Goal: Task Accomplishment & Management: Manage account settings

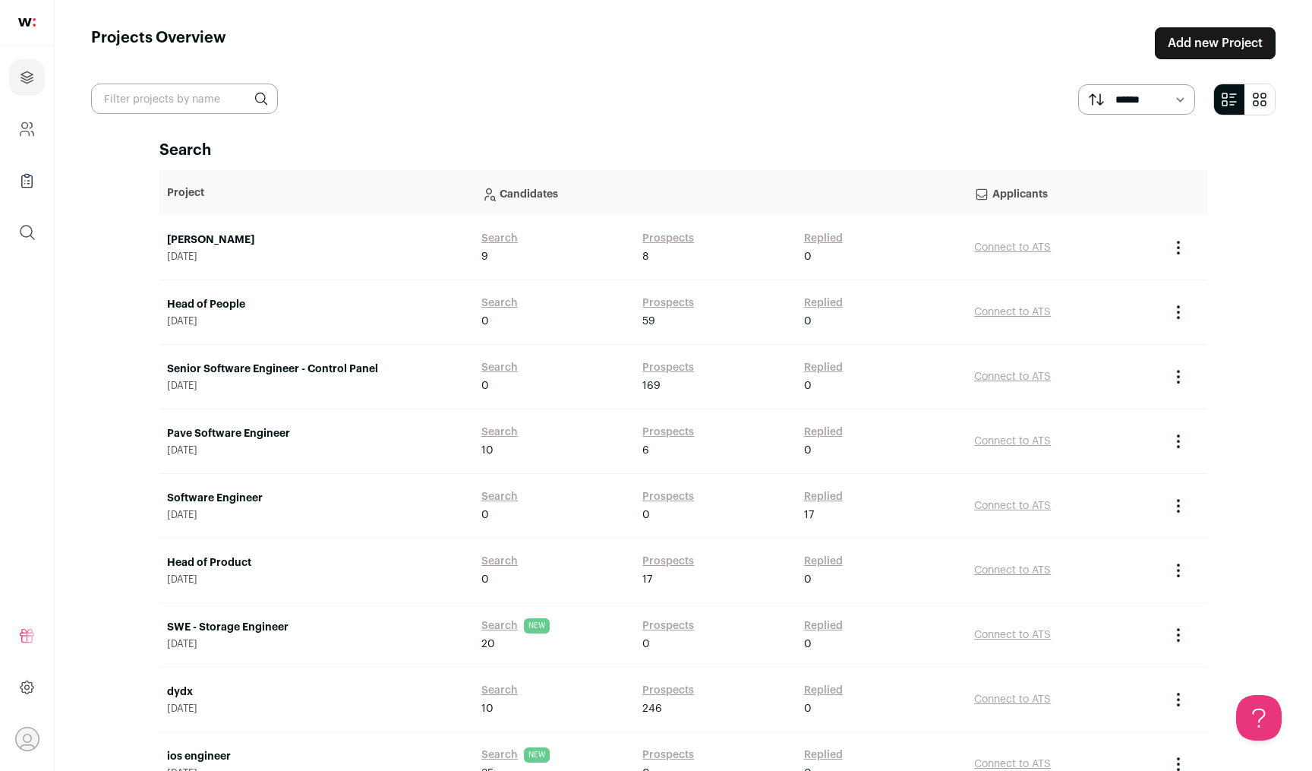
click at [1209, 52] on link "Add new Project" at bounding box center [1215, 43] width 121 height 32
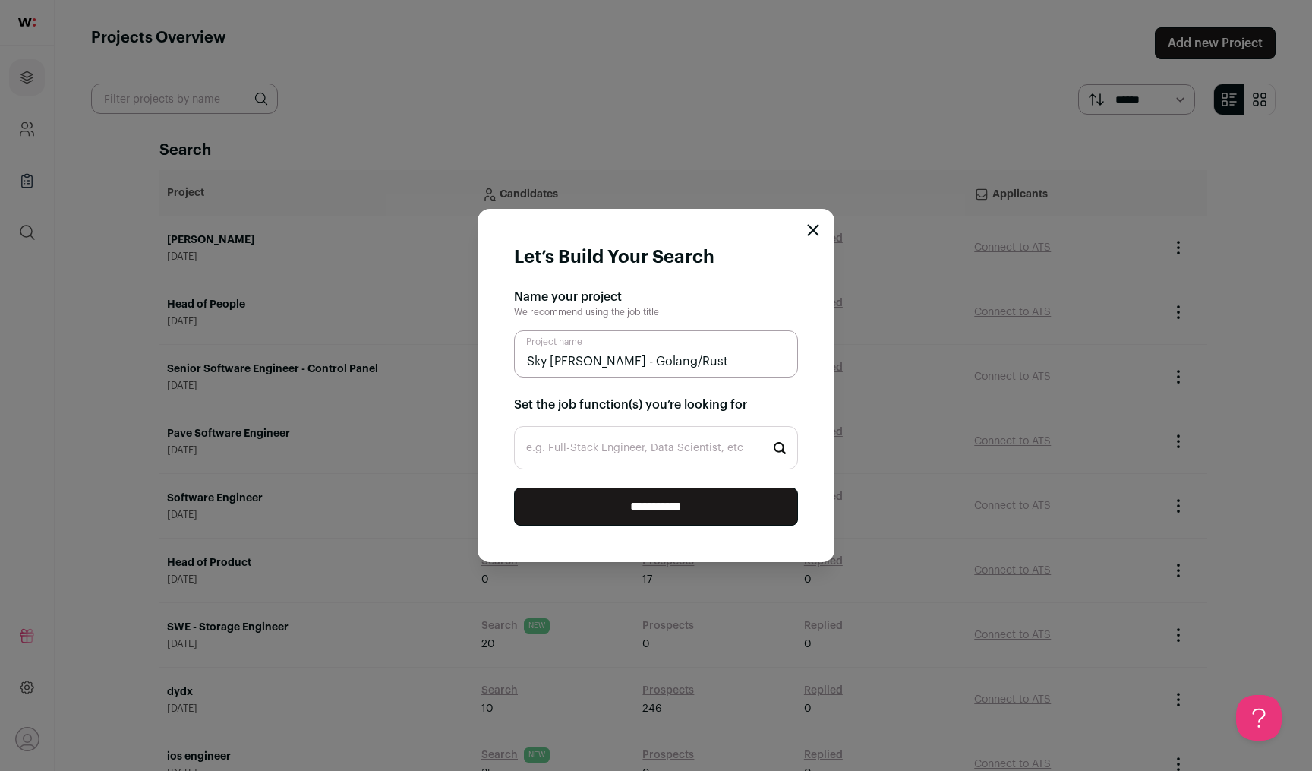
type input "Sky [PERSON_NAME] - Golang/Rust"
click at [633, 449] on input "e.g. Full-Stack Engineer, Data Scientist, etc" at bounding box center [656, 447] width 284 height 43
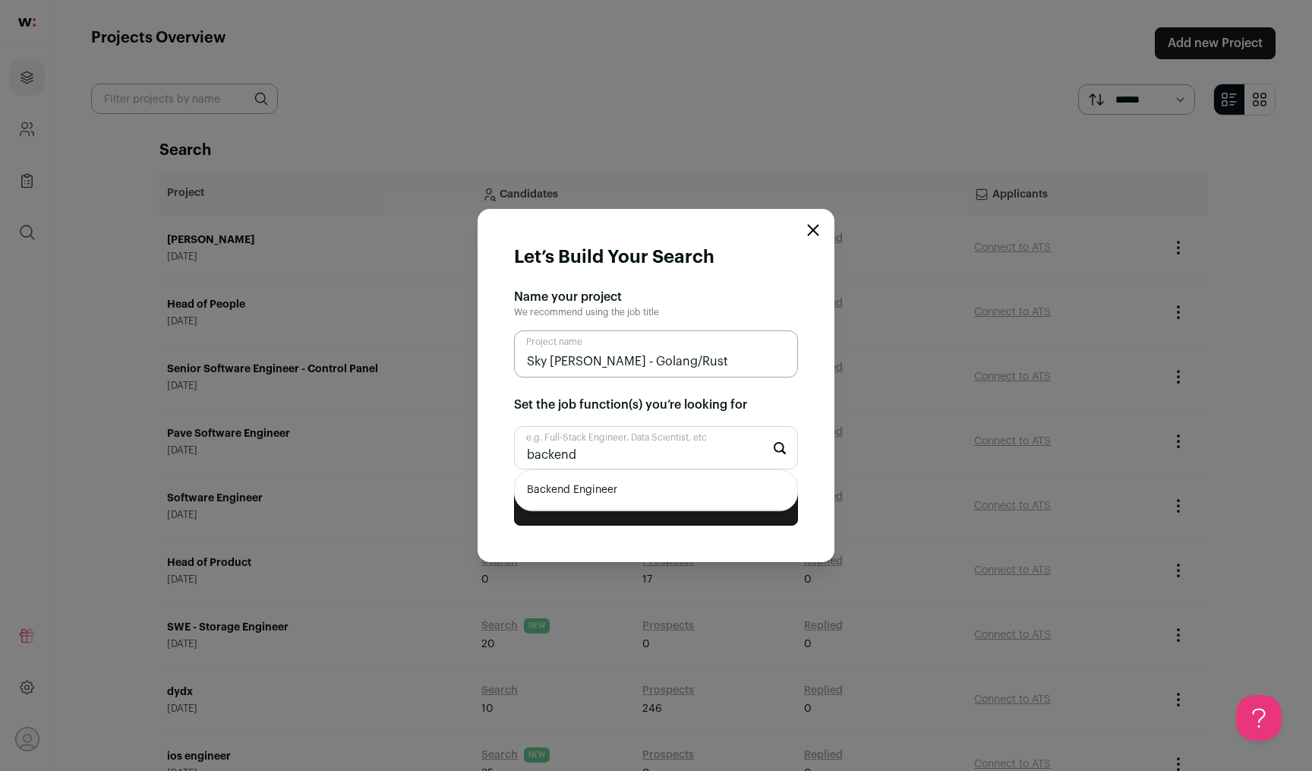
type input "backend"
click at [633, 489] on li "Backend Engineer" at bounding box center [656, 490] width 283 height 40
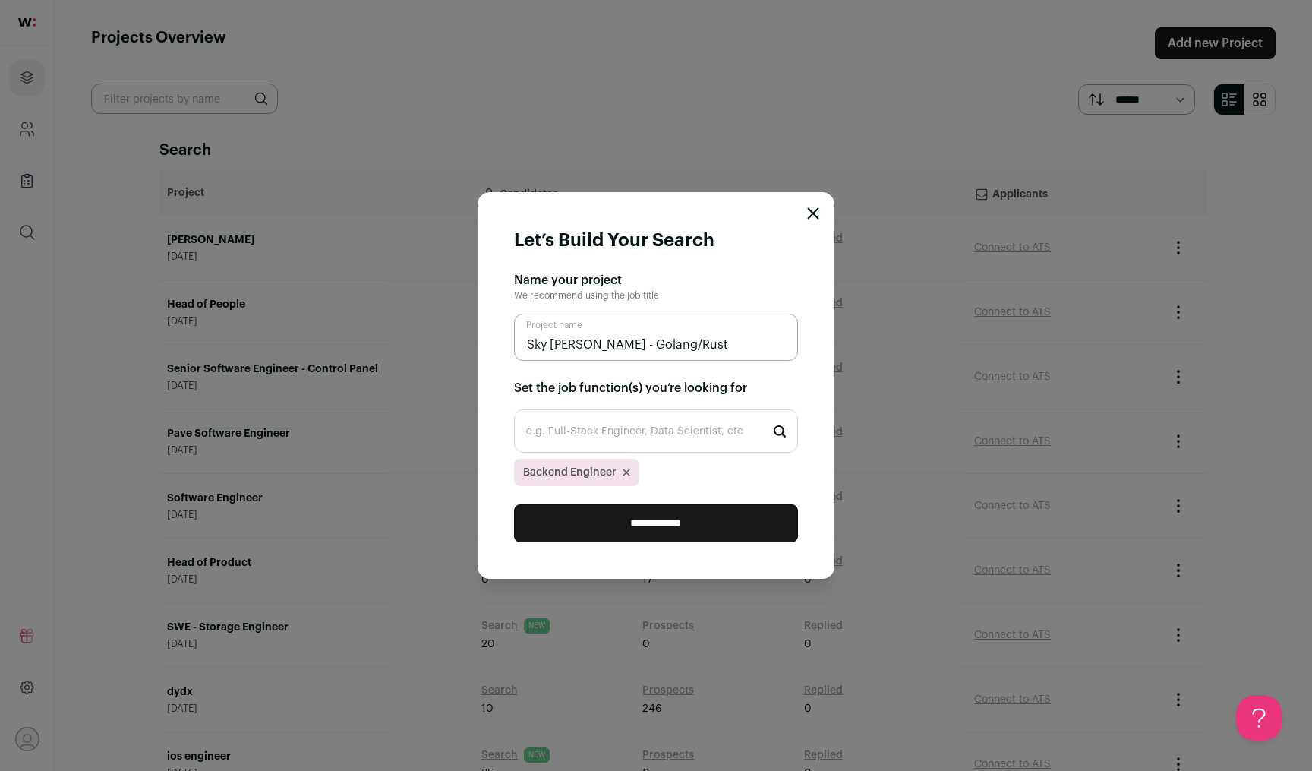
click at [625, 522] on input "**********" at bounding box center [656, 523] width 284 height 38
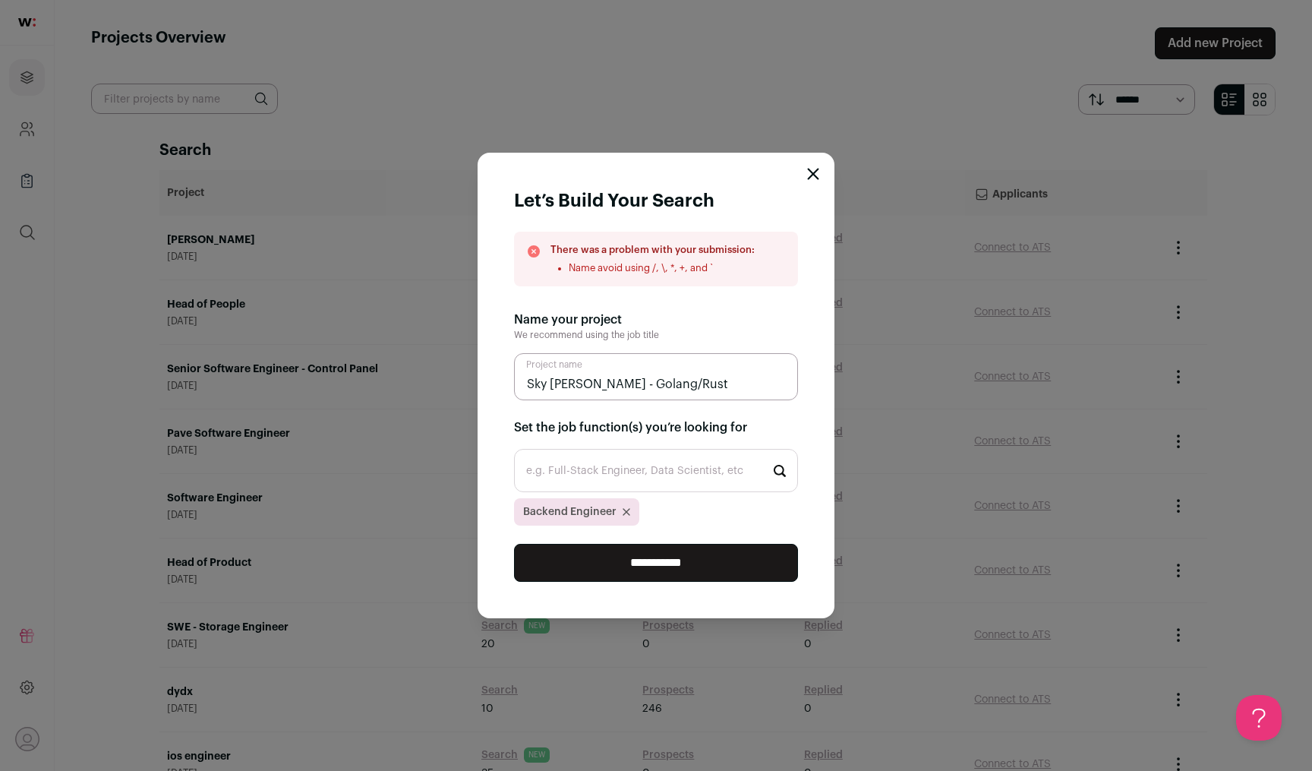
click at [674, 377] on input "Sky [PERSON_NAME] - Golang/Rust" at bounding box center [656, 376] width 284 height 47
click at [639, 387] on input "Sky [PERSON_NAME] - Golang/Rust" at bounding box center [656, 376] width 284 height 47
type input "Sky [PERSON_NAME] - Golang & Rust"
click at [699, 564] on input "**********" at bounding box center [656, 563] width 284 height 38
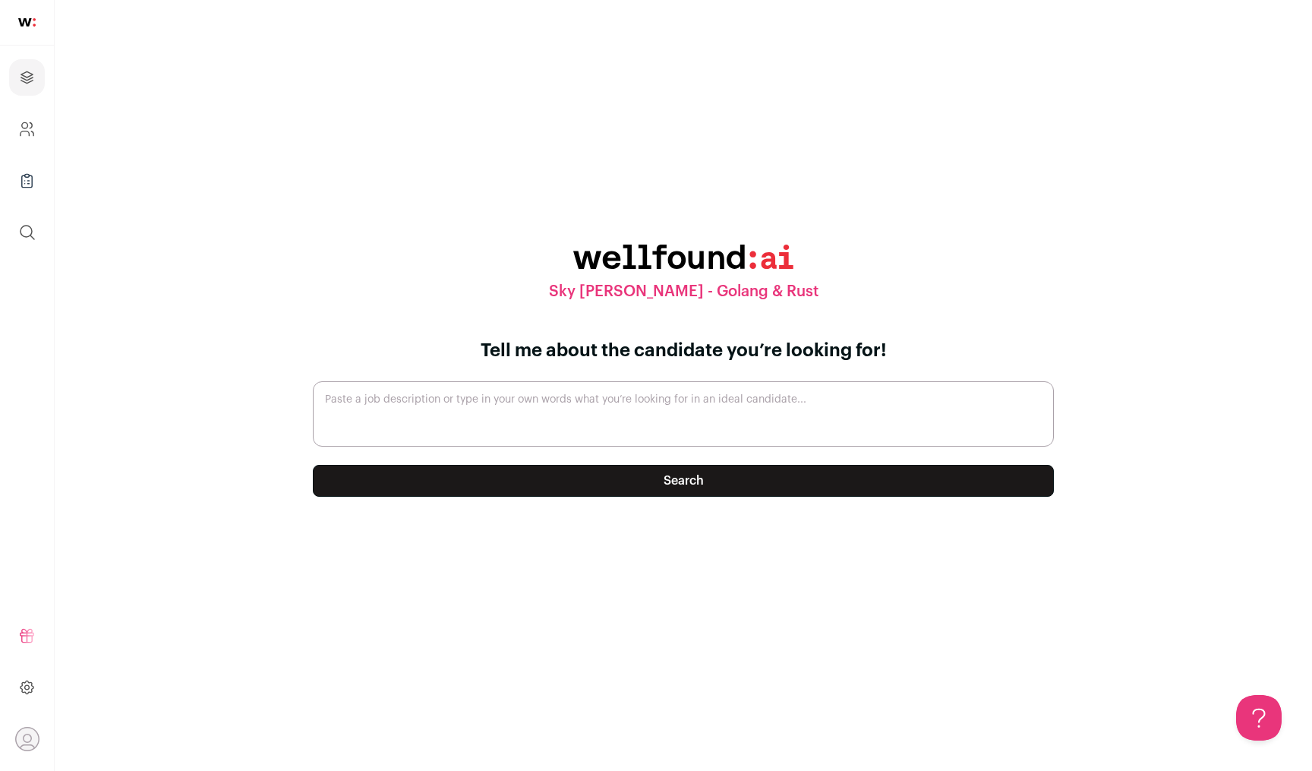
click at [763, 491] on button "Search" at bounding box center [683, 481] width 741 height 32
click at [762, 396] on textarea "Paste a job description or type in your own words what you’re looking for in an…" at bounding box center [683, 413] width 741 height 65
type textarea "a"
click at [732, 485] on button "Search" at bounding box center [683, 481] width 741 height 32
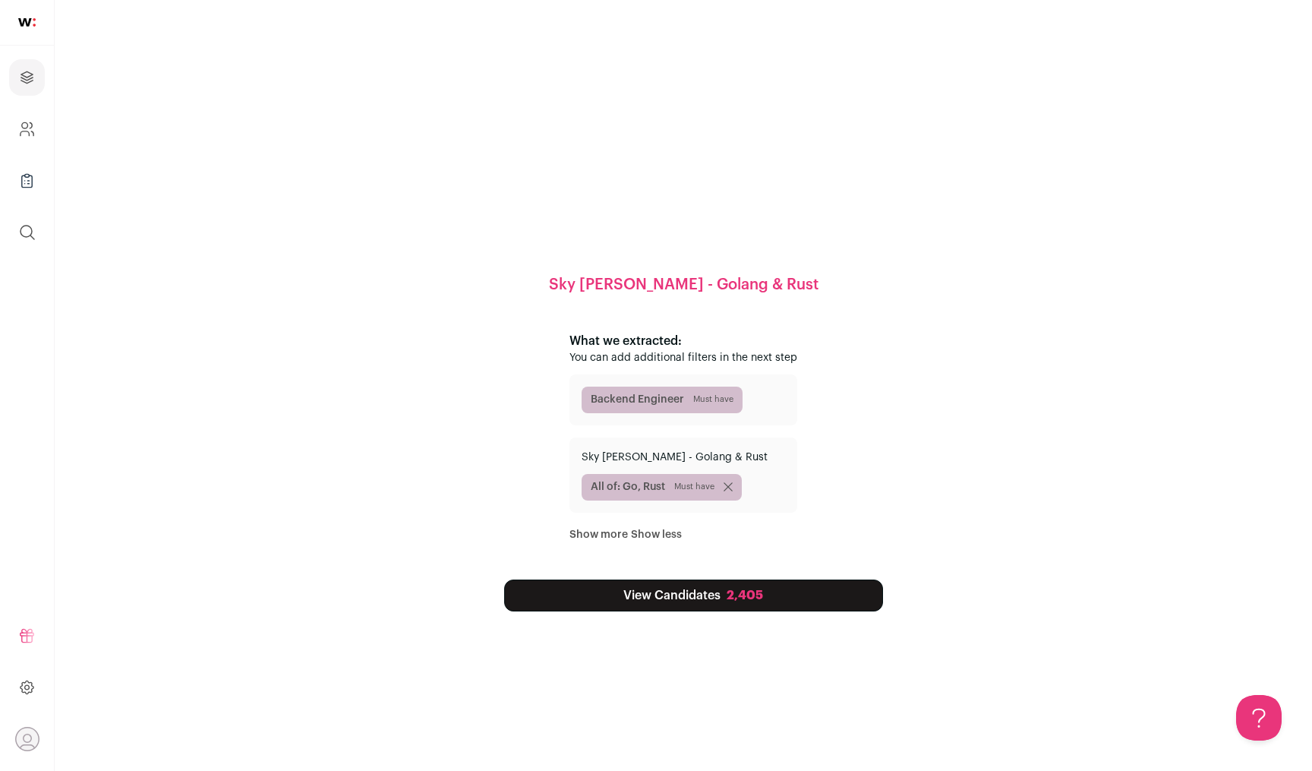
click at [738, 599] on div "2,405" at bounding box center [745, 595] width 36 height 18
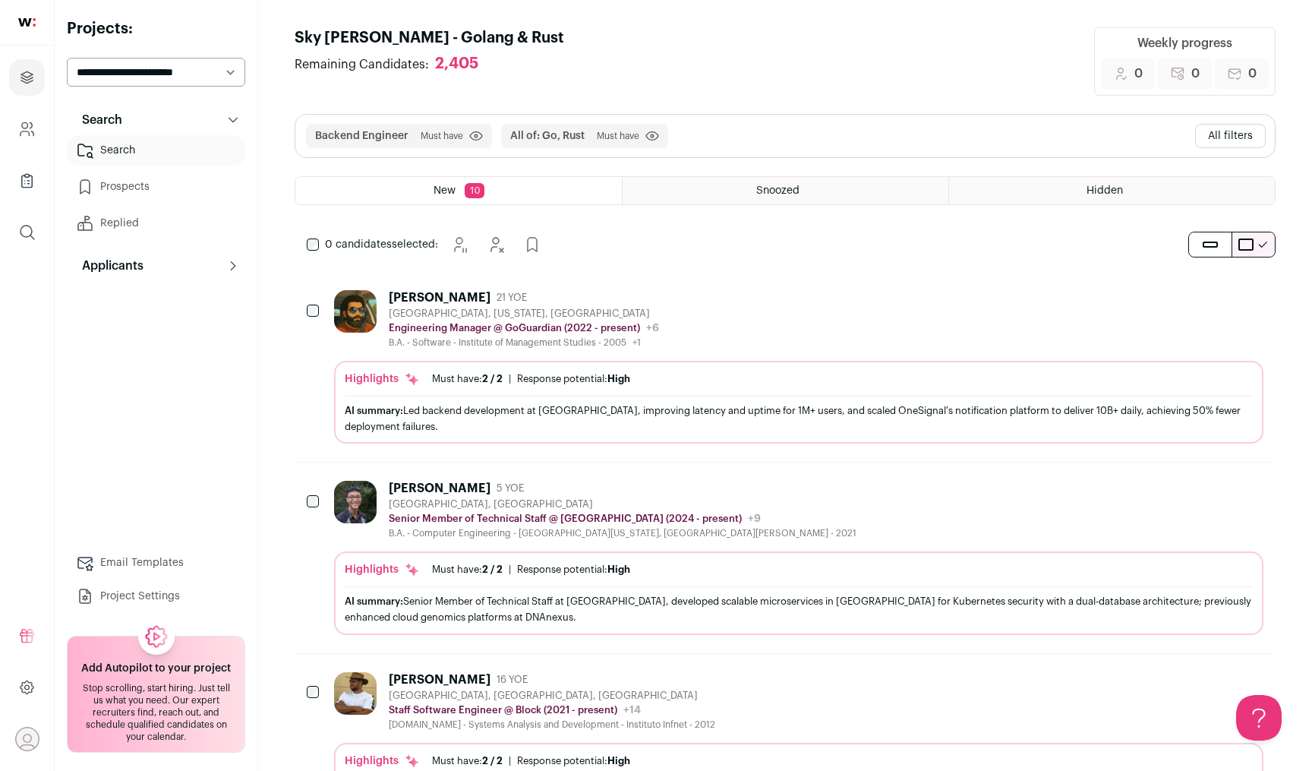
click at [1218, 146] on button "All filters" at bounding box center [1230, 136] width 71 height 24
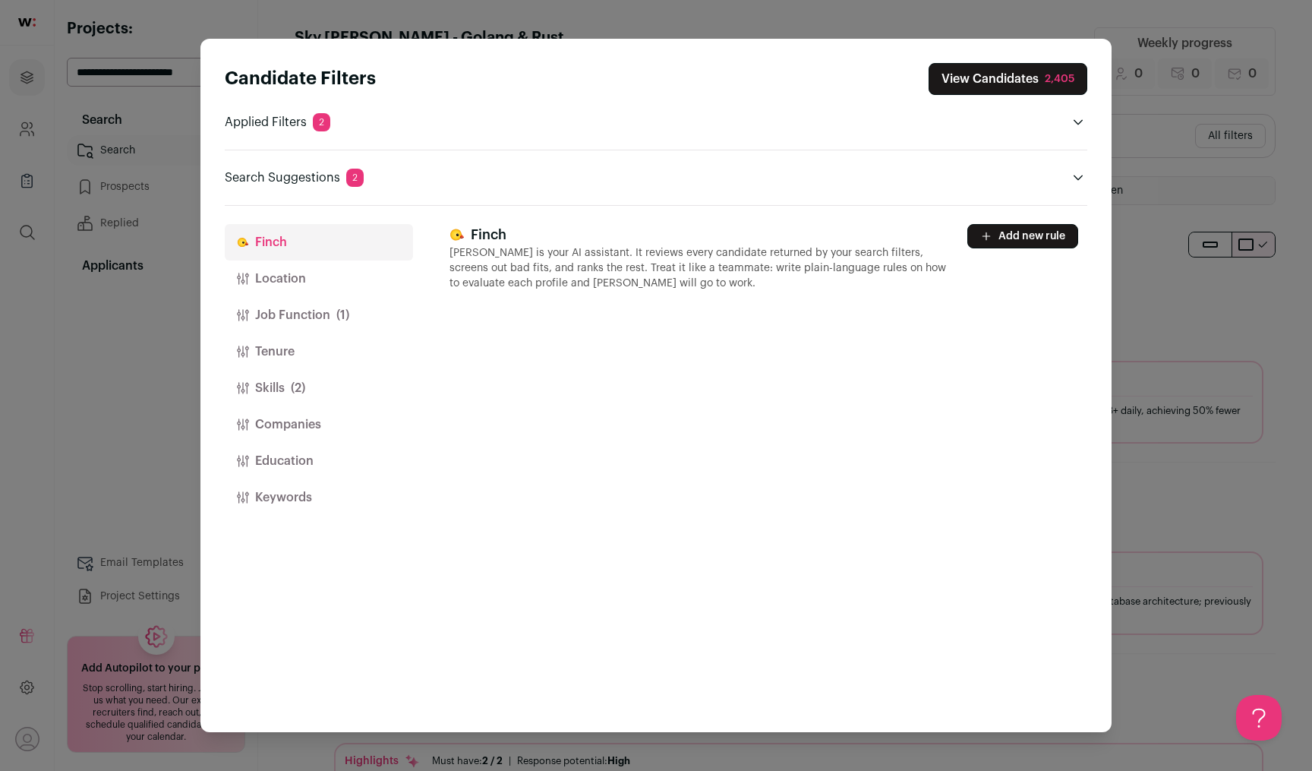
click at [352, 318] on button "Job Function (1)" at bounding box center [319, 315] width 188 height 36
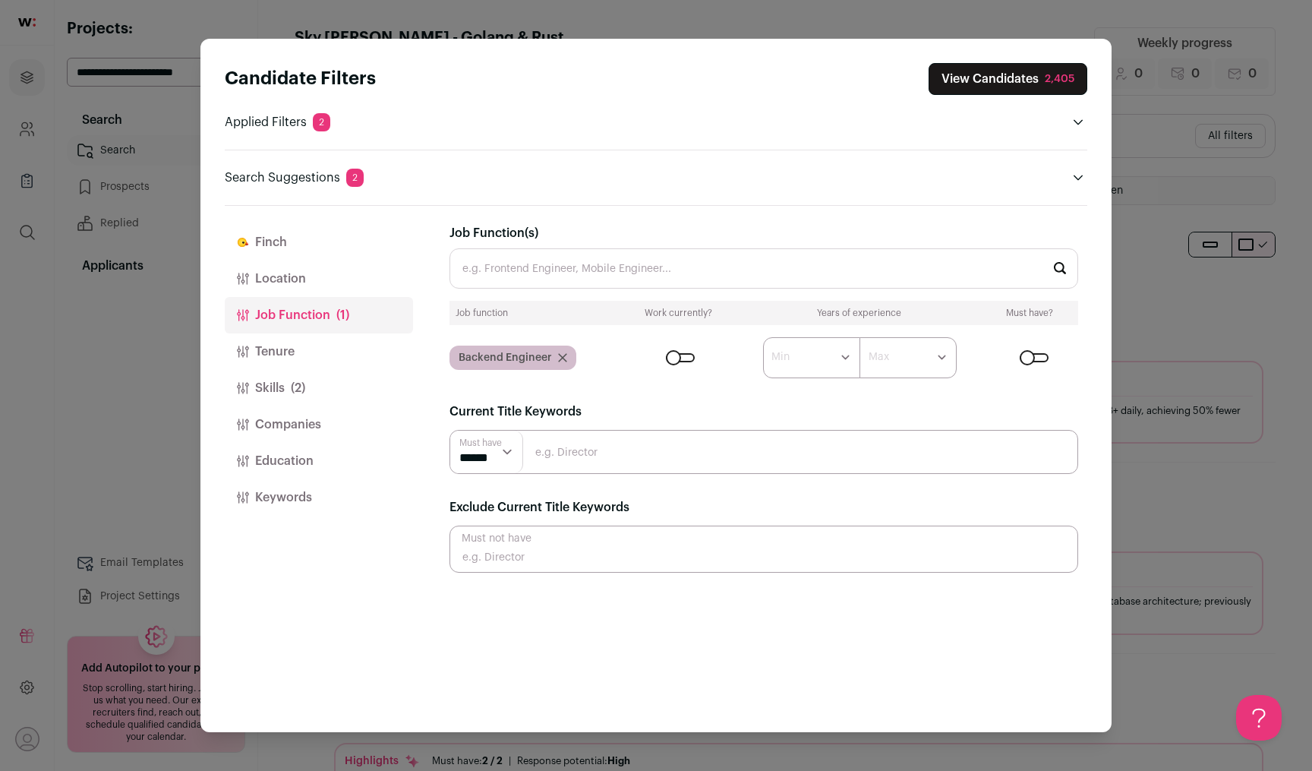
click at [561, 360] on icon "Close modal via background" at bounding box center [562, 357] width 9 height 9
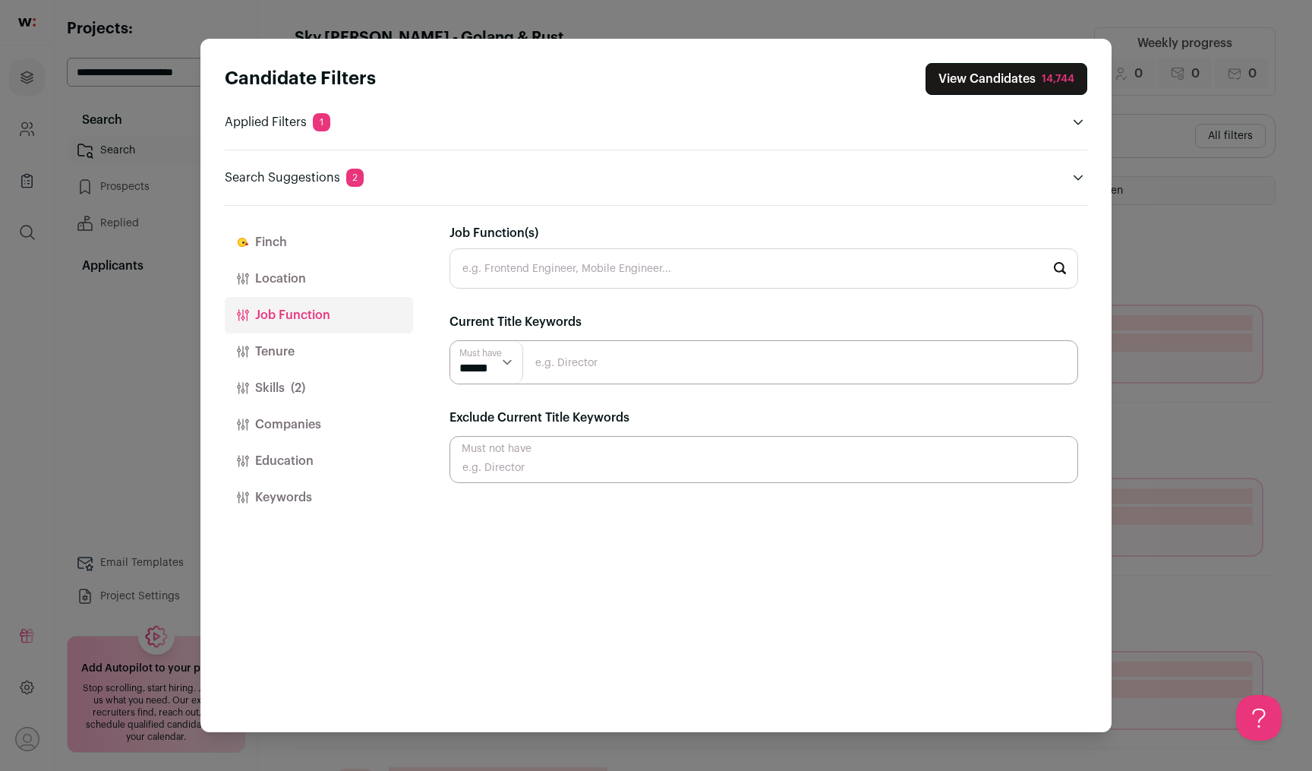
click at [326, 283] on button "Location" at bounding box center [319, 278] width 188 height 36
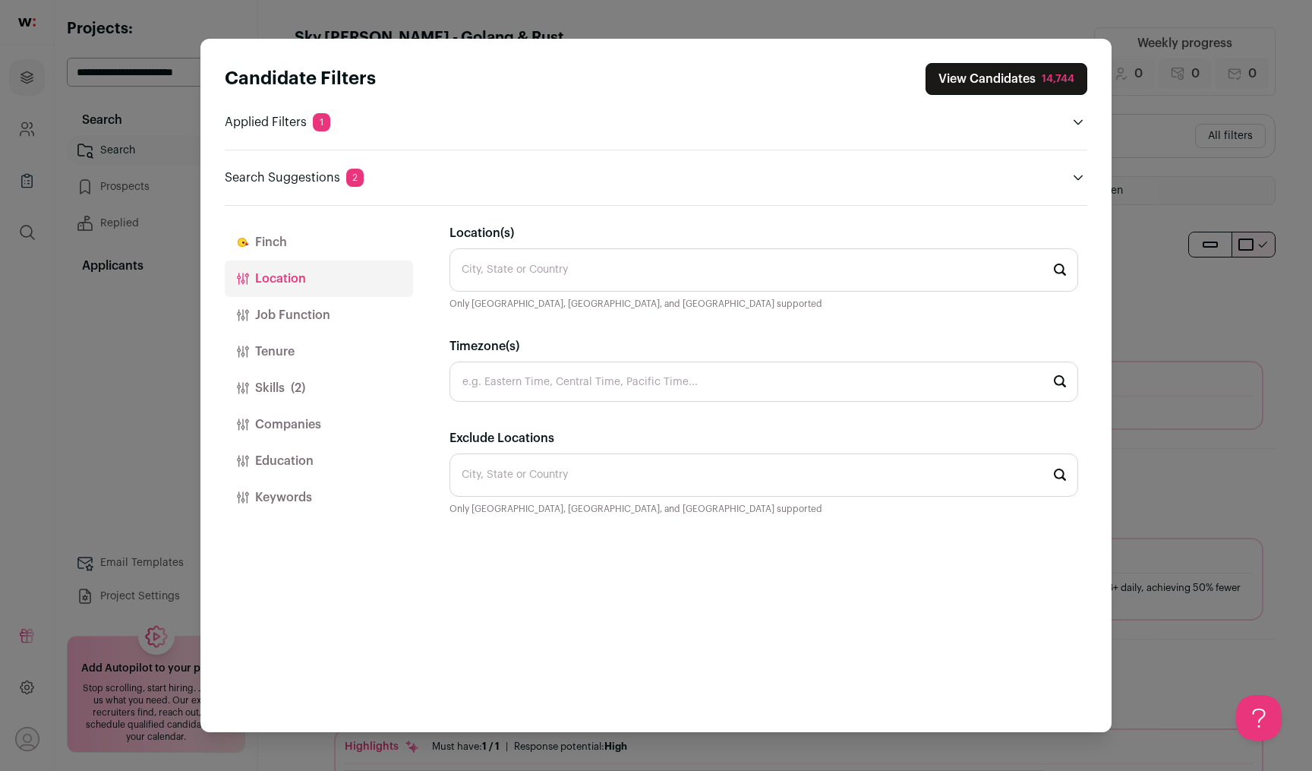
click at [574, 276] on input "Location(s)" at bounding box center [764, 269] width 629 height 43
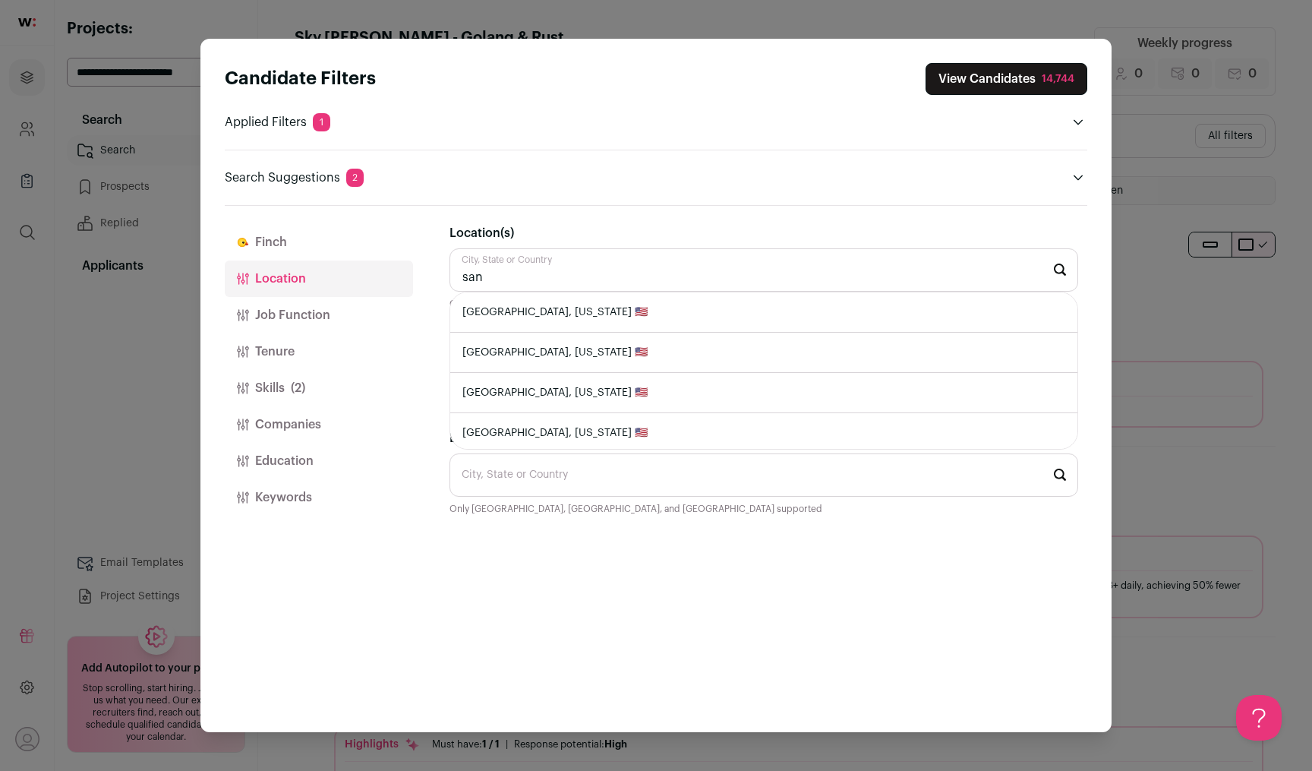
click at [574, 311] on li "[GEOGRAPHIC_DATA], [US_STATE] 🇺🇸" at bounding box center [763, 312] width 627 height 40
type input "[GEOGRAPHIC_DATA], [US_STATE] 🇺🇸"
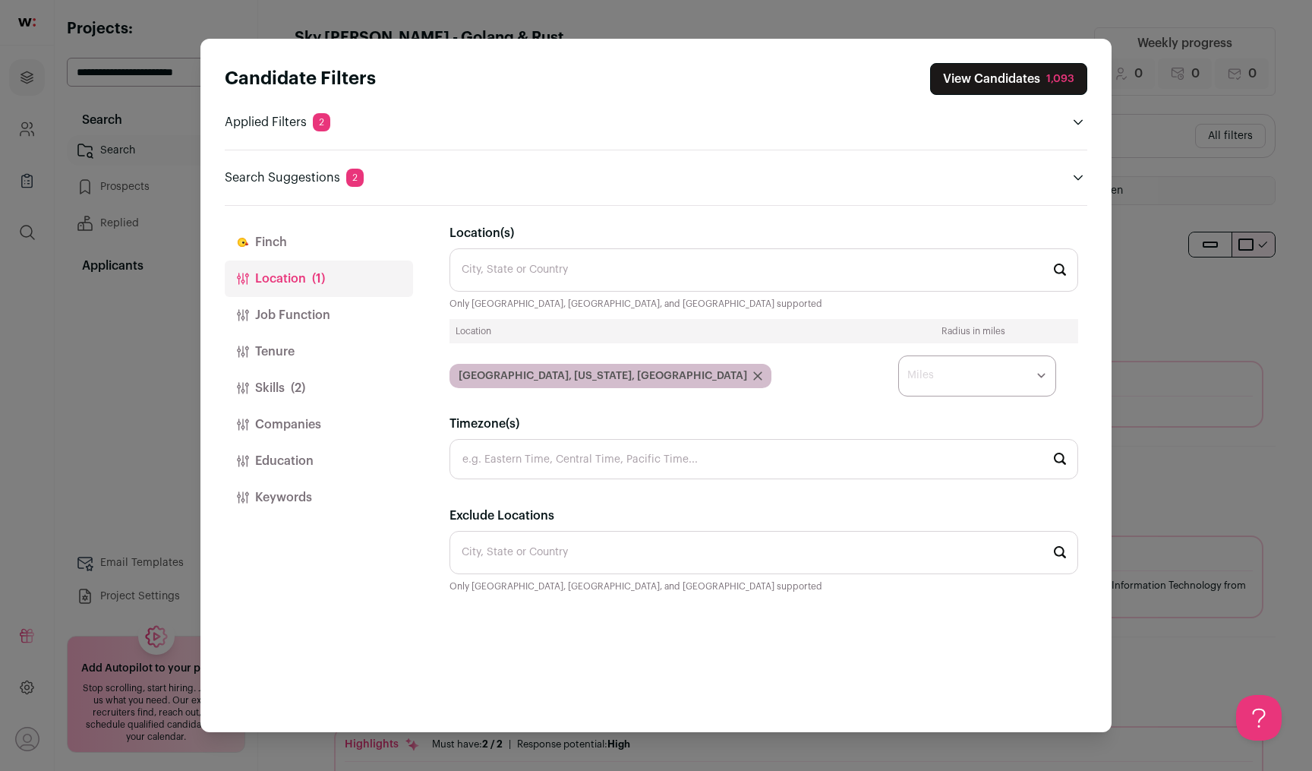
click at [326, 386] on button "Skills (2)" at bounding box center [319, 388] width 188 height 36
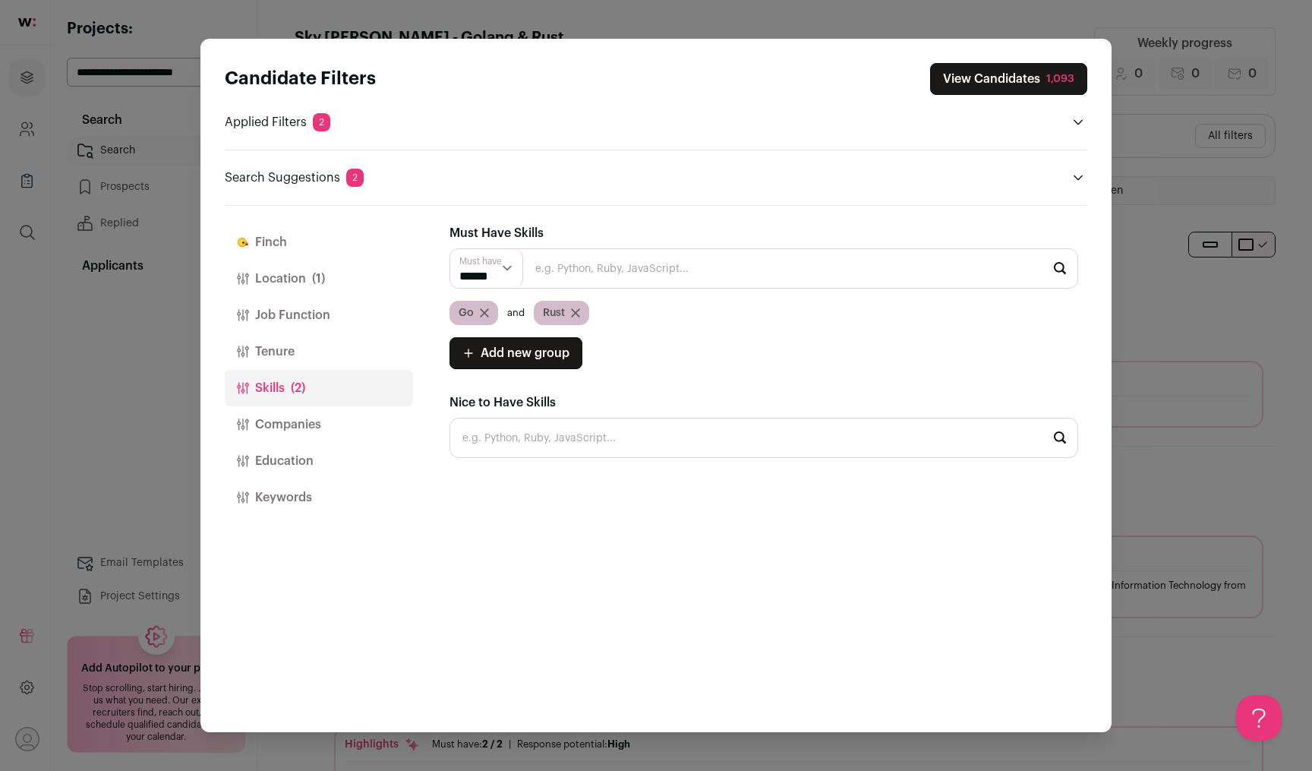
click at [326, 347] on button "Tenure" at bounding box center [319, 351] width 188 height 36
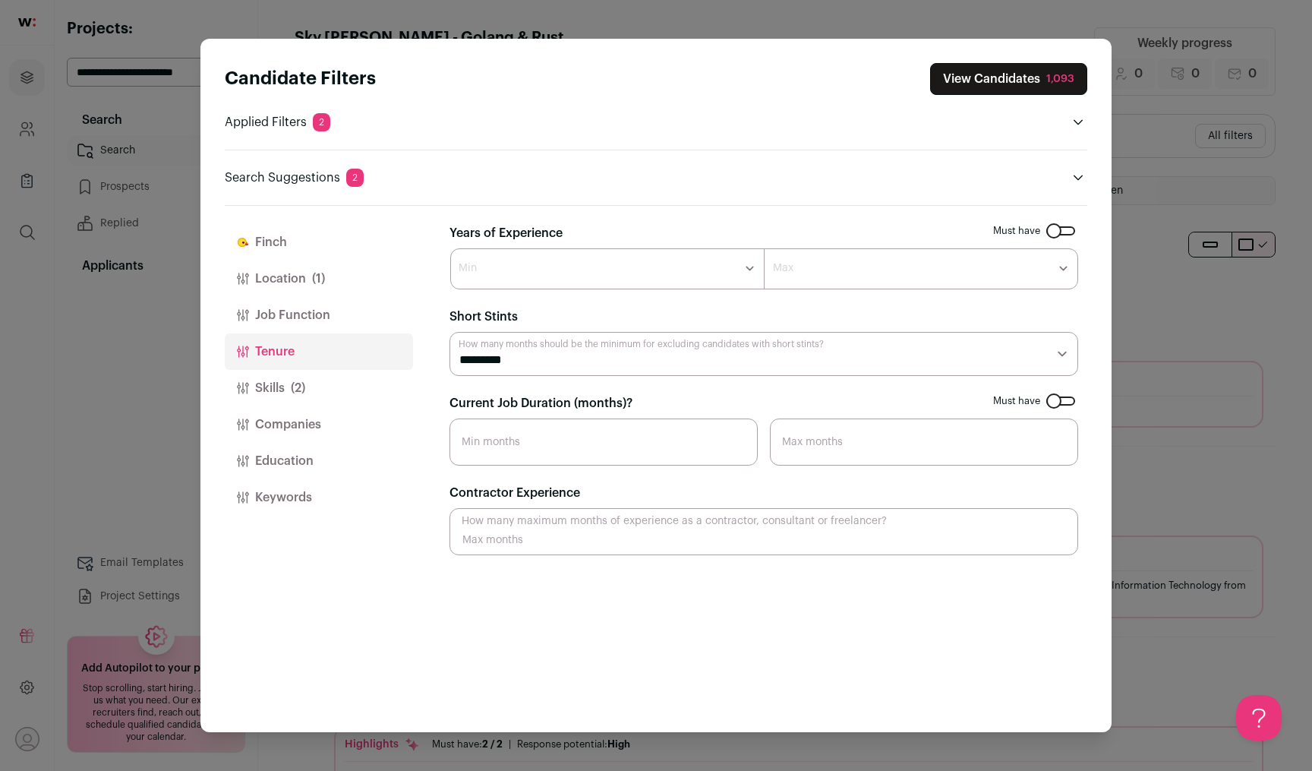
click at [329, 305] on button "Job Function" at bounding box center [319, 315] width 188 height 36
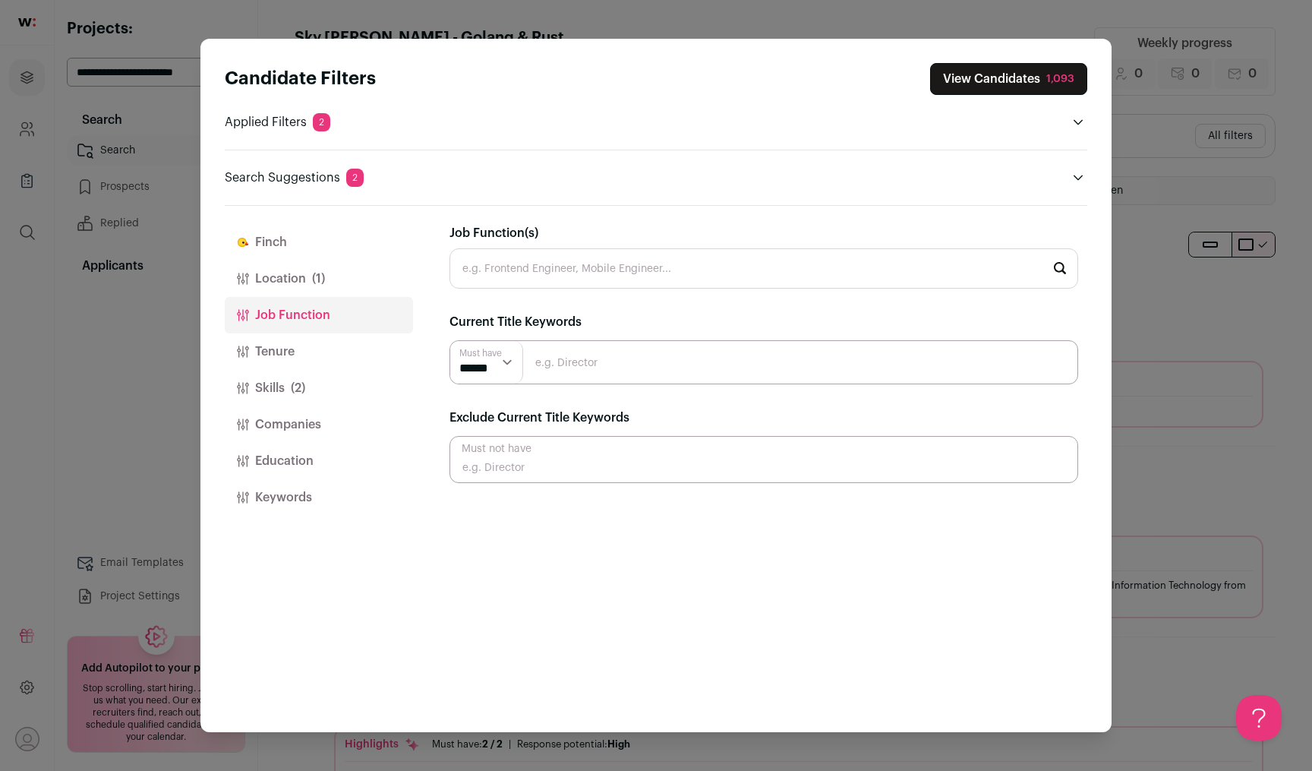
click at [339, 463] on button "Education" at bounding box center [319, 461] width 188 height 36
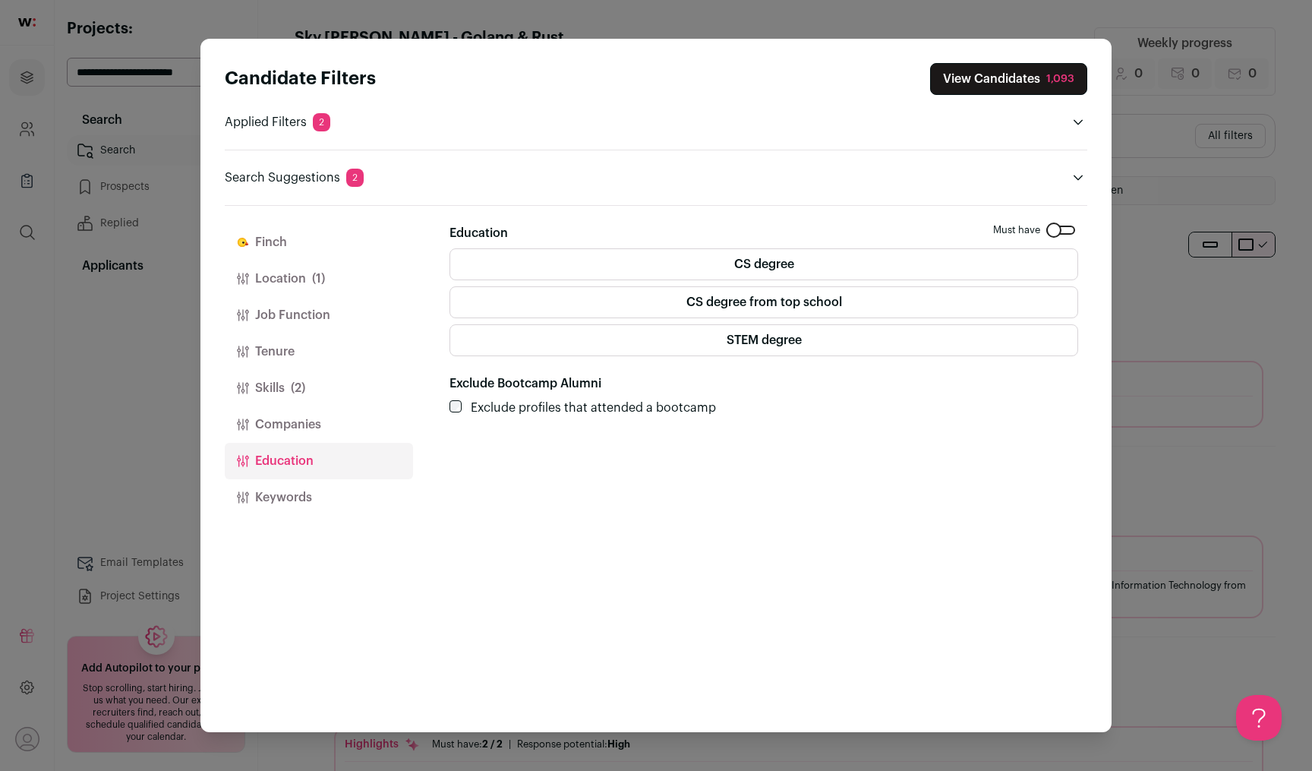
click at [339, 430] on button "Companies" at bounding box center [319, 424] width 188 height 36
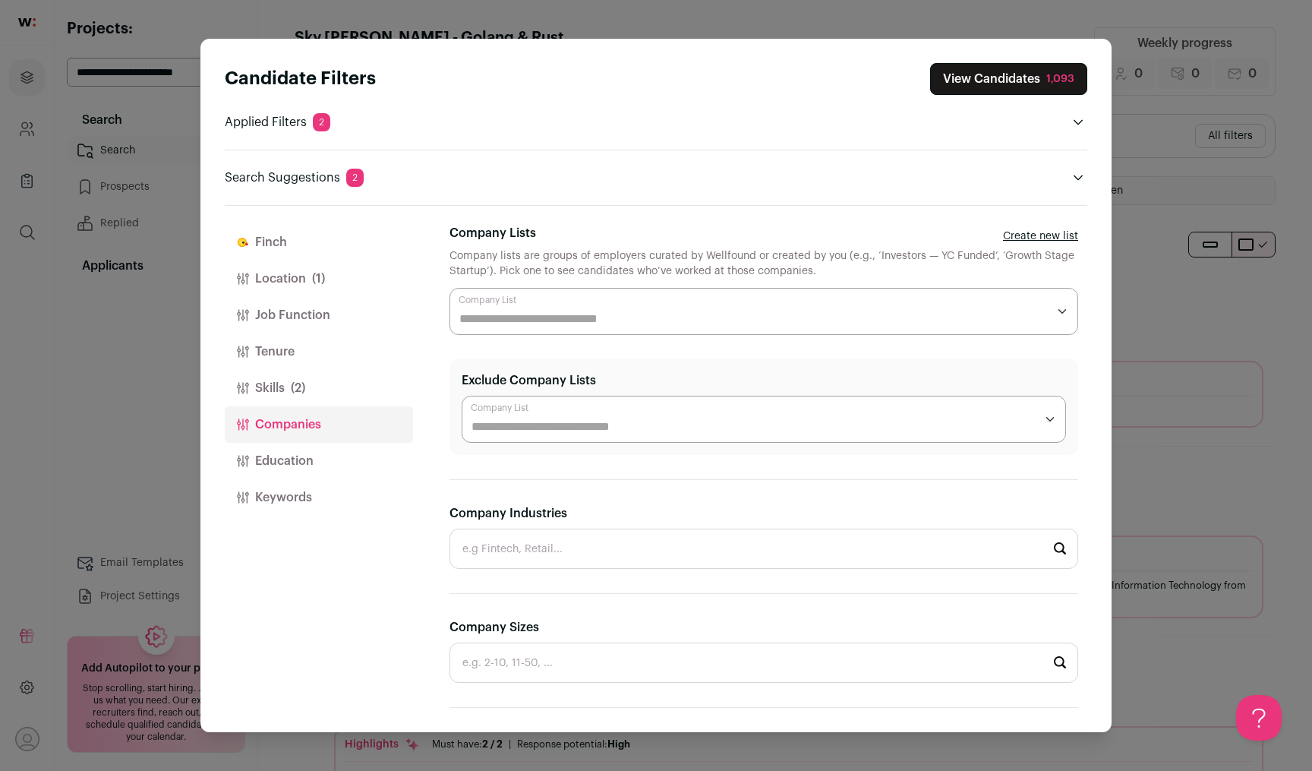
click at [324, 469] on button "Education" at bounding box center [319, 461] width 188 height 36
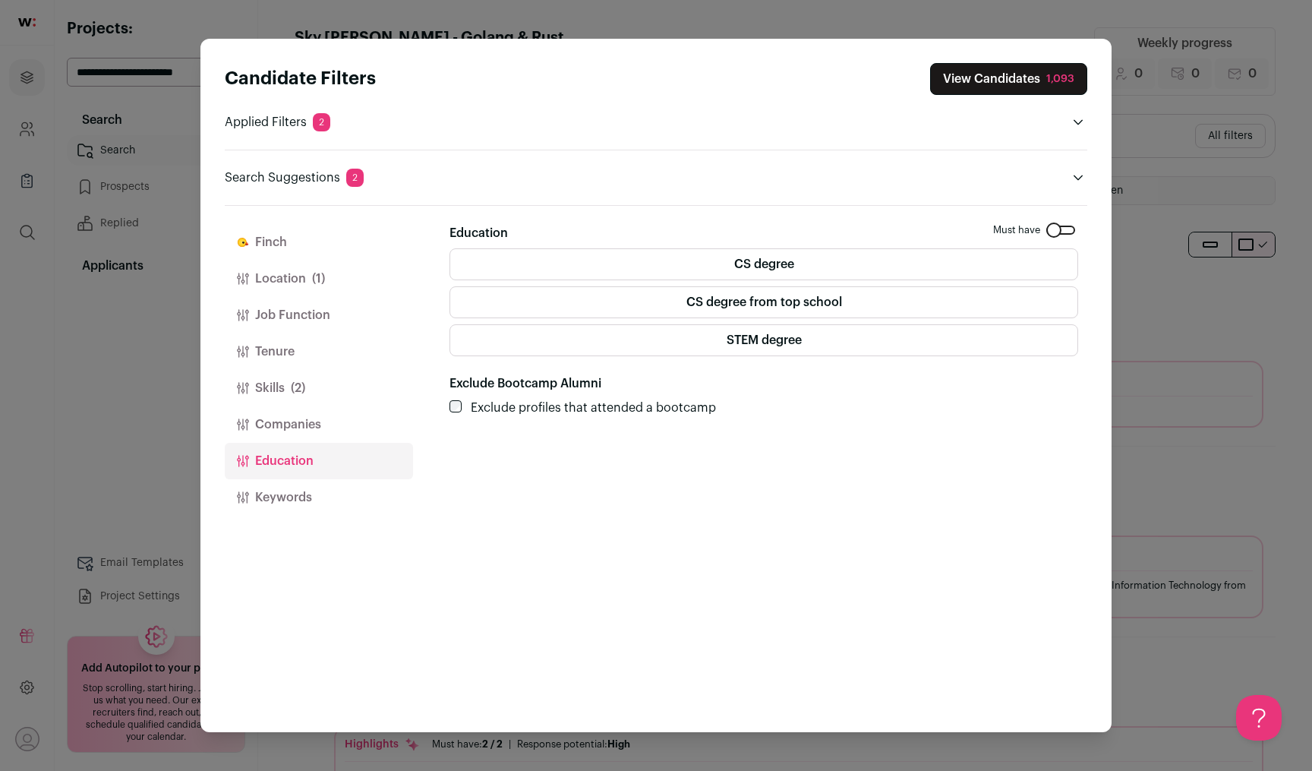
click at [961, 85] on button "View Candidates 1,093" at bounding box center [1008, 79] width 157 height 32
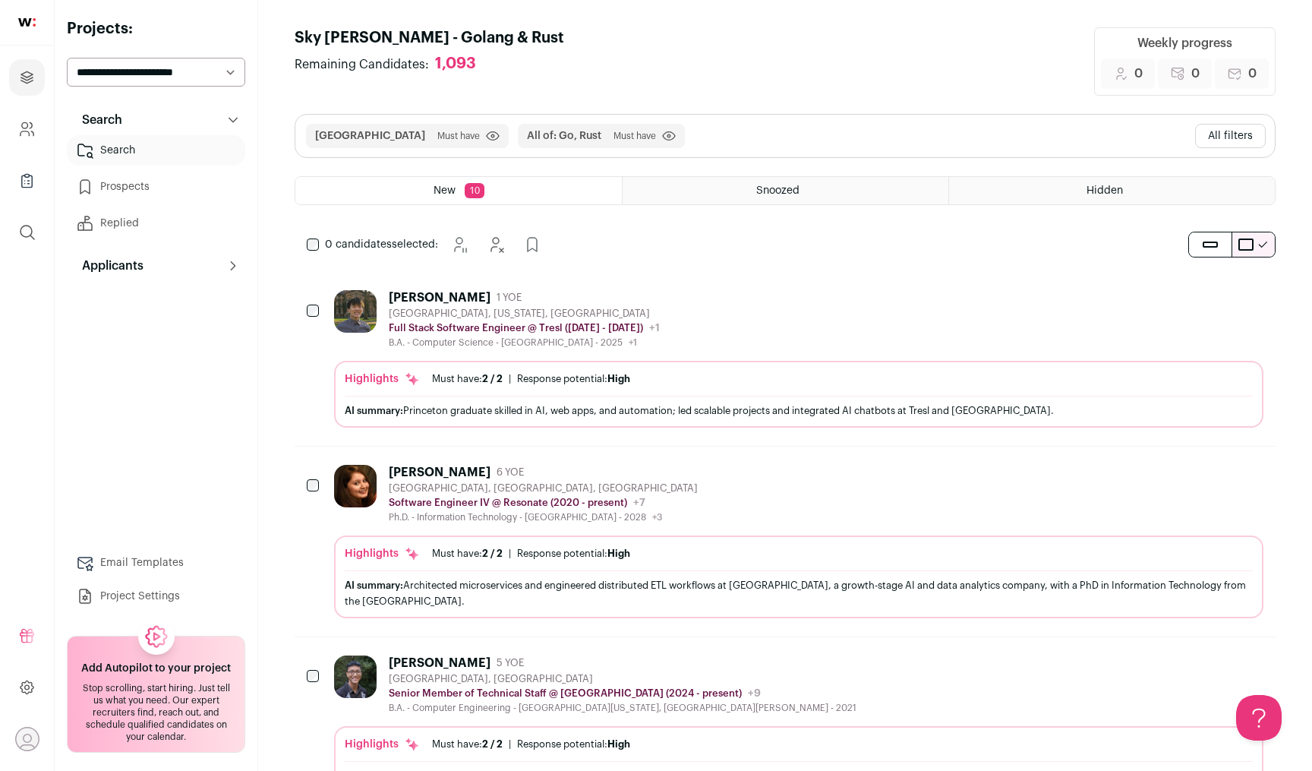
click at [1236, 137] on button "All filters" at bounding box center [1230, 136] width 71 height 24
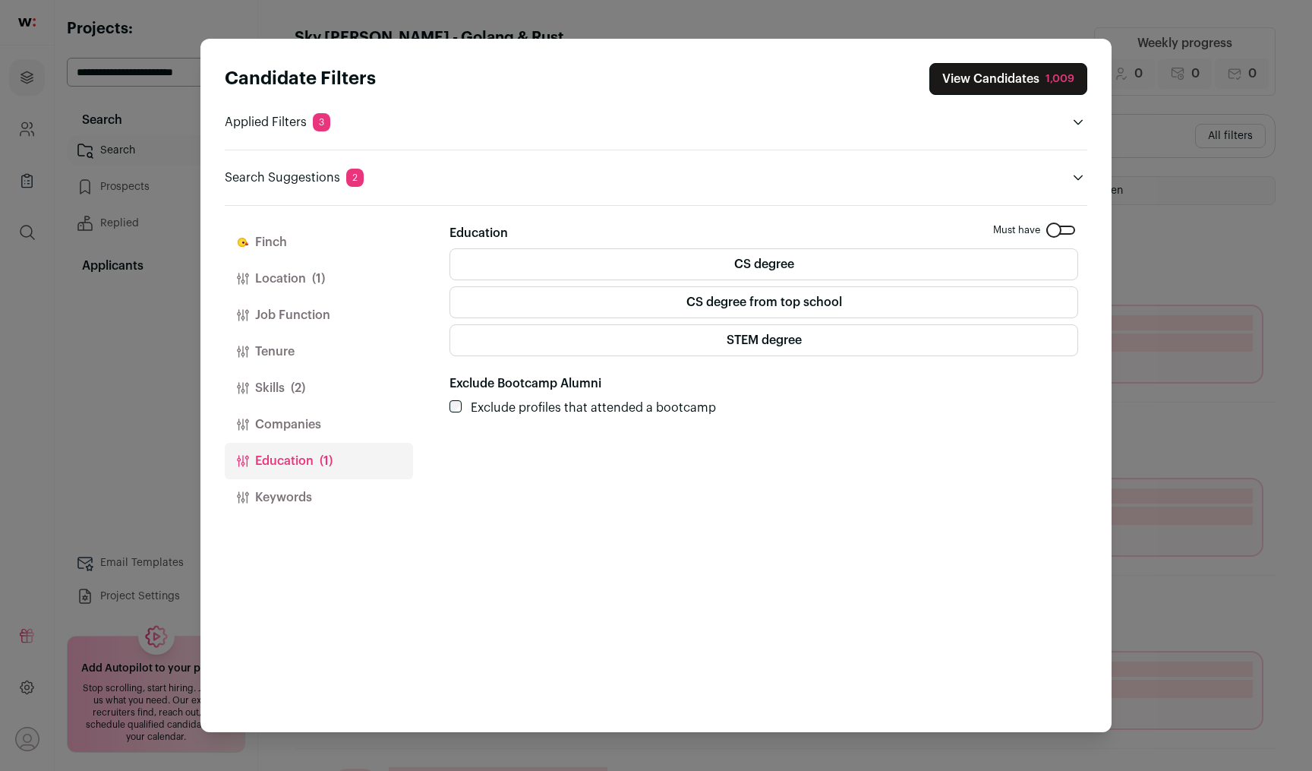
click at [305, 495] on button "Keywords" at bounding box center [319, 497] width 188 height 36
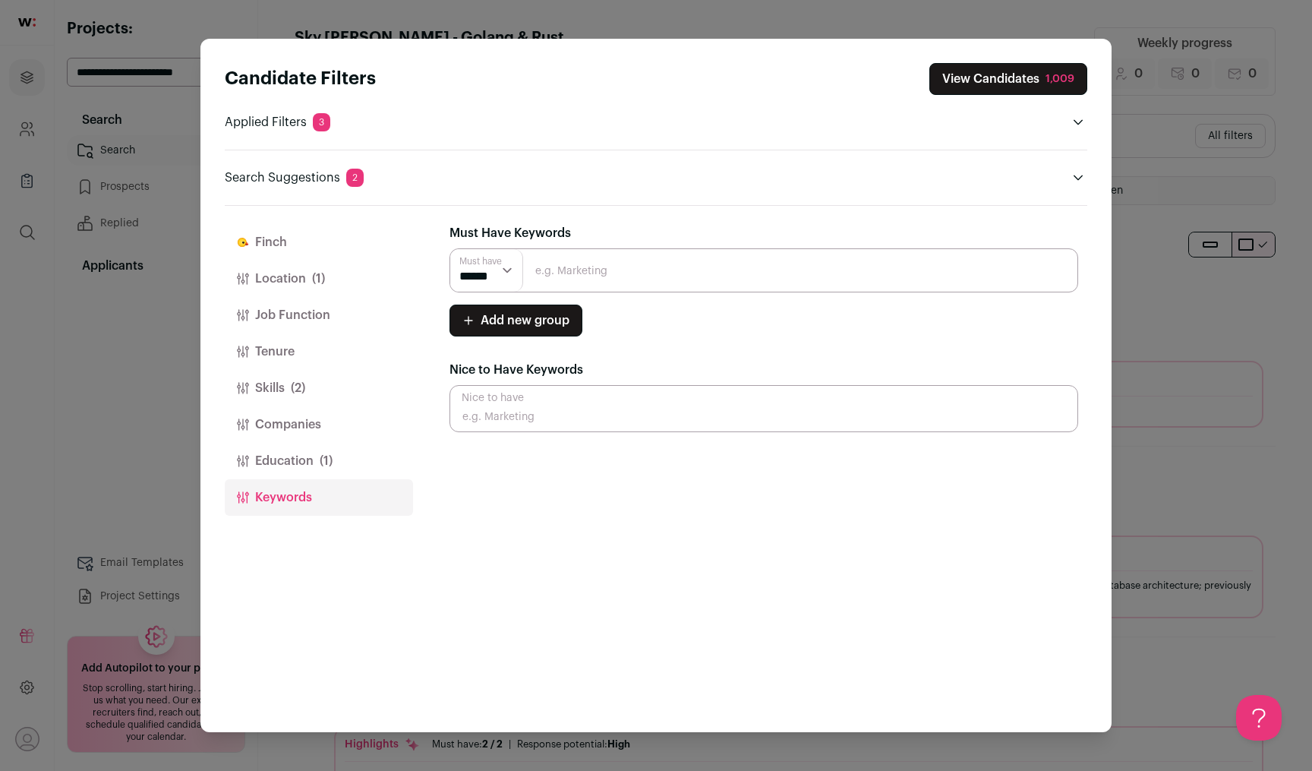
click at [306, 418] on button "Companies" at bounding box center [319, 424] width 188 height 36
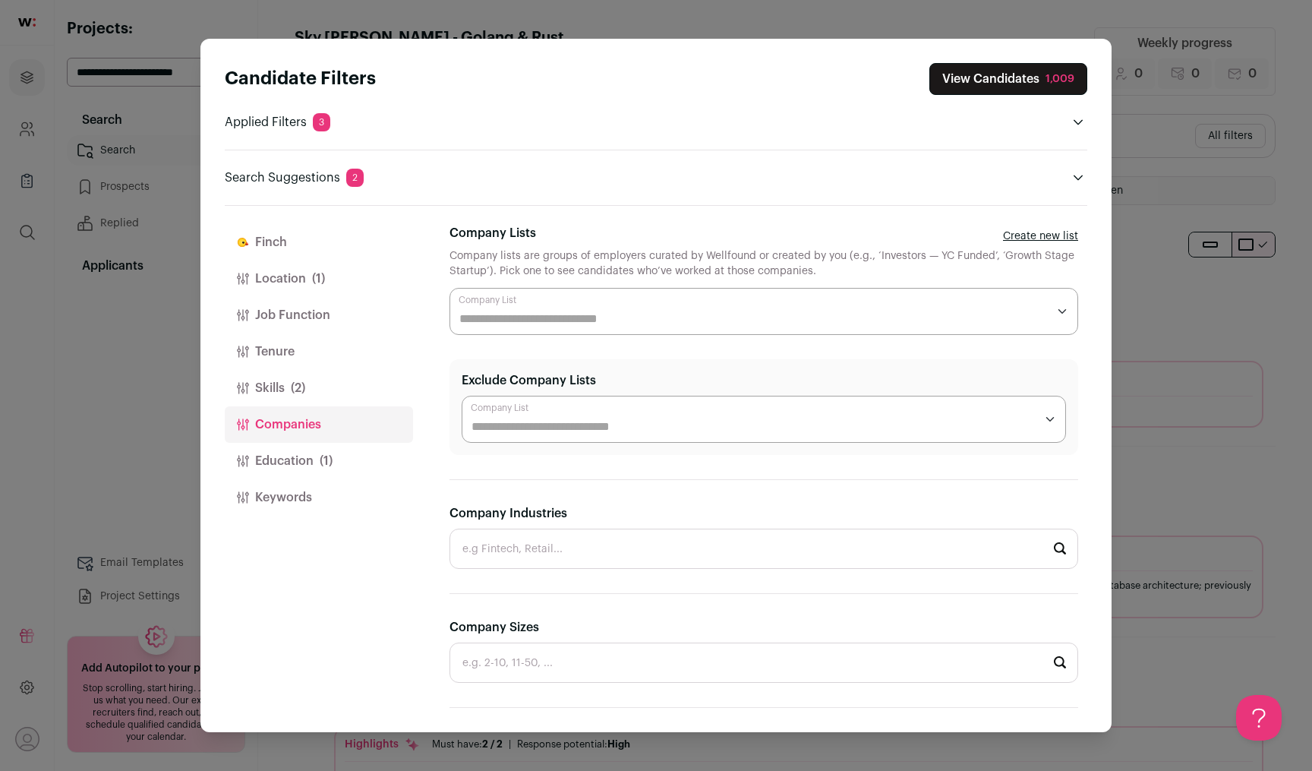
click at [318, 395] on button "Skills (2)" at bounding box center [319, 388] width 188 height 36
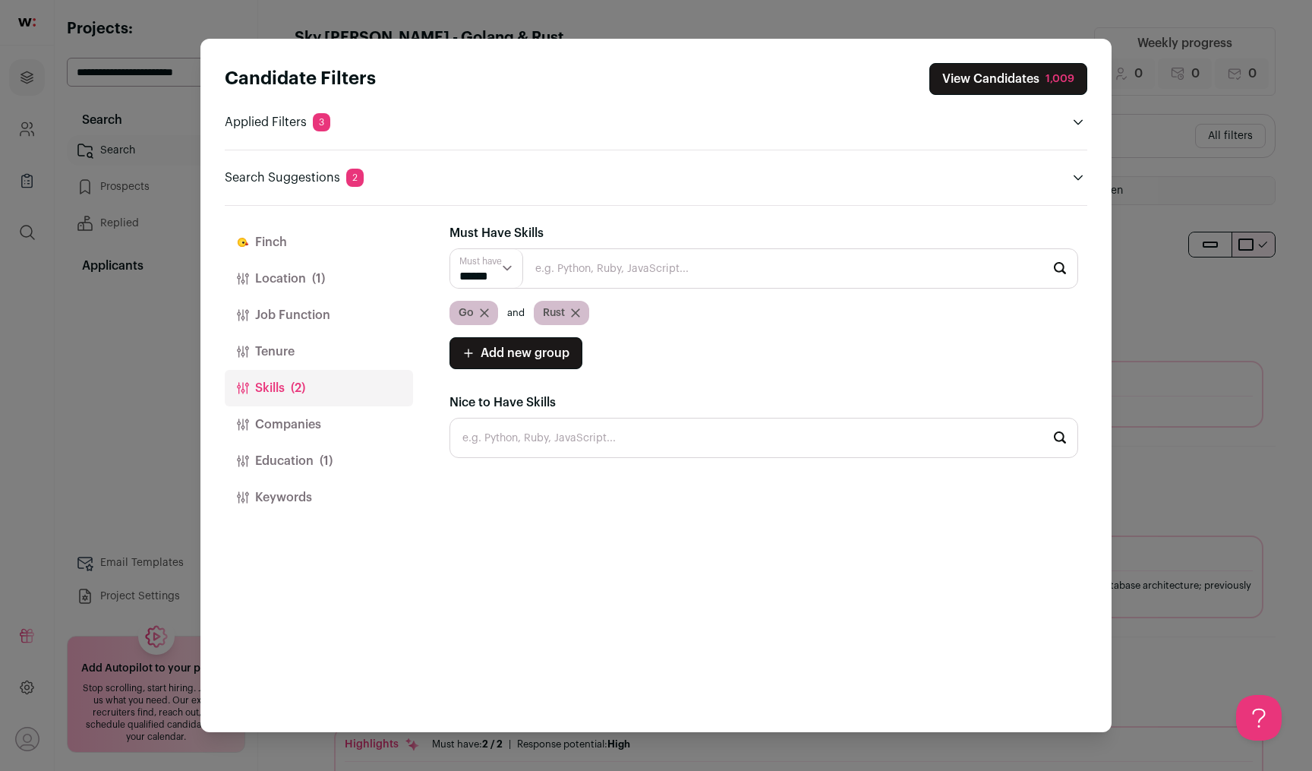
click at [323, 314] on button "Job Function" at bounding box center [319, 315] width 188 height 36
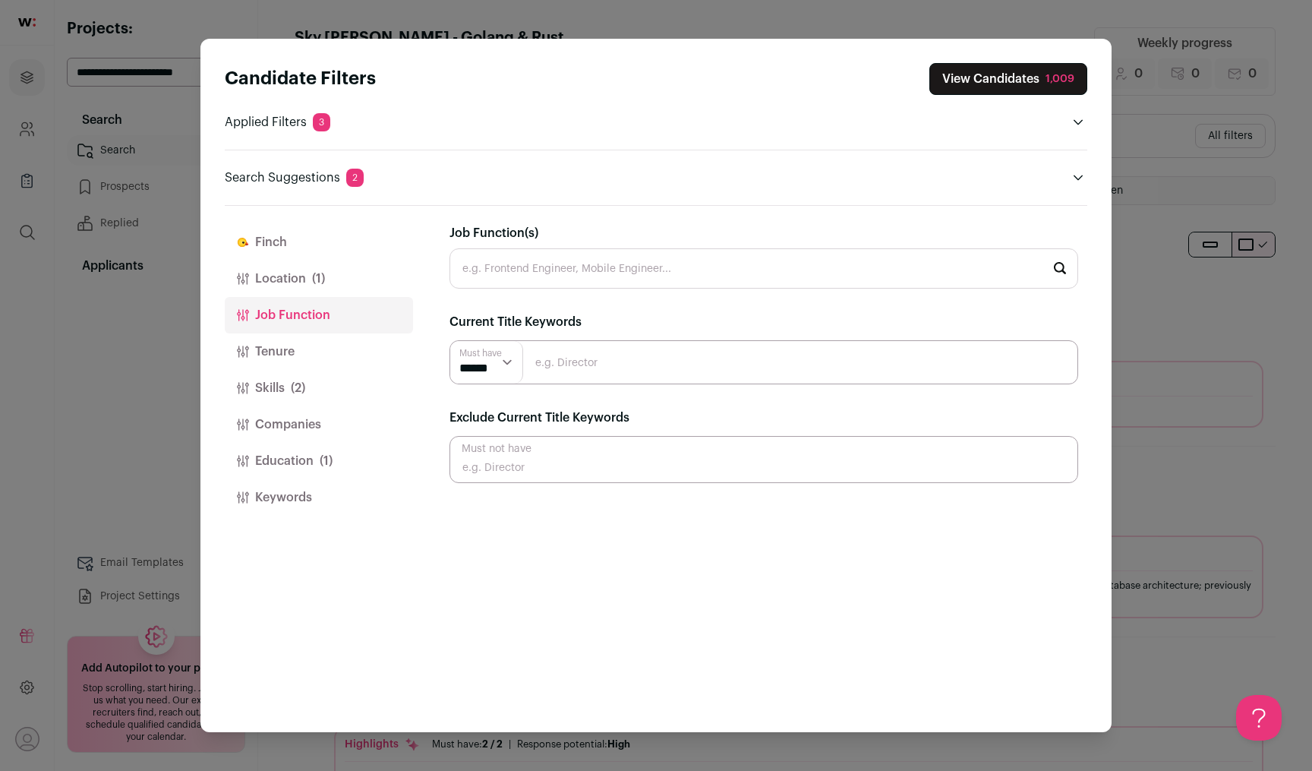
click at [324, 267] on button "Location (1)" at bounding box center [319, 278] width 188 height 36
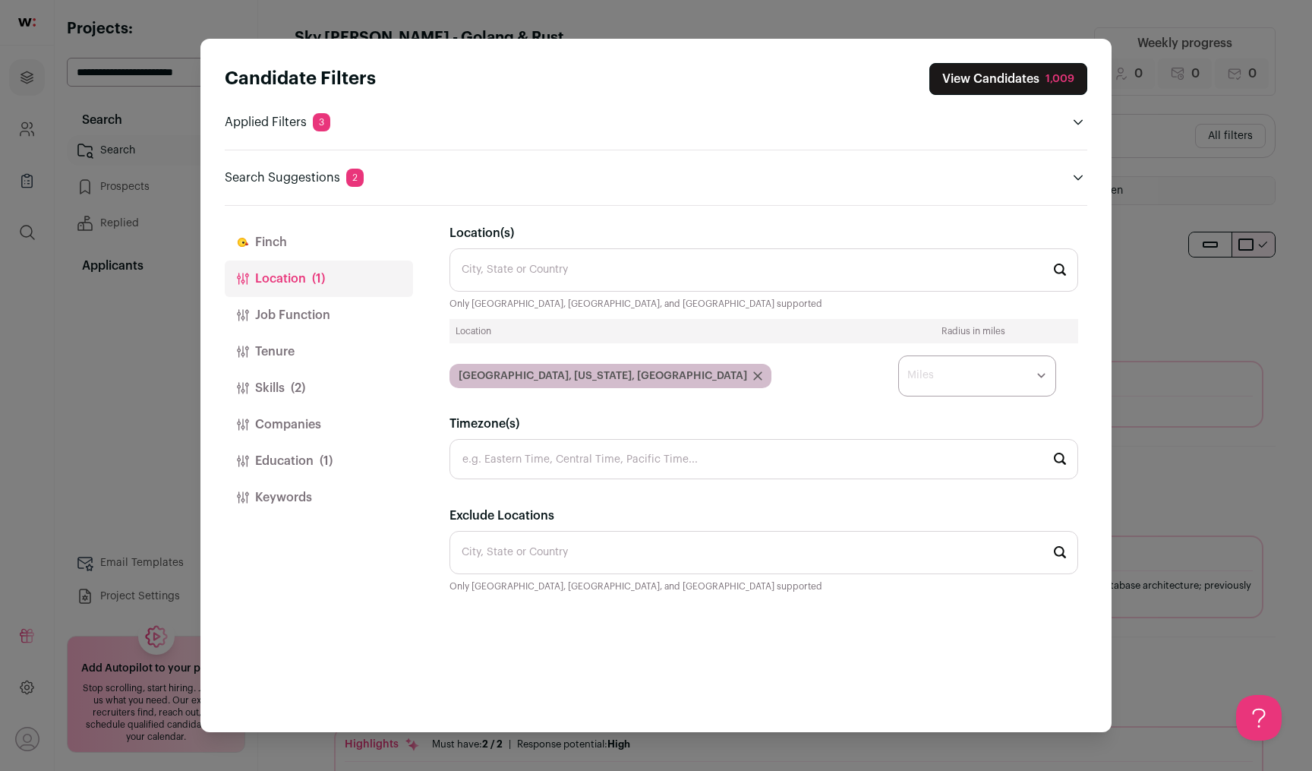
click at [322, 243] on button "Finch" at bounding box center [319, 242] width 188 height 36
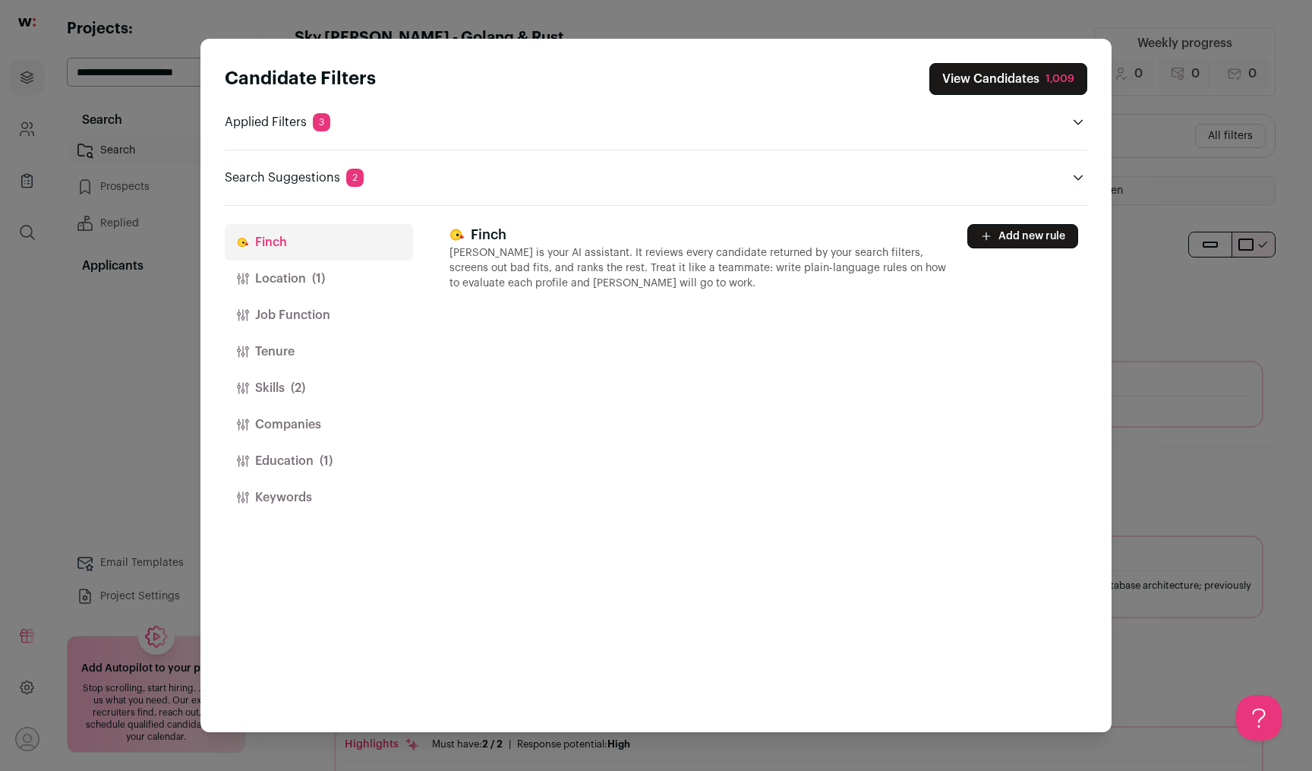
click at [310, 475] on button "Education (1)" at bounding box center [319, 461] width 188 height 36
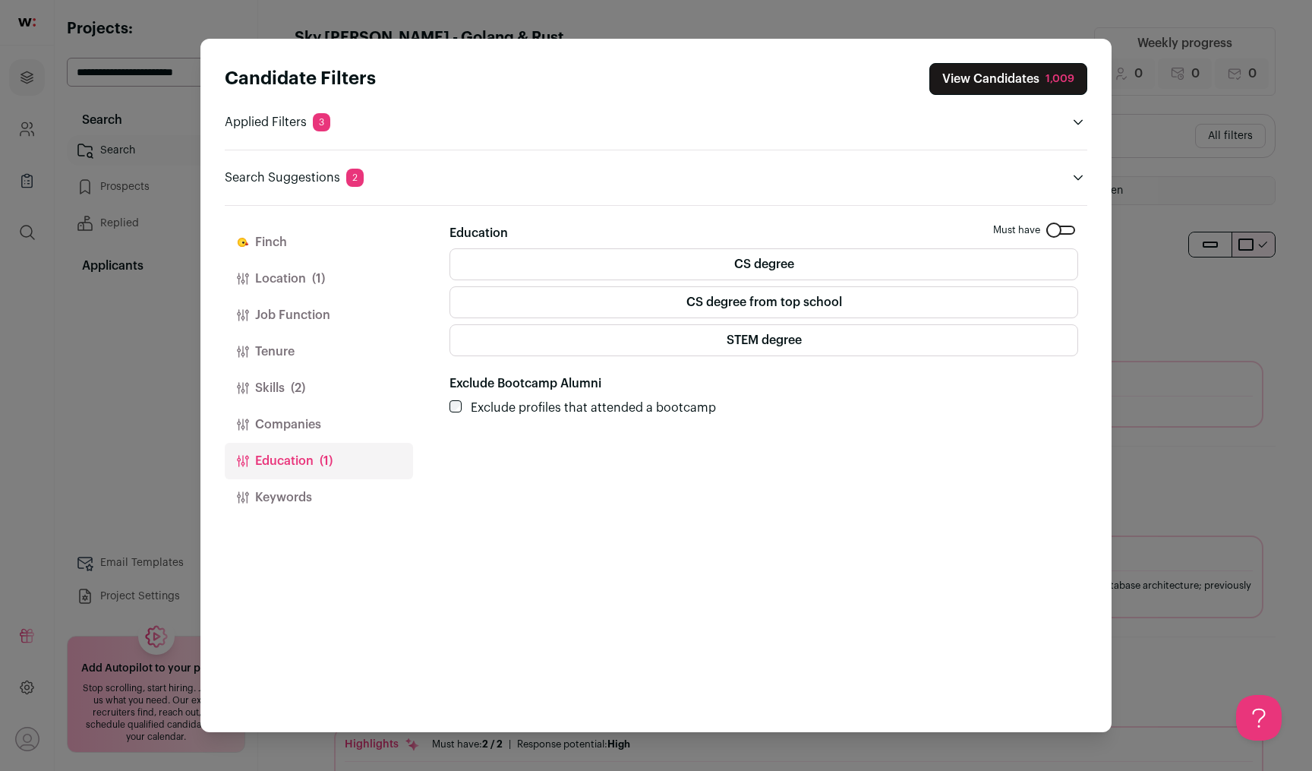
click at [308, 504] on button "Keywords" at bounding box center [319, 497] width 188 height 36
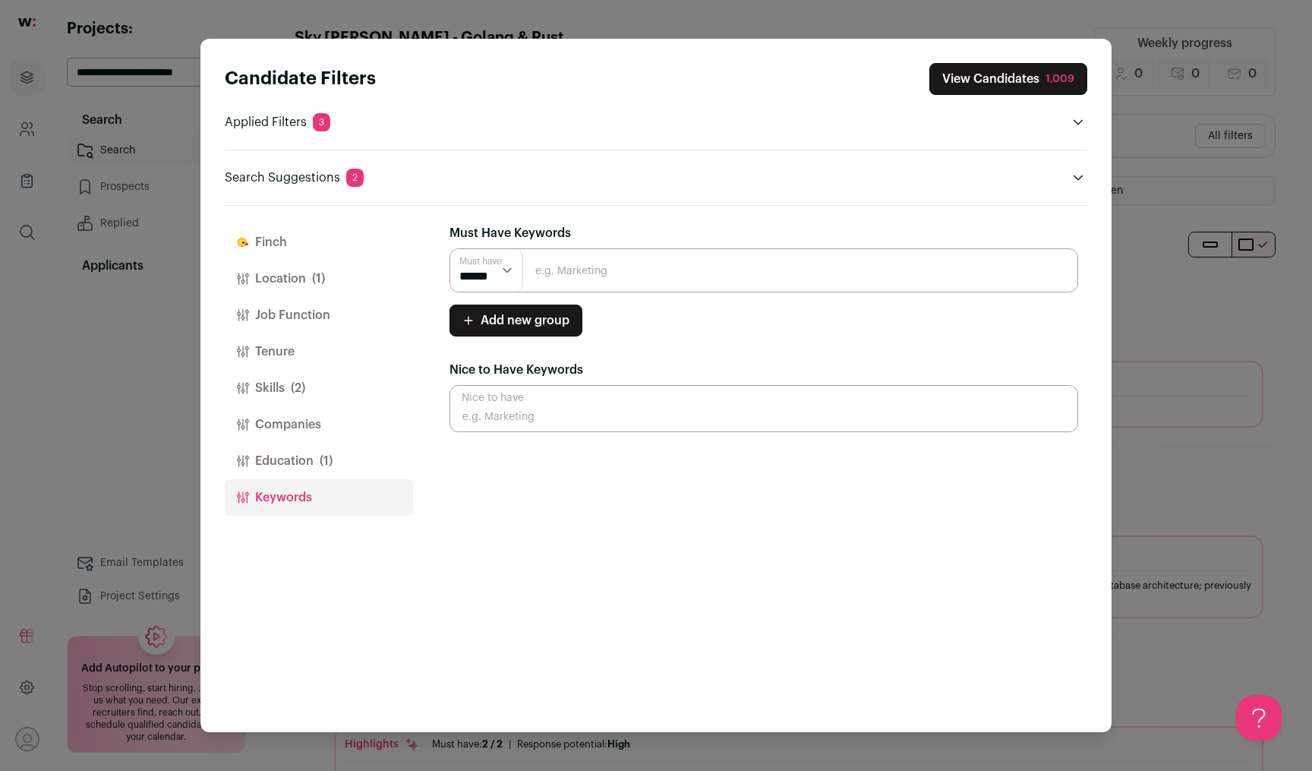
click at [305, 421] on button "Companies" at bounding box center [319, 424] width 188 height 36
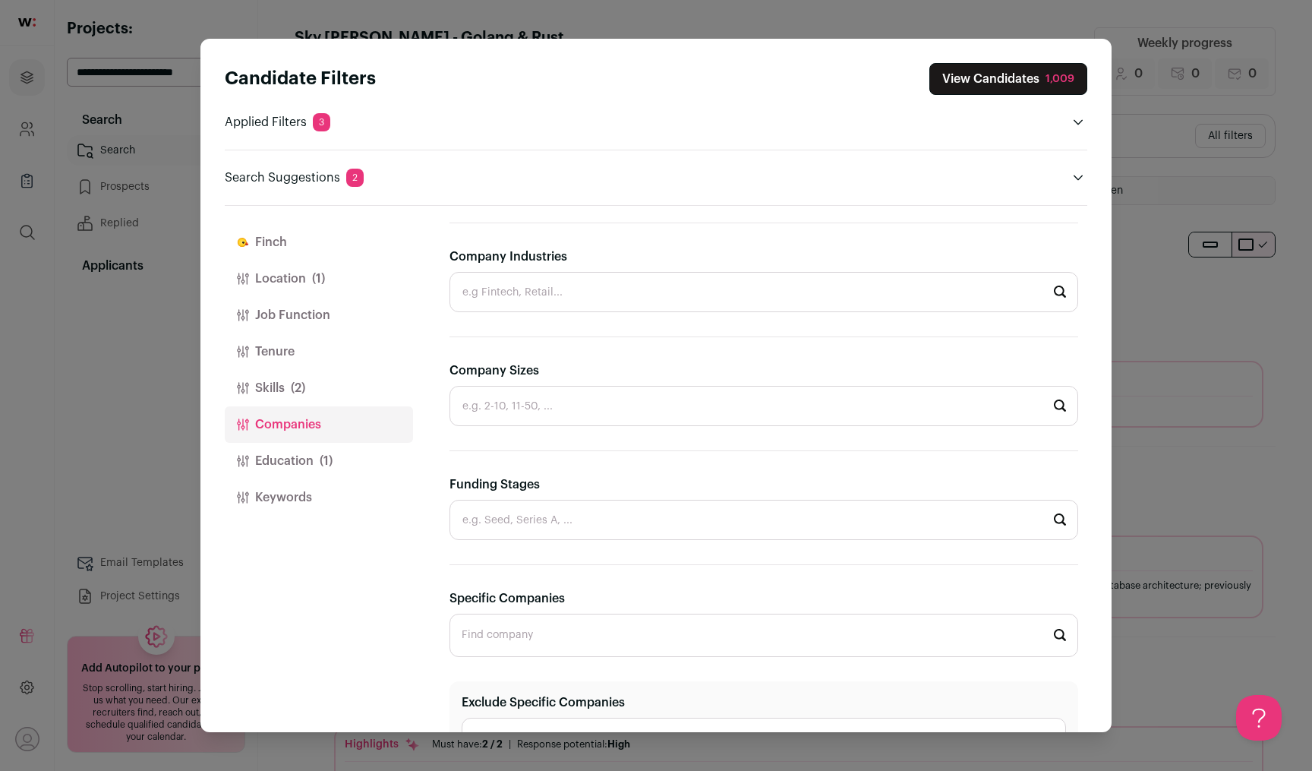
scroll to position [257, 0]
click at [343, 390] on button "Skills (2)" at bounding box center [319, 388] width 188 height 36
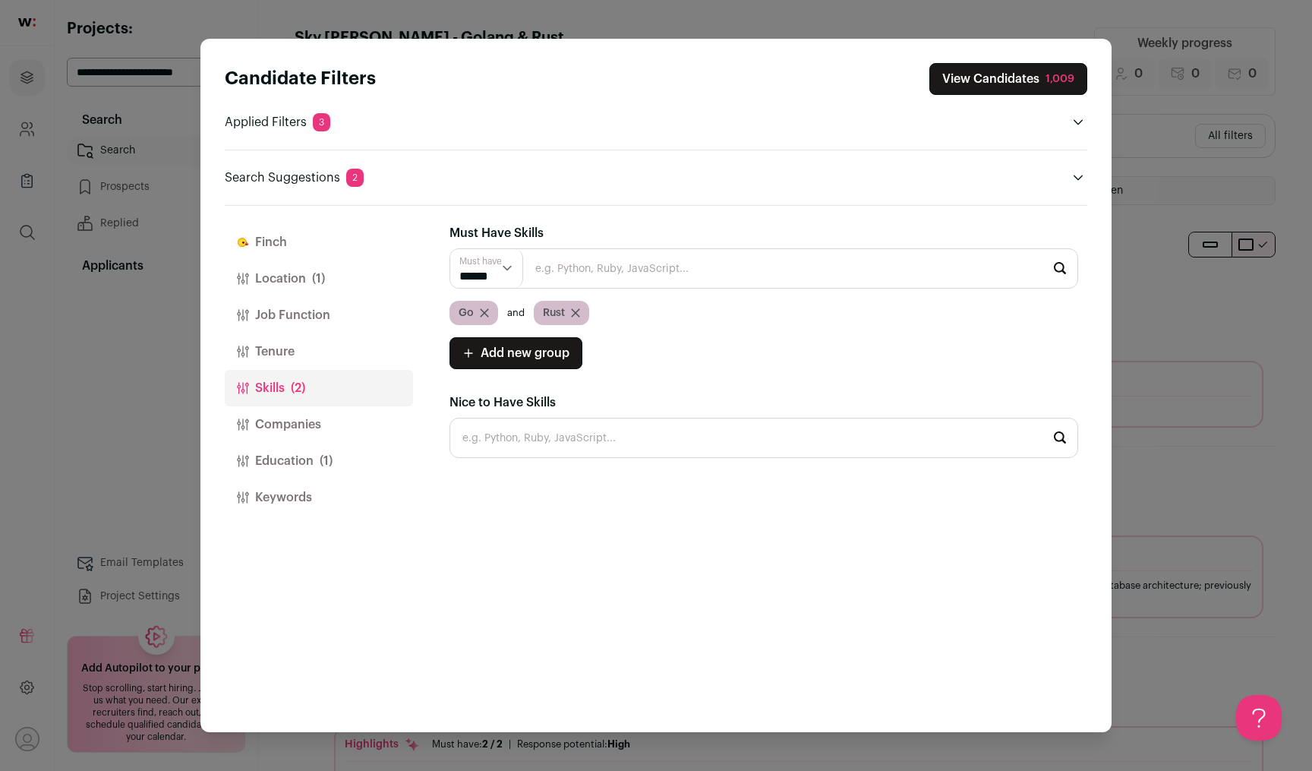
scroll to position [0, 0]
click at [339, 354] on button "Tenure" at bounding box center [319, 351] width 188 height 36
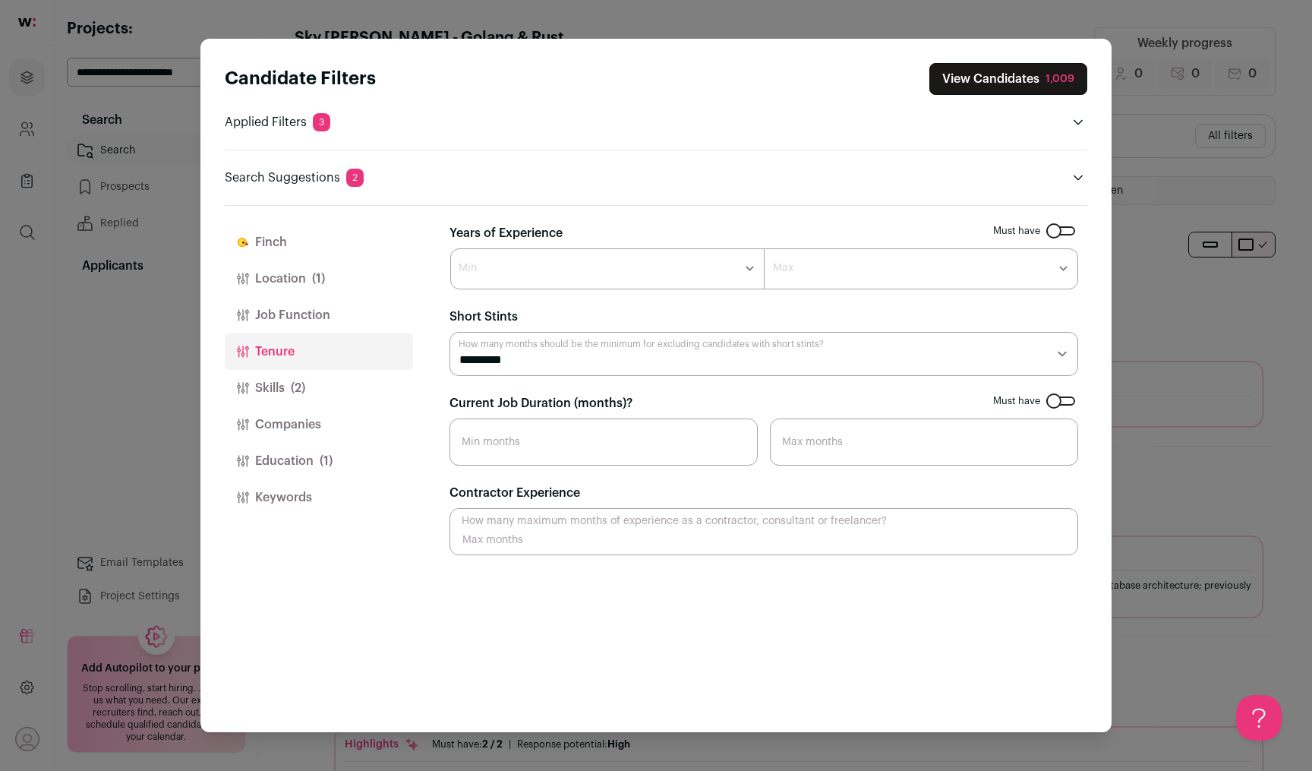
click at [526, 250] on select "******* ****** ******* ******* ******* ******* ******* ******* ******* ******* …" at bounding box center [607, 268] width 314 height 41
select select "*"
click at [450, 248] on select "******* ****** ******* ******* ******* ******* ******* ******* ******* ******* …" at bounding box center [607, 268] width 314 height 41
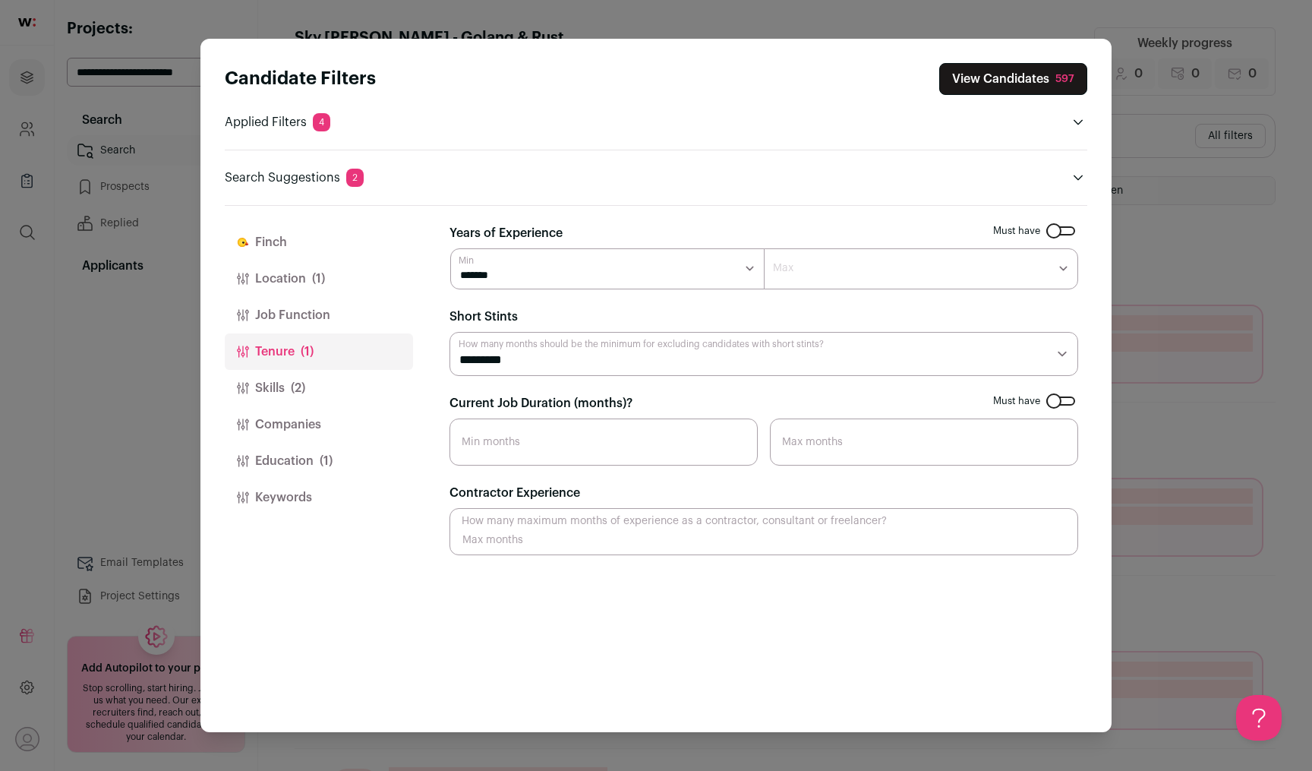
click at [1021, 81] on button "View Candidates 597" at bounding box center [1013, 79] width 148 height 32
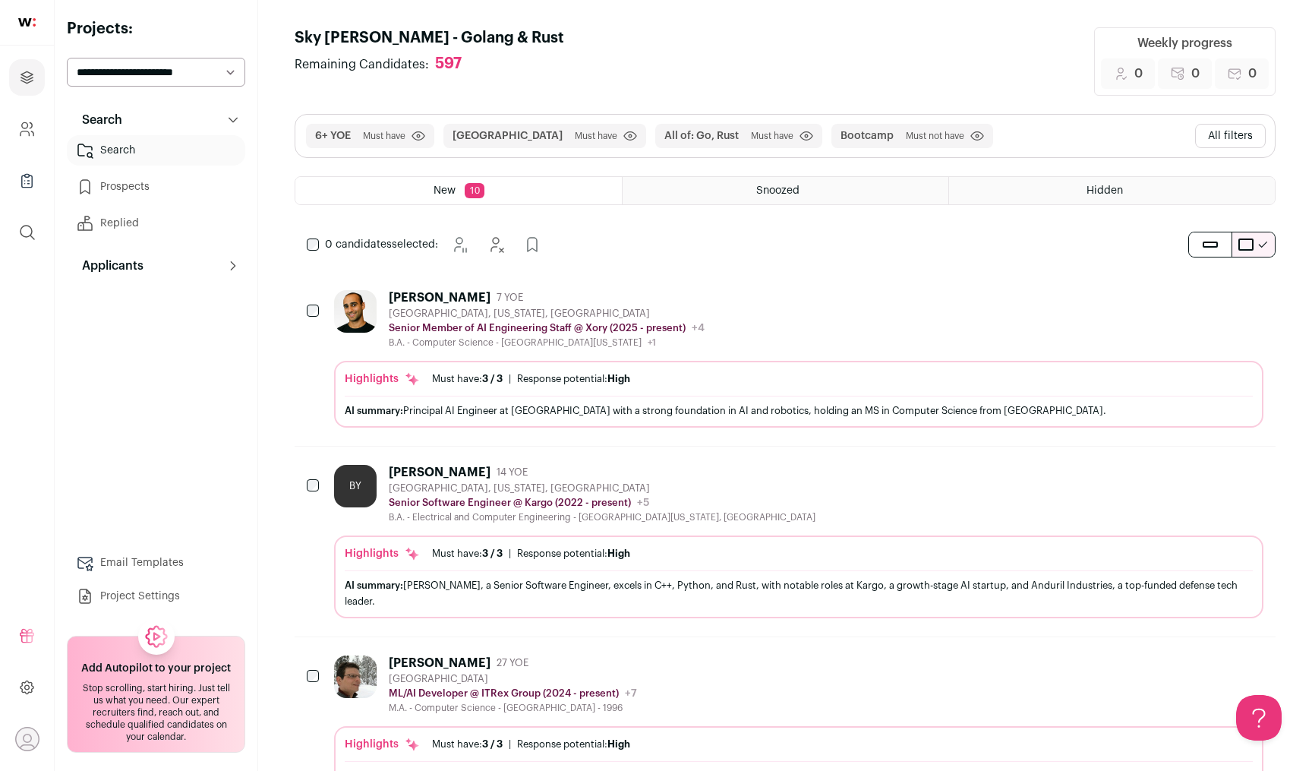
click at [1223, 134] on button "All filters" at bounding box center [1230, 136] width 71 height 24
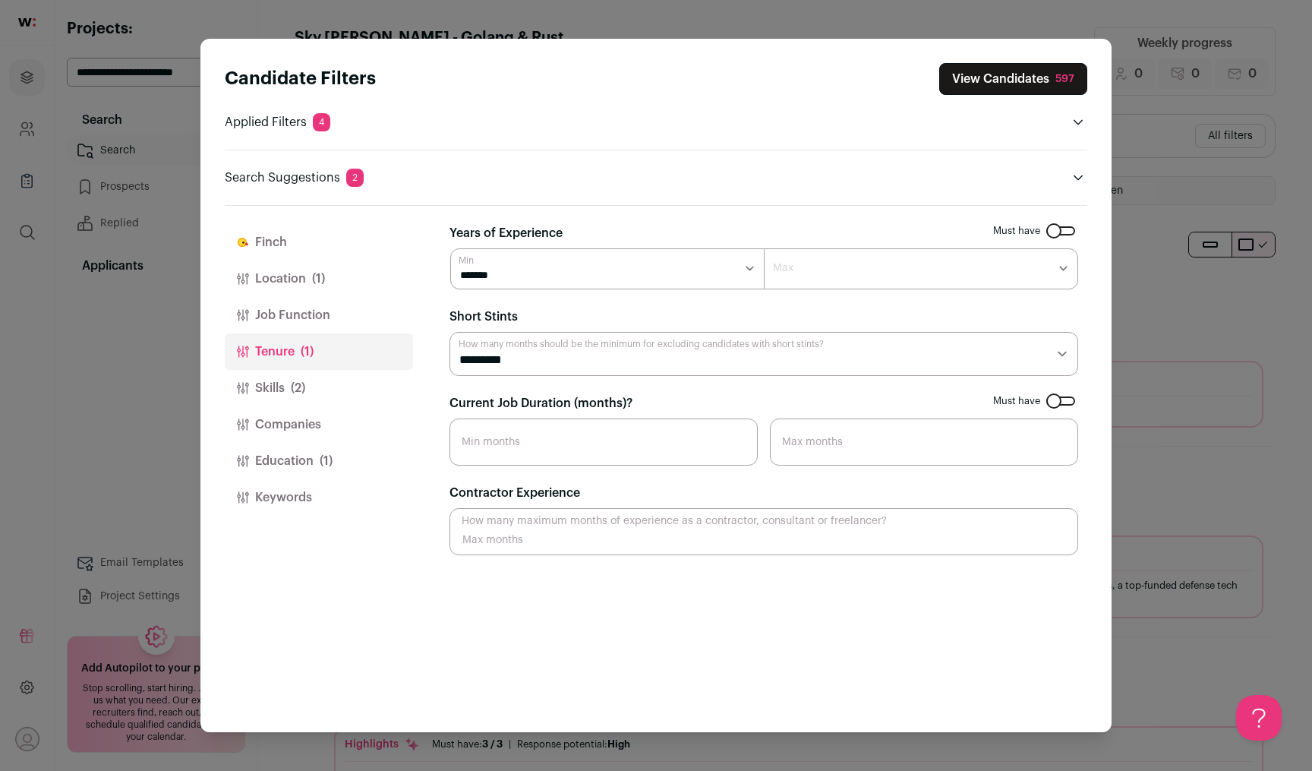
click at [323, 306] on button "Job Function" at bounding box center [319, 315] width 188 height 36
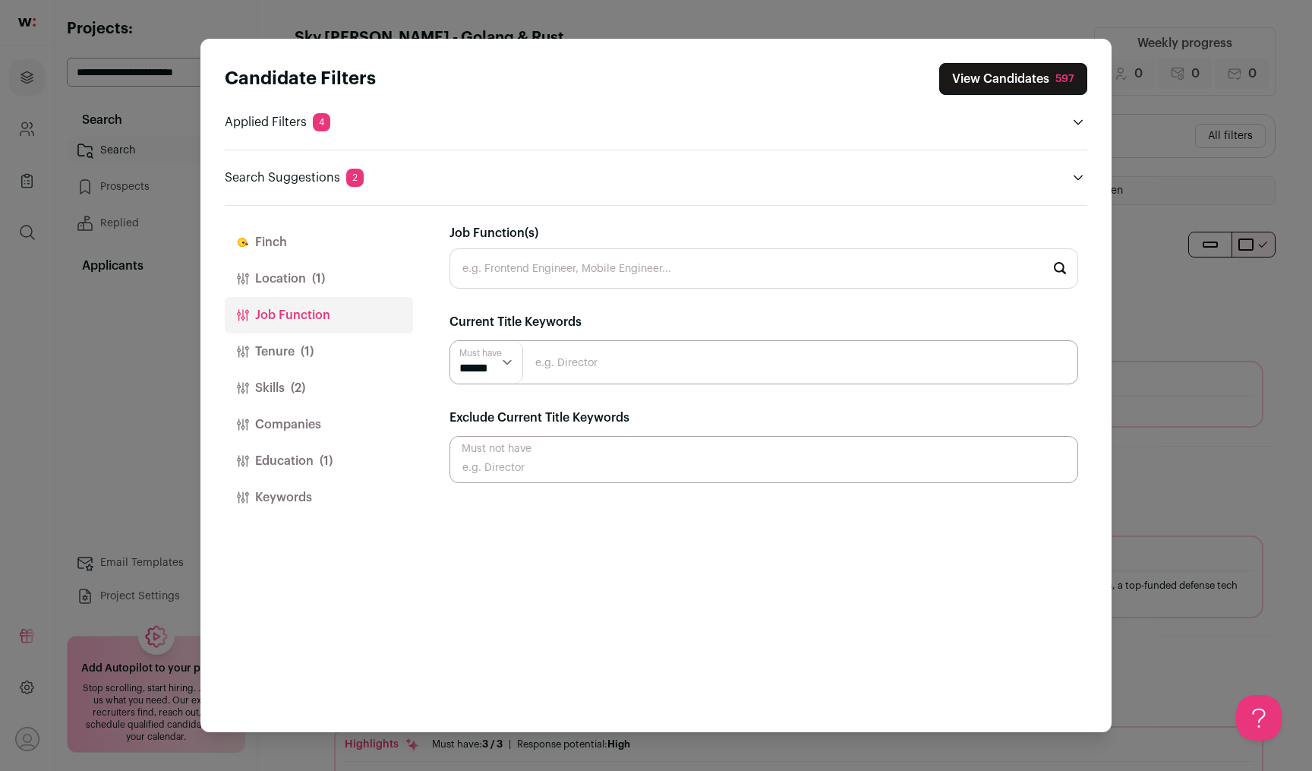
click at [522, 274] on input "Job Function(s)" at bounding box center [764, 268] width 629 height 40
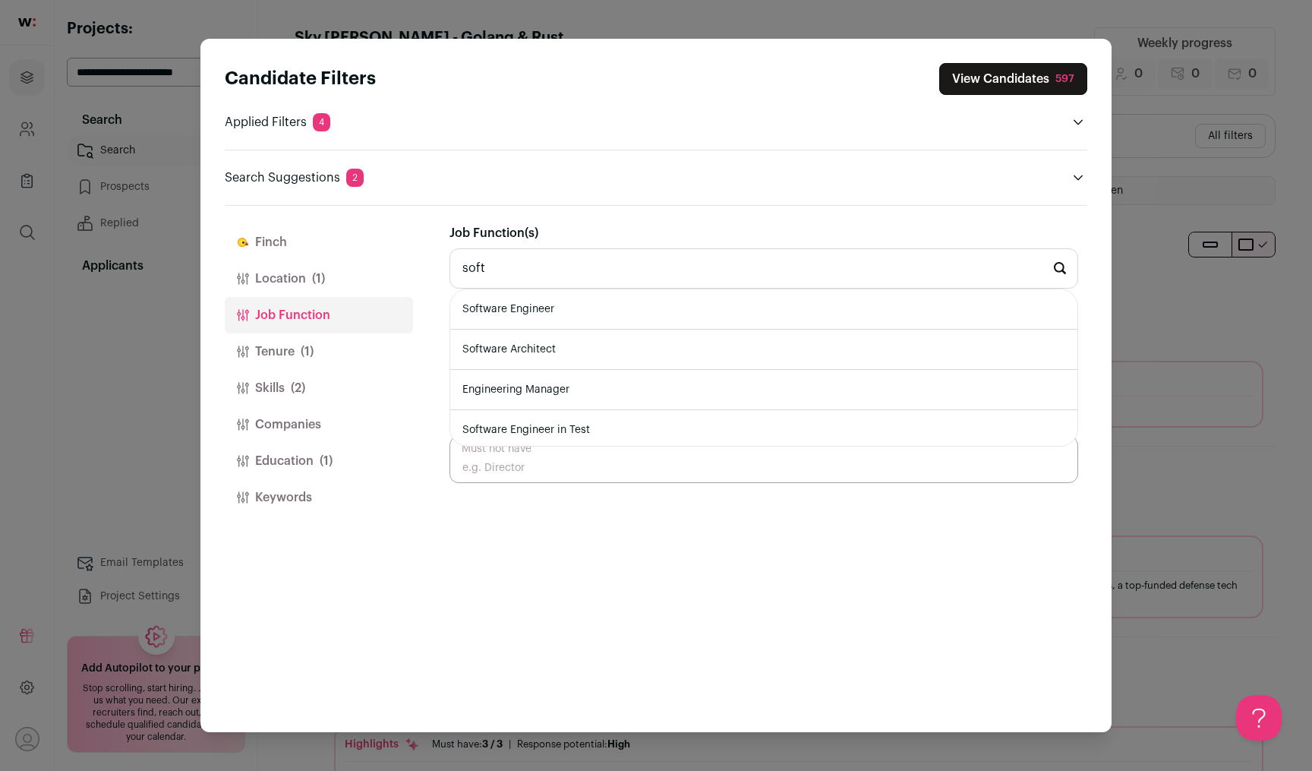
click at [549, 311] on li "Software Engineer" at bounding box center [763, 309] width 627 height 40
type input "Software Engineer"
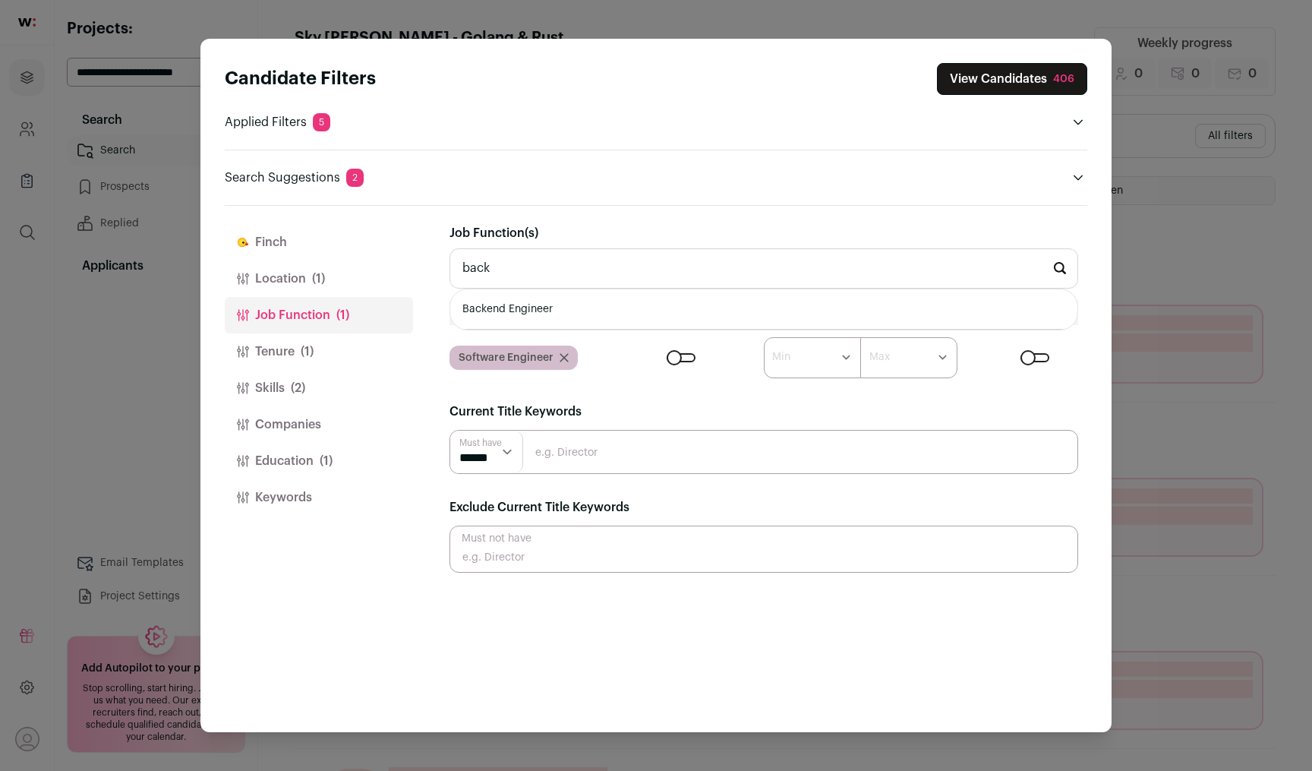
click at [564, 313] on li "Backend Engineer" at bounding box center [763, 309] width 627 height 40
type input "Backend Engineer"
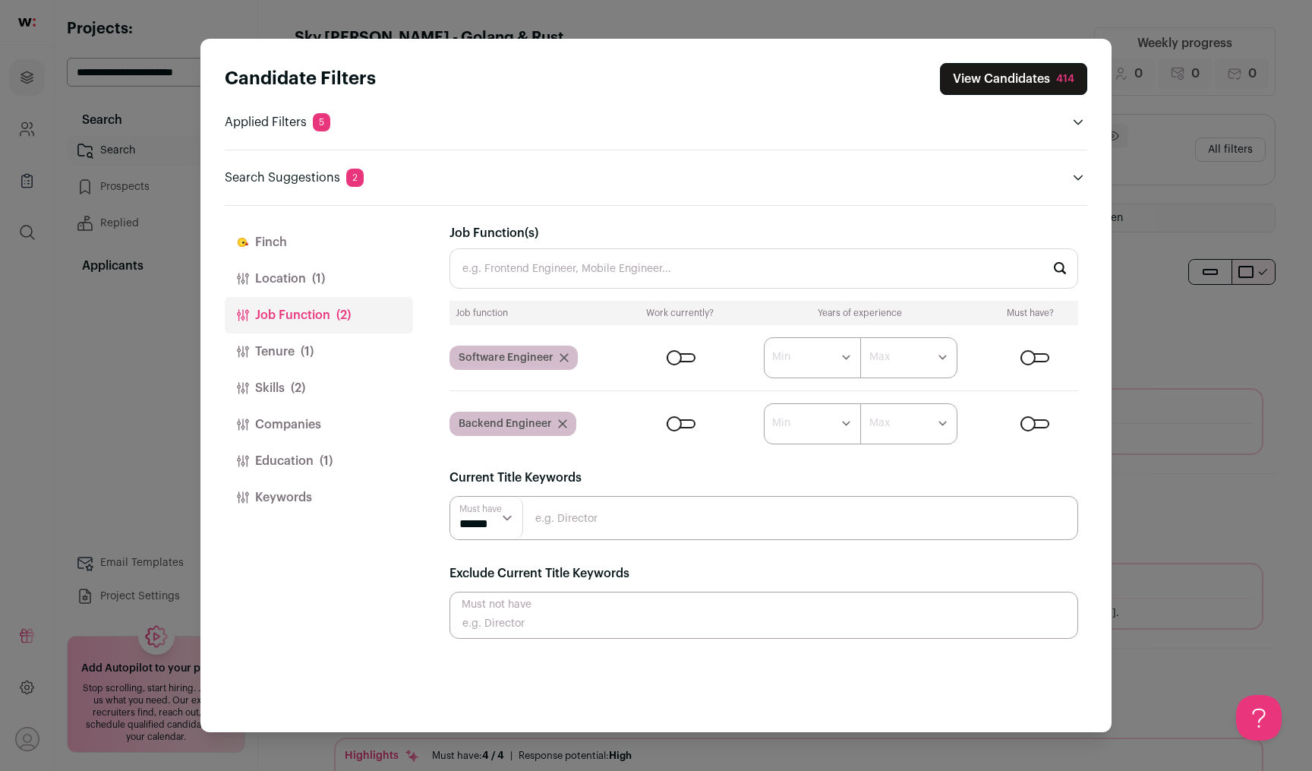
click at [693, 361] on div "Close modal via background" at bounding box center [681, 357] width 29 height 9
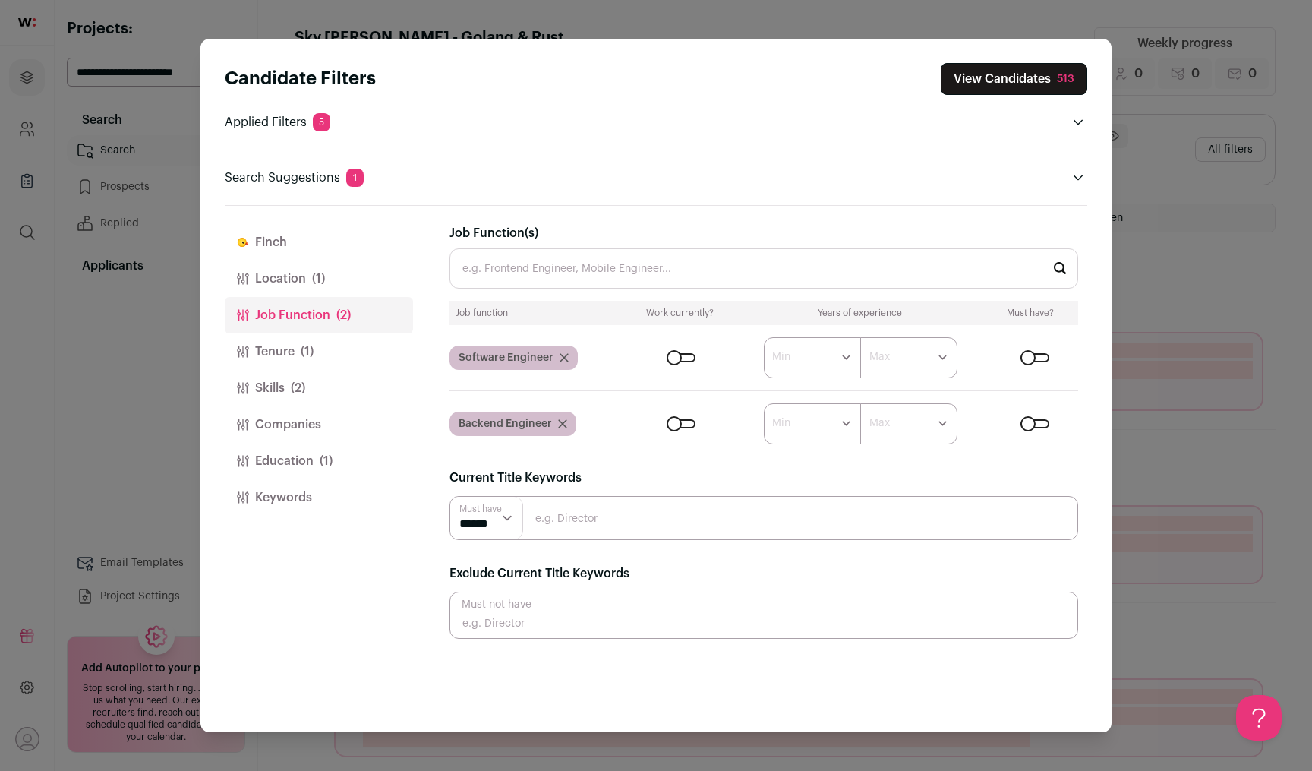
click at [687, 431] on form "****** ******* ******* ******* ******* ******* ******* ******* ******* ********…" at bounding box center [852, 423] width 451 height 41
click at [685, 428] on div "Close modal via background" at bounding box center [681, 423] width 29 height 9
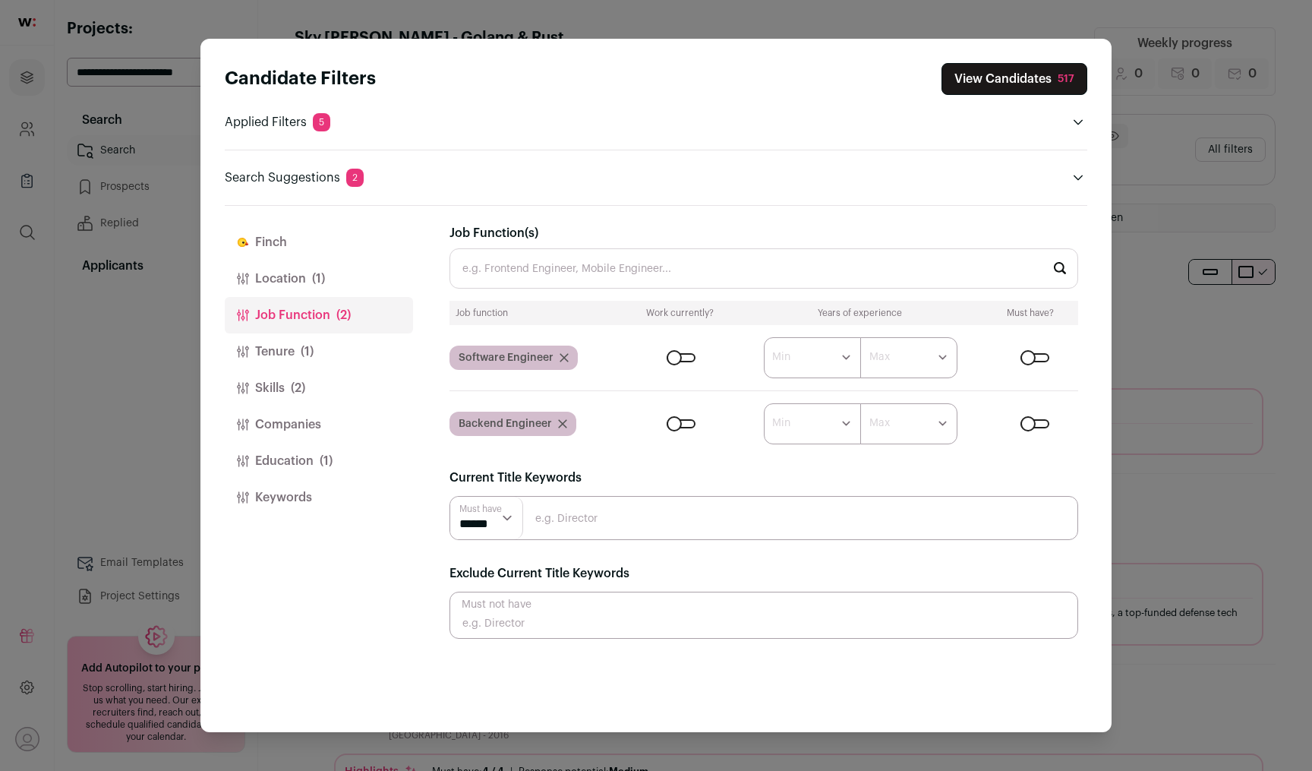
click at [691, 354] on div "Close modal via background" at bounding box center [681, 357] width 29 height 9
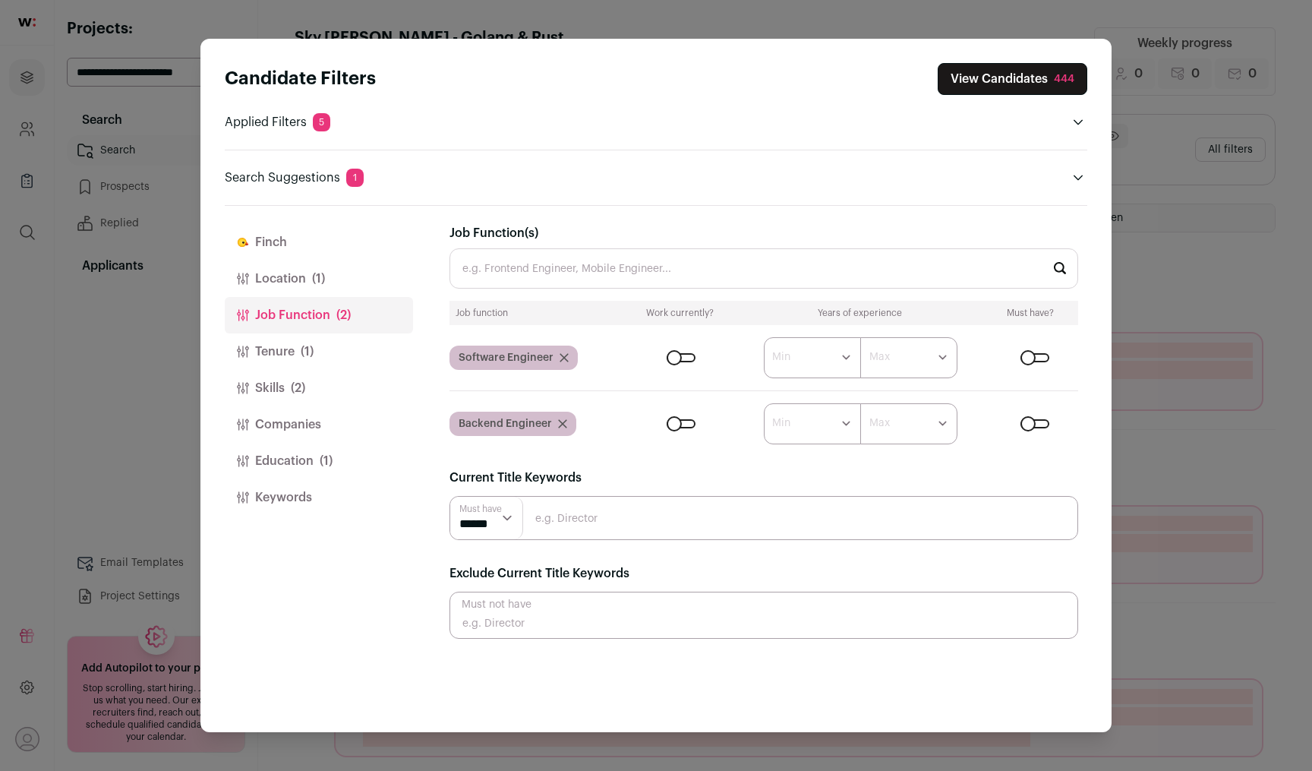
click at [687, 429] on form "****** ******* ******* ******* ******* ******* ******* ******* ******* ********…" at bounding box center [852, 423] width 451 height 41
click at [685, 424] on div "Close modal via background" at bounding box center [681, 423] width 29 height 9
click at [1031, 355] on div "Close modal via background" at bounding box center [1035, 357] width 29 height 9
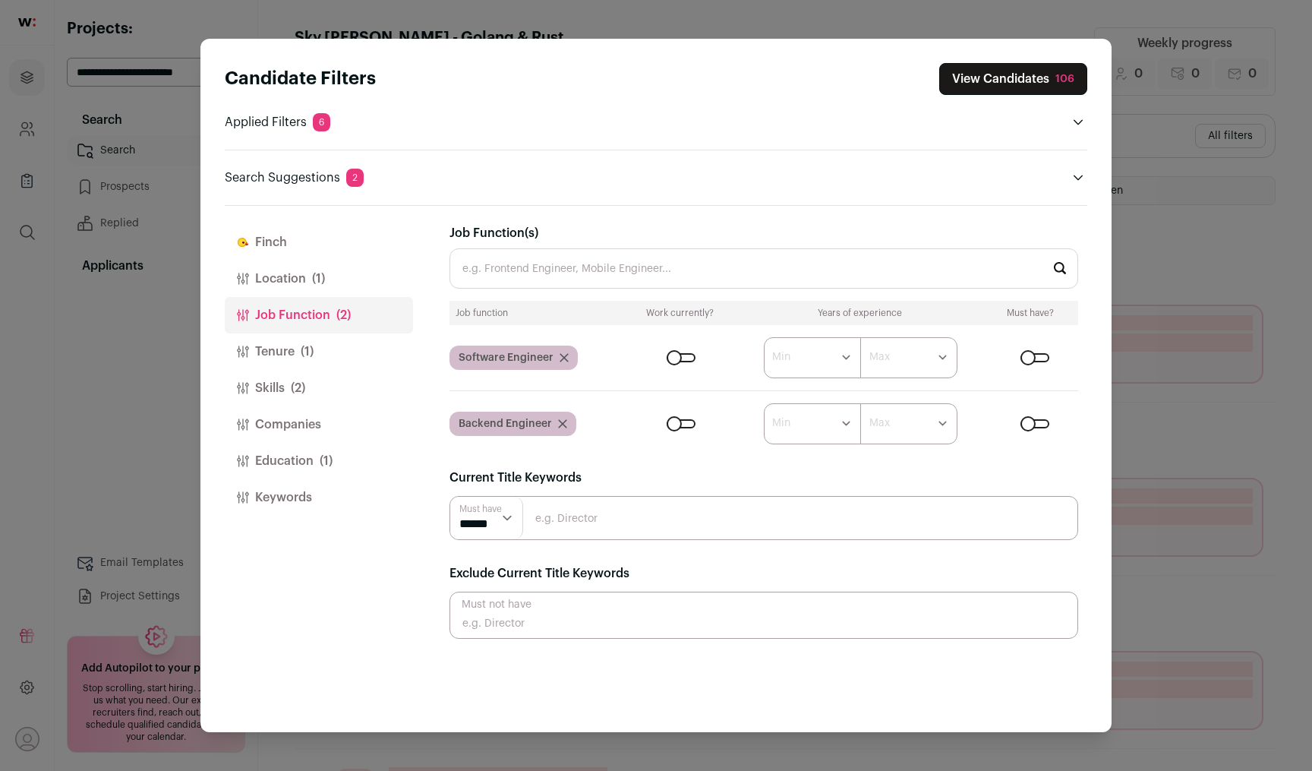
click at [1037, 423] on div "Close modal via background" at bounding box center [1035, 423] width 29 height 9
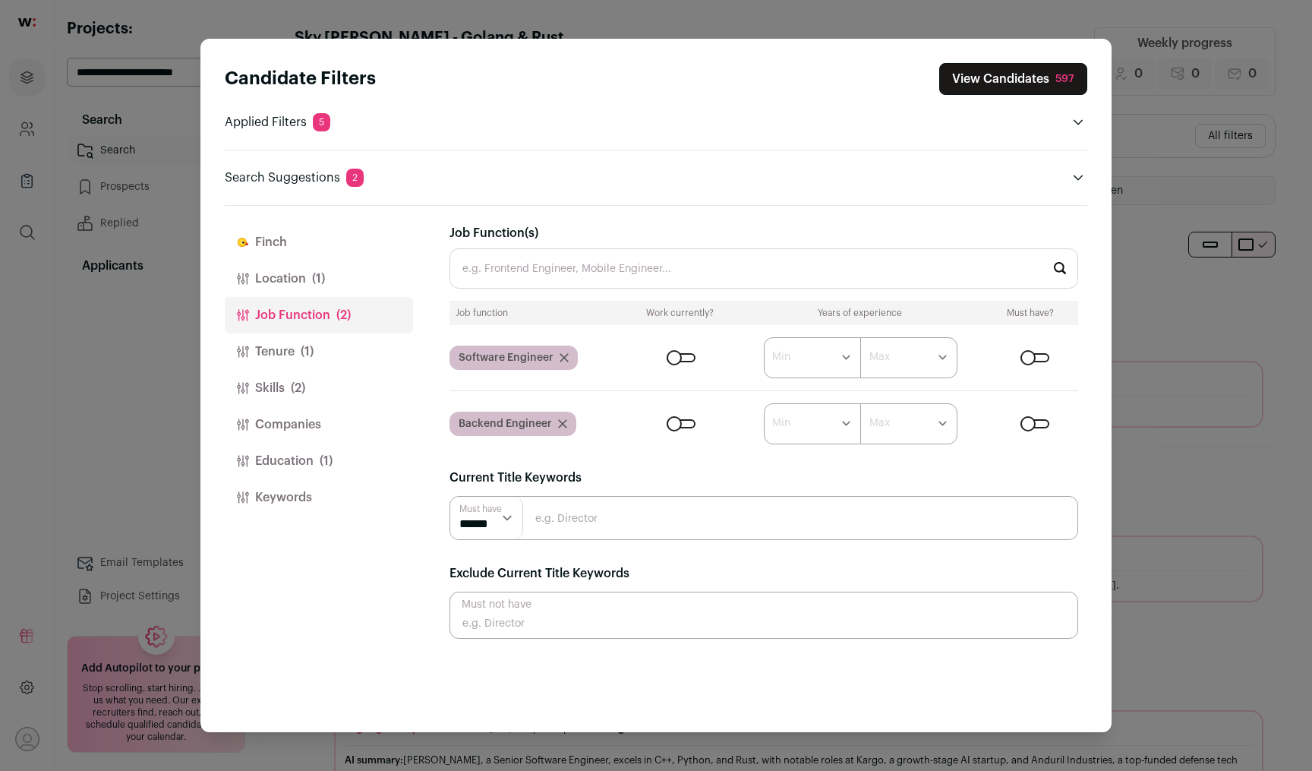
click at [1012, 84] on button "View Candidates 597" at bounding box center [1013, 79] width 148 height 32
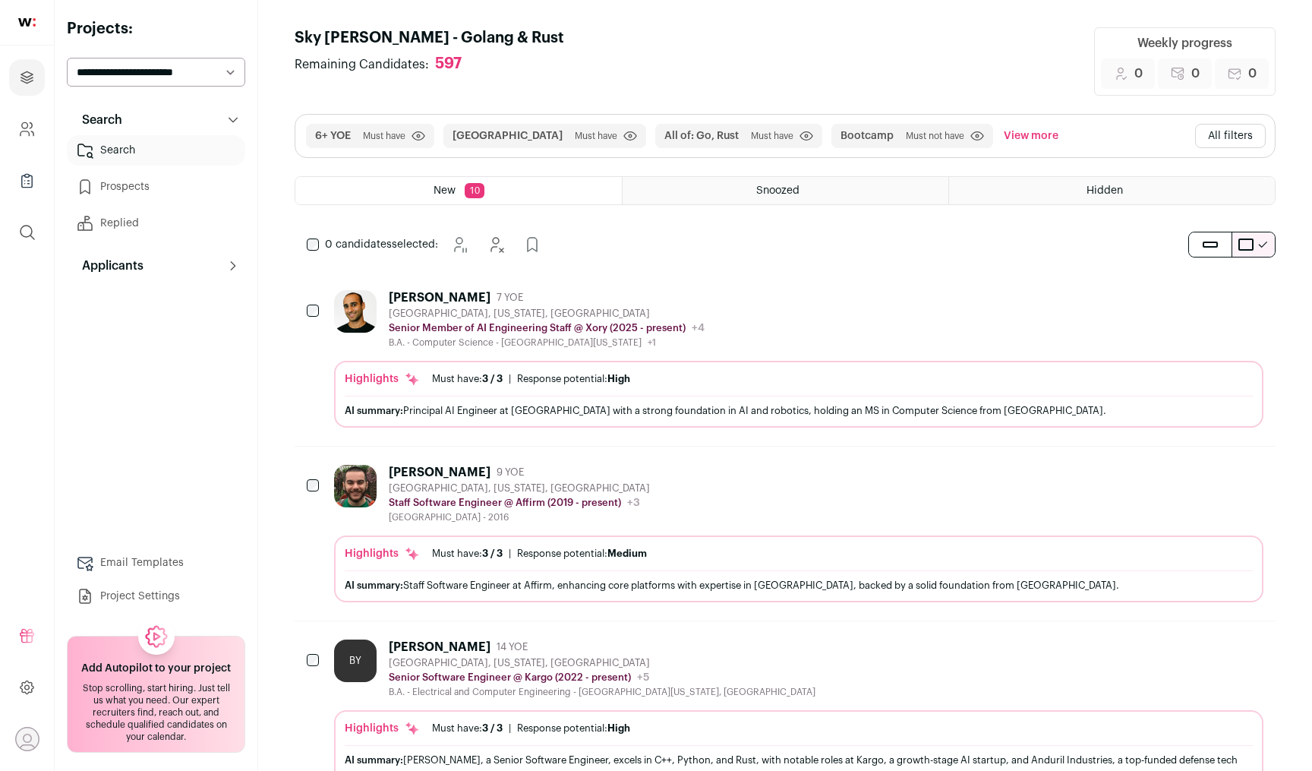
click at [1244, 139] on button "All filters" at bounding box center [1230, 136] width 71 height 24
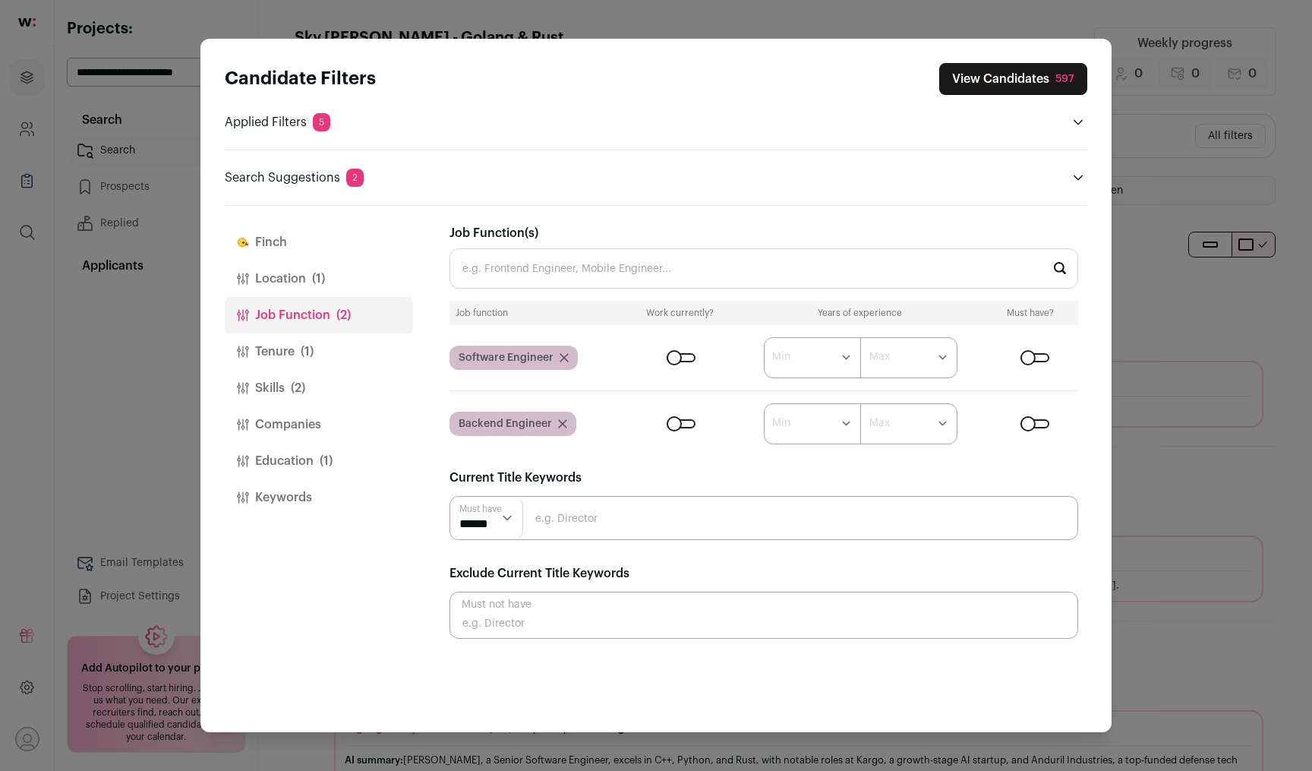
click at [595, 619] on input "Close modal via background" at bounding box center [764, 615] width 629 height 47
type input "manag"
drag, startPoint x: 526, startPoint y: 627, endPoint x: 430, endPoint y: 618, distance: 96.1
click at [430, 618] on div "[PERSON_NAME] Location (1) Job Function (2) Tenure (1) Skills (2) Companies Edu…" at bounding box center [656, 469] width 863 height 527
click at [502, 267] on input "Job Function(s)" at bounding box center [764, 268] width 629 height 40
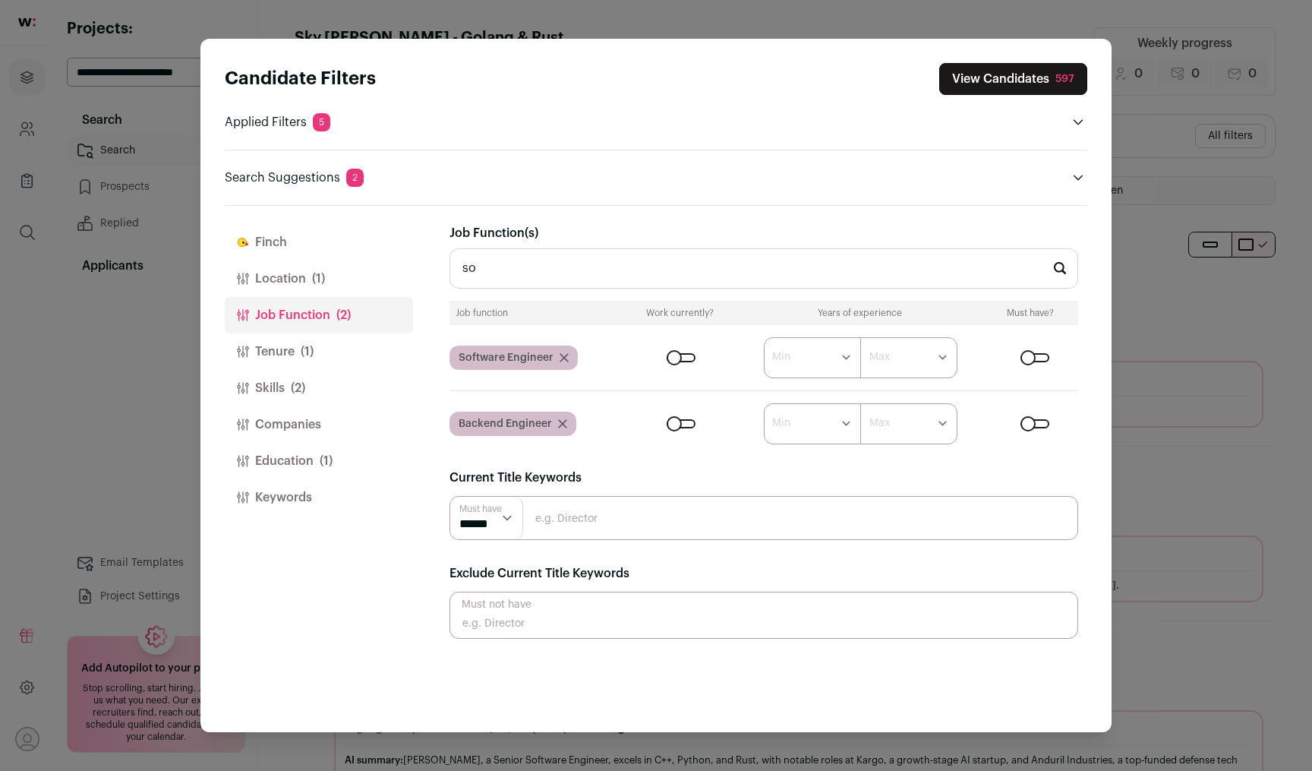
type input "s"
click at [598, 506] on input "Close modal via background" at bounding box center [764, 518] width 629 height 44
type input "software engineer"
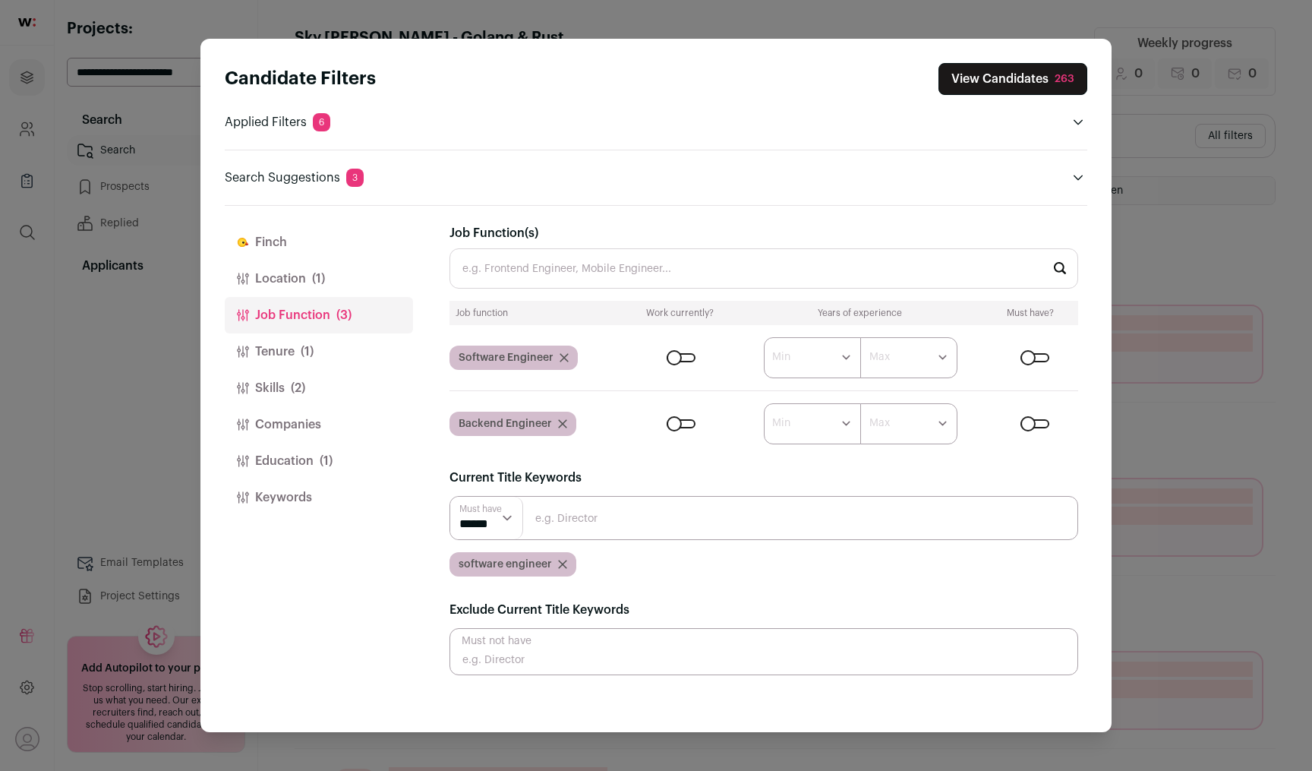
click at [573, 518] on input "Close modal via background" at bounding box center [764, 518] width 629 height 44
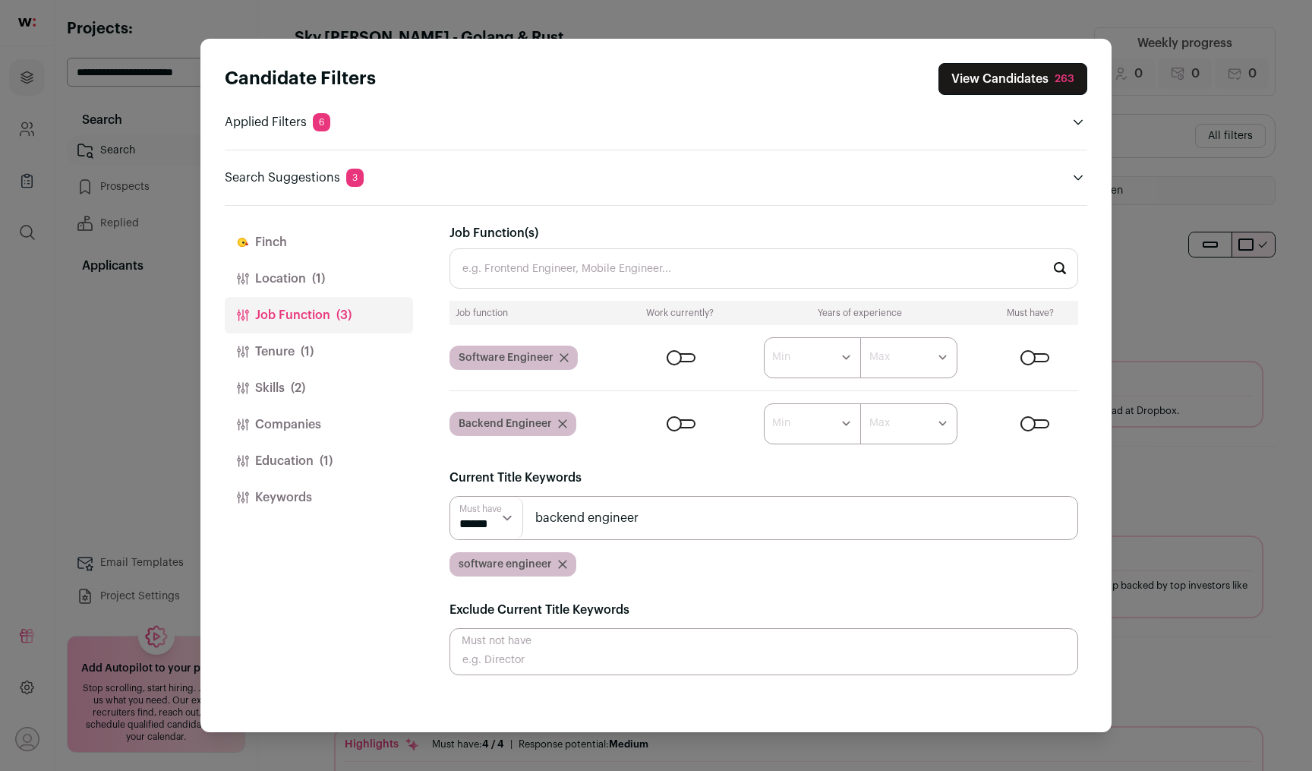
type input "backend engineer"
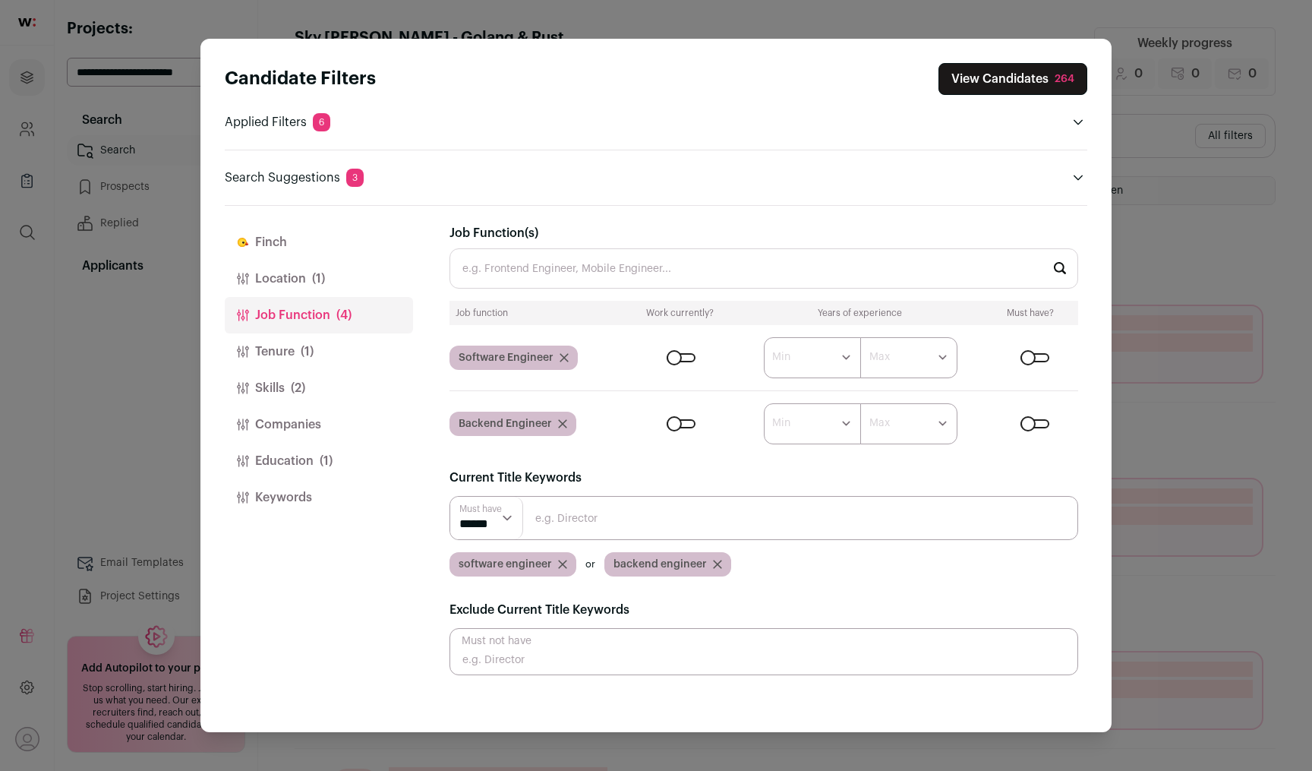
click at [623, 522] on input "Close modal via background" at bounding box center [764, 518] width 629 height 44
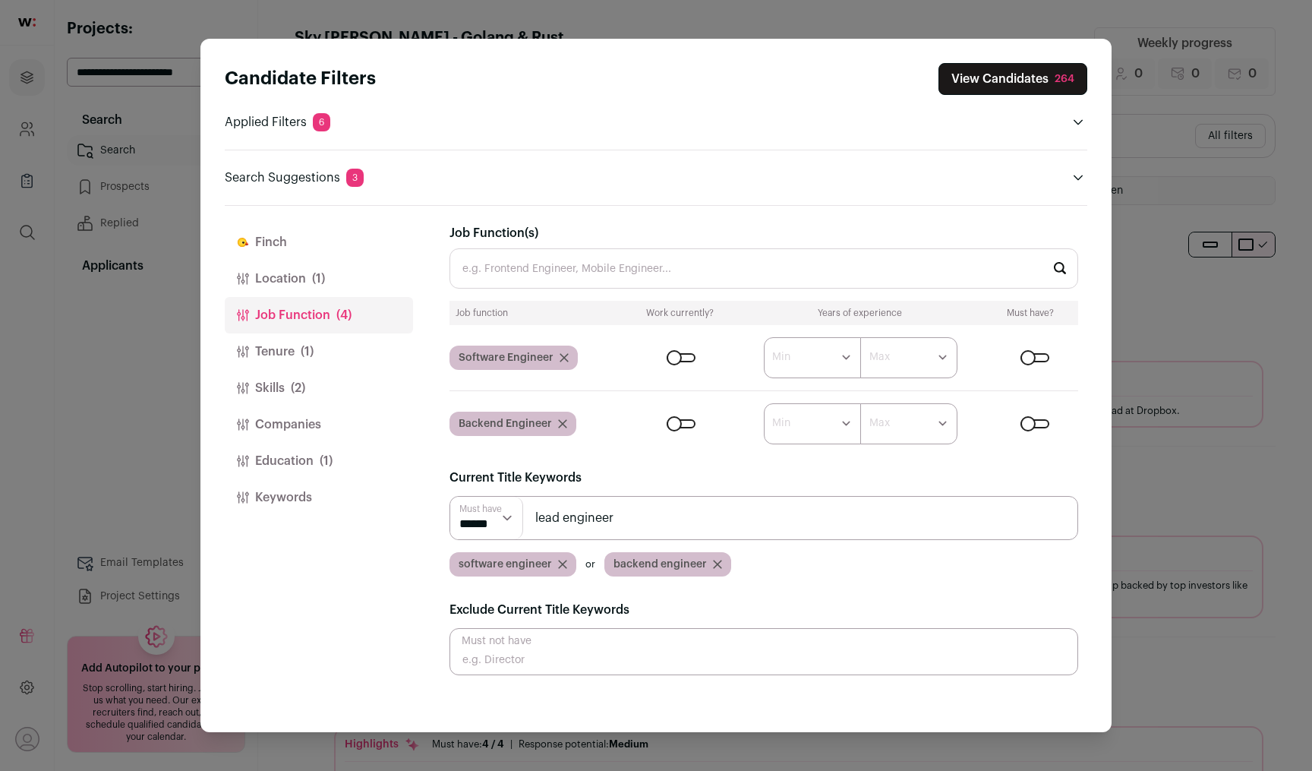
type input "lead engineer"
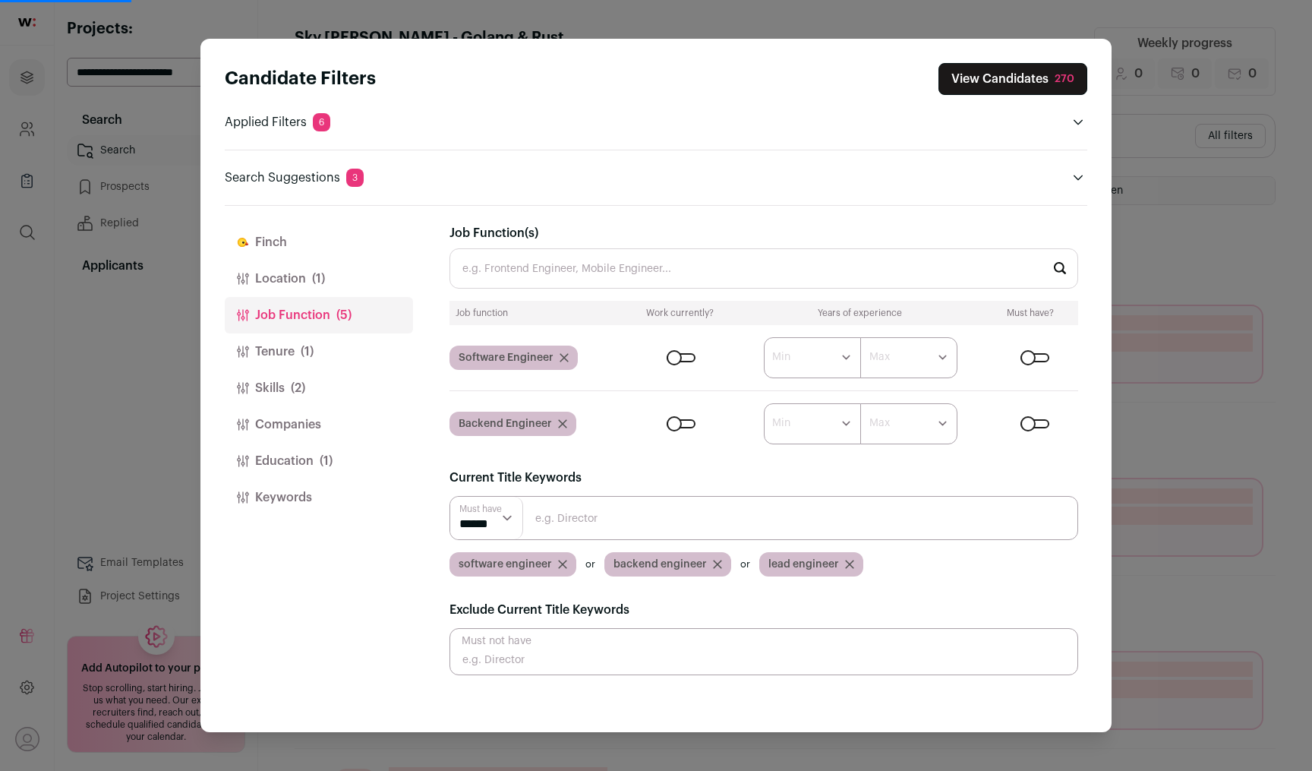
click at [608, 516] on input "Close modal via background" at bounding box center [764, 518] width 629 height 44
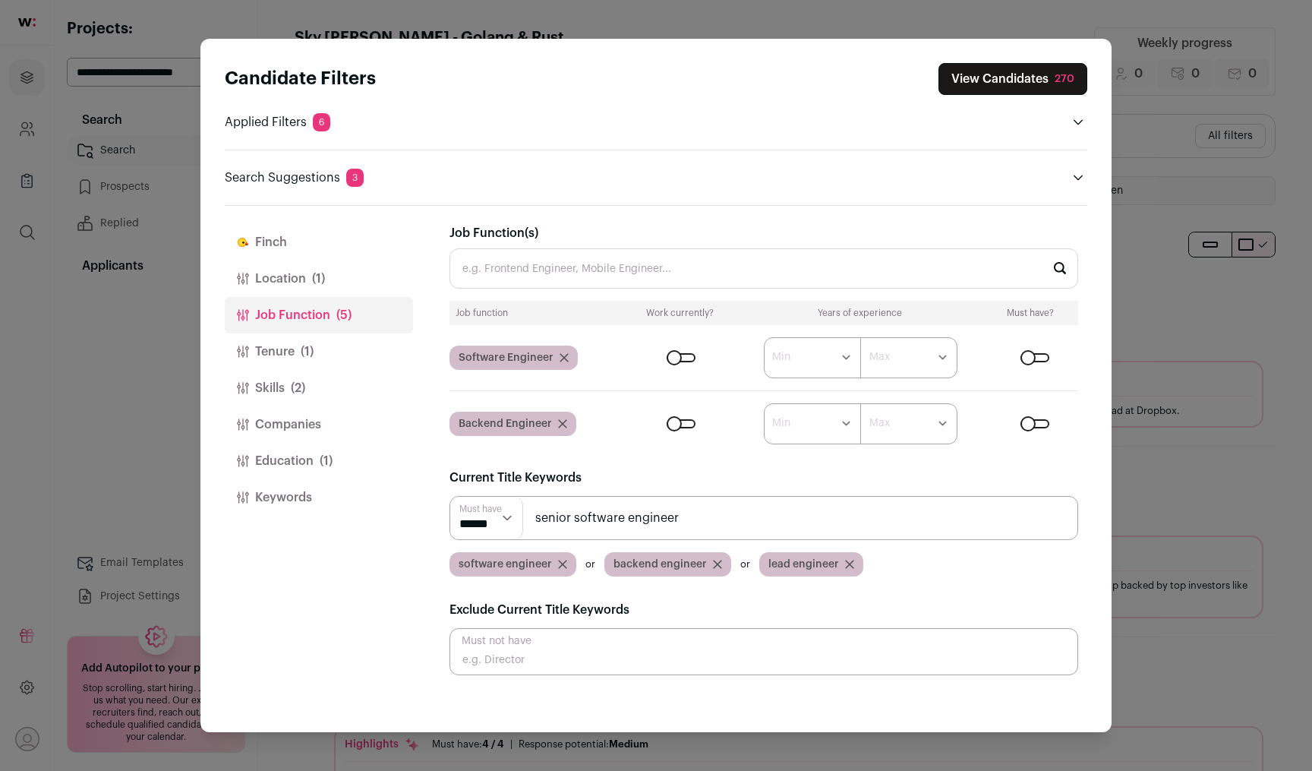
type input "senior software engineer"
click at [1056, 69] on button "View Candidates 270" at bounding box center [1013, 79] width 149 height 32
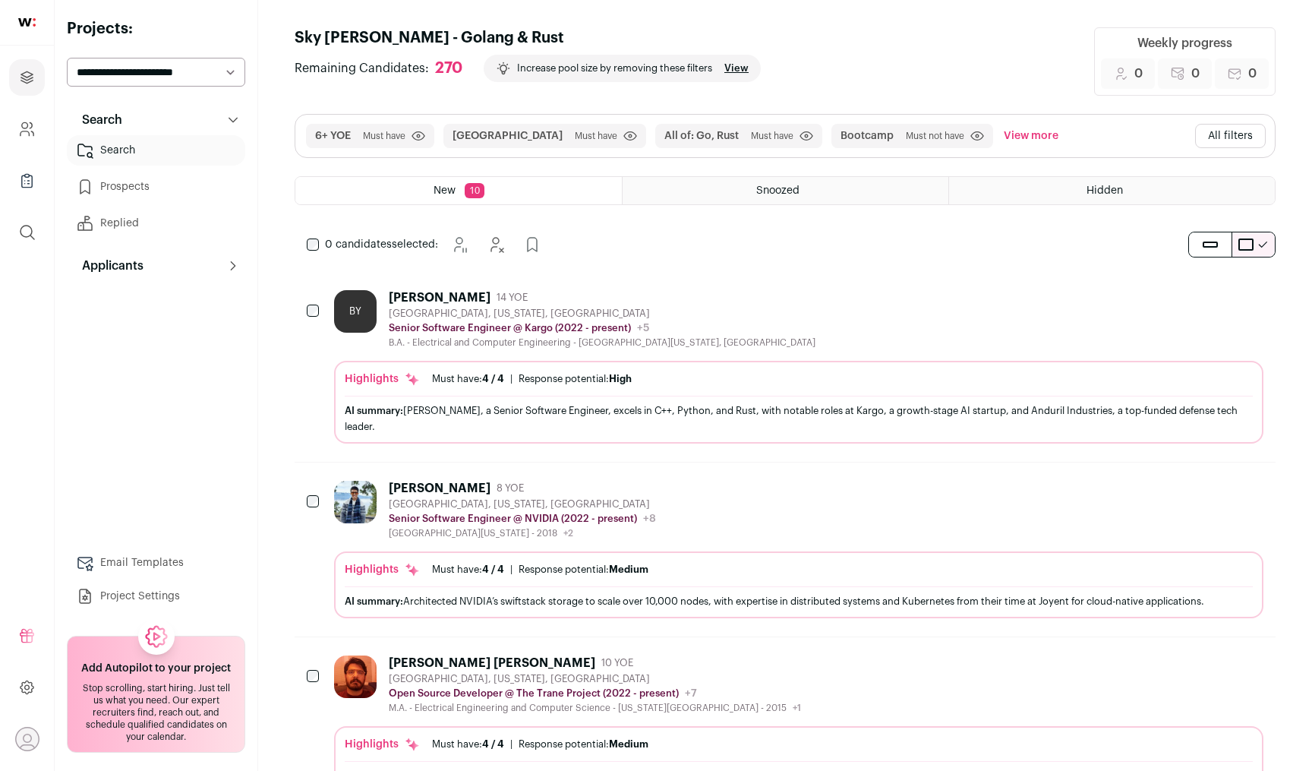
click at [1214, 137] on button "All filters" at bounding box center [1230, 136] width 71 height 24
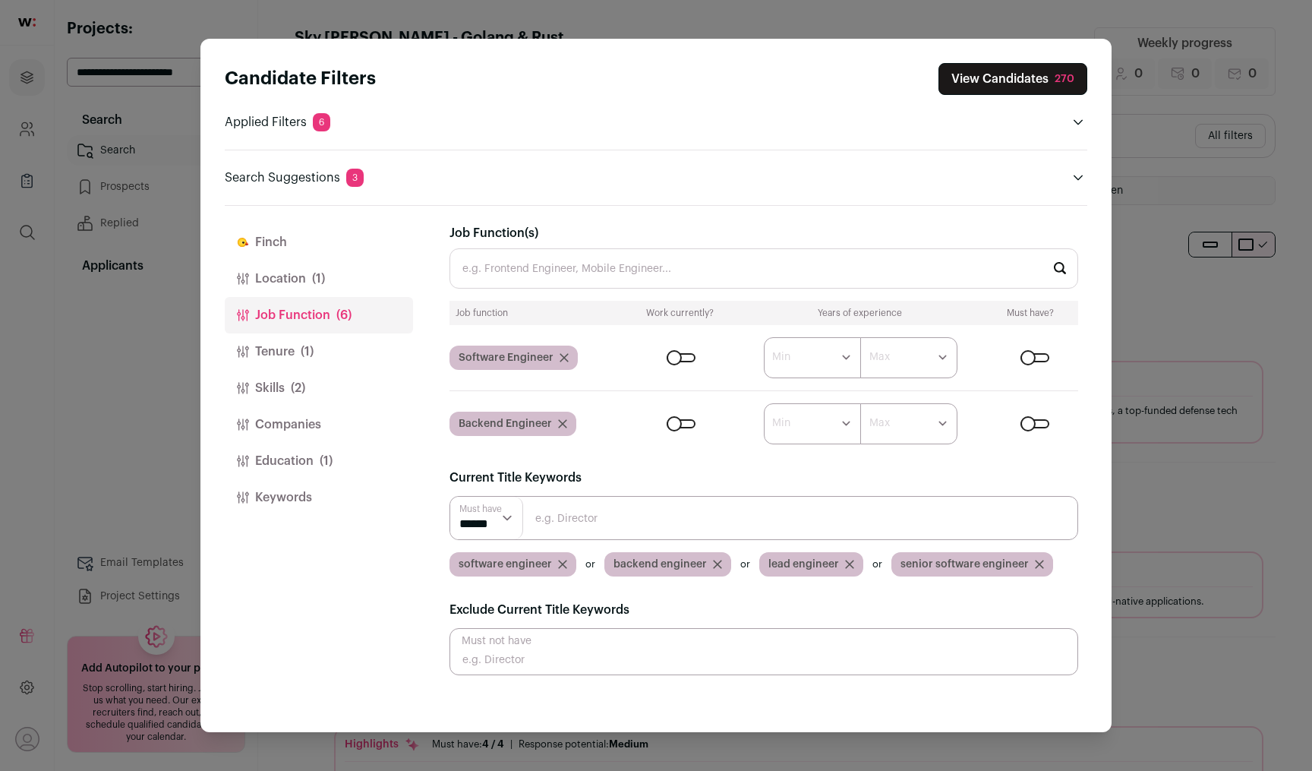
click at [333, 428] on button "Companies" at bounding box center [319, 424] width 188 height 36
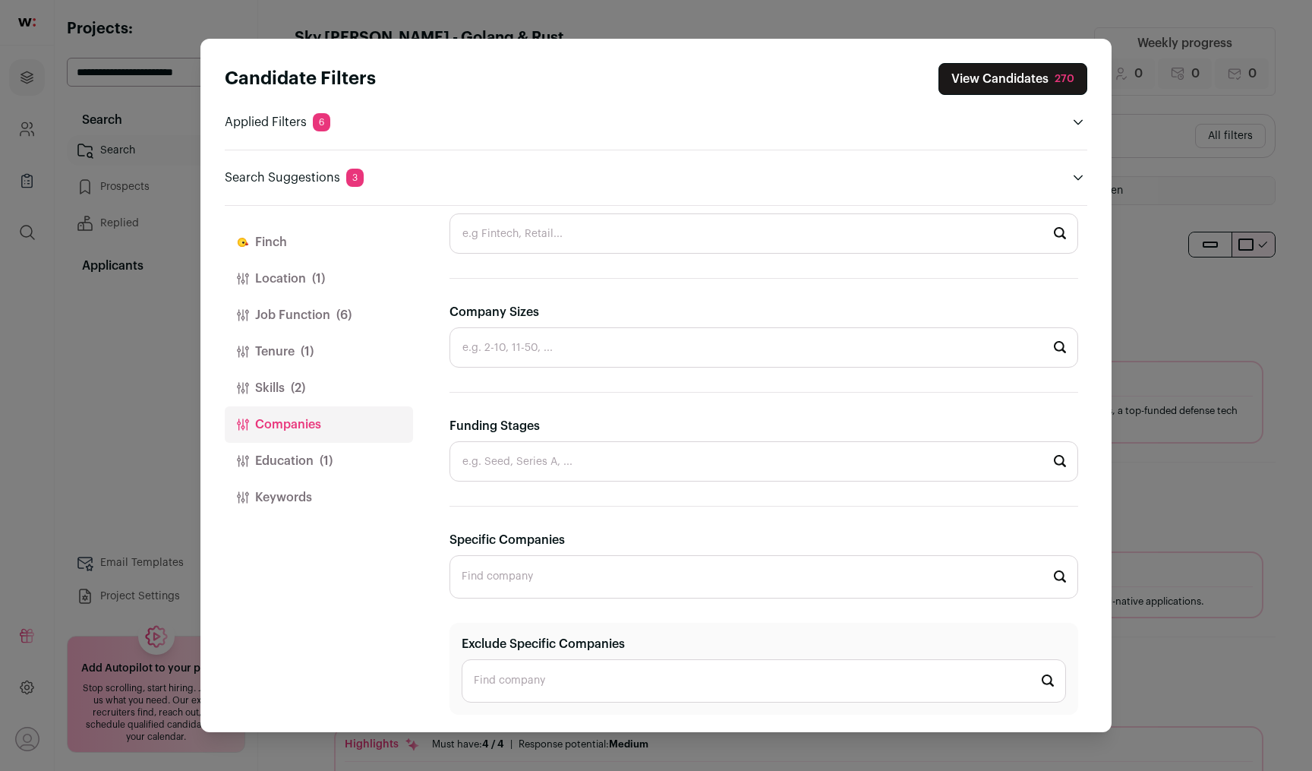
scroll to position [254, 0]
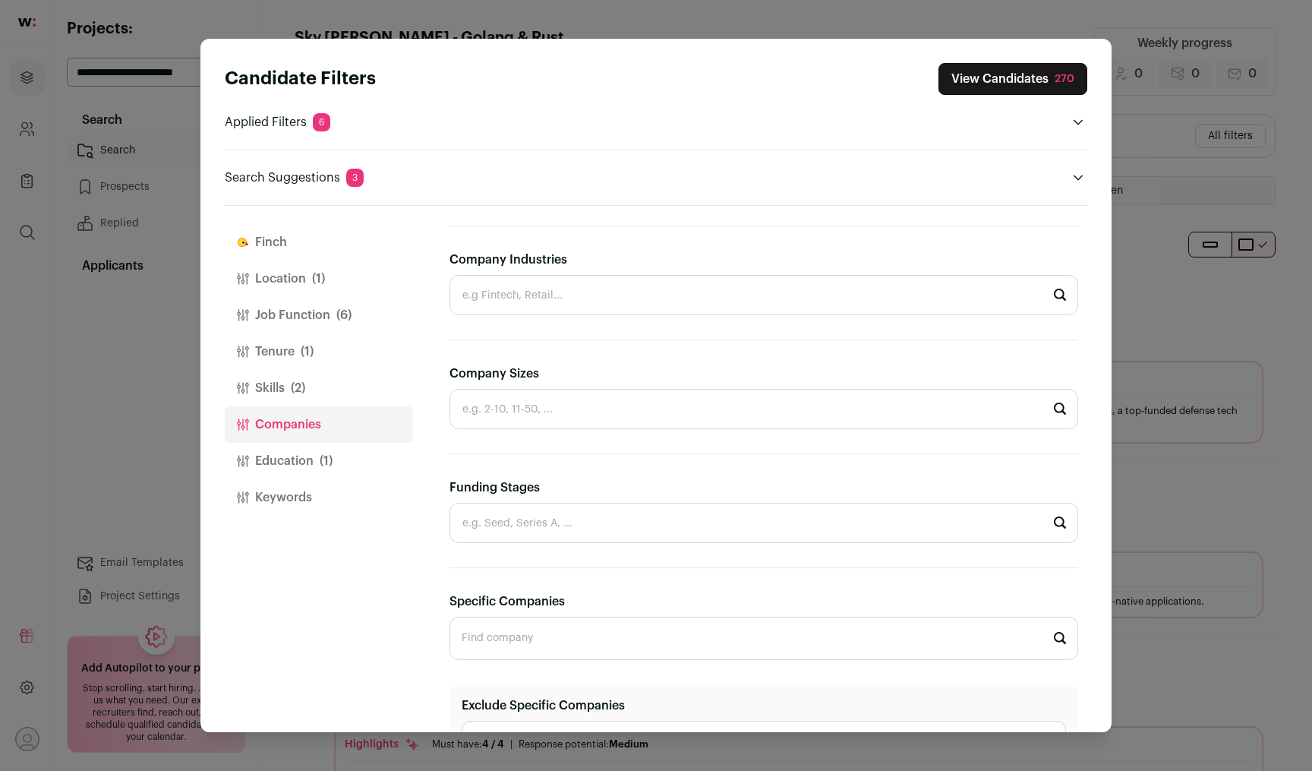
click at [581, 521] on input "Funding Stages" at bounding box center [764, 523] width 629 height 40
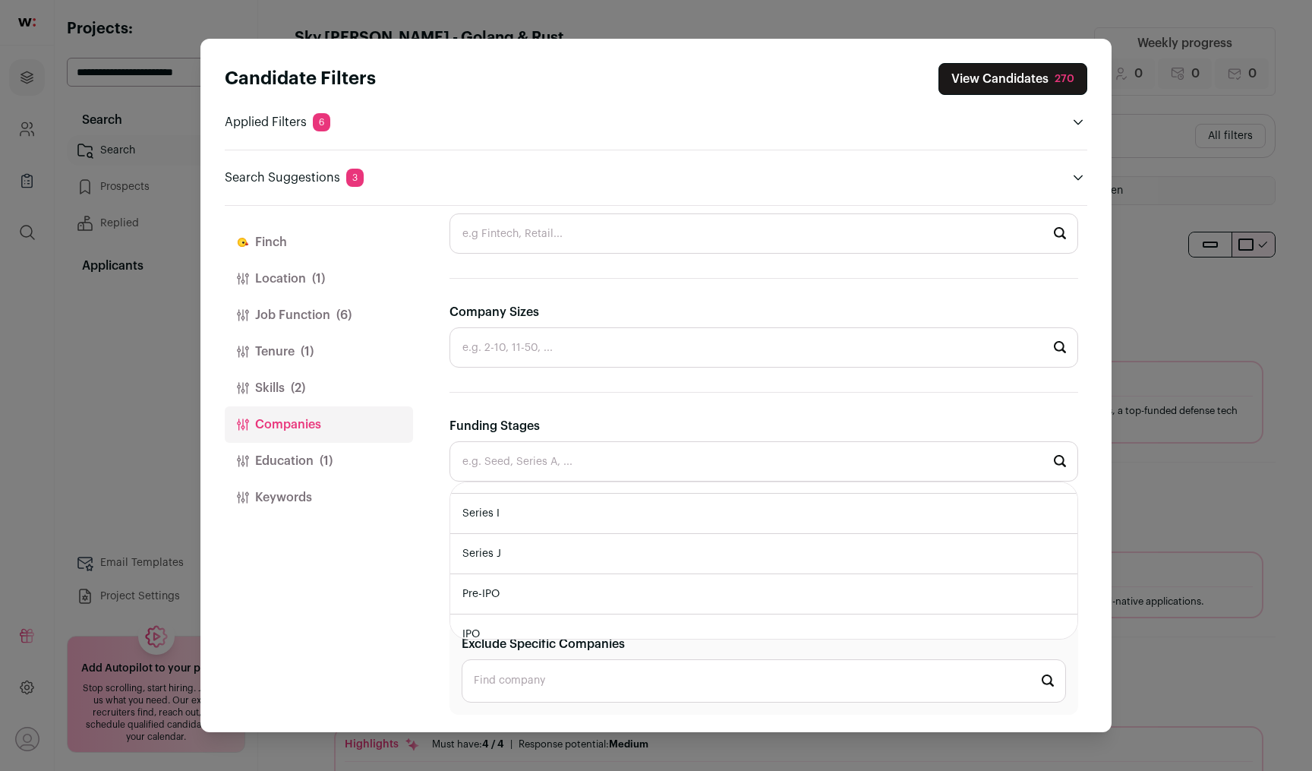
scroll to position [407, 0]
click at [569, 342] on input "Company Sizes" at bounding box center [764, 347] width 629 height 40
click at [560, 463] on li "1,001-5,000" at bounding box center [763, 466] width 627 height 40
type input "1,001-5,000"
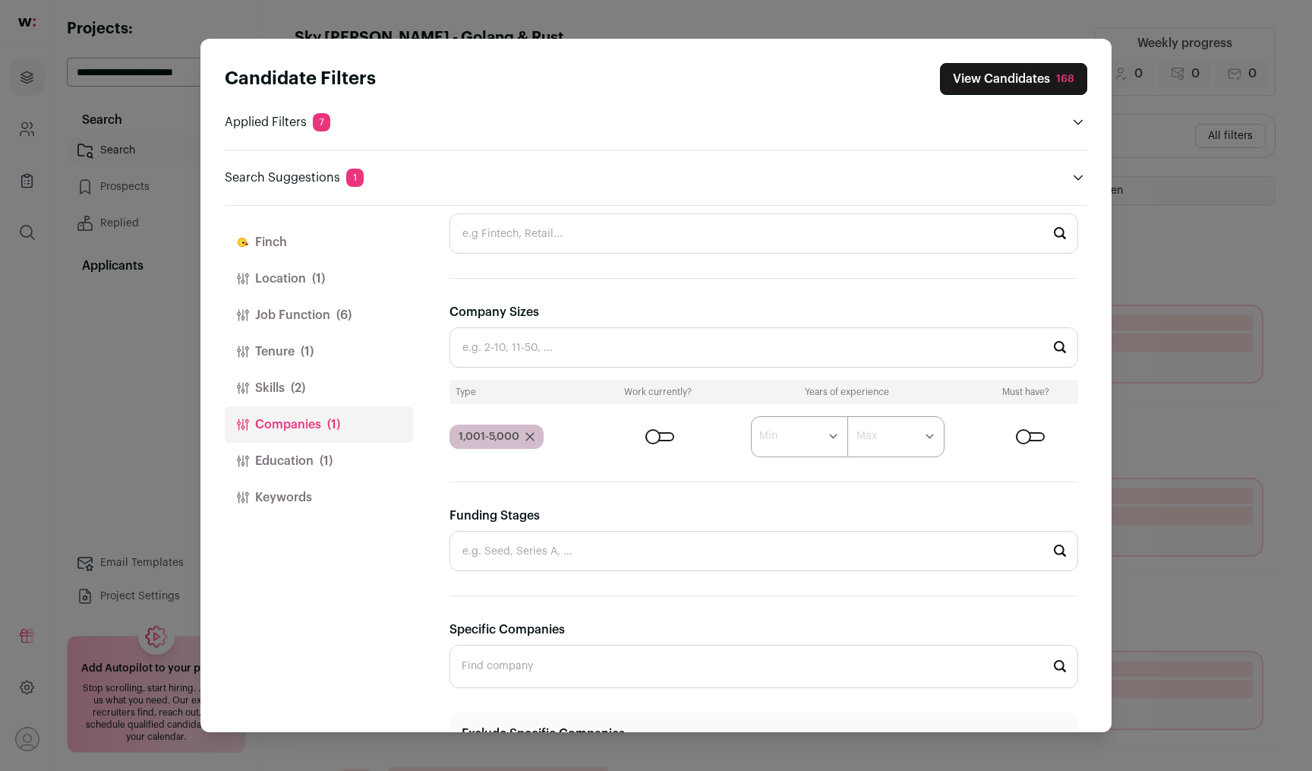
click at [564, 344] on input "Company Sizes" at bounding box center [764, 347] width 629 height 40
click at [573, 343] on input "Company Sizes" at bounding box center [764, 347] width 629 height 40
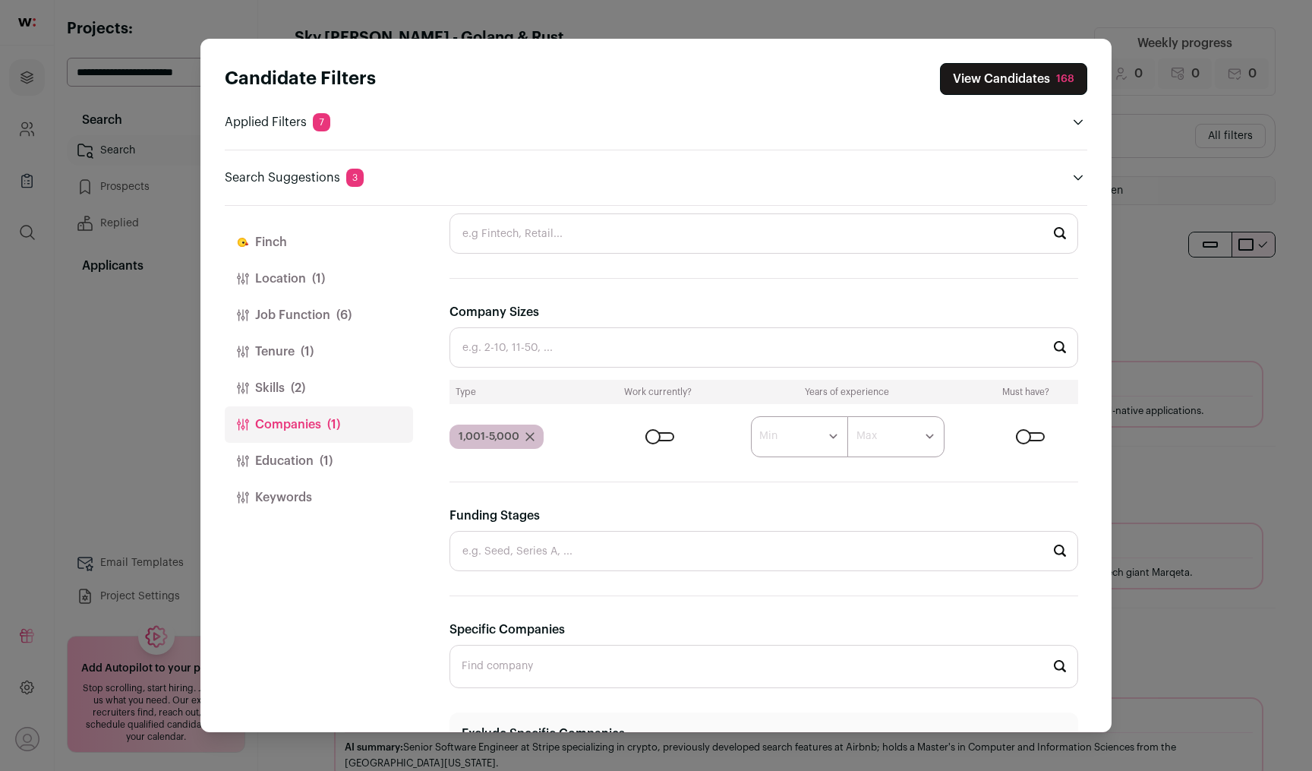
click at [982, 286] on section "**********" at bounding box center [764, 356] width 629 height 895
click at [641, 354] on input "Company Sizes" at bounding box center [764, 347] width 629 height 40
type input "a"
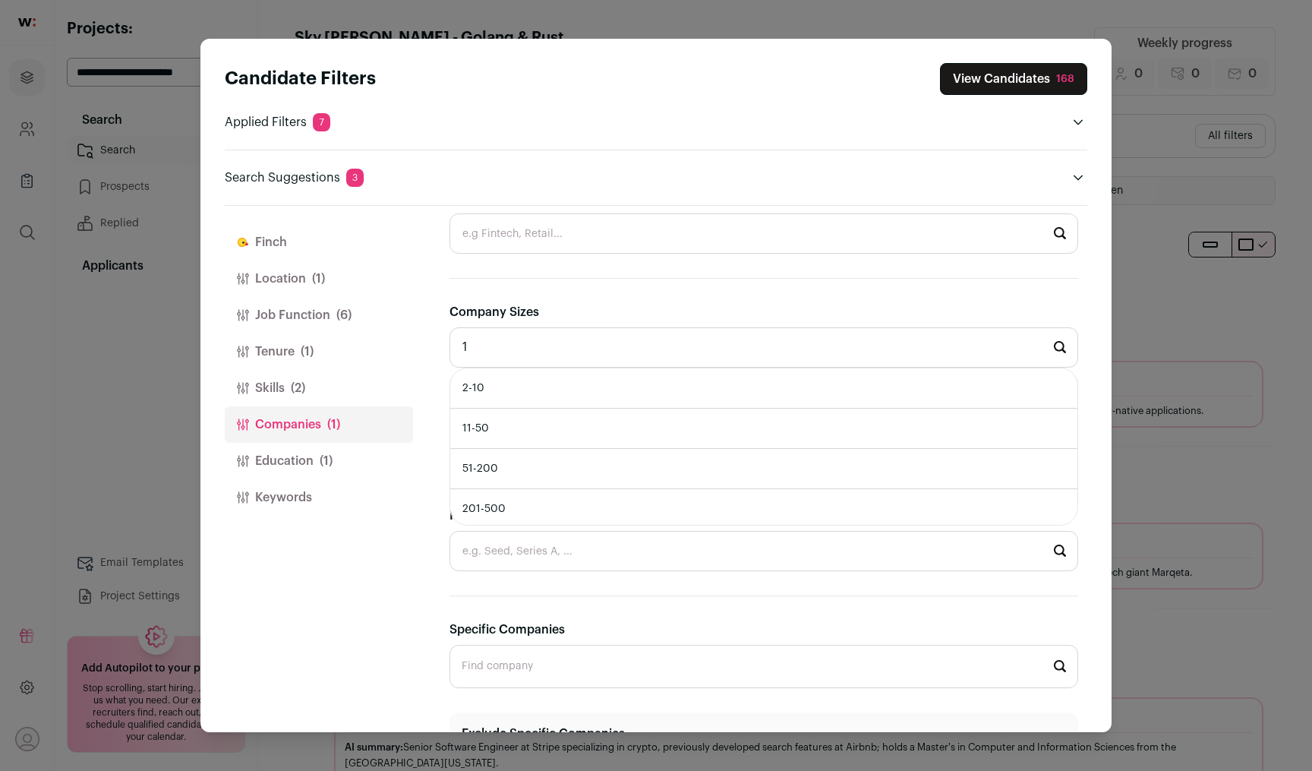
click at [612, 394] on li "2-10" at bounding box center [763, 388] width 627 height 40
type input "2-10"
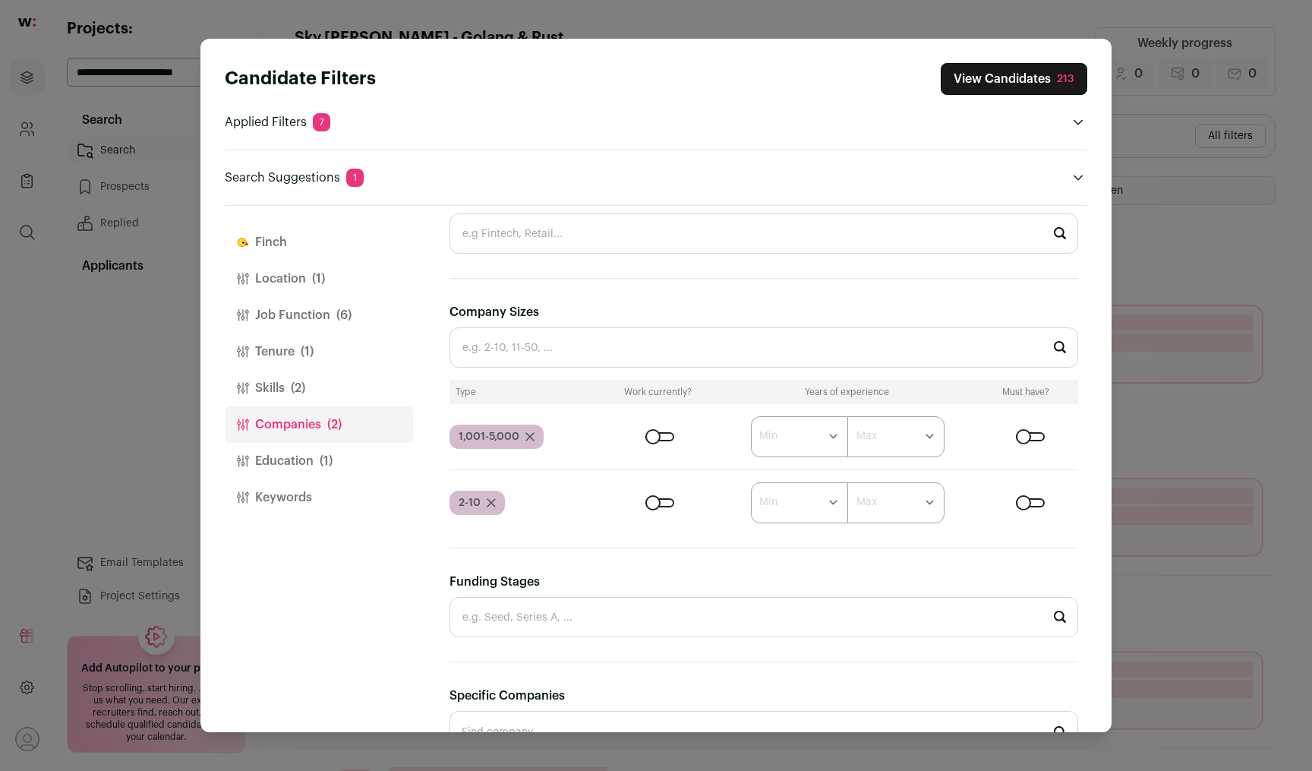
click at [617, 361] on input "Company Sizes" at bounding box center [764, 347] width 629 height 40
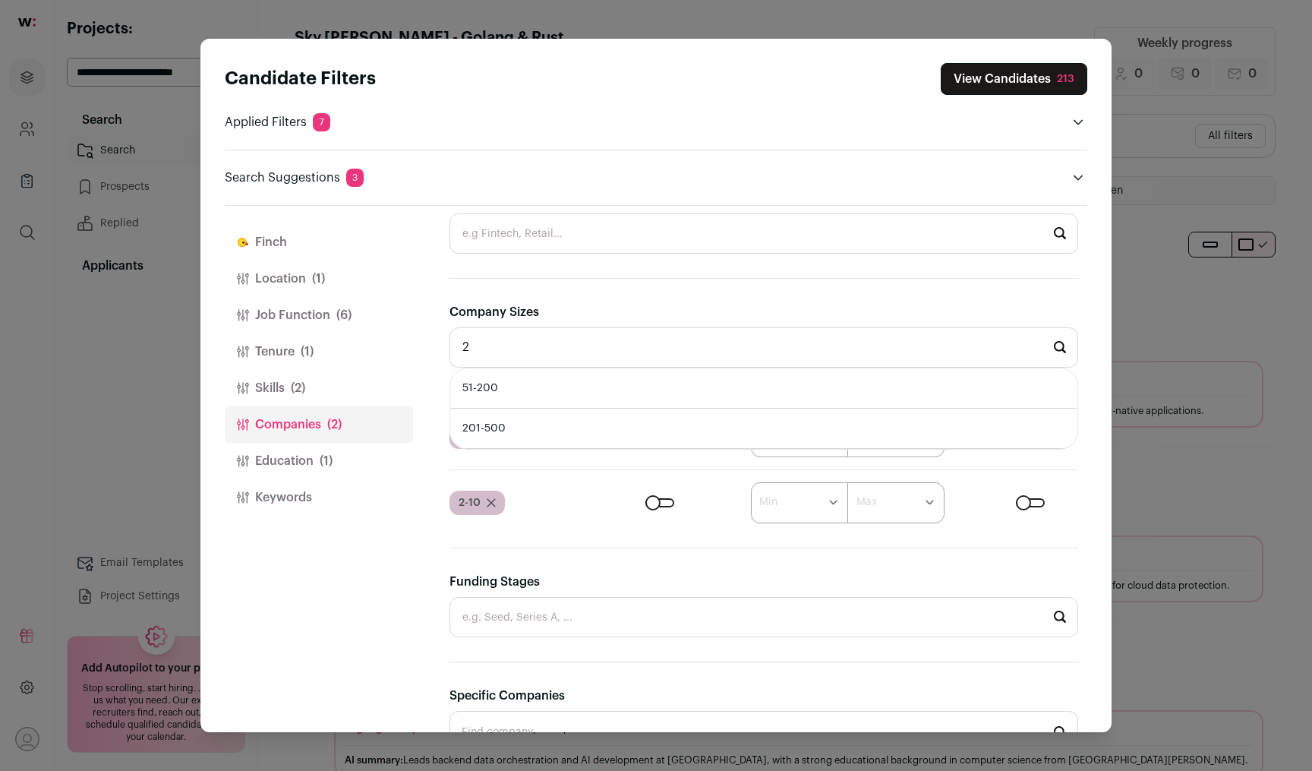
click at [575, 424] on li "201-500" at bounding box center [763, 429] width 627 height 40
type input "201-500"
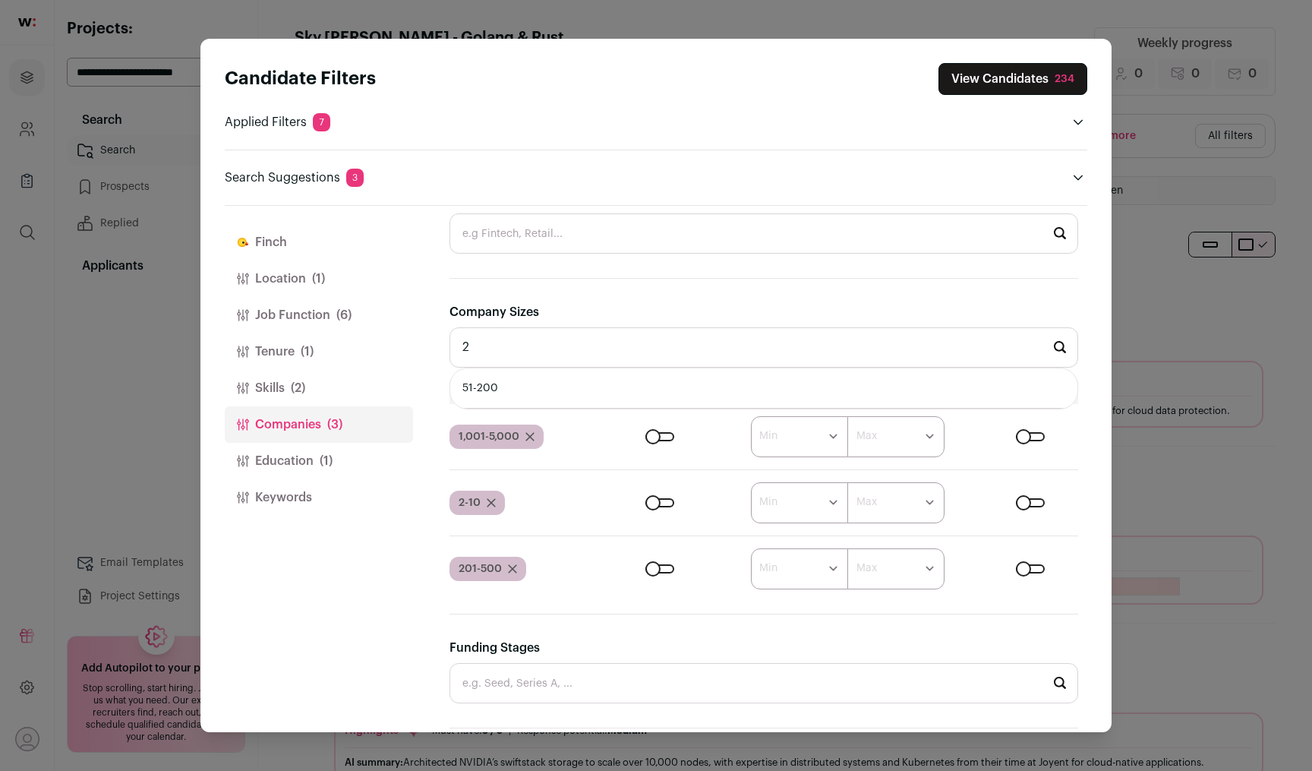
click at [573, 389] on li "51-200" at bounding box center [763, 388] width 627 height 40
type input "51-200"
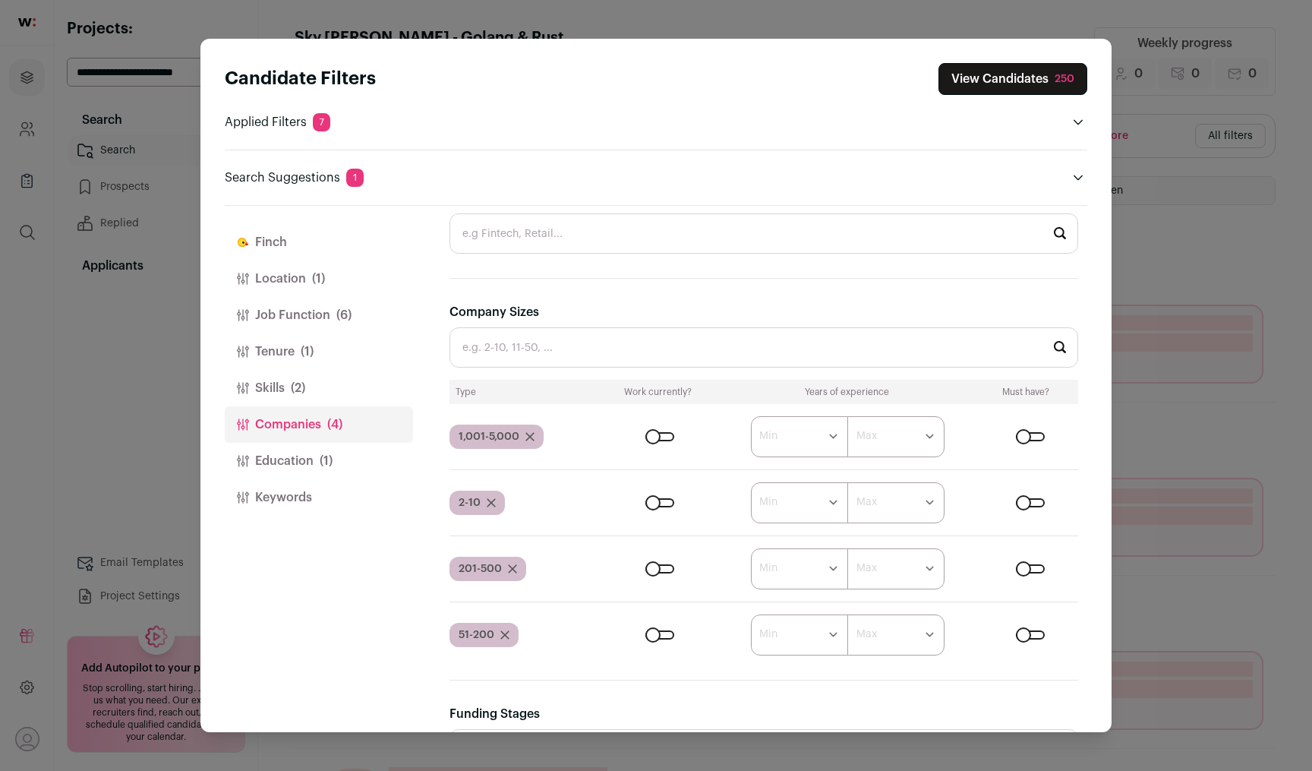
type input "3"
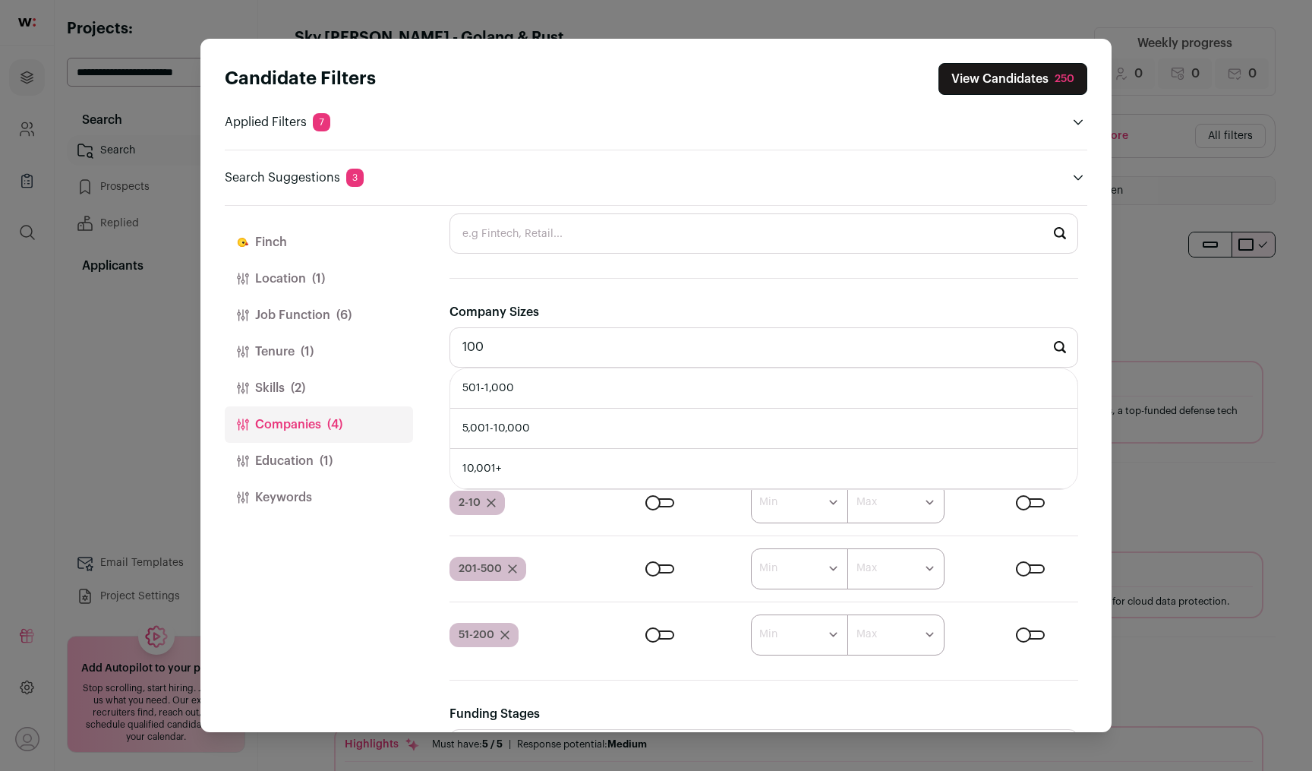
click at [571, 393] on li "501-1,000" at bounding box center [763, 388] width 627 height 40
type input "501-1,000"
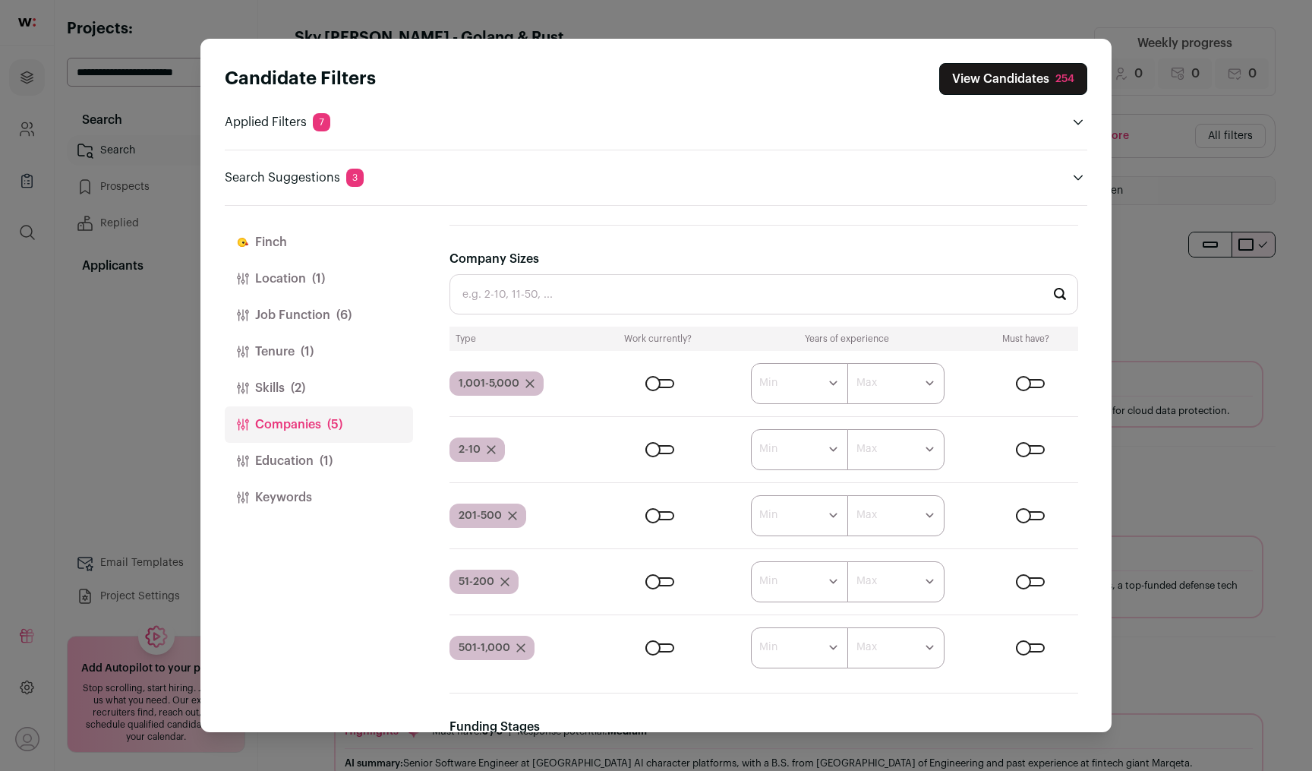
scroll to position [372, 0]
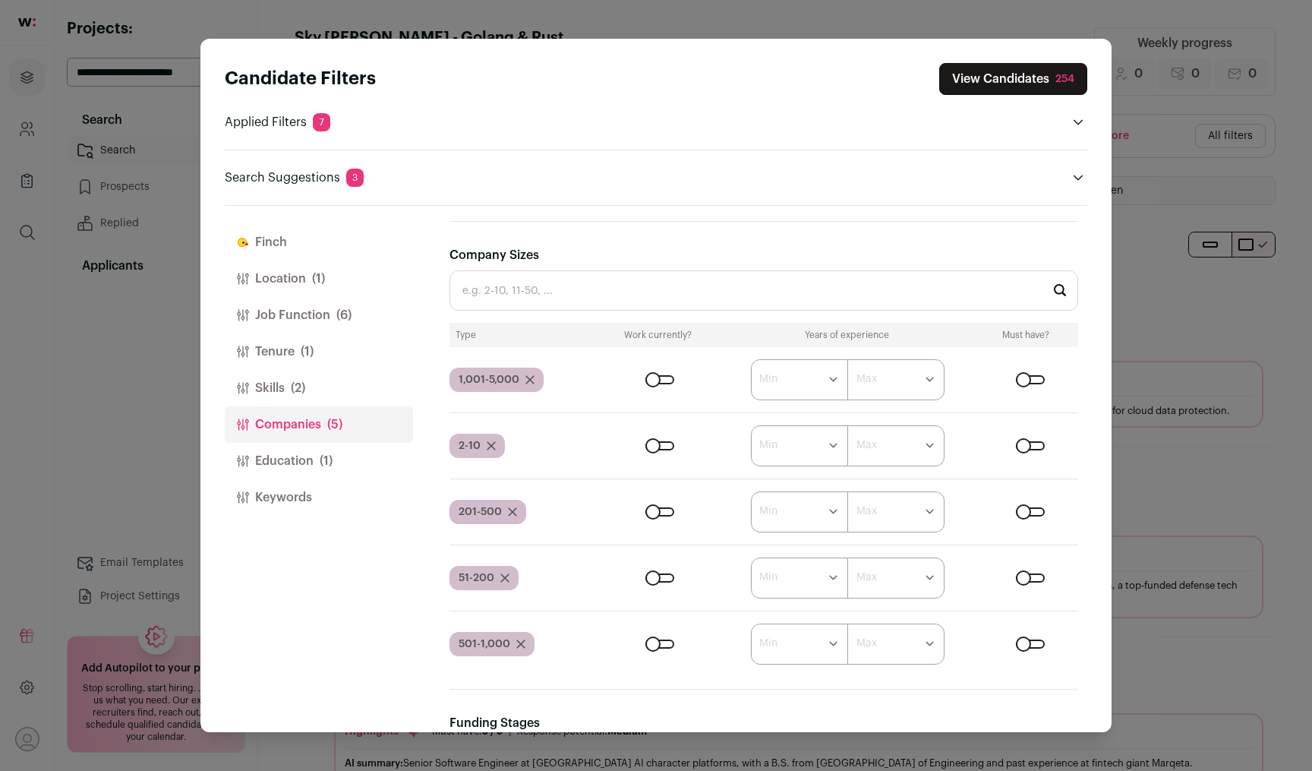
click at [665, 380] on div "Close modal via background" at bounding box center [660, 379] width 29 height 9
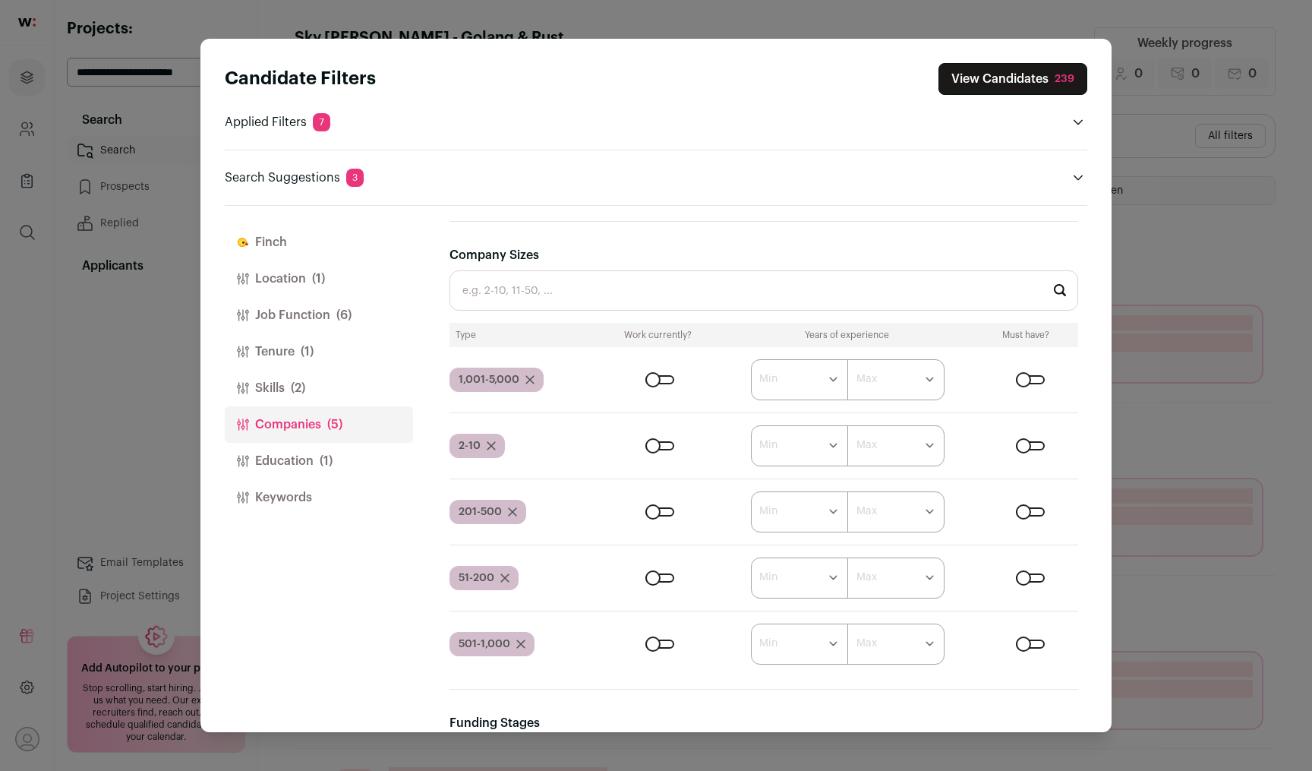
click at [661, 380] on div "Close modal via background" at bounding box center [660, 379] width 29 height 9
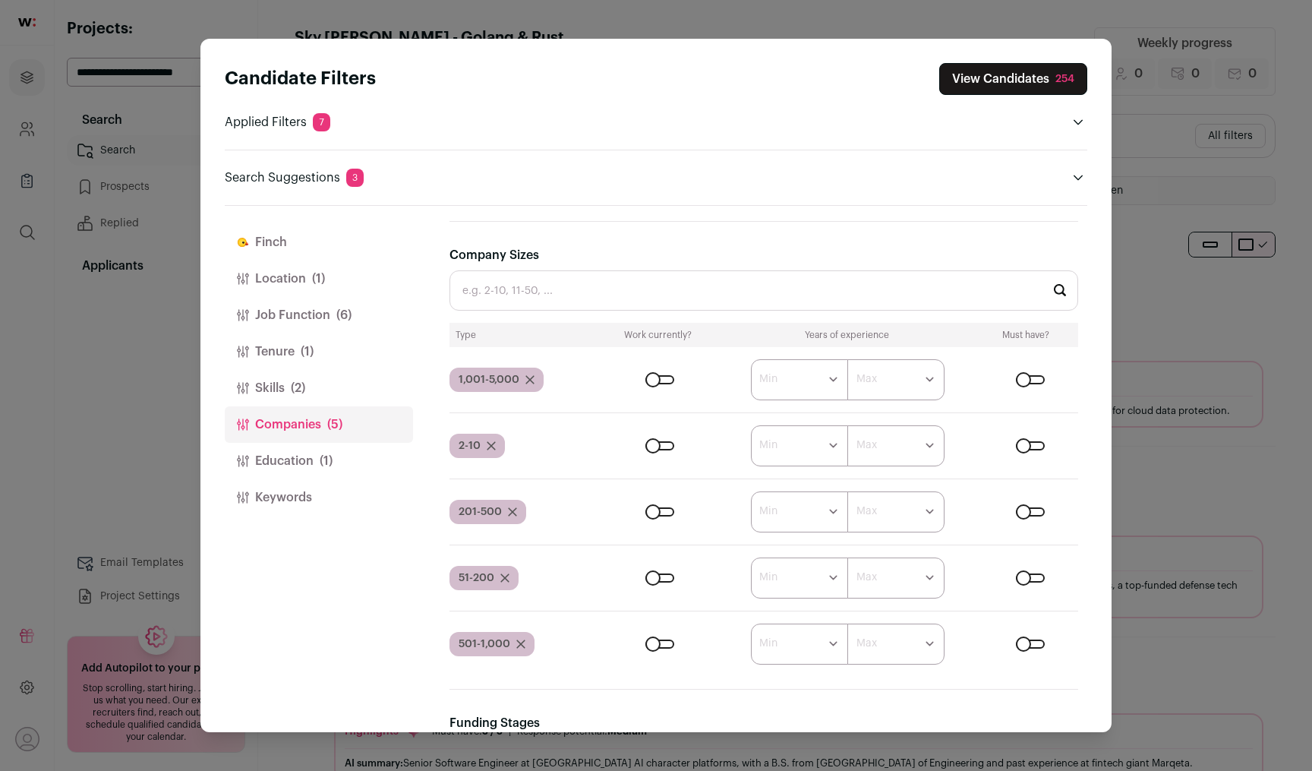
click at [1015, 77] on button "View Candidates 254" at bounding box center [1013, 79] width 148 height 32
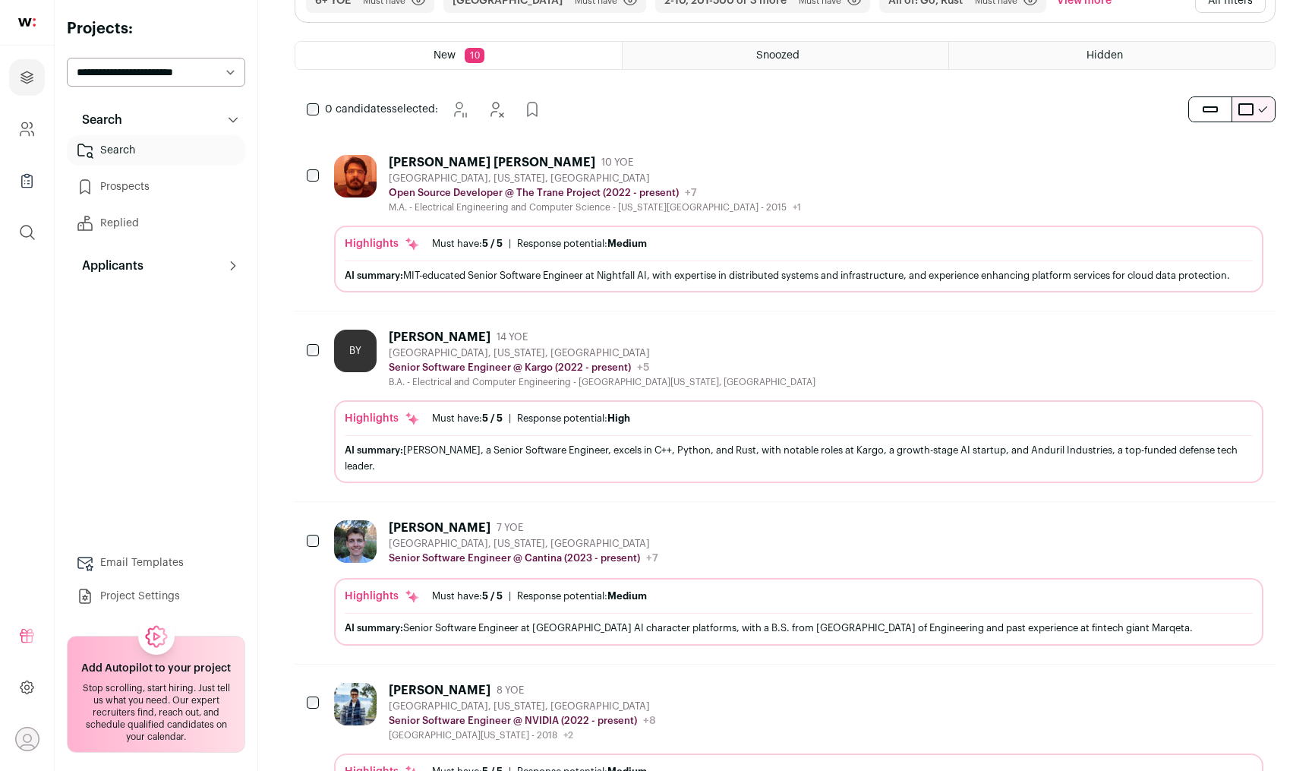
scroll to position [0, 0]
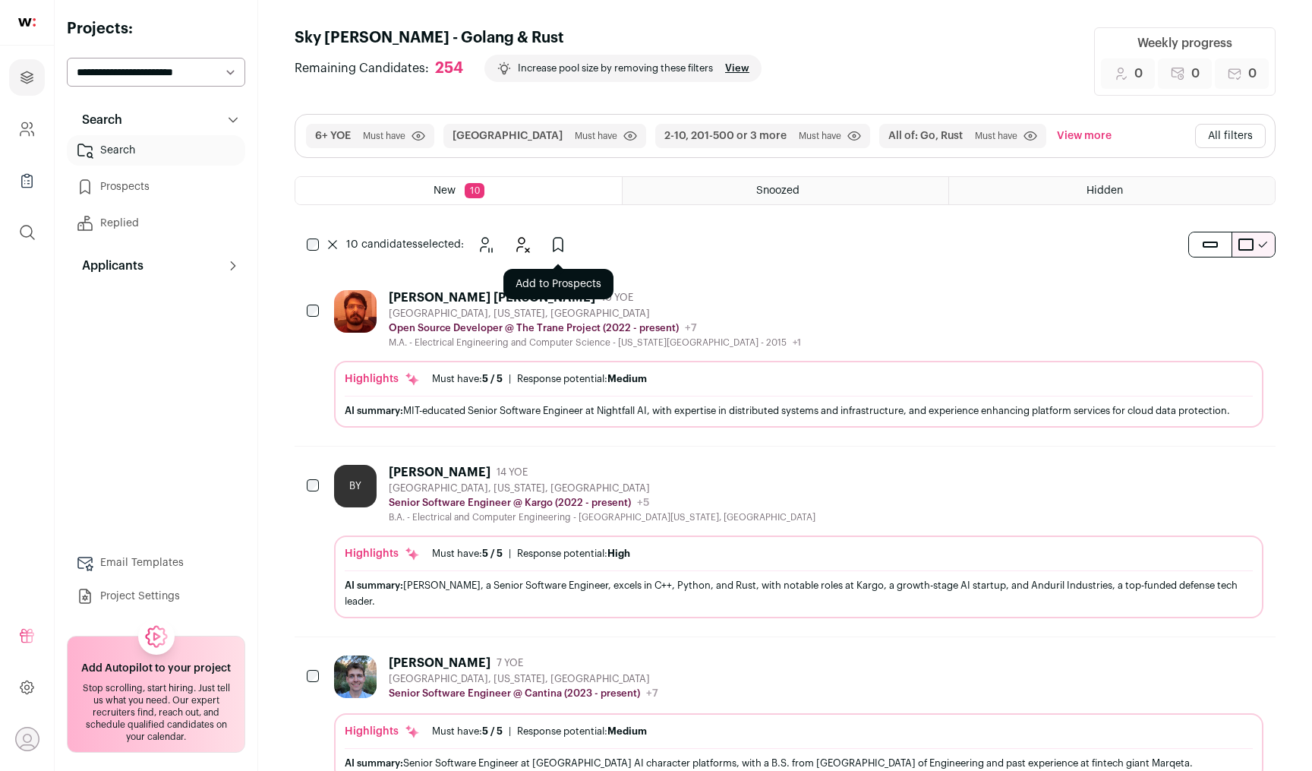
click at [559, 245] on icon "Add to Prospects" at bounding box center [558, 244] width 18 height 18
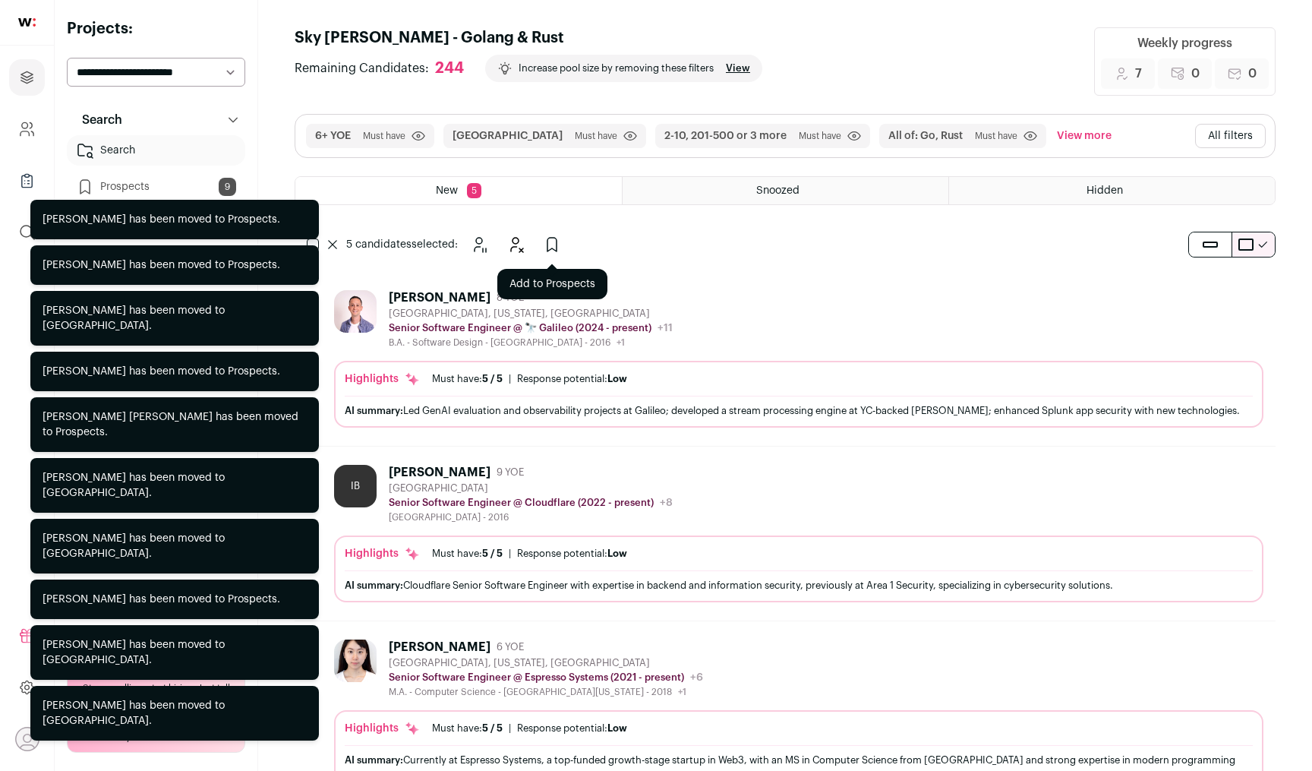
click at [559, 243] on icon "Add to Prospects" at bounding box center [552, 244] width 18 height 18
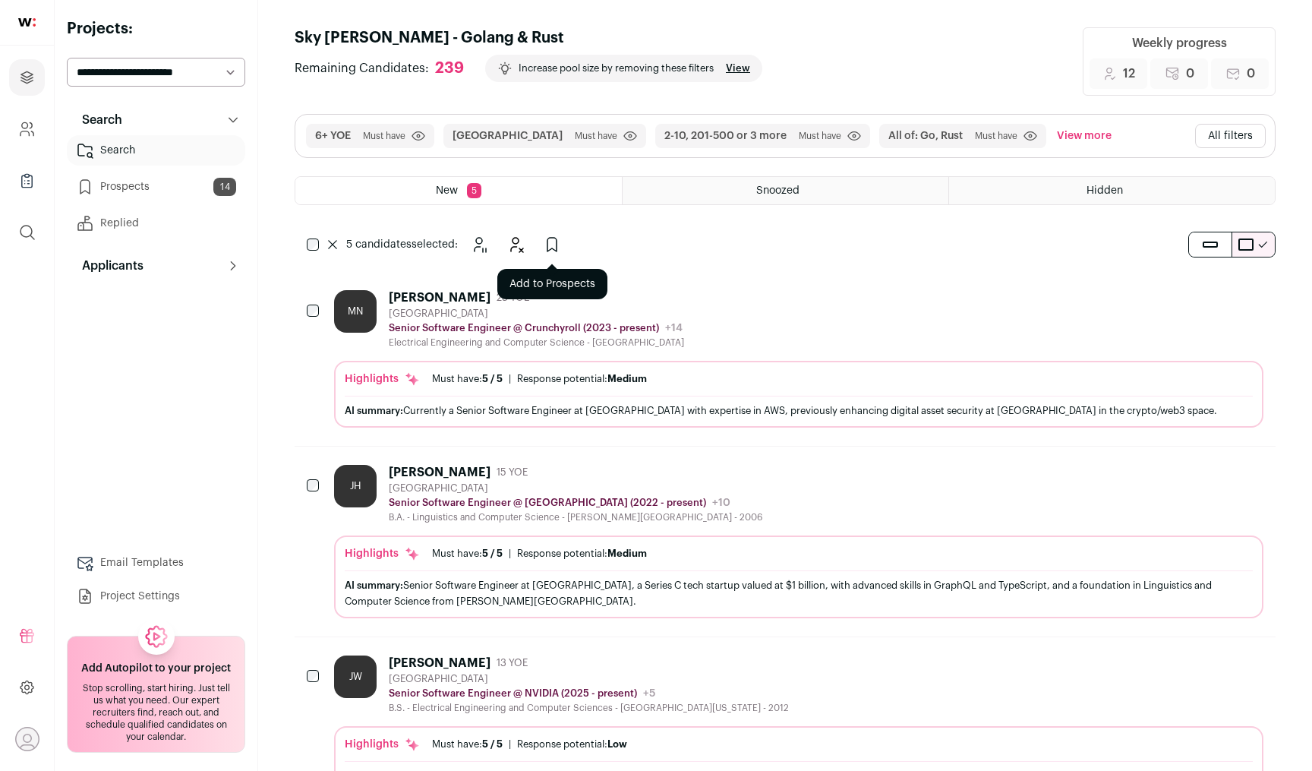
click at [547, 249] on icon "Add to Prospects" at bounding box center [552, 244] width 18 height 18
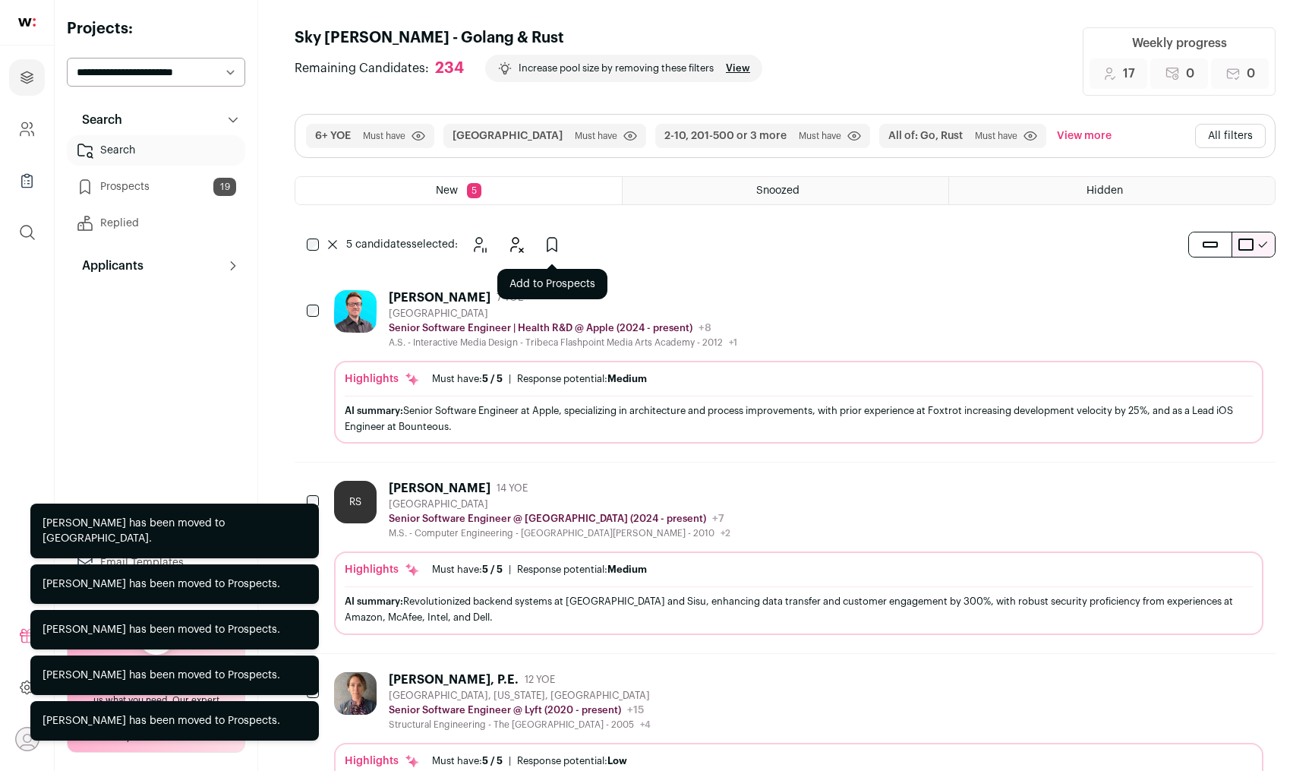
click at [551, 243] on icon "Add to Prospects" at bounding box center [552, 244] width 18 height 18
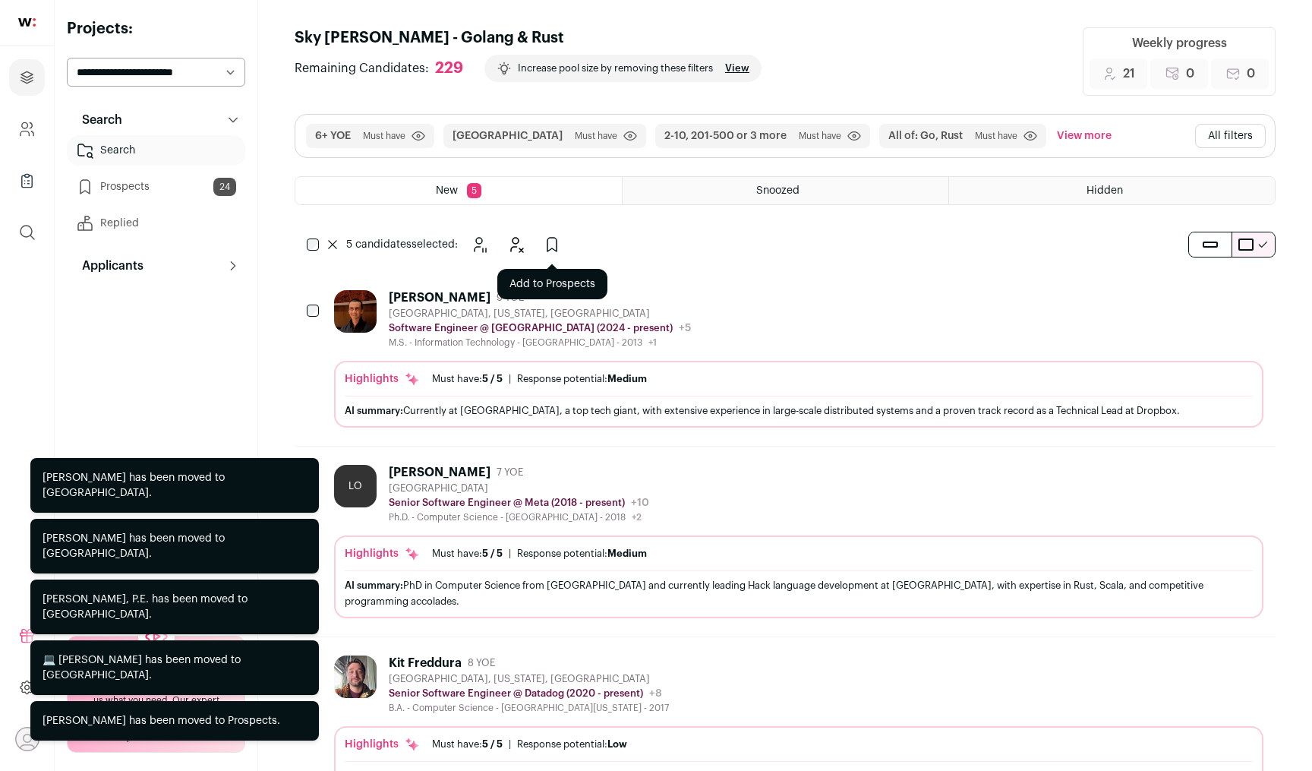
click at [551, 234] on button "Add to Prospects" at bounding box center [552, 244] width 30 height 30
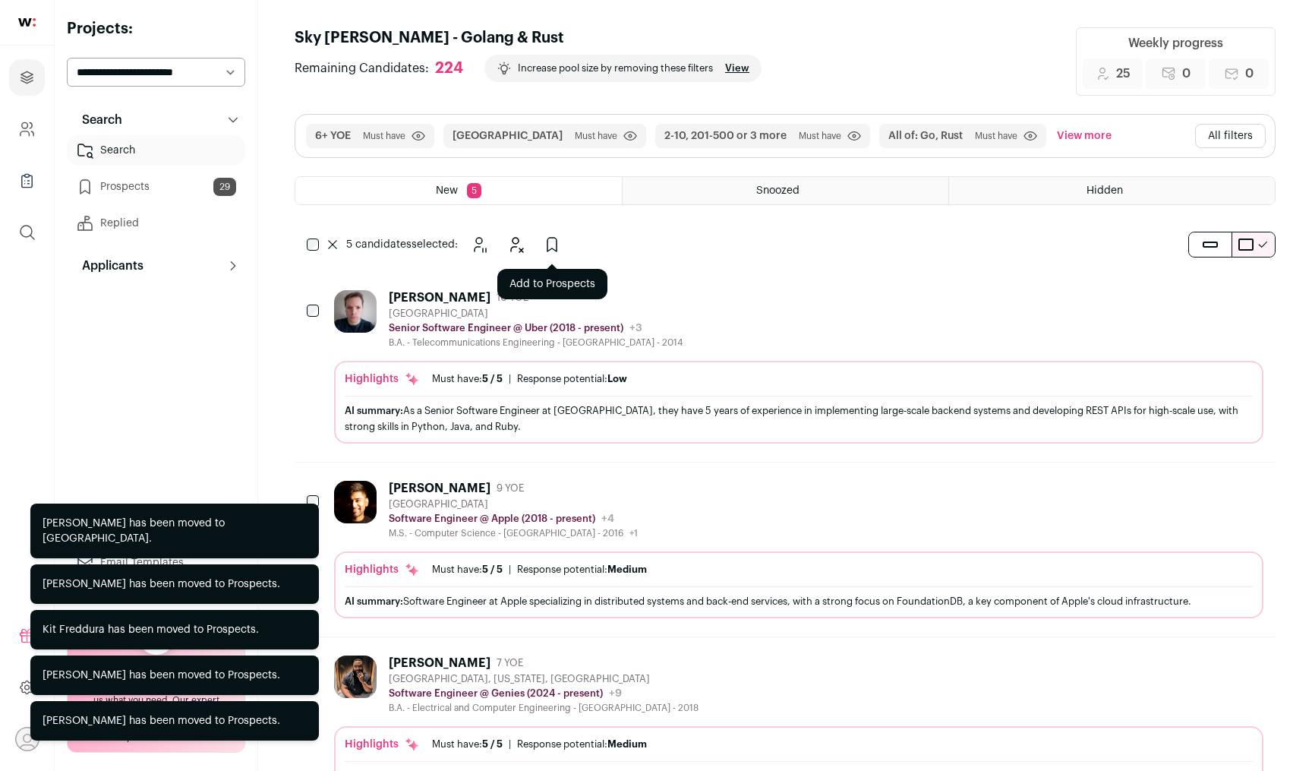
click at [556, 242] on icon "Add to Prospects" at bounding box center [552, 244] width 18 height 18
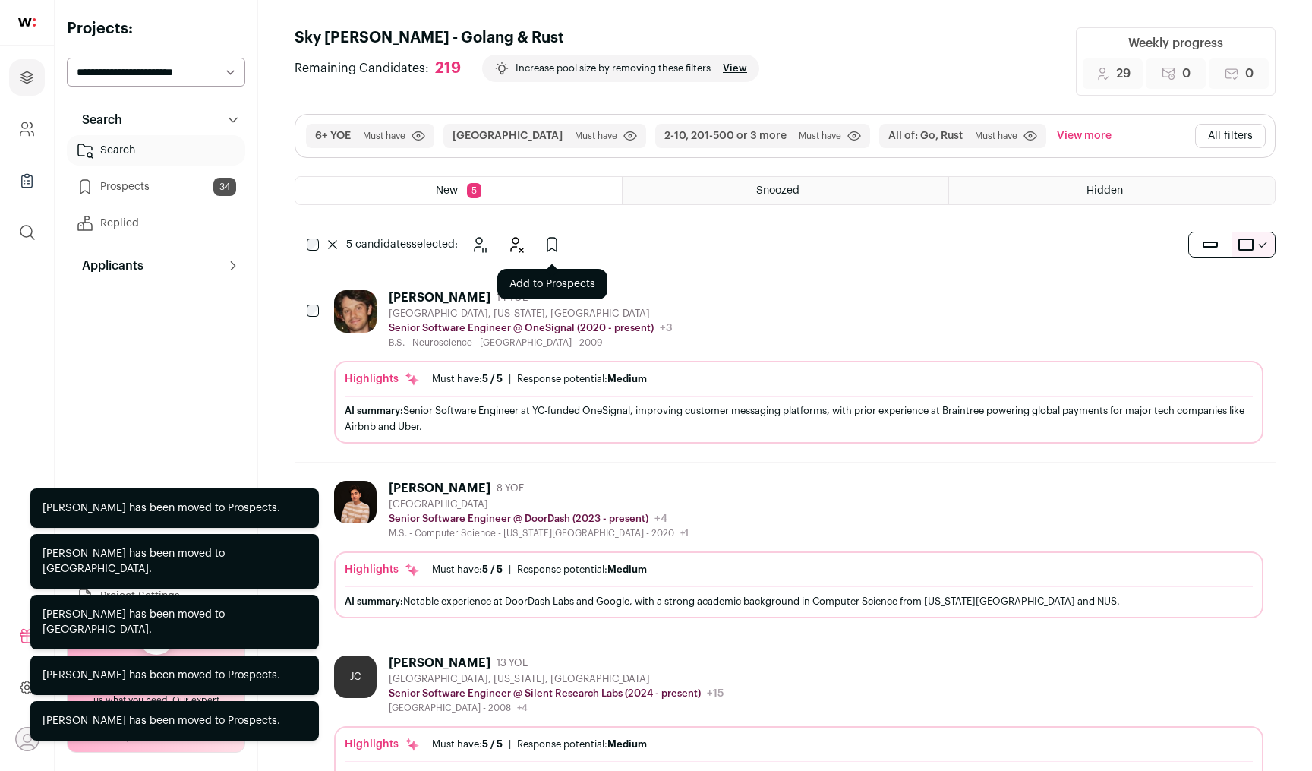
click at [555, 250] on icon "Add to Prospects" at bounding box center [552, 245] width 9 height 14
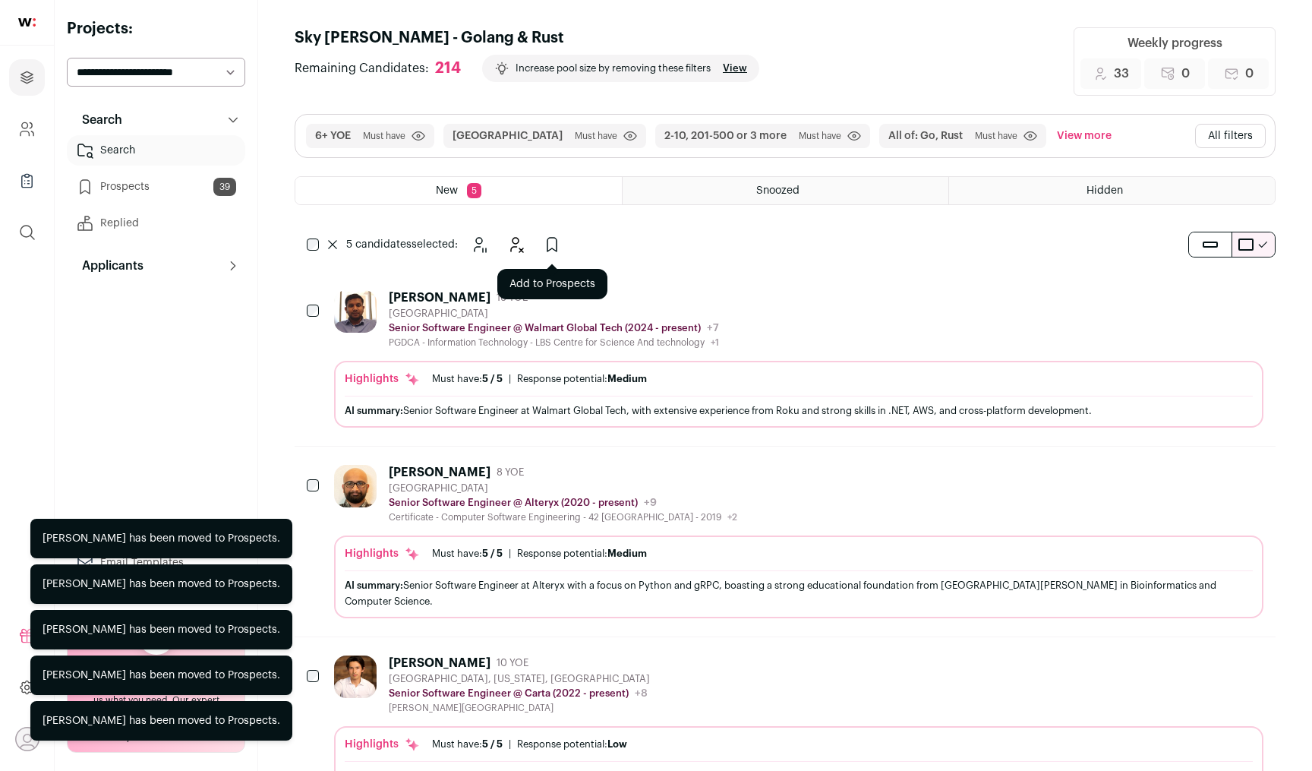
click at [552, 238] on icon "Add to Prospects" at bounding box center [552, 244] width 18 height 18
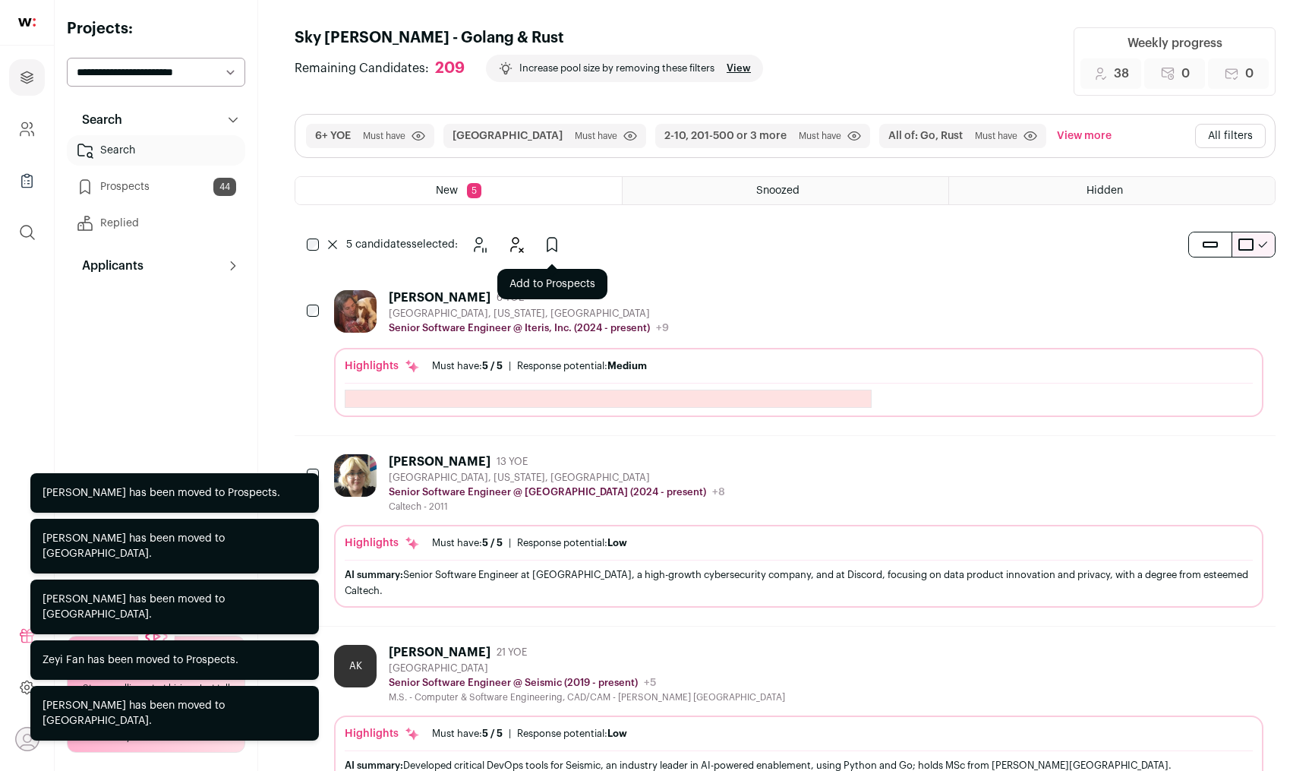
click at [551, 246] on icon "Add to Prospects" at bounding box center [552, 244] width 18 height 18
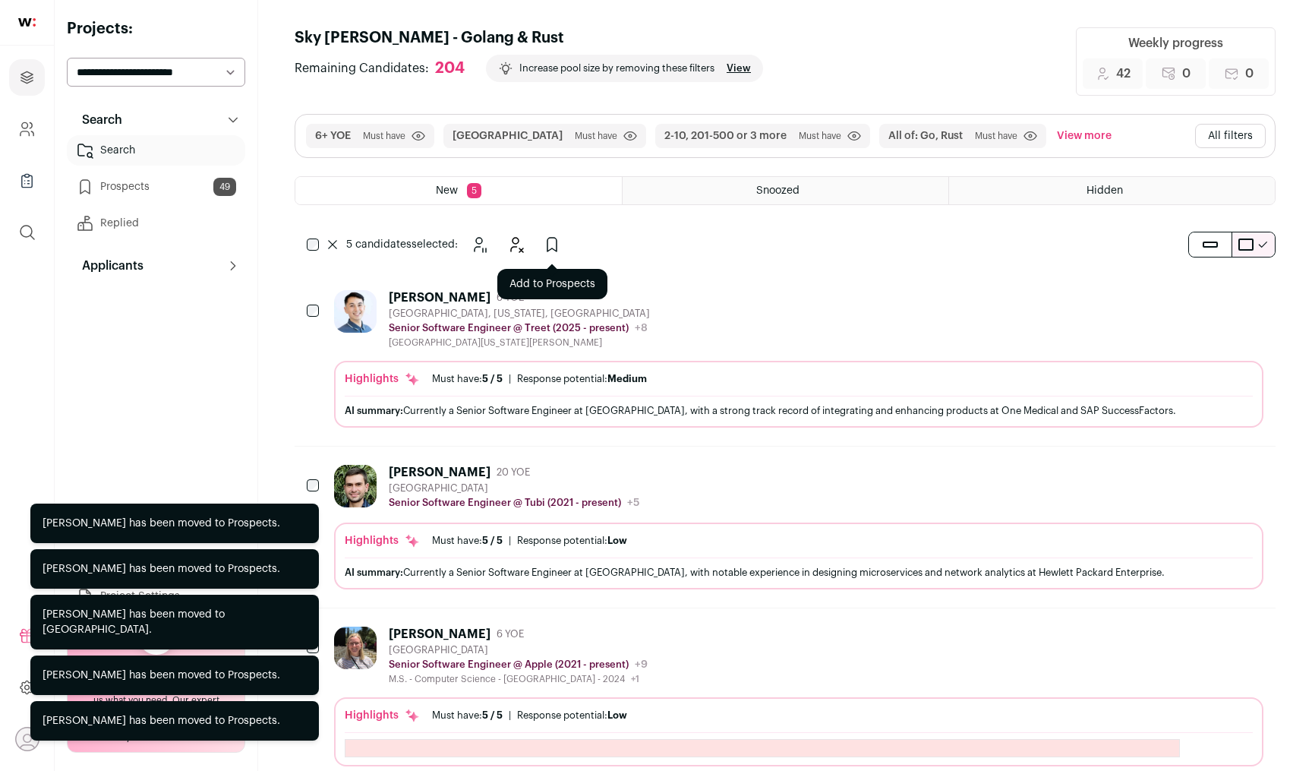
click at [558, 235] on icon "Add to Prospects" at bounding box center [552, 244] width 18 height 18
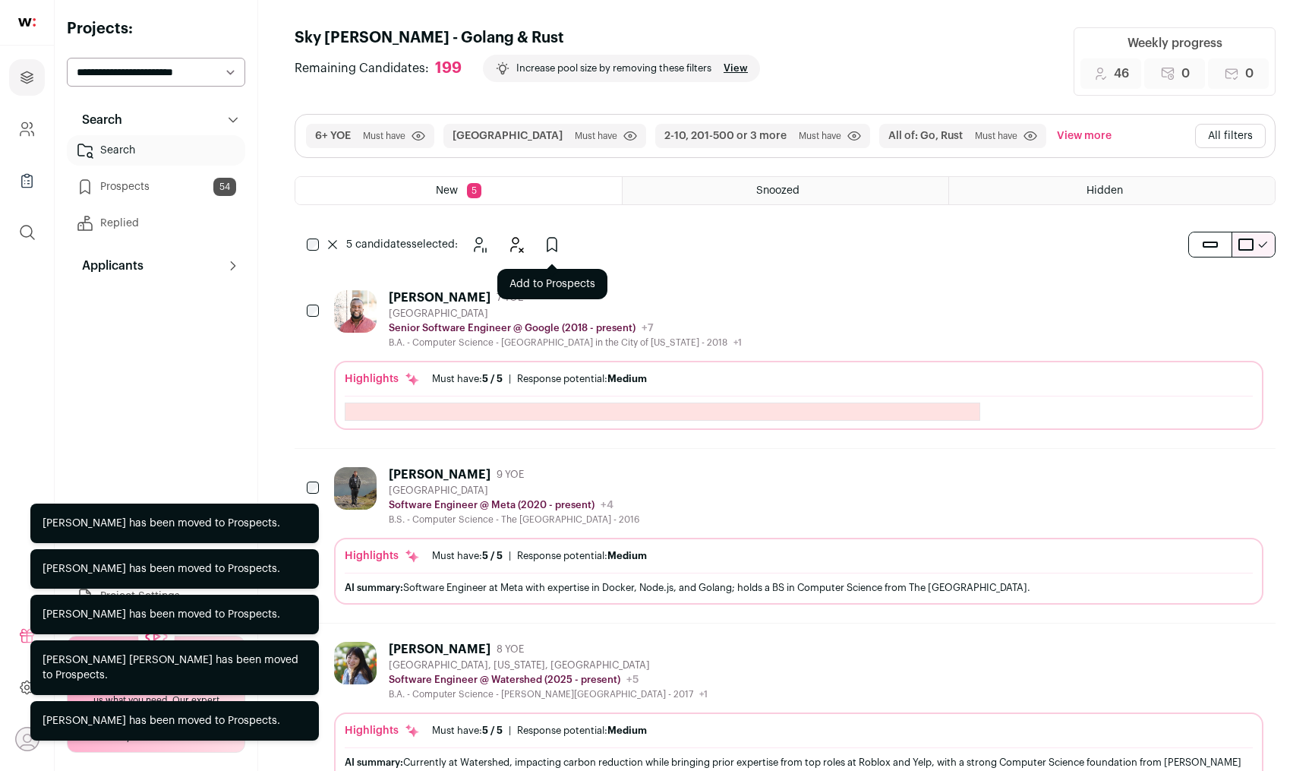
click at [557, 242] on icon "Add to Prospects" at bounding box center [552, 245] width 9 height 14
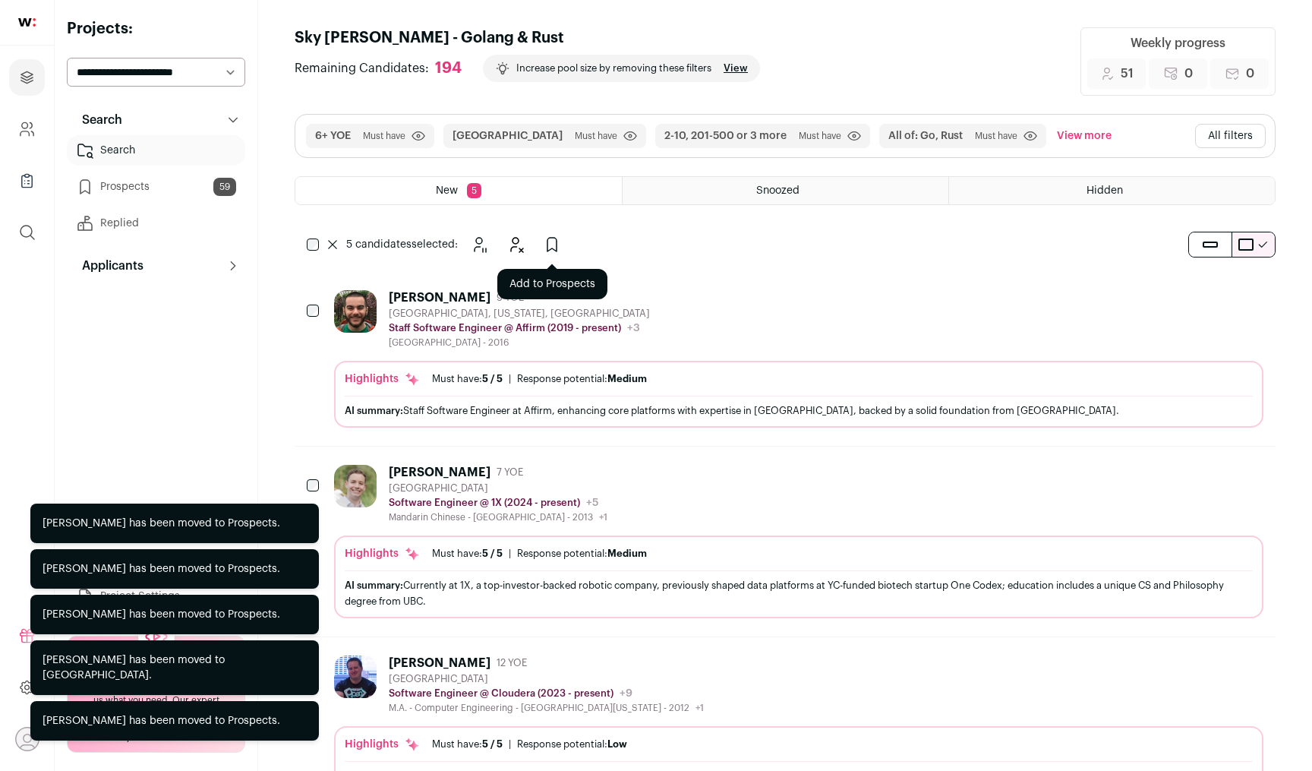
click at [550, 243] on icon "Add to Prospects" at bounding box center [552, 244] width 18 height 18
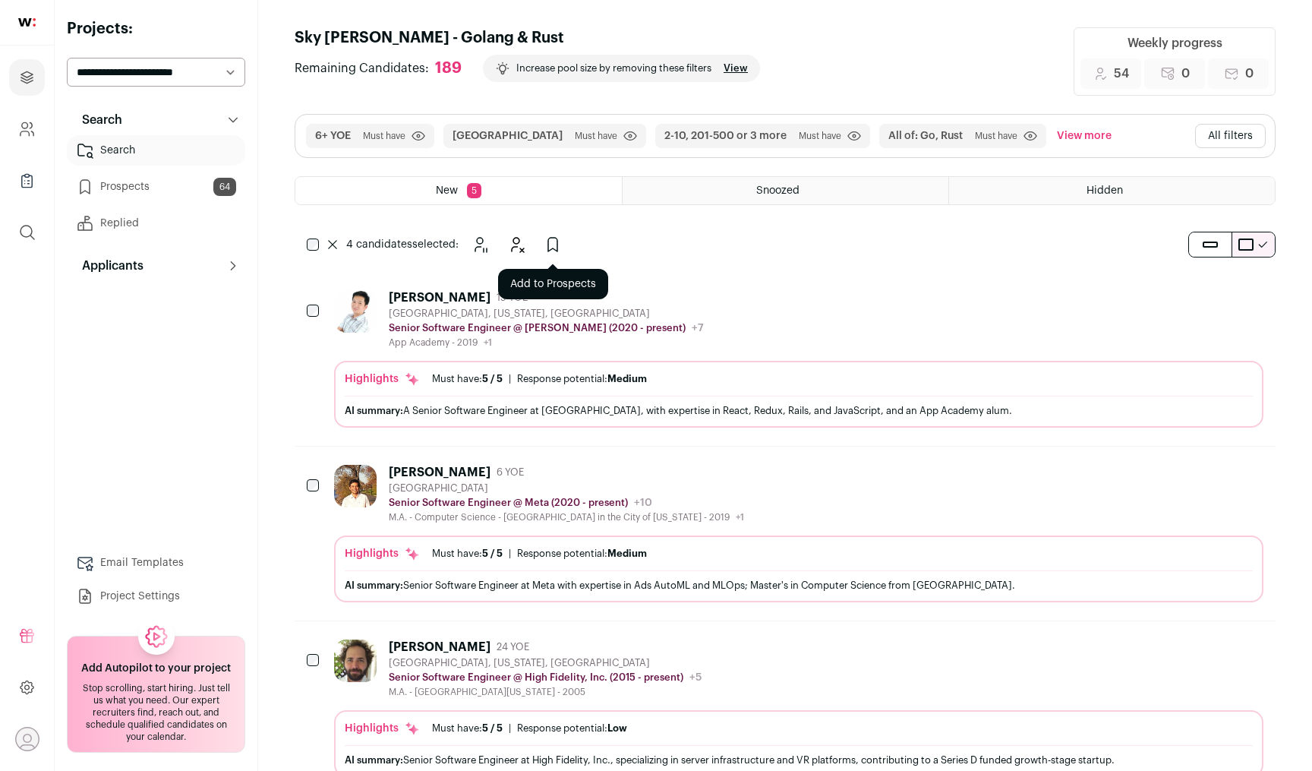
click at [555, 240] on icon "Add to Prospects" at bounding box center [553, 244] width 18 height 18
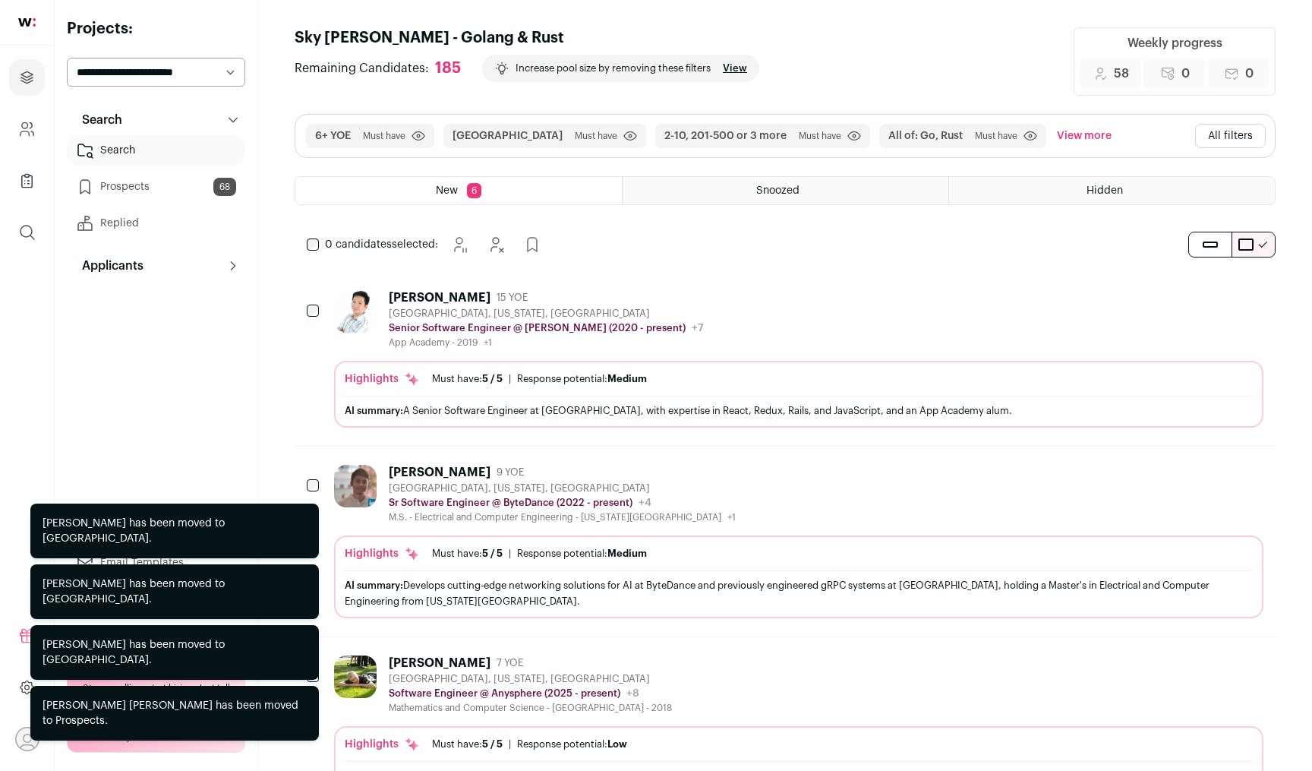
click at [1218, 299] on icon "Hide" at bounding box center [1210, 297] width 18 height 18
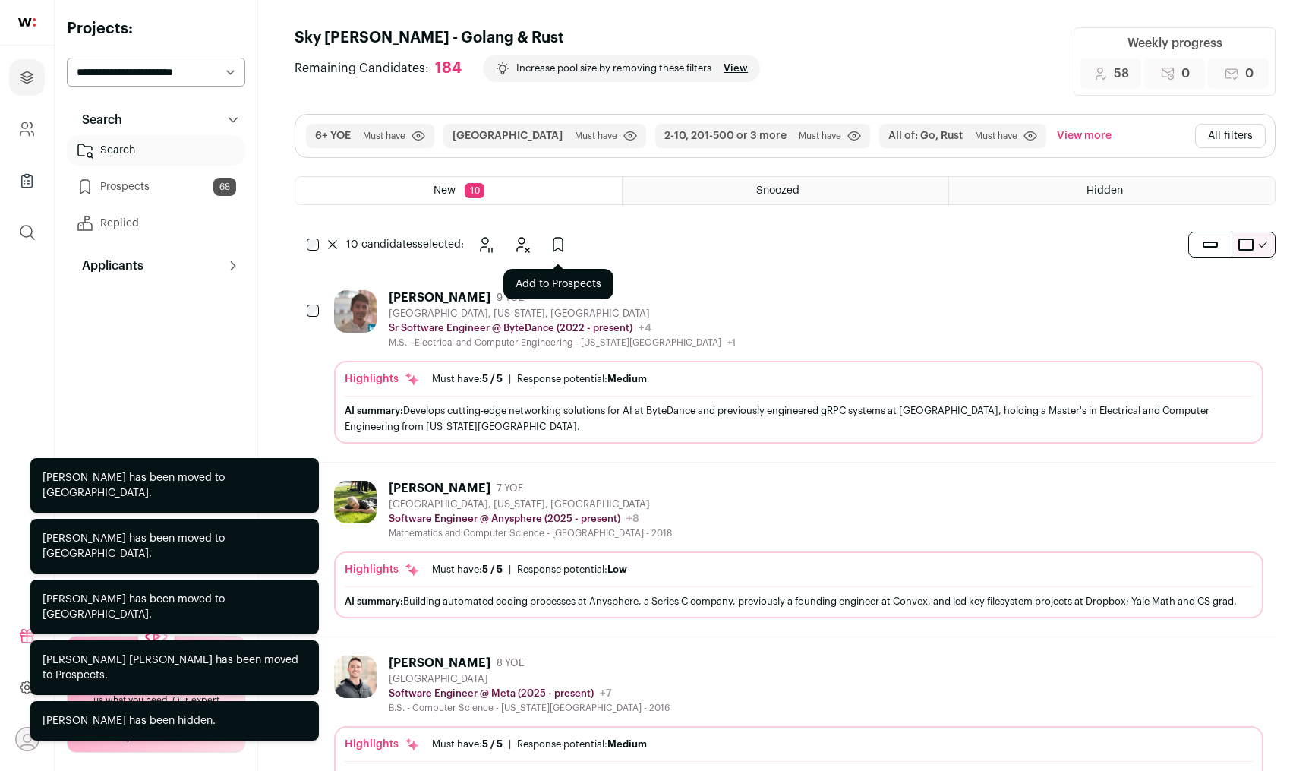
click at [557, 233] on button "Add to Prospects" at bounding box center [558, 244] width 30 height 30
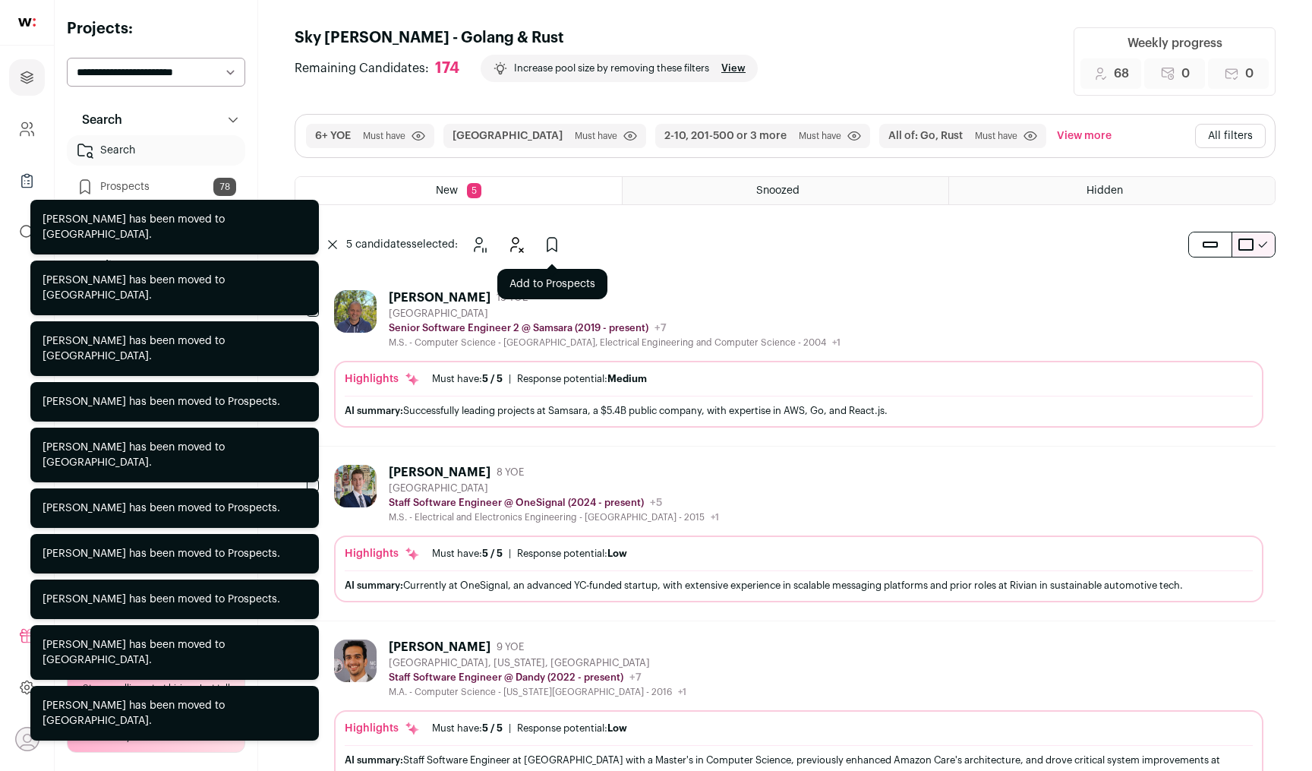
click at [553, 243] on icon "Add to Prospects" at bounding box center [552, 244] width 18 height 18
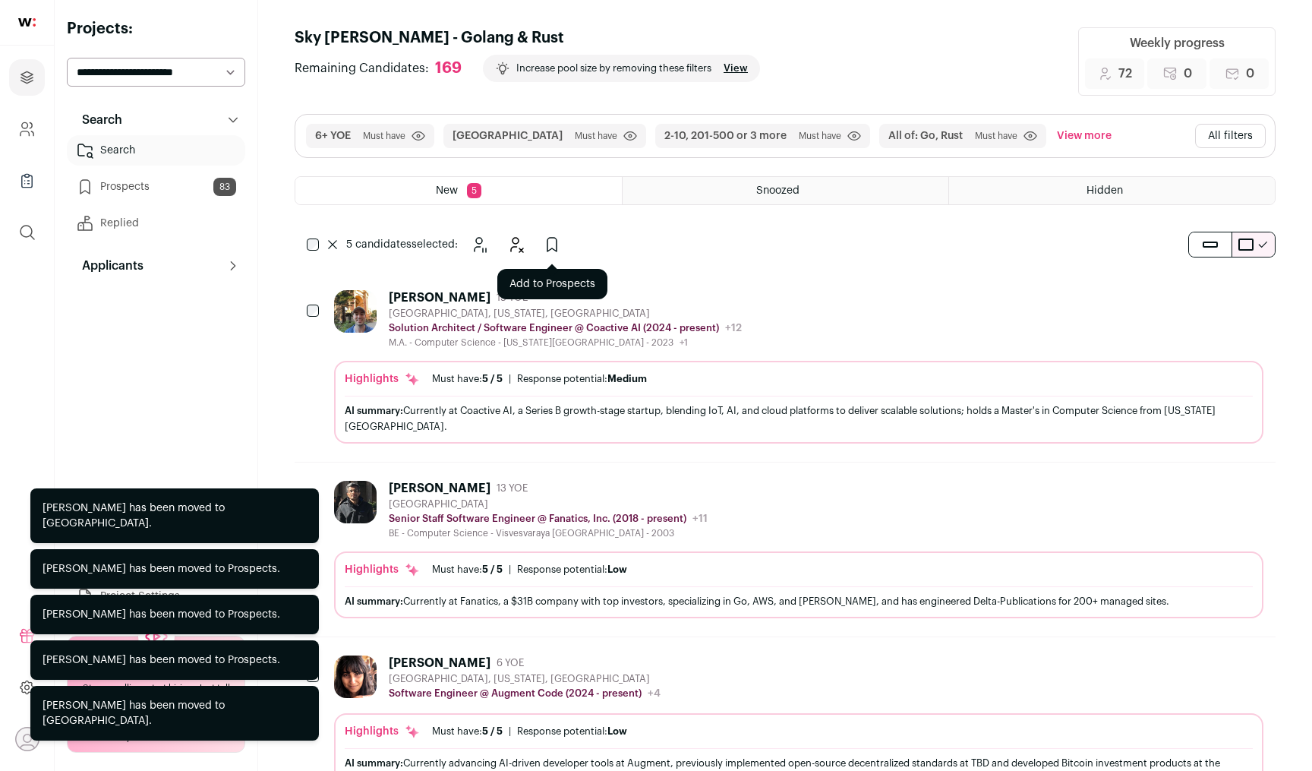
click at [556, 235] on icon "Add to Prospects" at bounding box center [552, 244] width 18 height 18
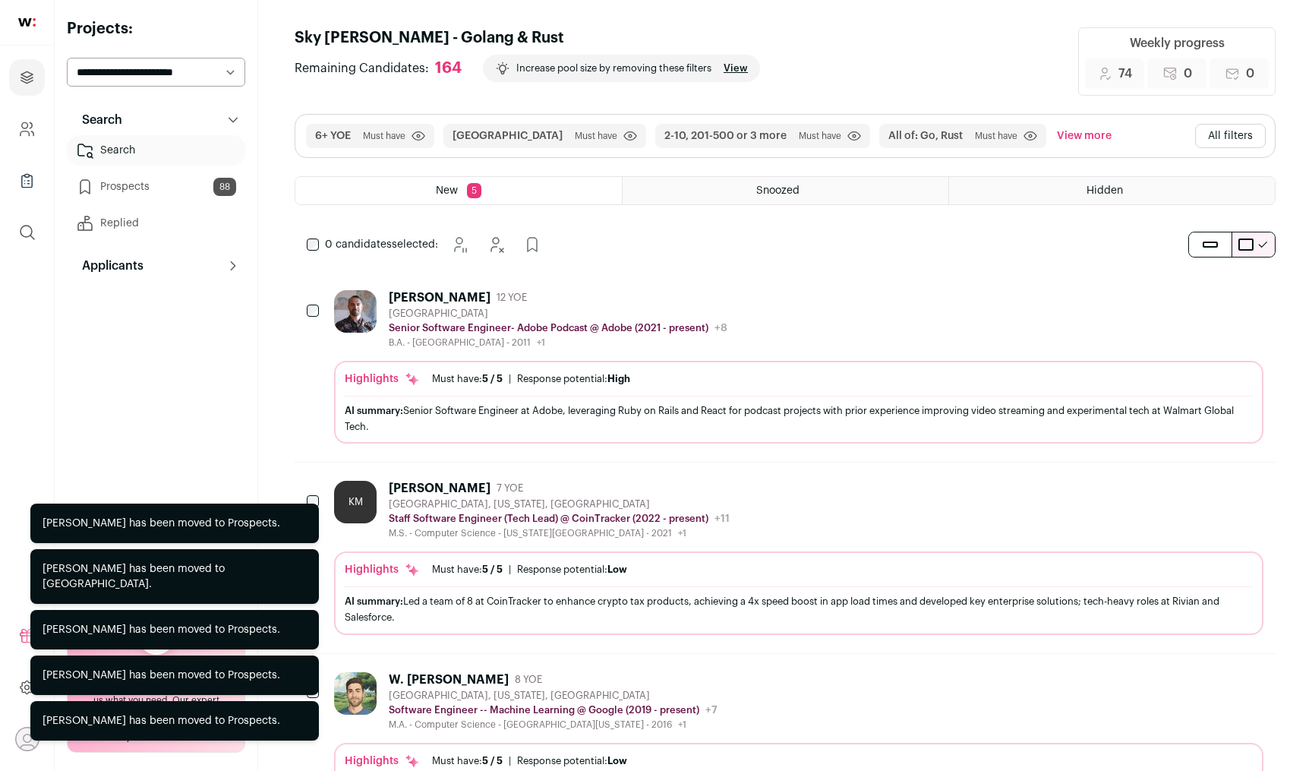
click at [308, 237] on div "0 candidates selected: [GEOGRAPHIC_DATA] Hide Add to Prospects" at bounding box center [427, 244] width 265 height 30
click at [556, 237] on icon "Add to Prospects" at bounding box center [552, 244] width 18 height 18
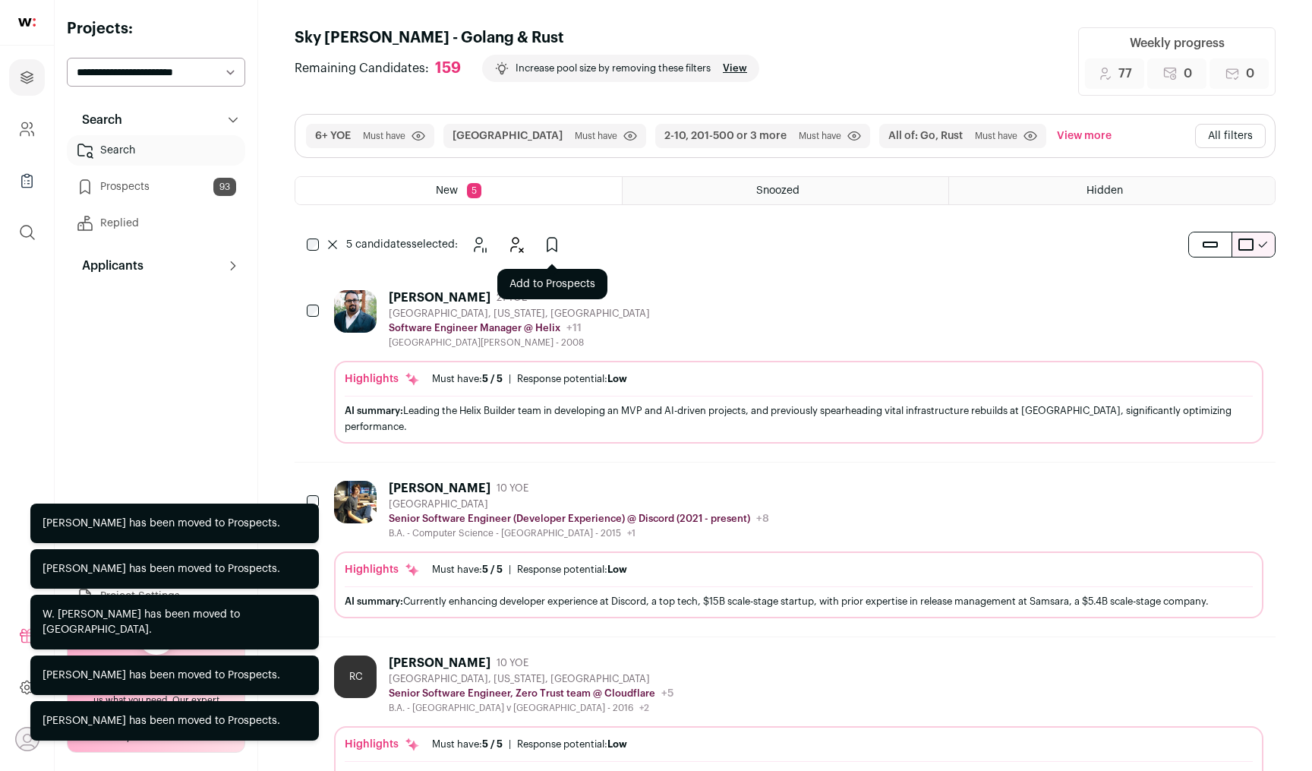
click at [553, 242] on icon "Add to Prospects" at bounding box center [552, 244] width 18 height 18
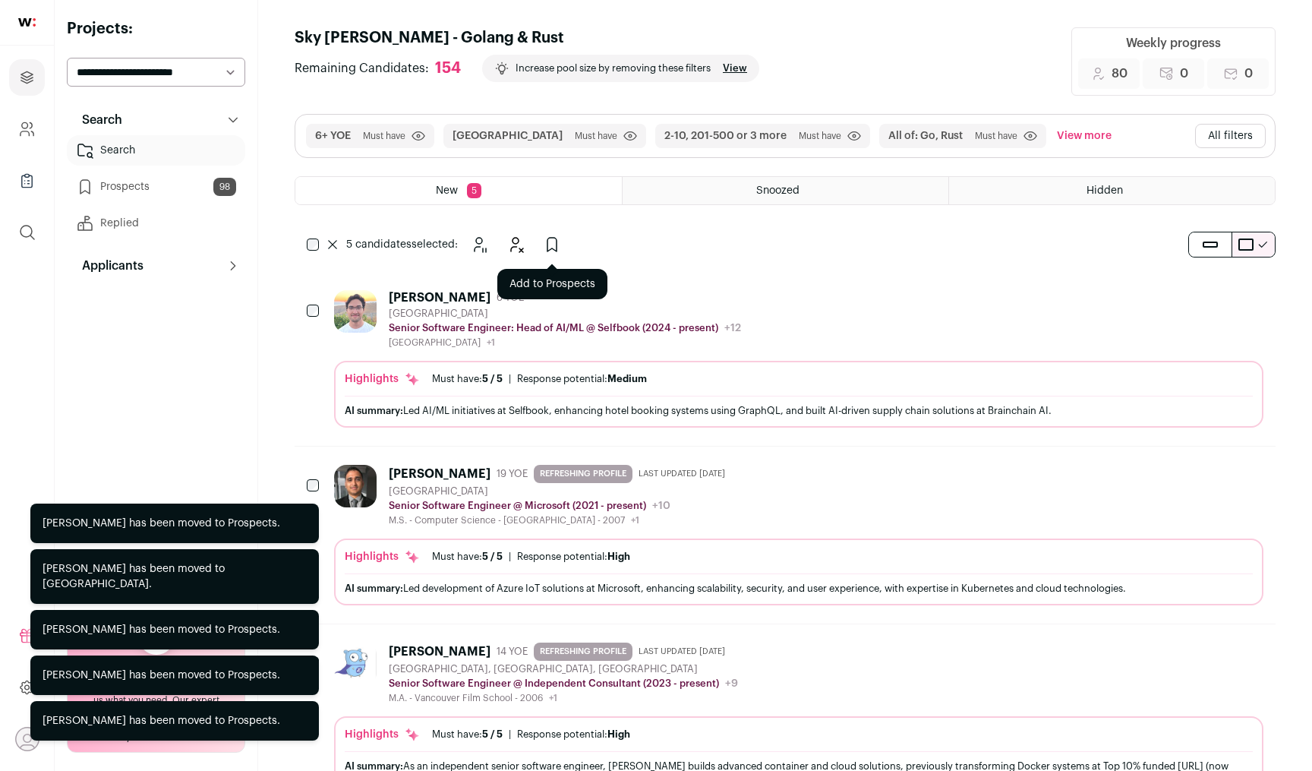
click at [555, 238] on icon "Add to Prospects" at bounding box center [552, 244] width 18 height 18
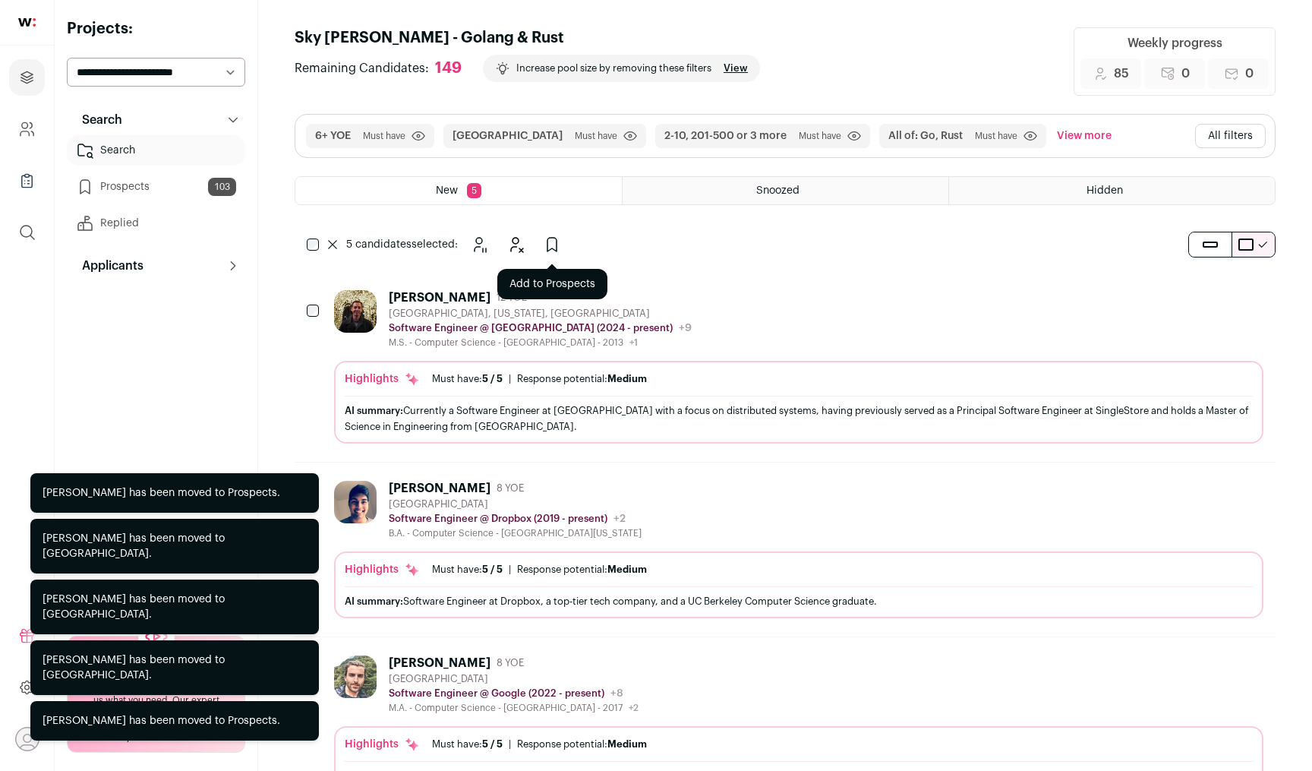
click at [554, 248] on icon "Add to Prospects" at bounding box center [552, 244] width 18 height 18
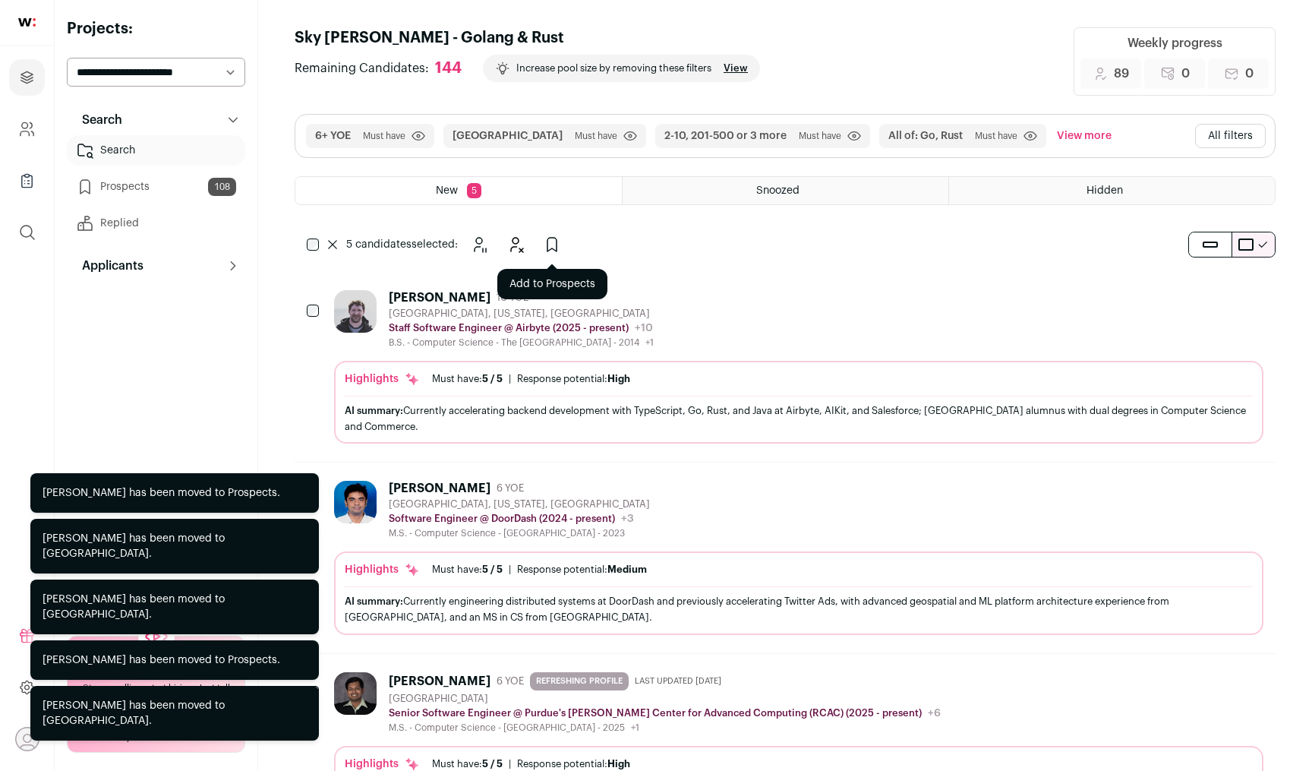
click at [545, 251] on icon "Add to Prospects" at bounding box center [552, 244] width 18 height 18
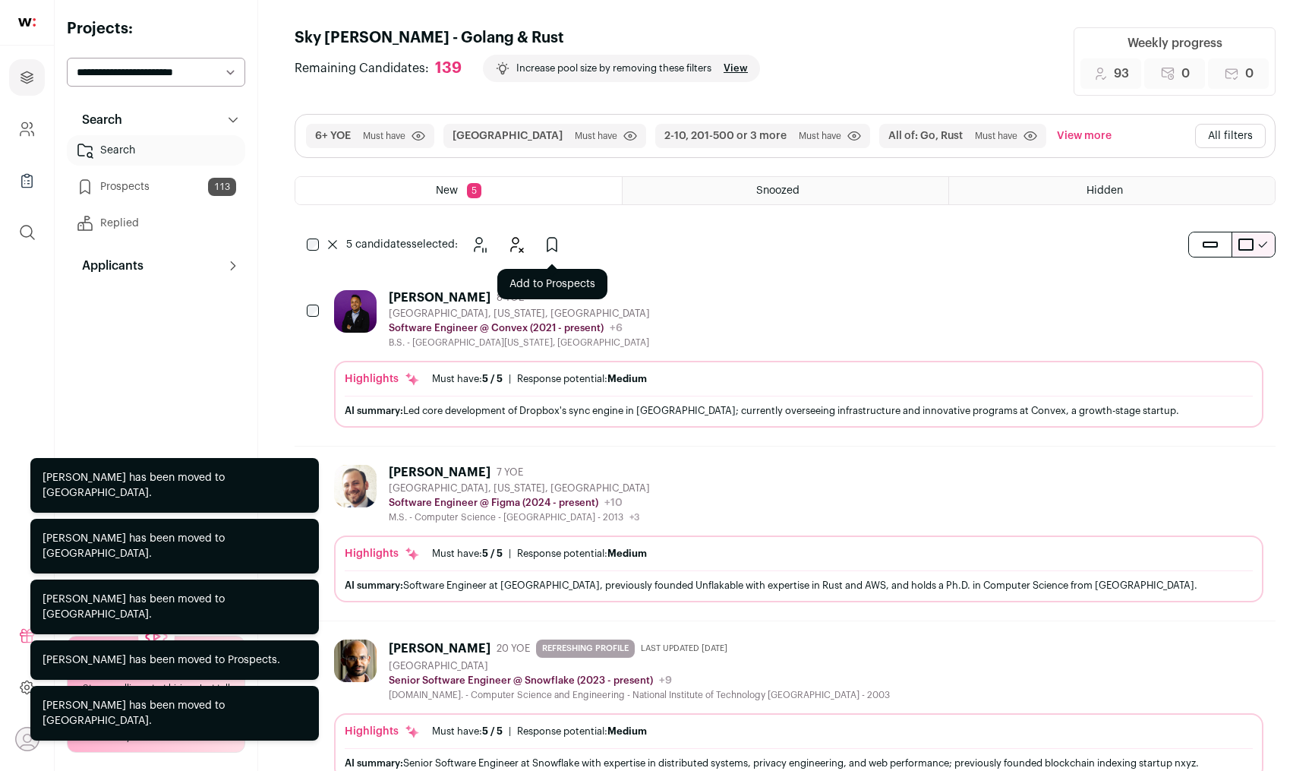
click at [565, 247] on button "Add to Prospects" at bounding box center [552, 244] width 30 height 30
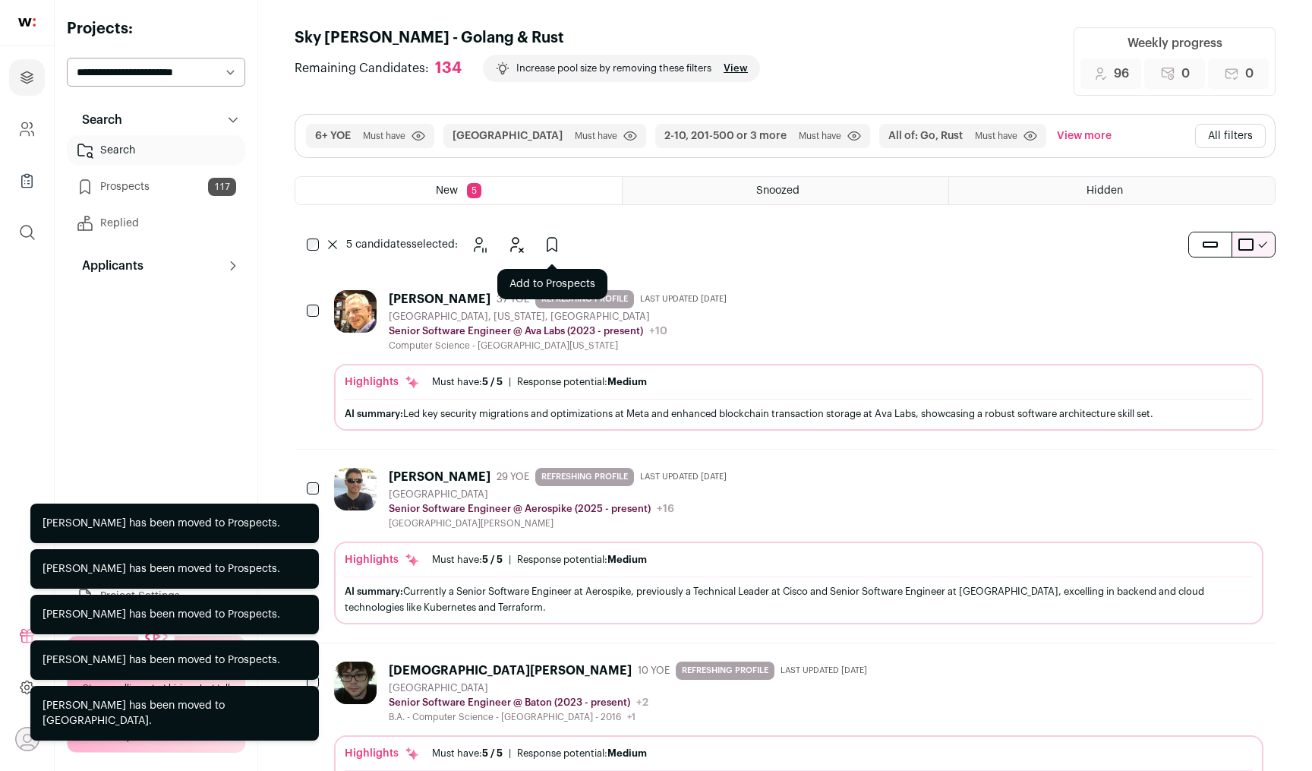
click at [560, 245] on icon "Add to Prospects" at bounding box center [552, 244] width 18 height 18
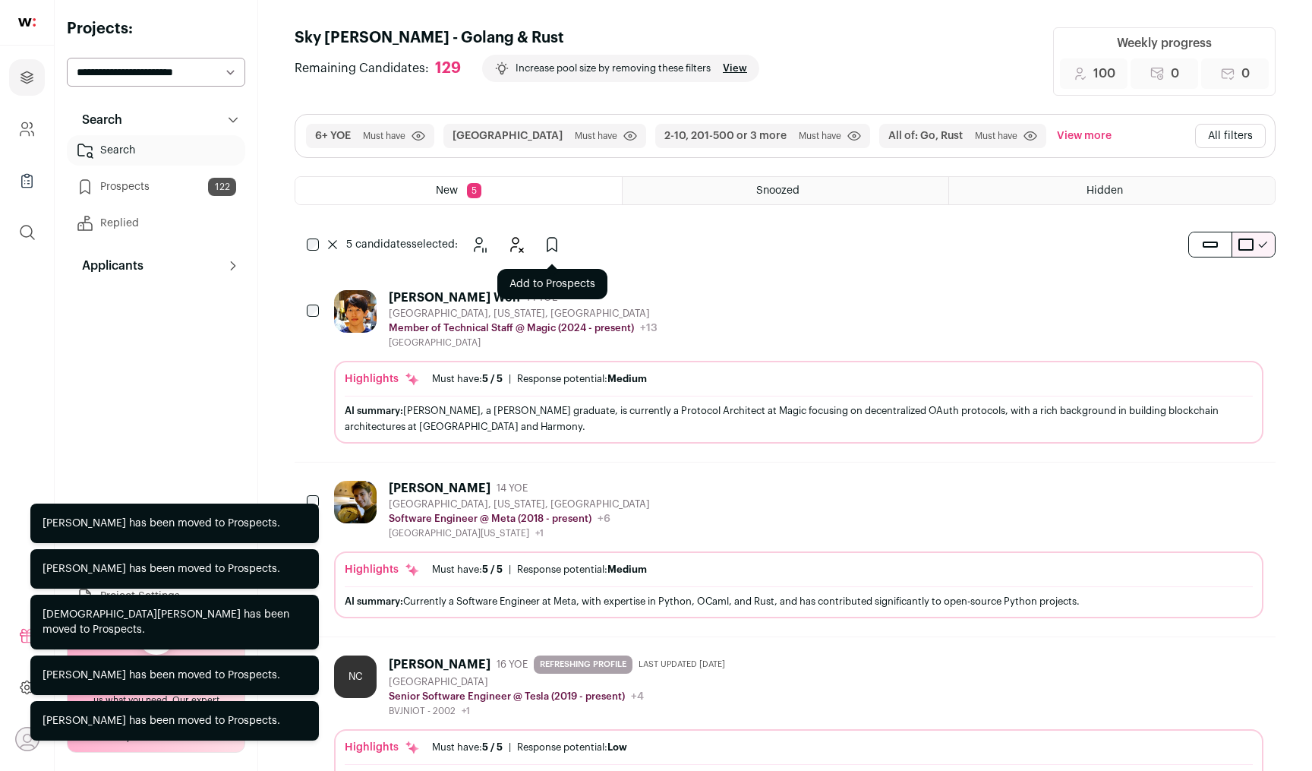
click at [559, 243] on icon "Add to Prospects" at bounding box center [552, 244] width 18 height 18
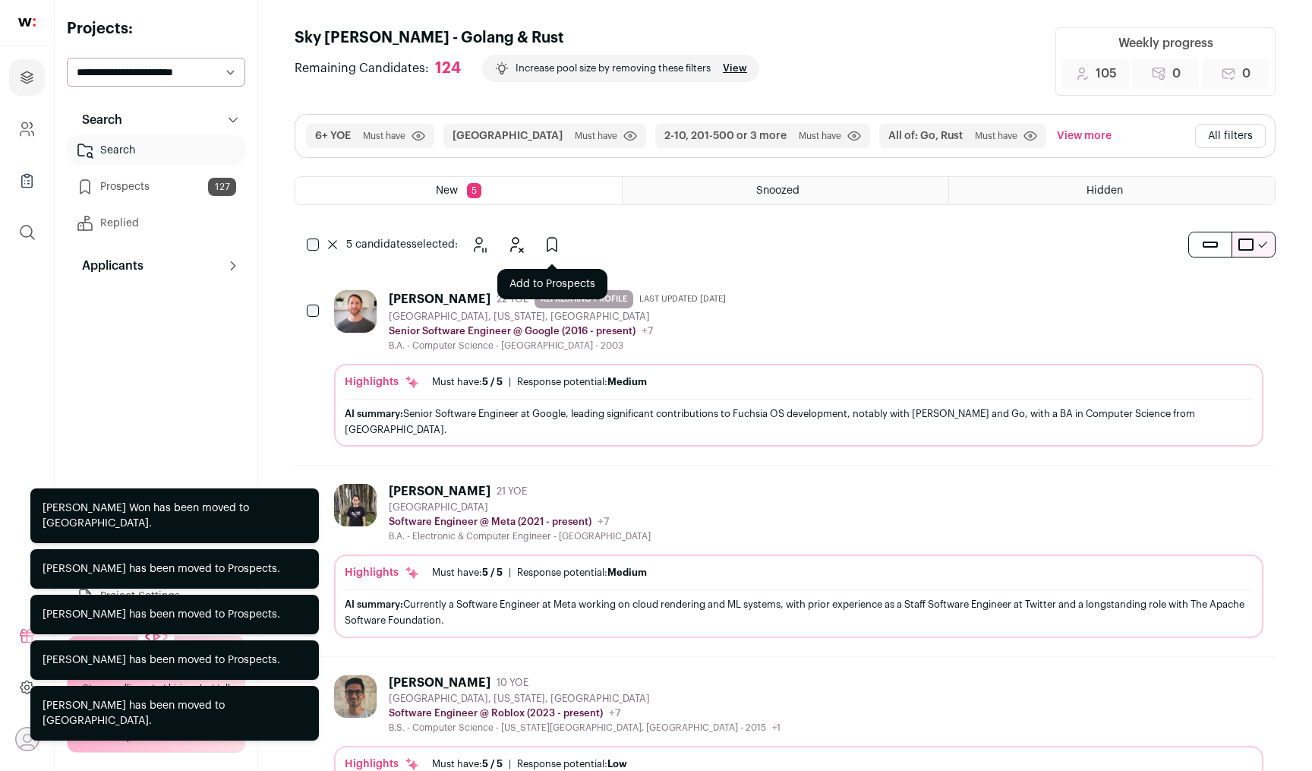
click at [553, 239] on icon "Add to Prospects" at bounding box center [552, 244] width 18 height 18
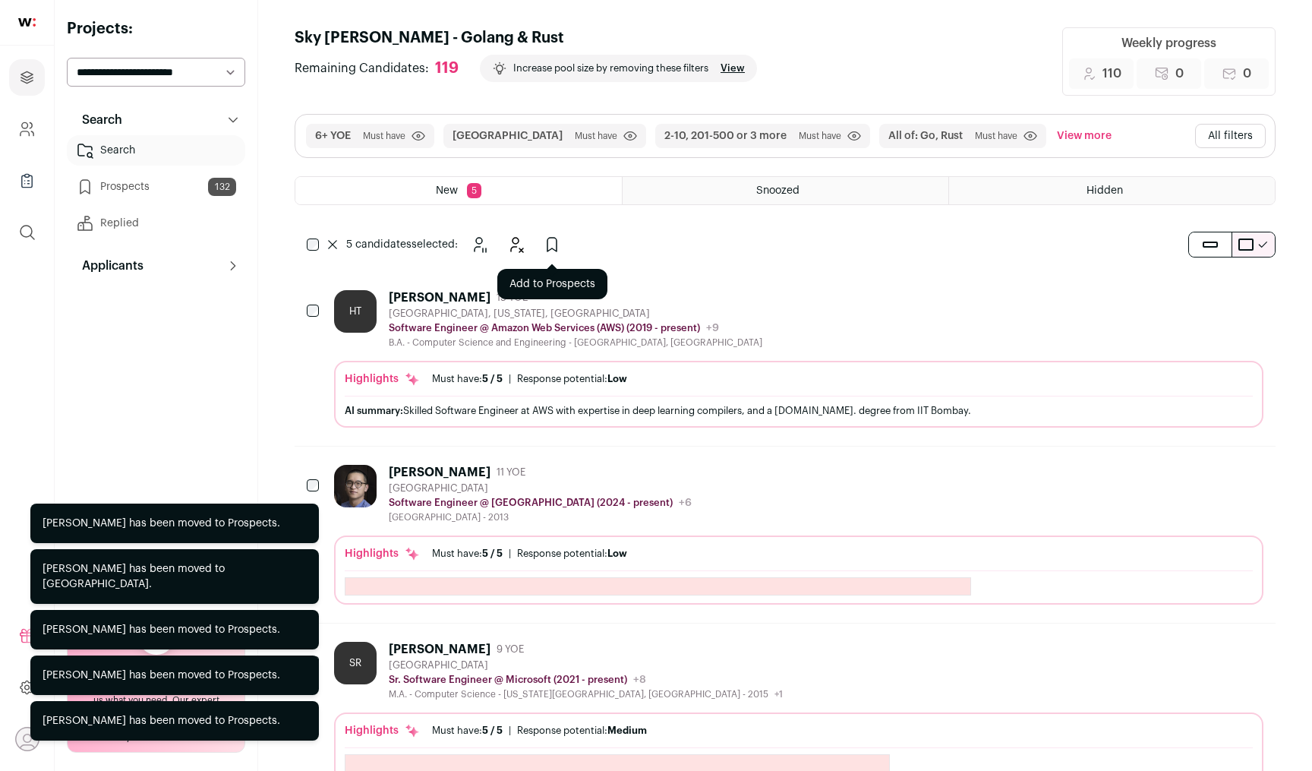
click at [553, 252] on icon "Add to Prospects" at bounding box center [552, 244] width 18 height 18
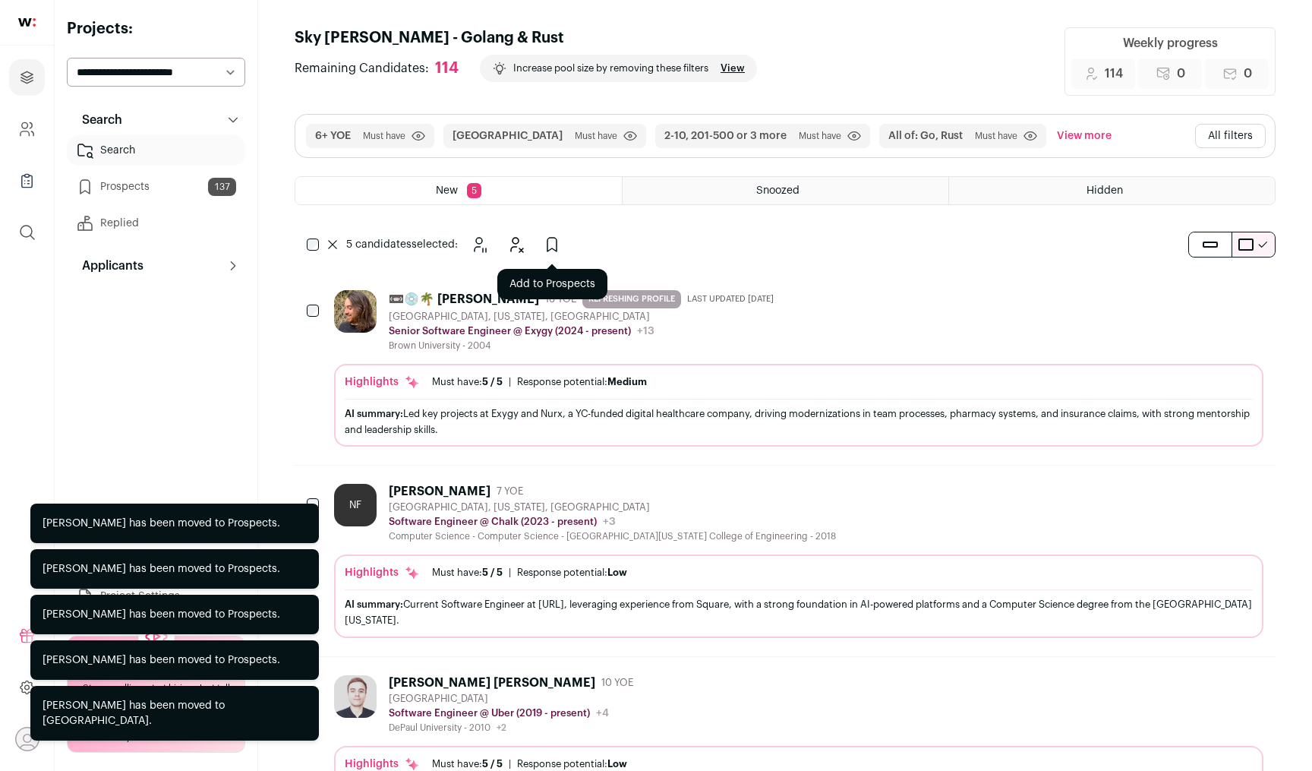
click at [561, 243] on icon "Add to Prospects" at bounding box center [552, 244] width 18 height 18
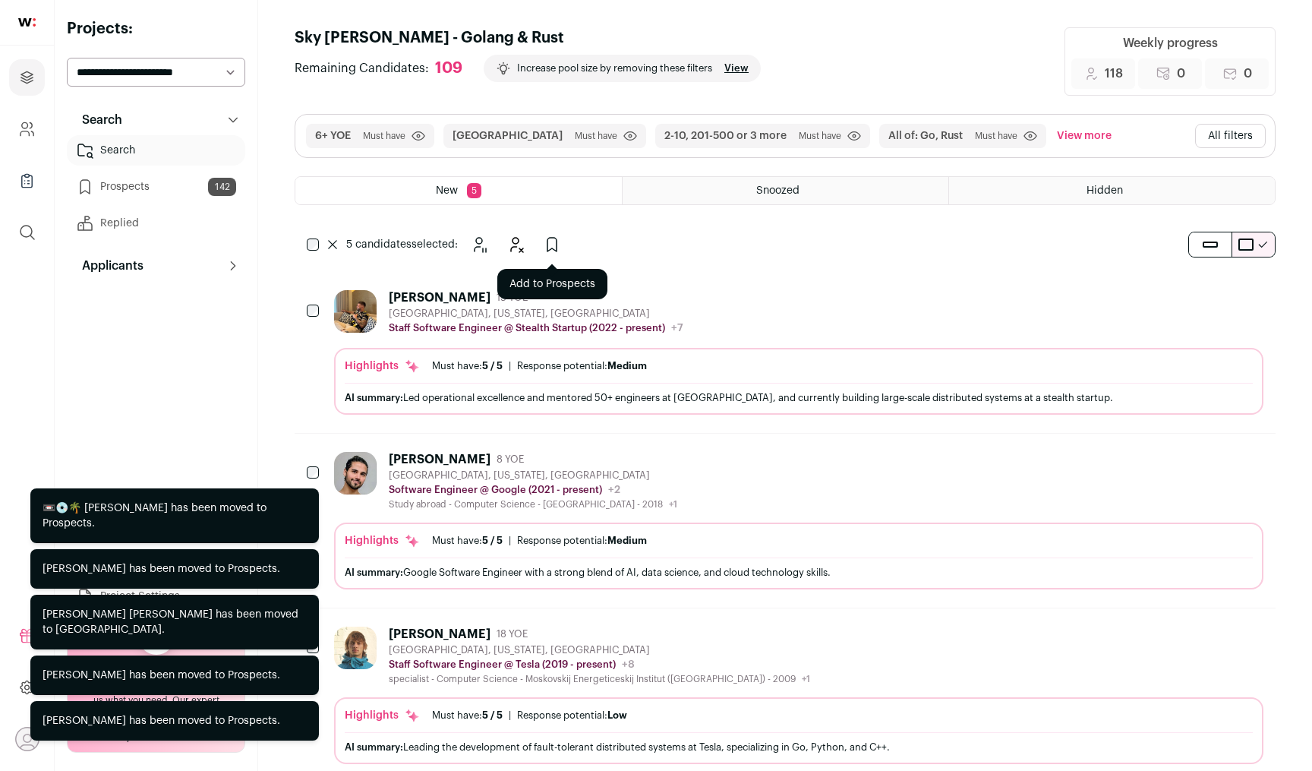
click at [549, 247] on icon "Add to Prospects" at bounding box center [552, 244] width 18 height 18
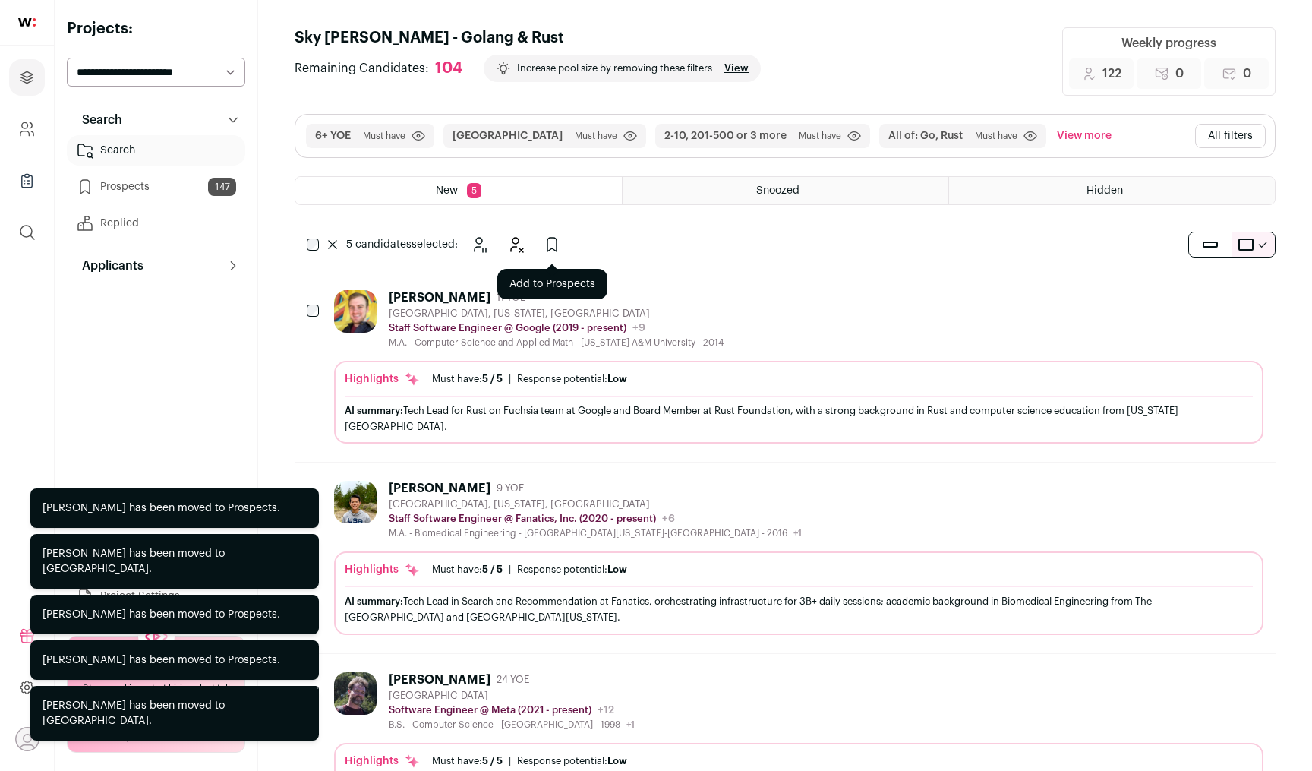
click at [562, 238] on button "Add to Prospects" at bounding box center [552, 244] width 30 height 30
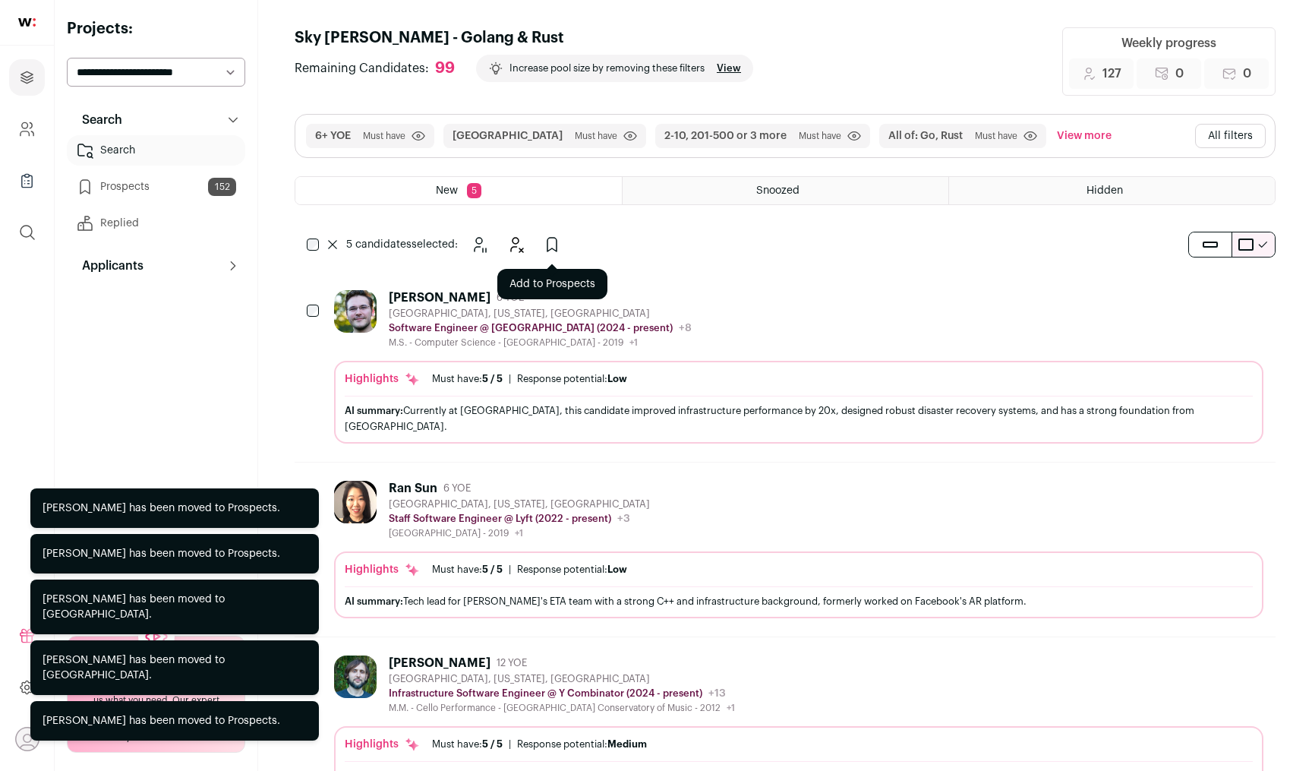
click at [553, 245] on icon "Add to Prospects" at bounding box center [552, 244] width 18 height 18
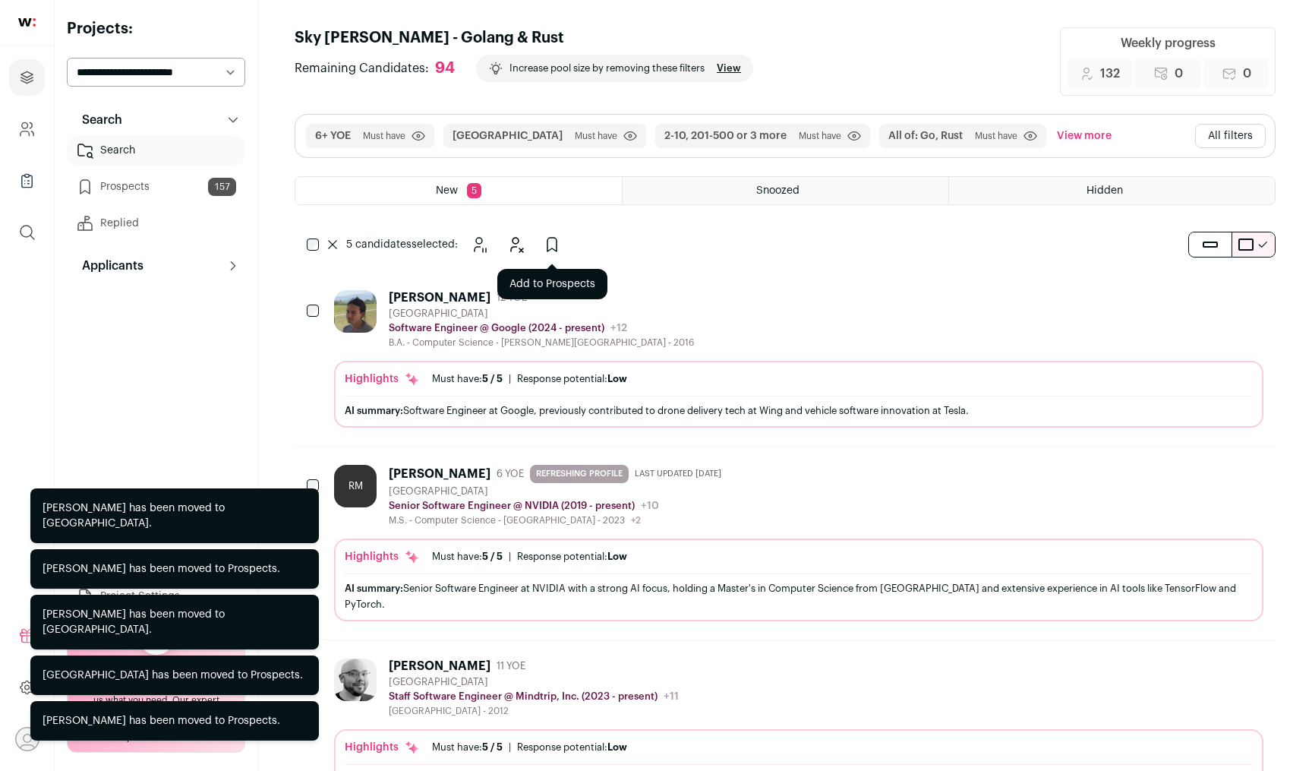
click at [549, 246] on icon "Add to Prospects" at bounding box center [552, 244] width 18 height 18
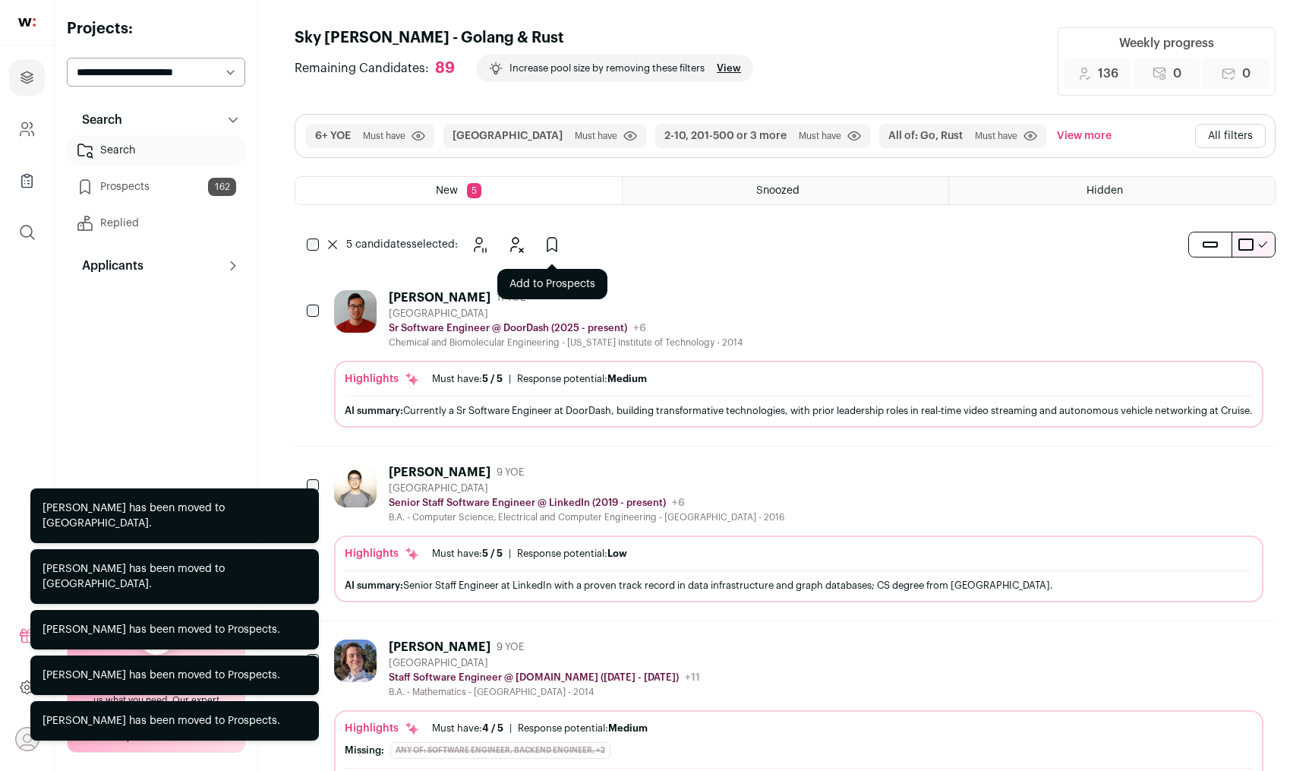
click at [560, 244] on icon "Add to Prospects" at bounding box center [552, 244] width 18 height 18
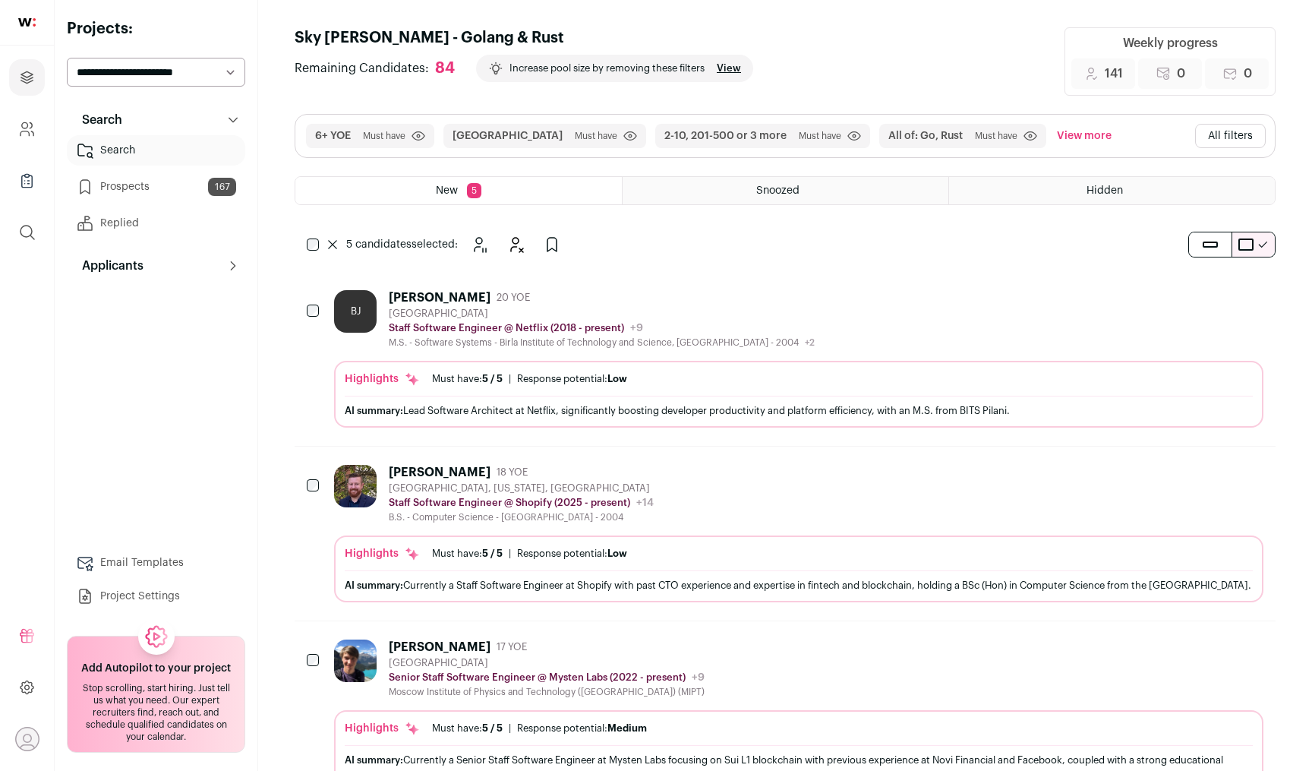
click at [556, 249] on icon "Add to Prospects" at bounding box center [552, 244] width 18 height 18
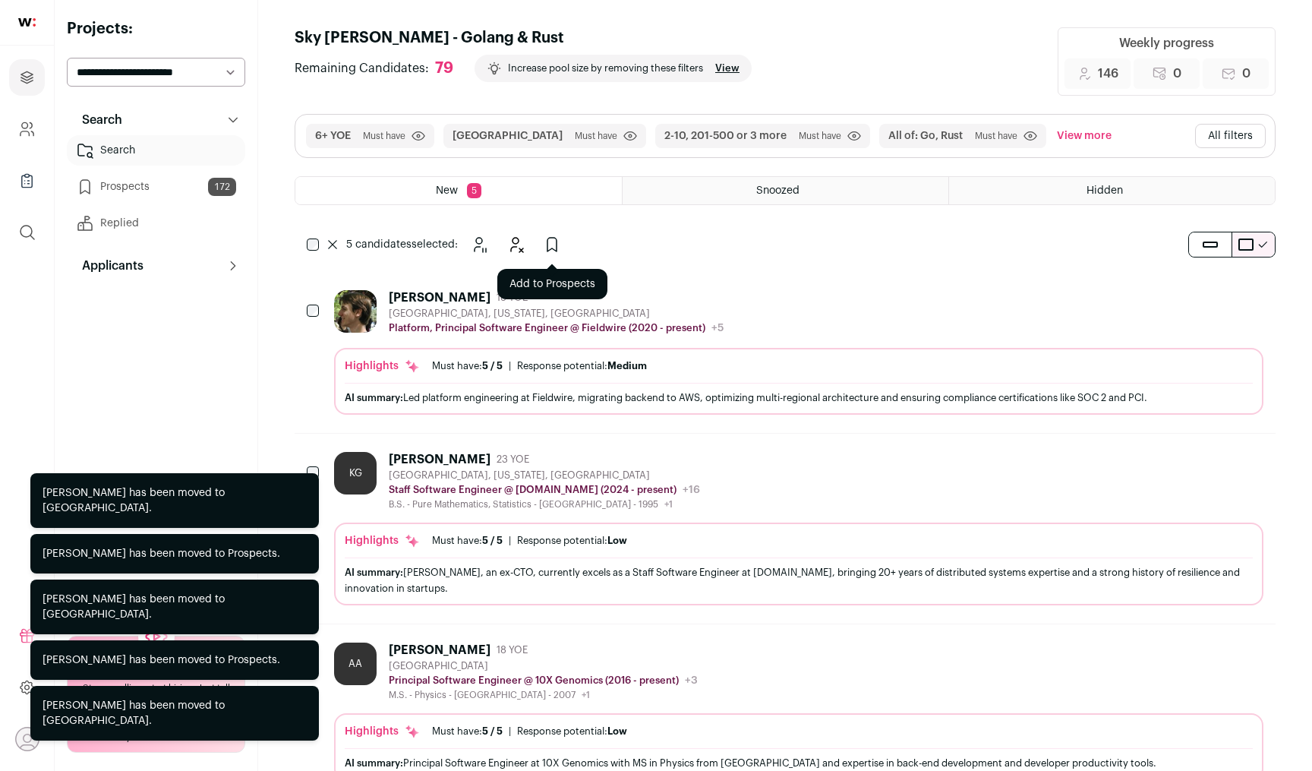
click at [560, 237] on icon "Add to Prospects" at bounding box center [552, 244] width 18 height 18
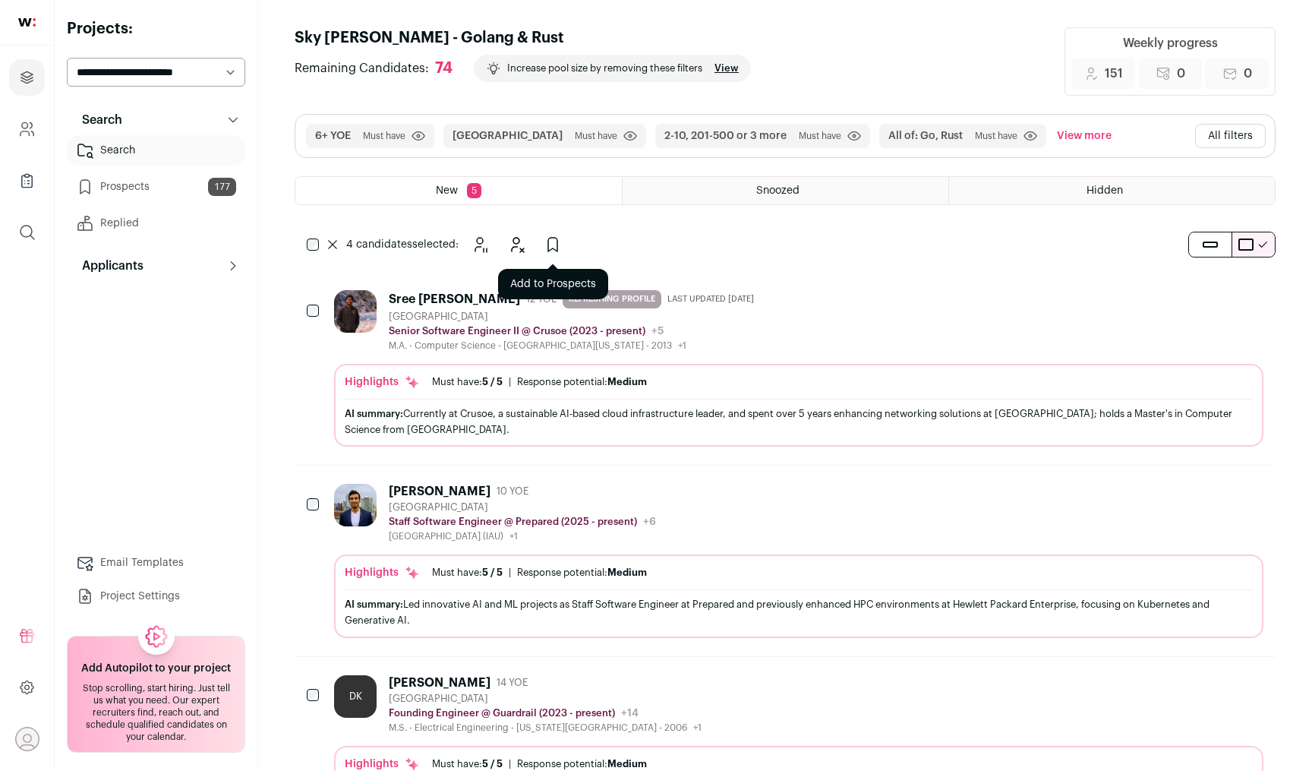
click at [558, 238] on icon "Add to Prospects" at bounding box center [553, 244] width 18 height 18
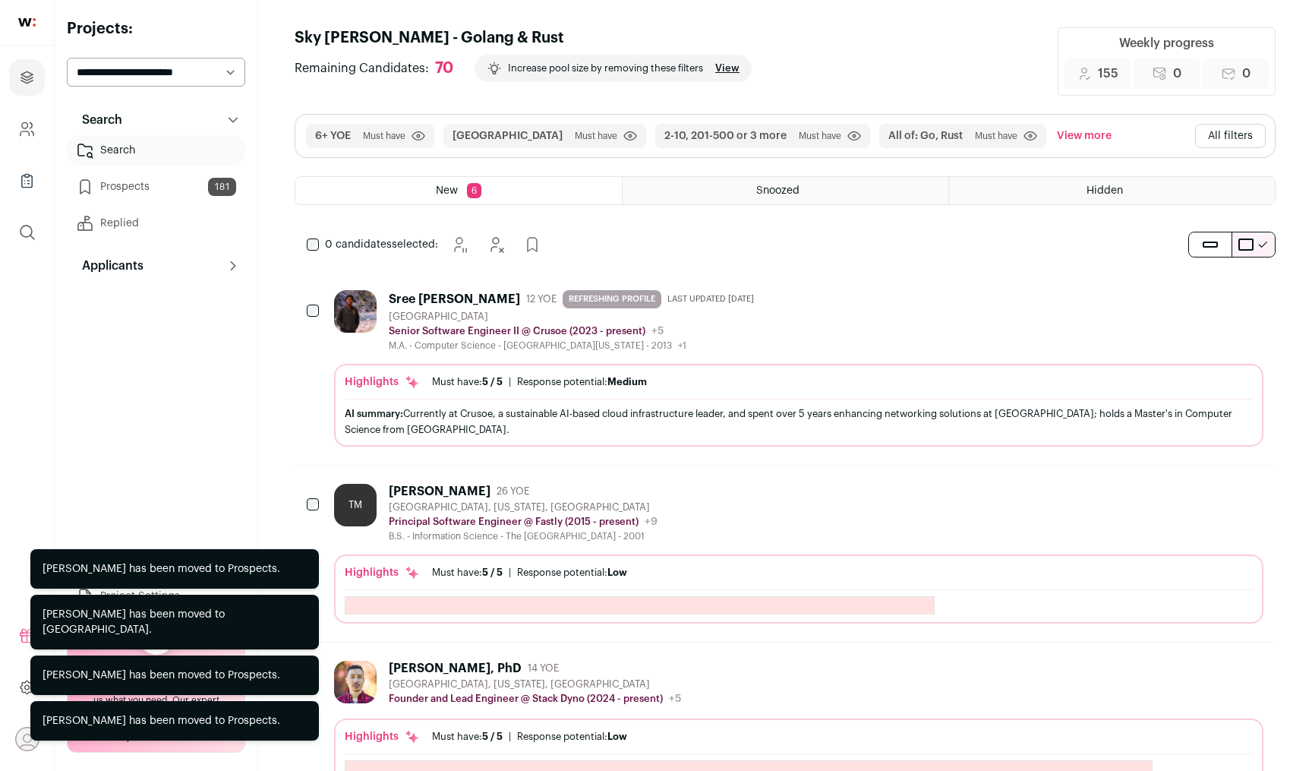
click at [1204, 302] on icon "Hide" at bounding box center [1210, 297] width 18 height 18
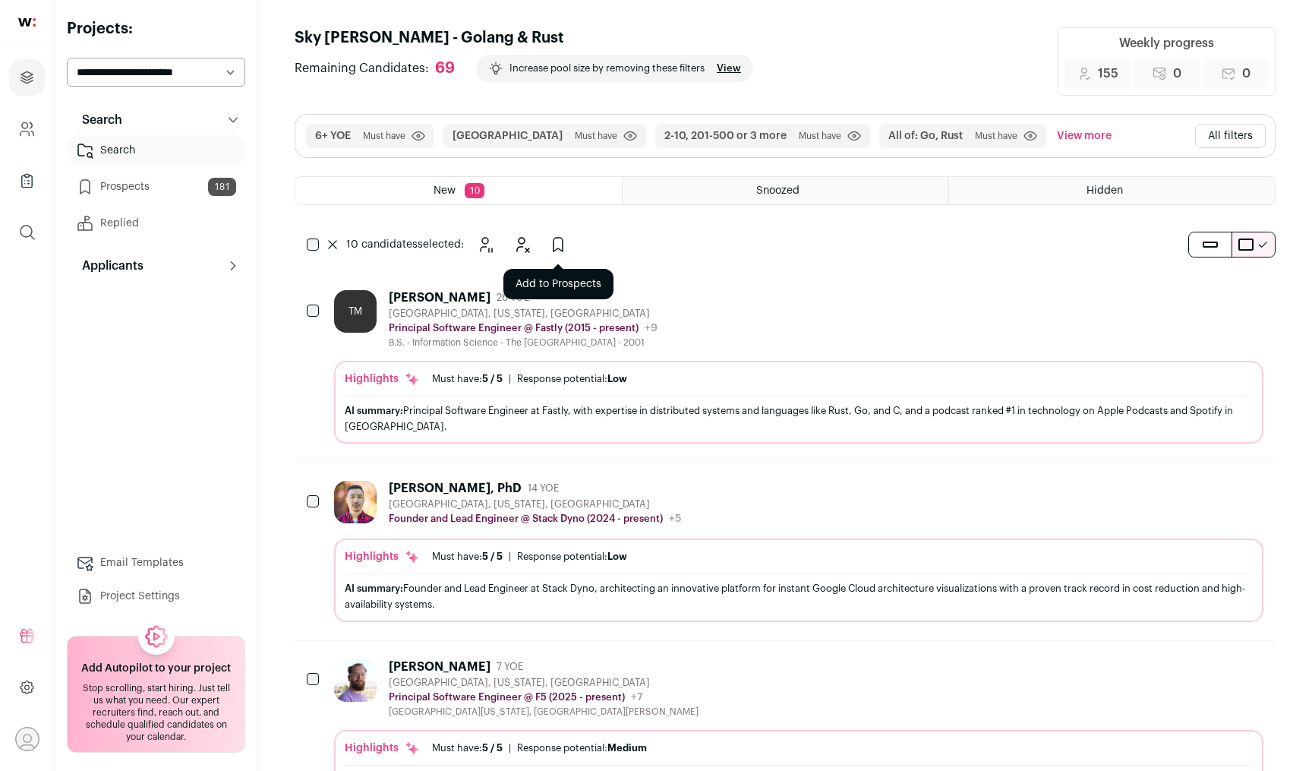
click at [557, 246] on icon "Add to Prospects" at bounding box center [558, 244] width 18 height 18
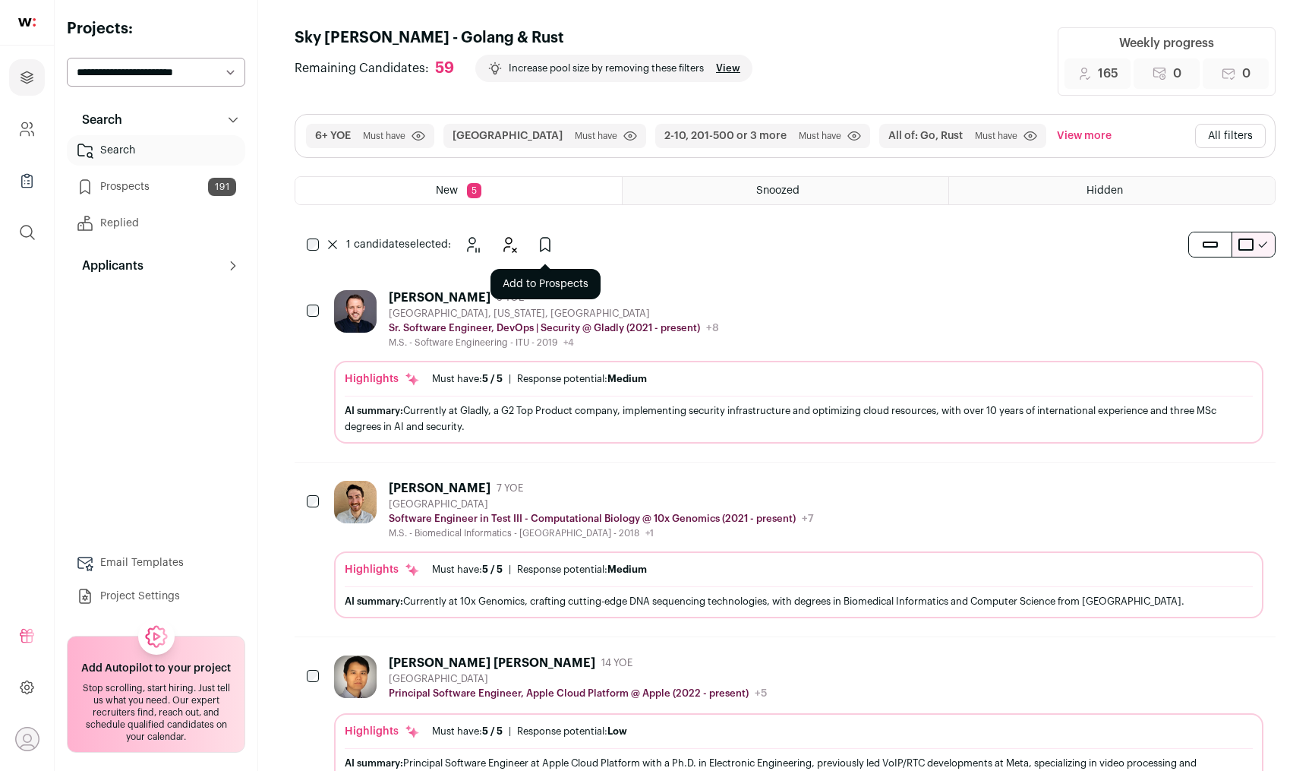
click at [545, 246] on icon "Add to Prospects" at bounding box center [545, 244] width 18 height 18
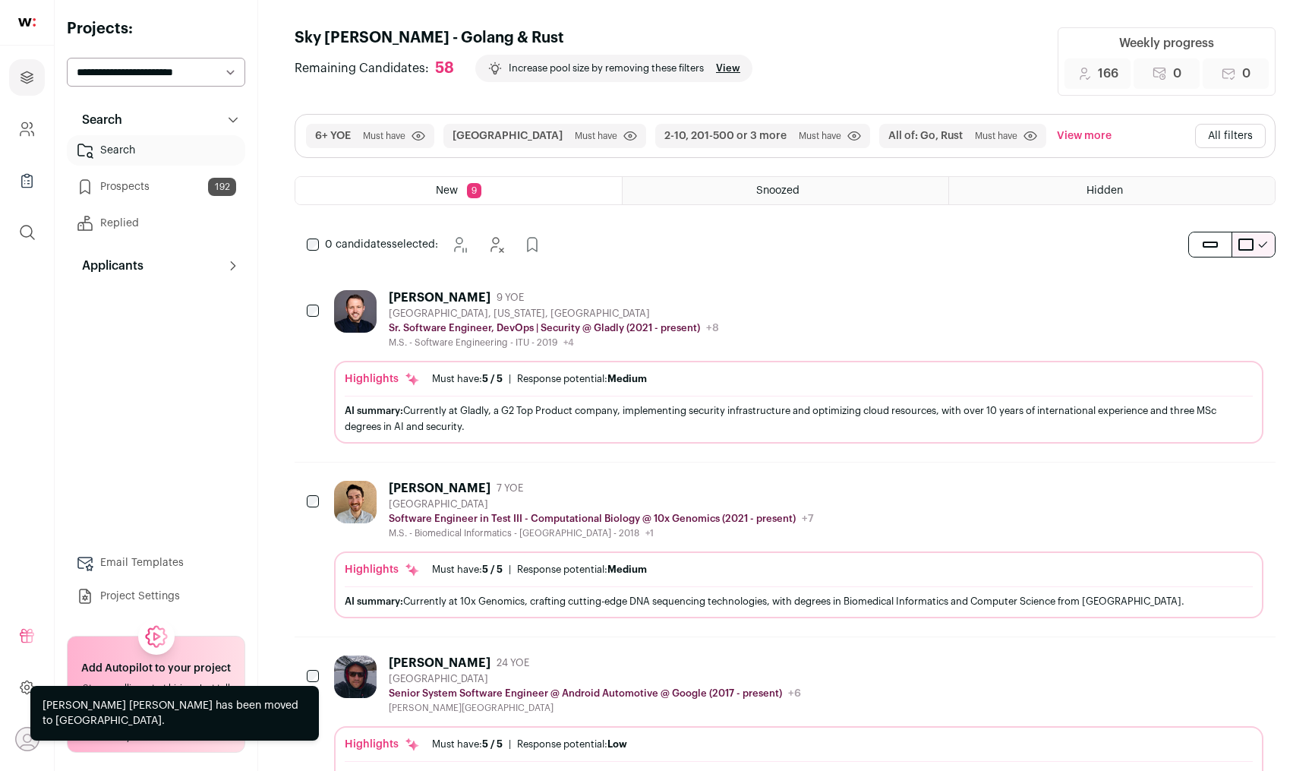
click at [1211, 299] on icon "Hide" at bounding box center [1211, 297] width 12 height 14
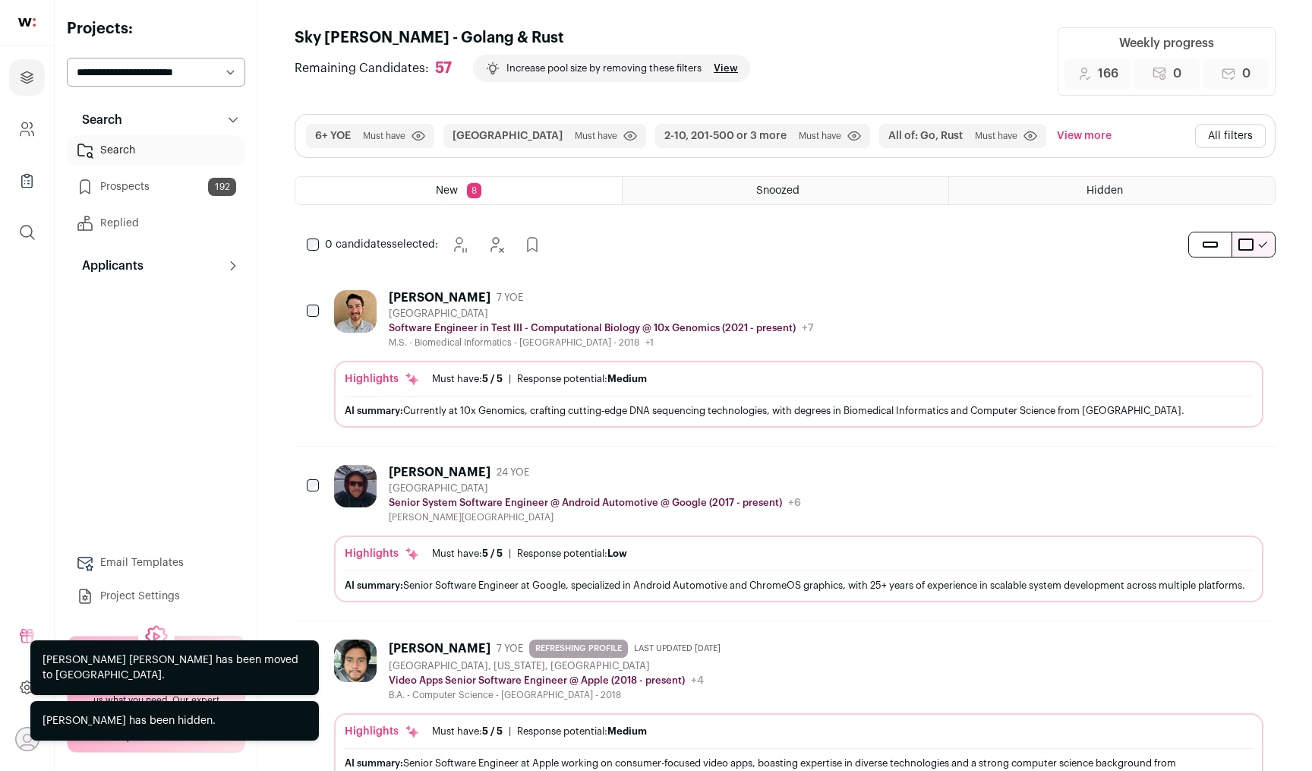
click at [1210, 303] on icon "Hide" at bounding box center [1210, 297] width 18 height 18
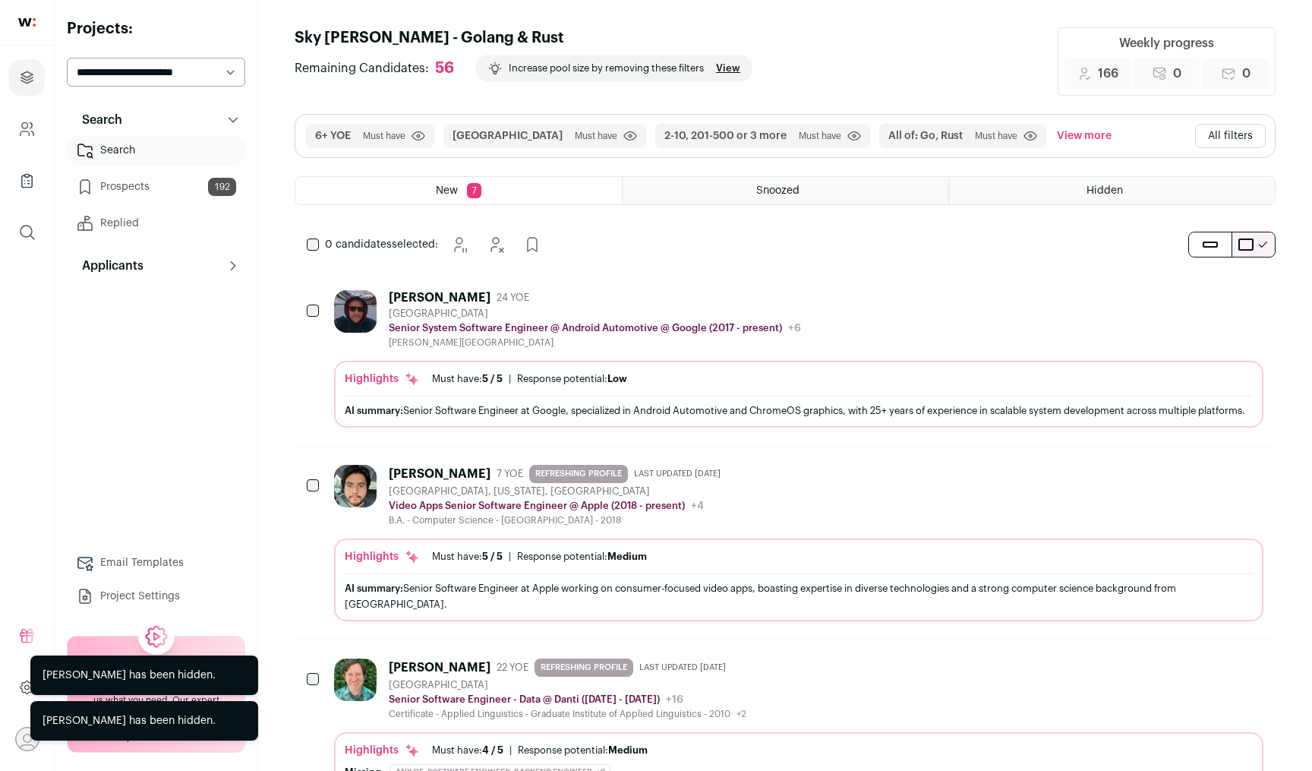
click at [1210, 303] on icon "Hide" at bounding box center [1210, 297] width 18 height 18
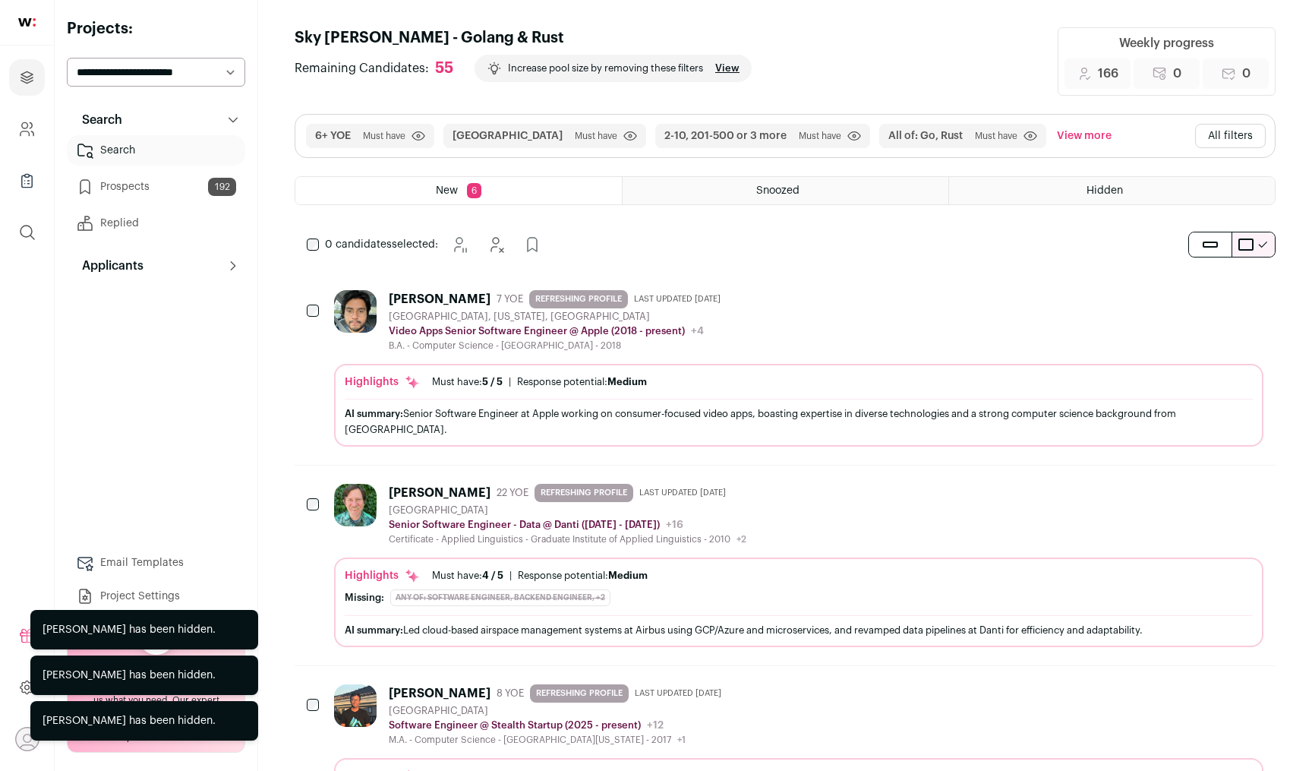
click at [1254, 302] on icon "Add to Prospects" at bounding box center [1250, 297] width 9 height 14
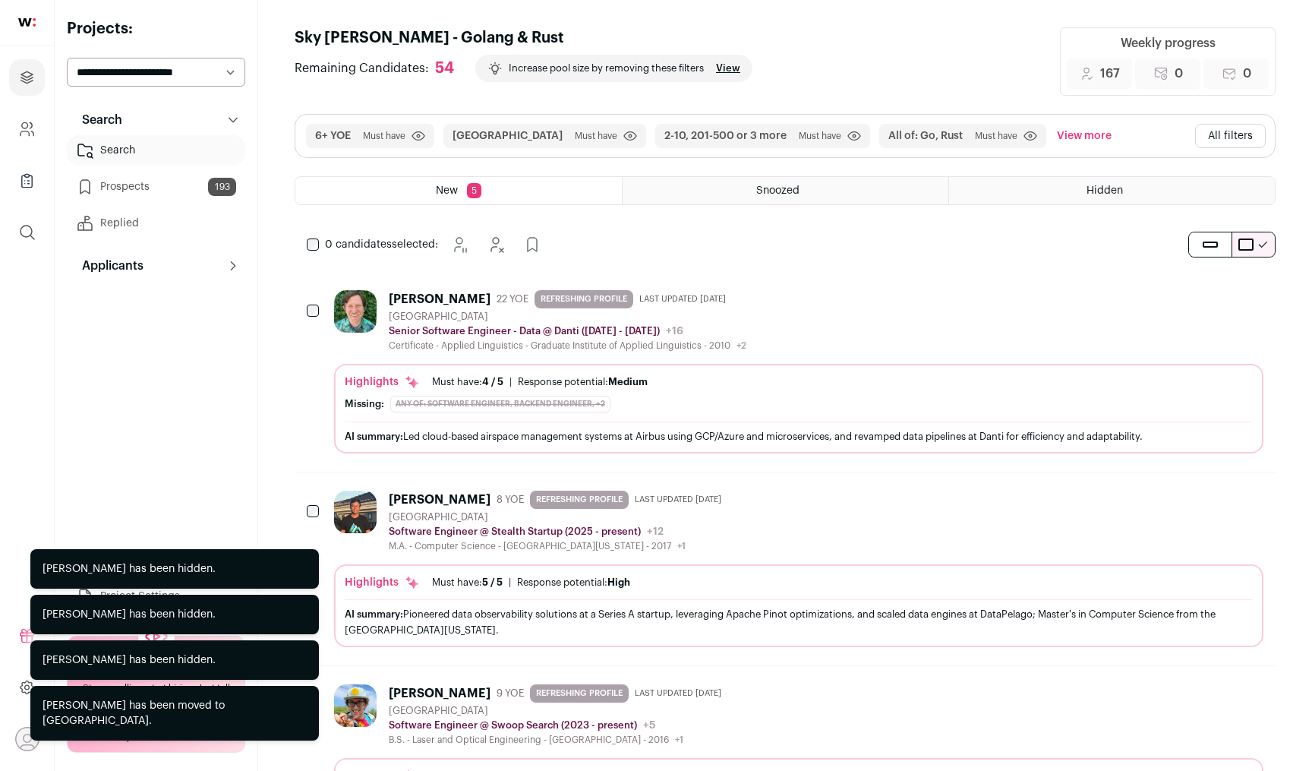
click at [1254, 302] on icon "Add to Prospects" at bounding box center [1250, 297] width 9 height 14
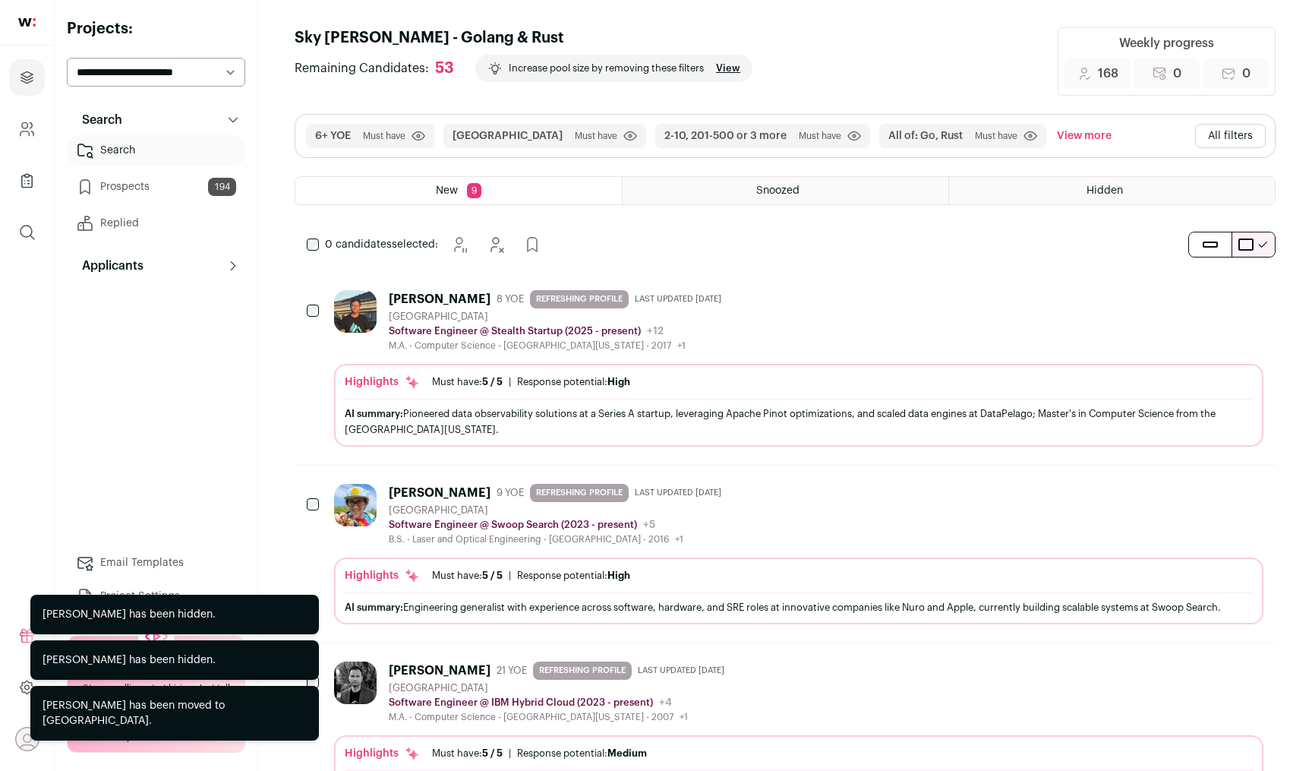
click at [1254, 302] on icon "Add to Prospects" at bounding box center [1250, 297] width 9 height 14
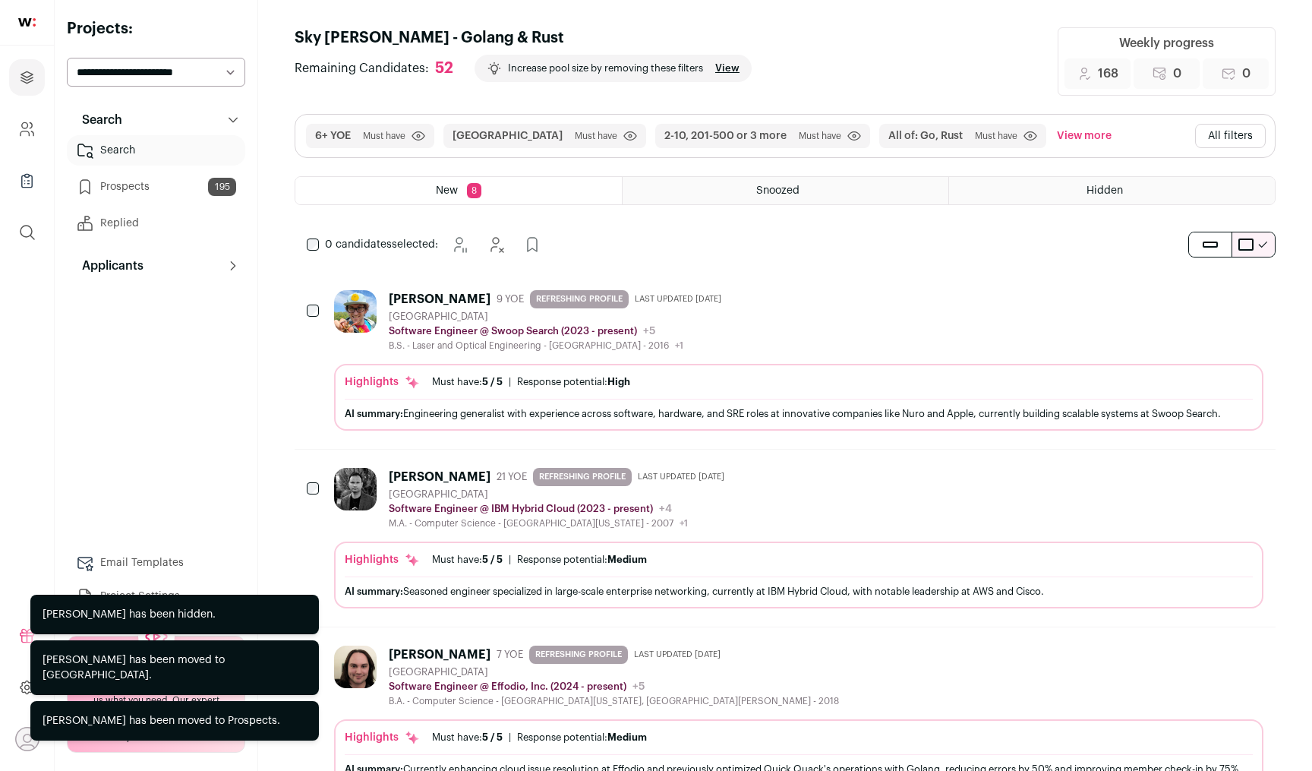
click at [1254, 302] on icon "Add to Prospects" at bounding box center [1250, 297] width 9 height 14
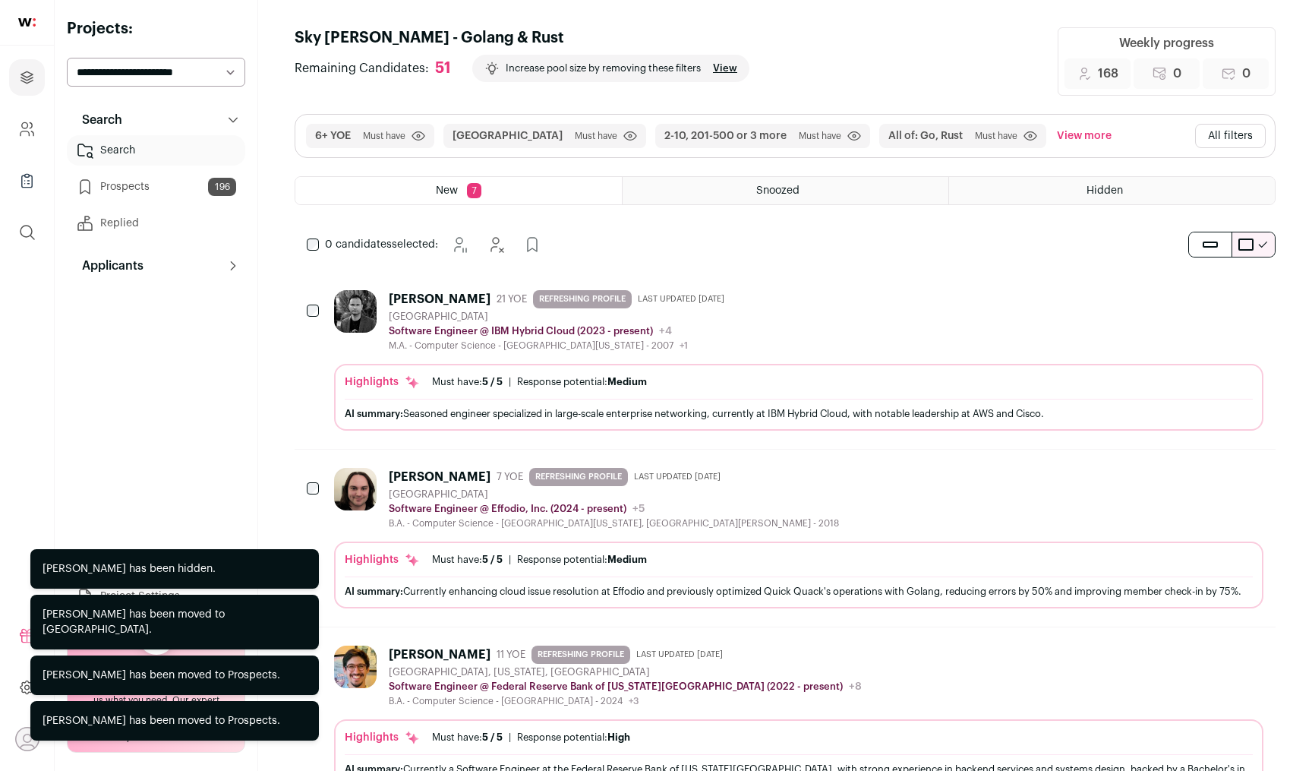
click at [1198, 296] on button "Hide" at bounding box center [1210, 297] width 32 height 32
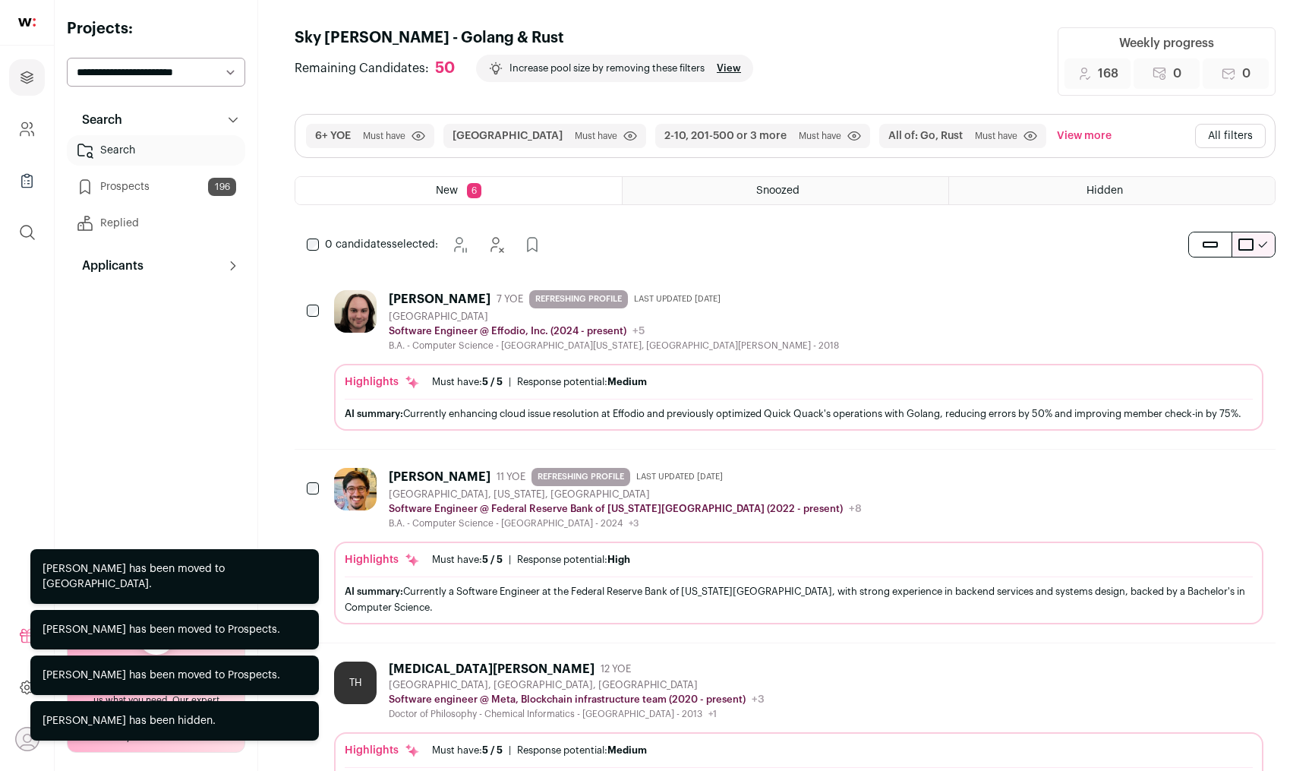
click at [1233, 294] on div "Hide Add to Prospects" at bounding box center [1230, 297] width 73 height 32
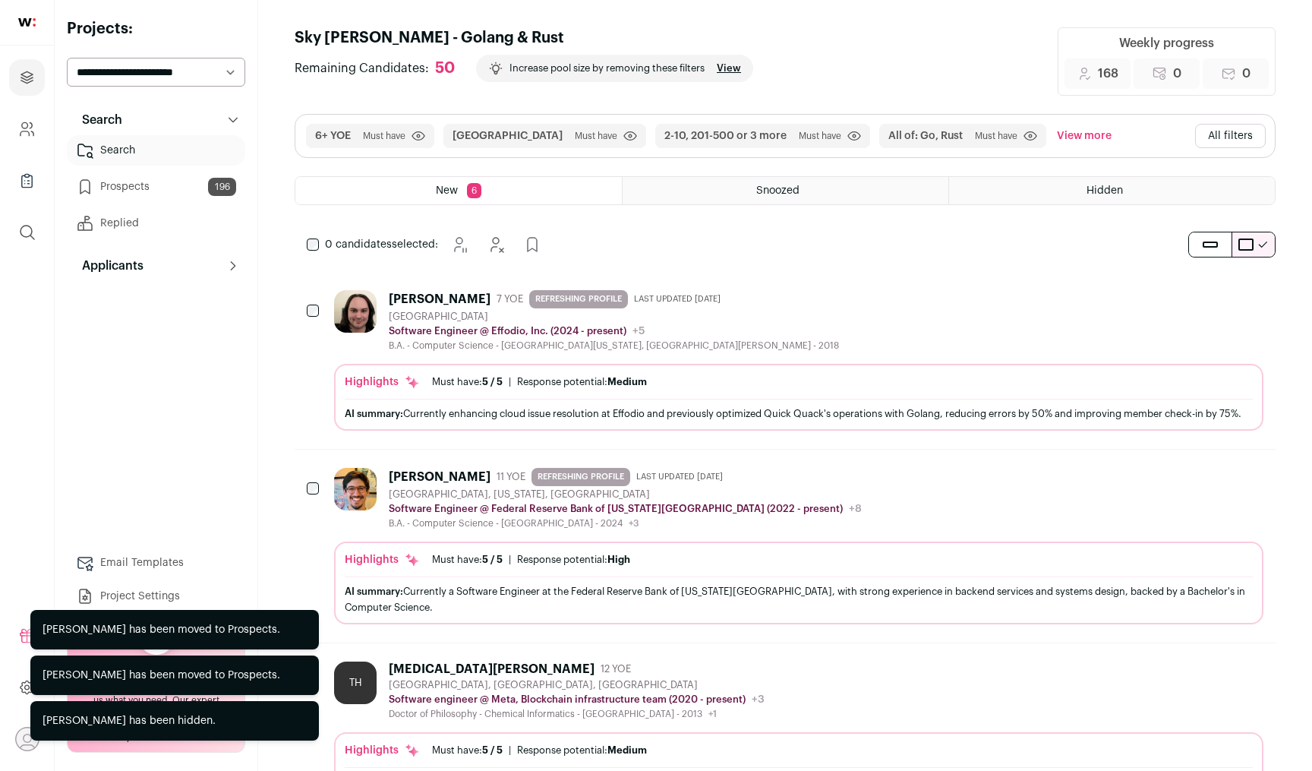
click at [1242, 296] on icon "Add to Prospects" at bounding box center [1251, 297] width 18 height 18
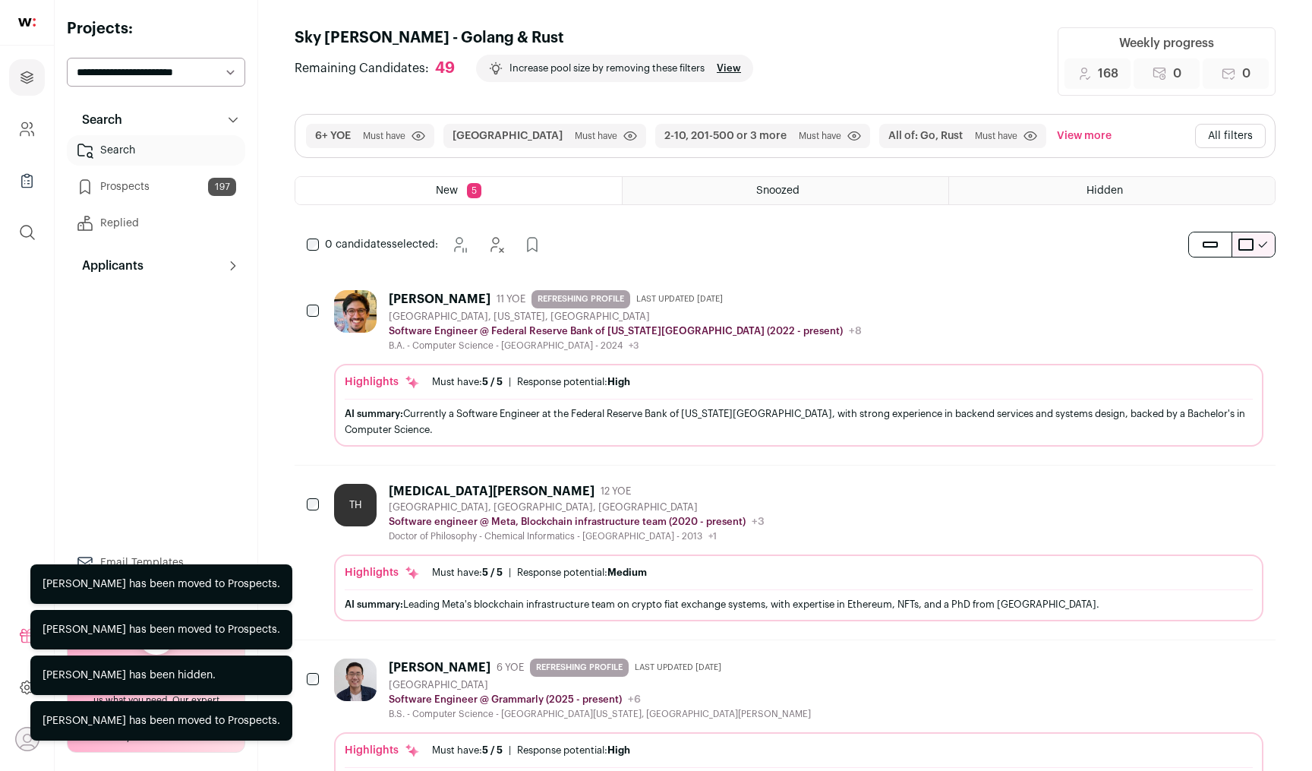
click at [1217, 296] on icon "Hide" at bounding box center [1210, 297] width 18 height 18
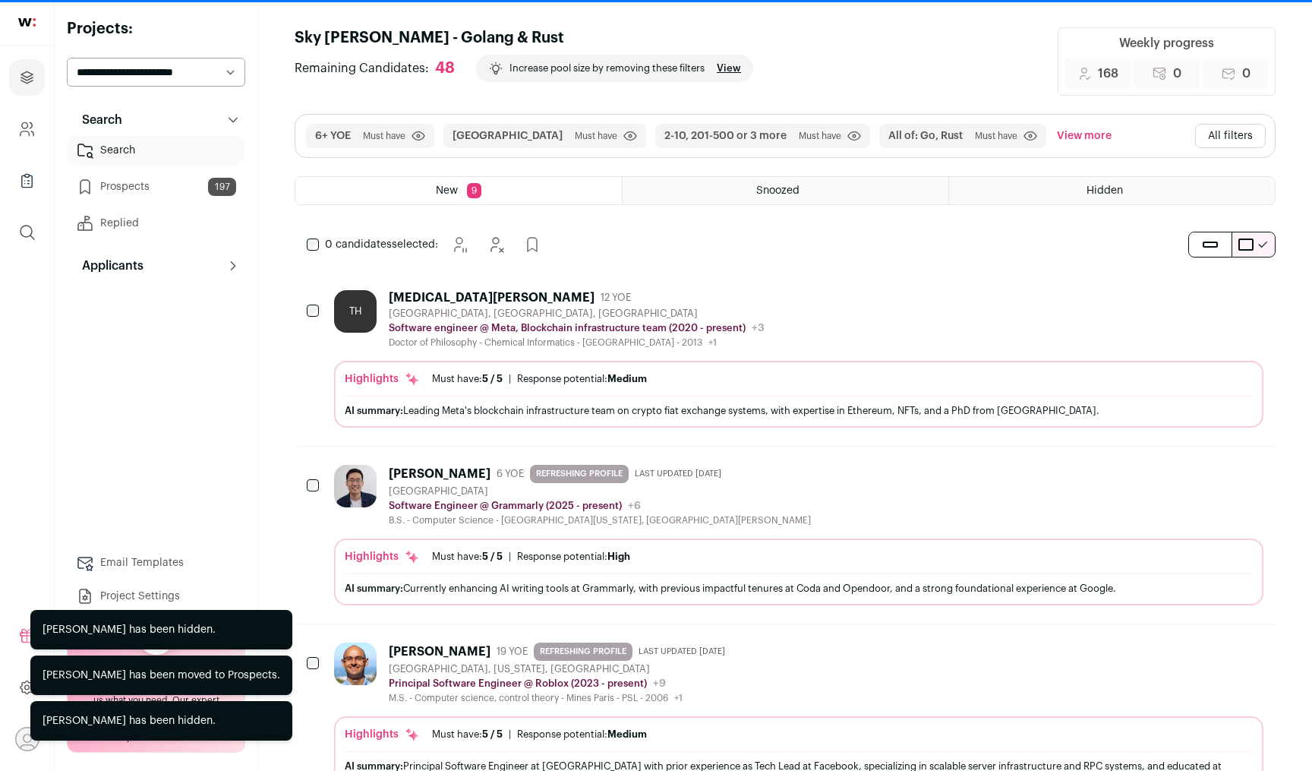
click at [1246, 295] on icon "Add to Prospects" at bounding box center [1250, 297] width 9 height 14
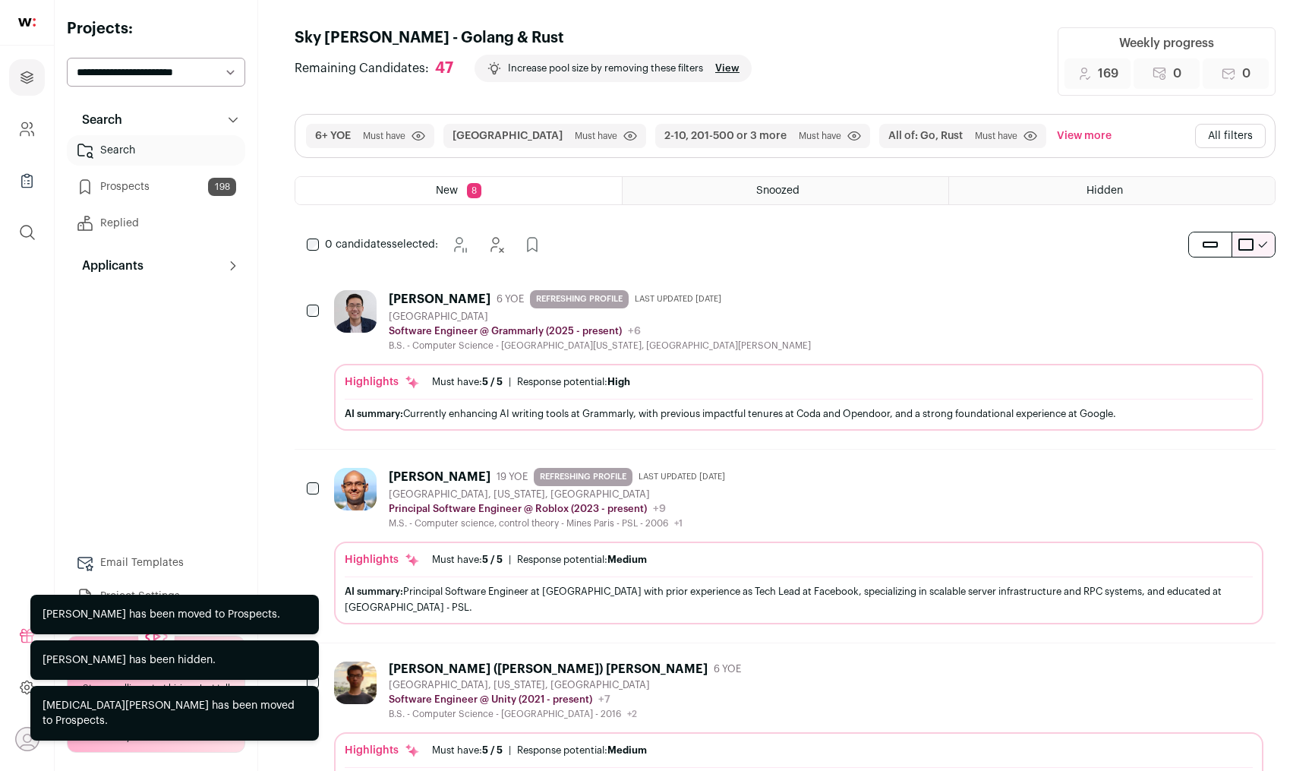
click at [1246, 295] on icon "Add to Prospects" at bounding box center [1250, 297] width 9 height 14
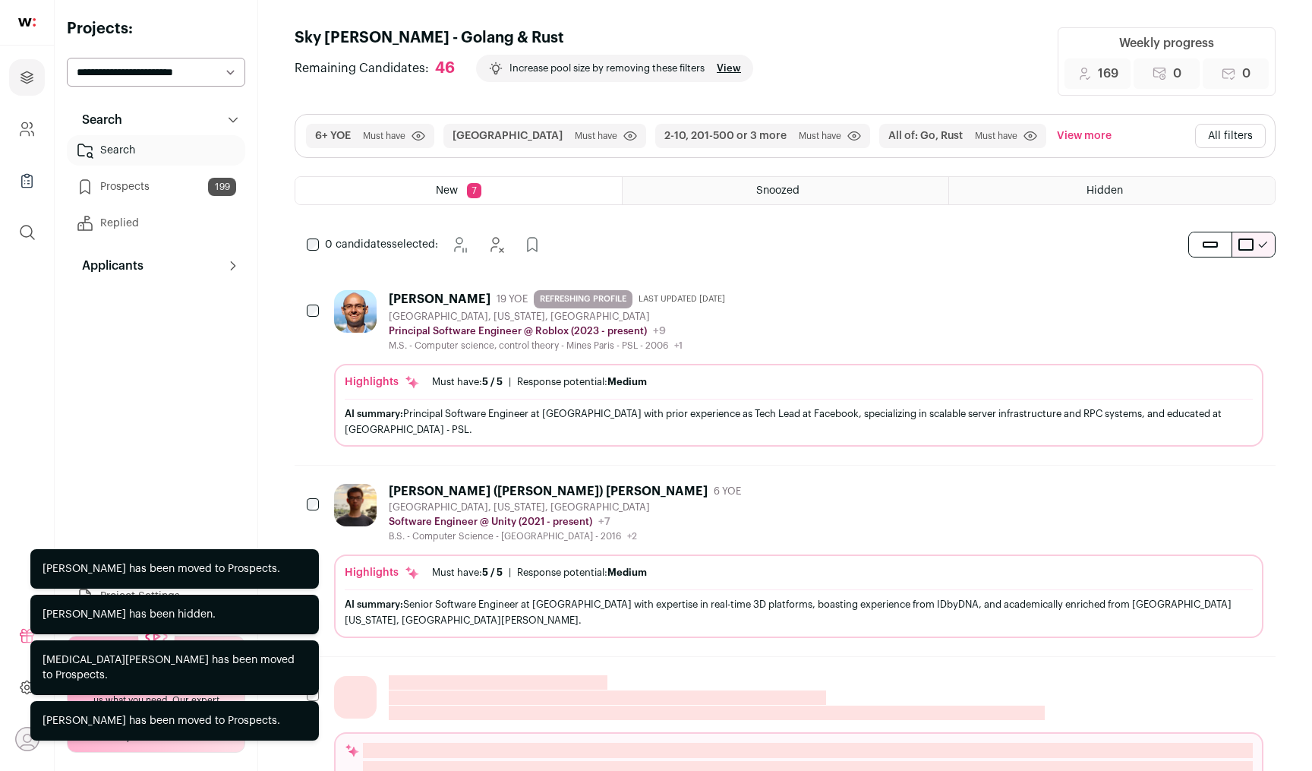
click at [1246, 295] on icon "Add to Prospects" at bounding box center [1250, 297] width 9 height 14
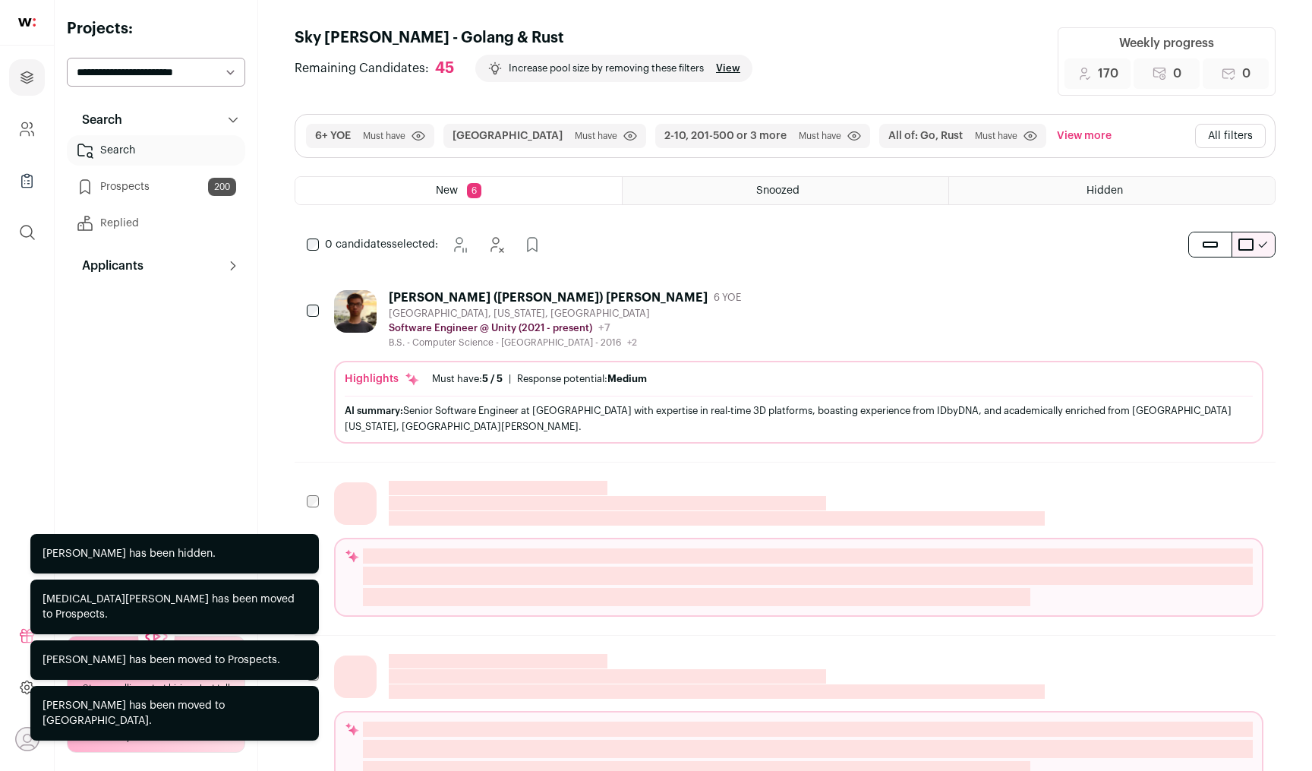
click at [1246, 295] on icon "Add to Prospects" at bounding box center [1250, 297] width 9 height 14
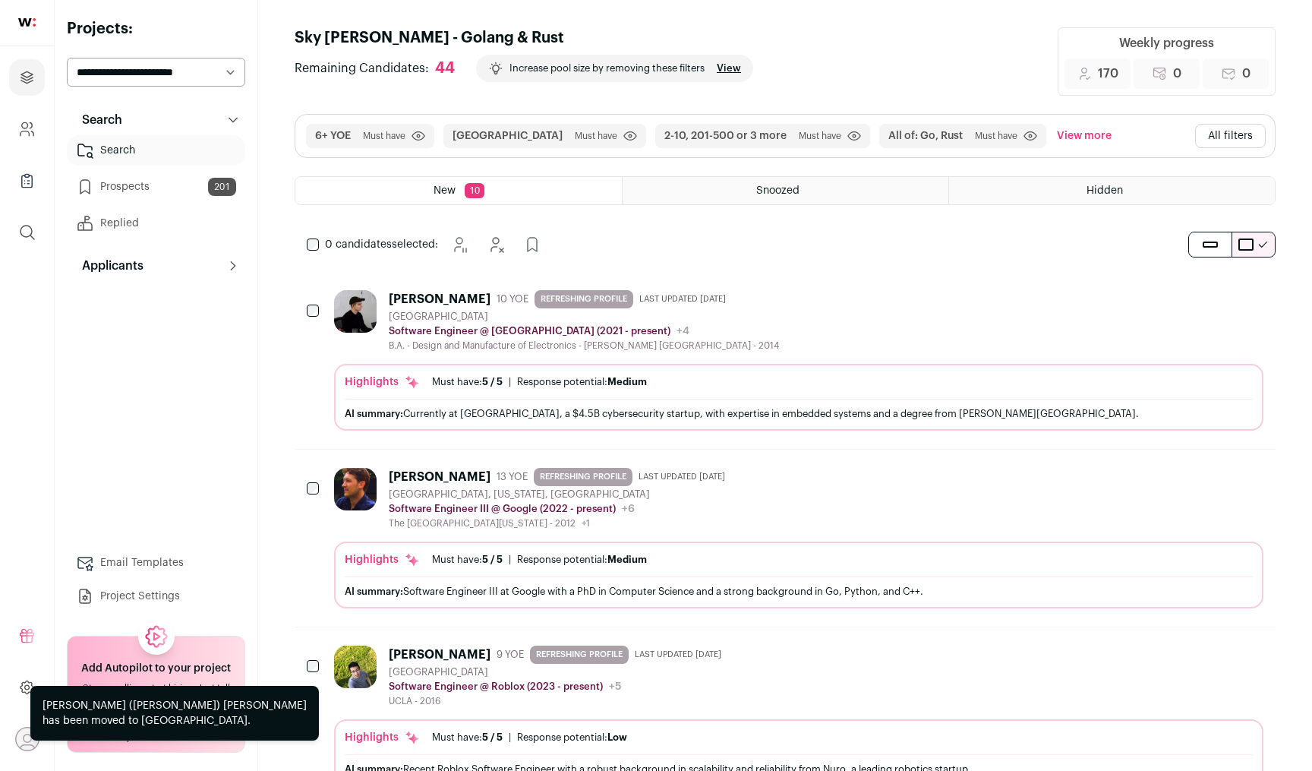
click at [1246, 295] on icon "Add to Prospects" at bounding box center [1250, 297] width 9 height 14
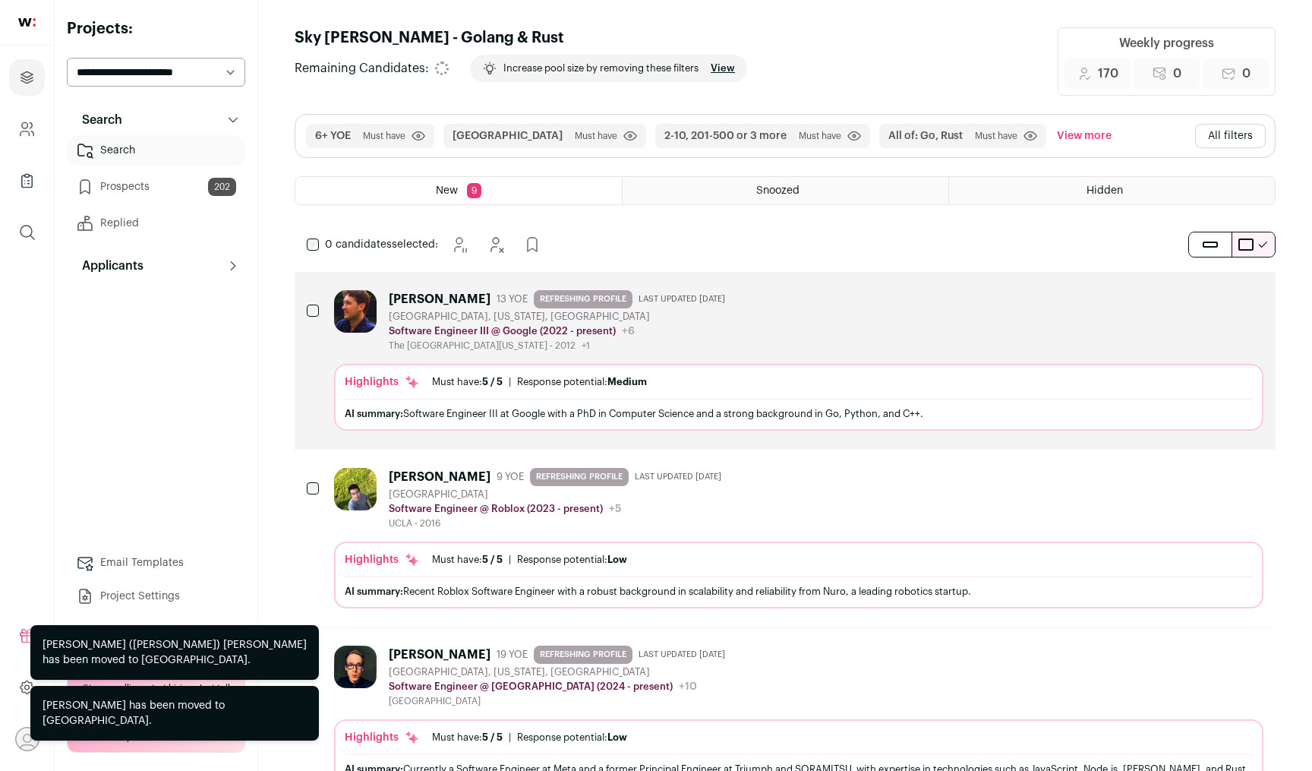
click at [1246, 295] on icon "Add to Prospects" at bounding box center [1250, 297] width 9 height 14
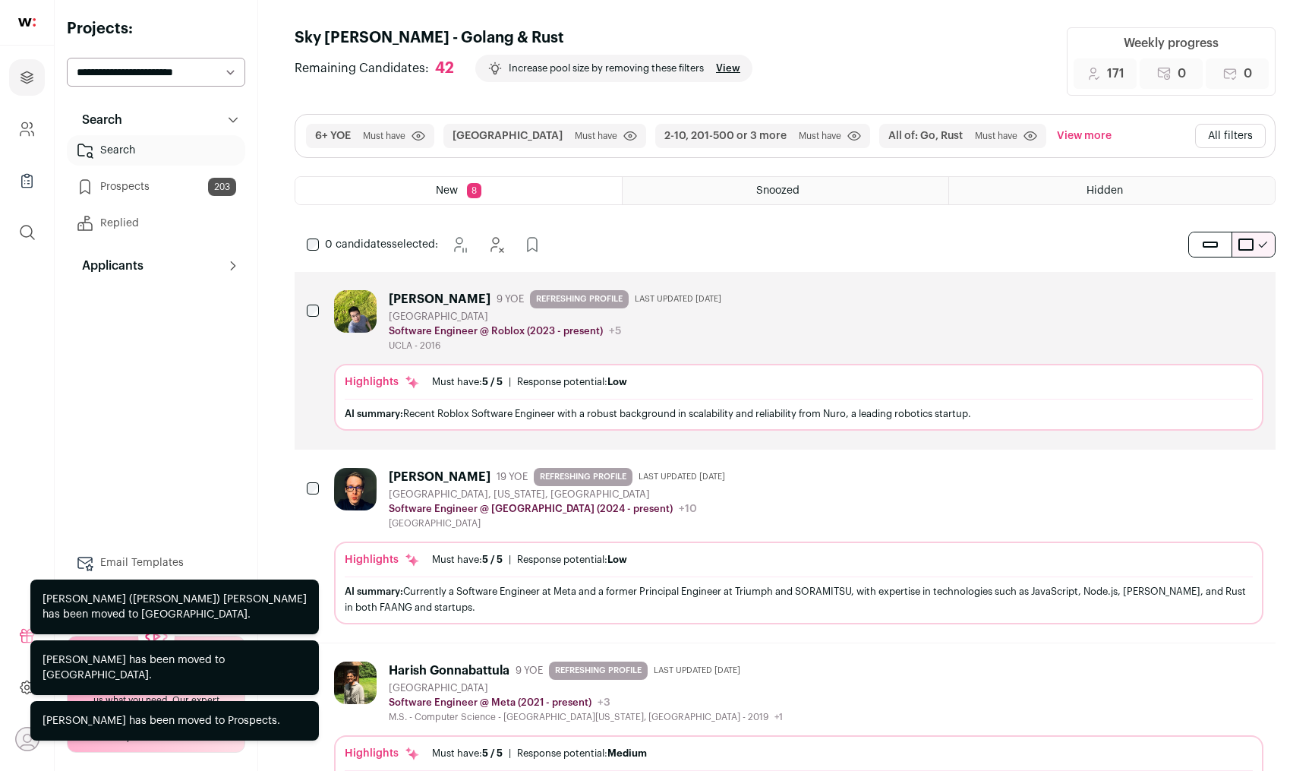
click at [1246, 295] on icon "Add to Prospects" at bounding box center [1250, 297] width 9 height 14
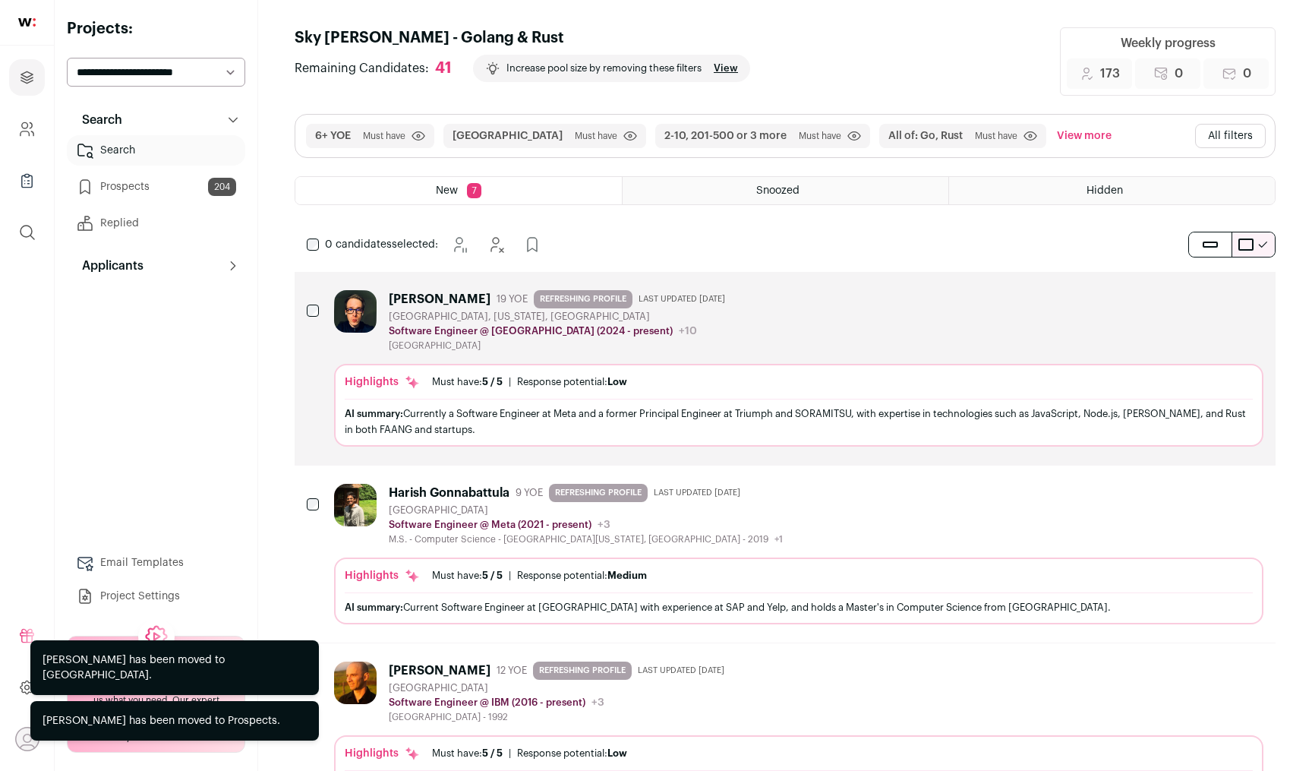
click at [1246, 295] on icon "Add to Prospects" at bounding box center [1250, 297] width 9 height 14
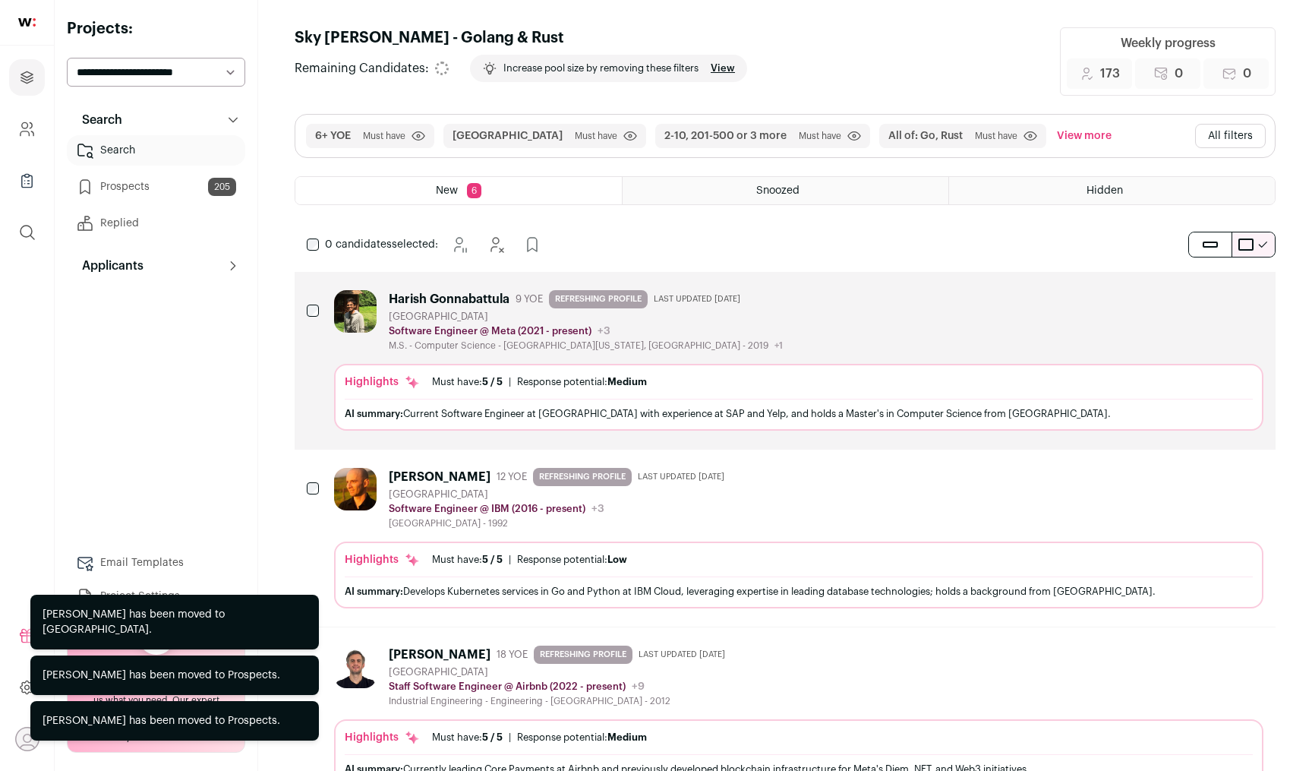
click at [1246, 295] on icon "Add to Prospects" at bounding box center [1250, 297] width 9 height 14
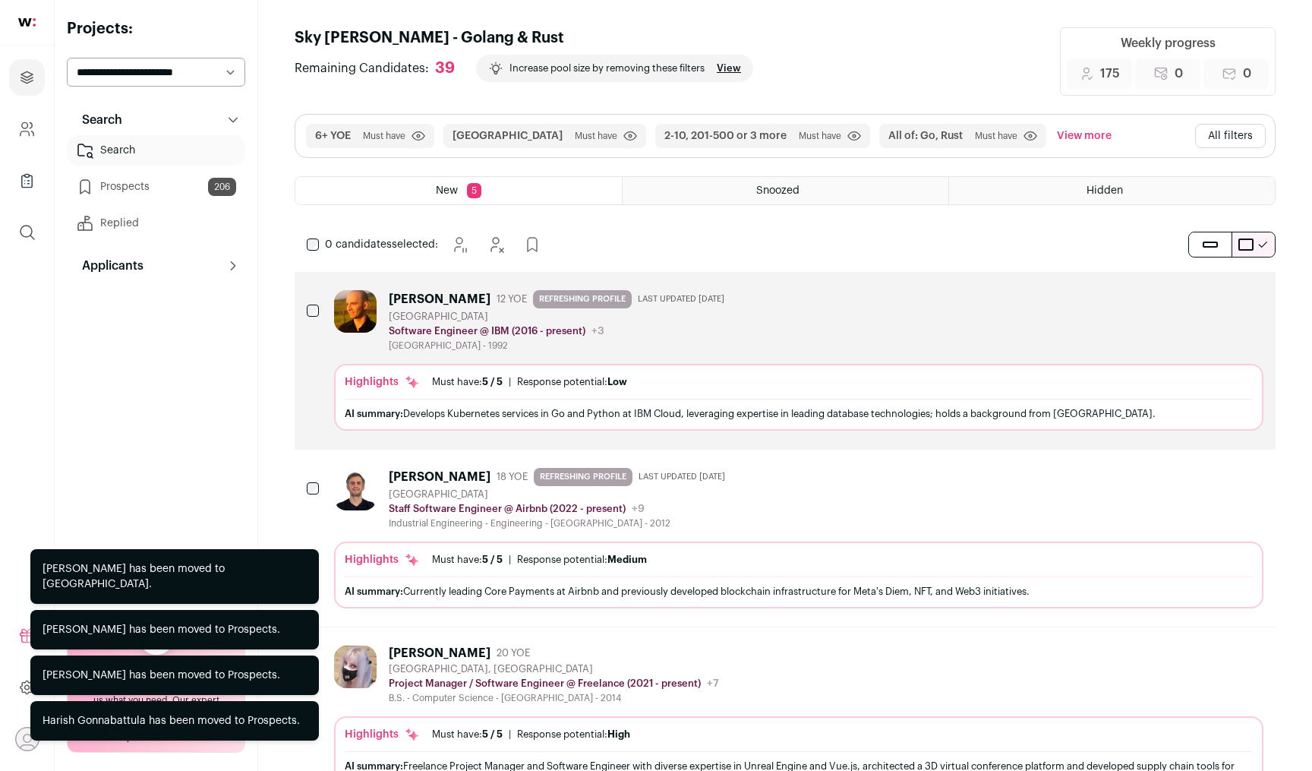
click at [1205, 294] on icon "Hide" at bounding box center [1210, 297] width 18 height 18
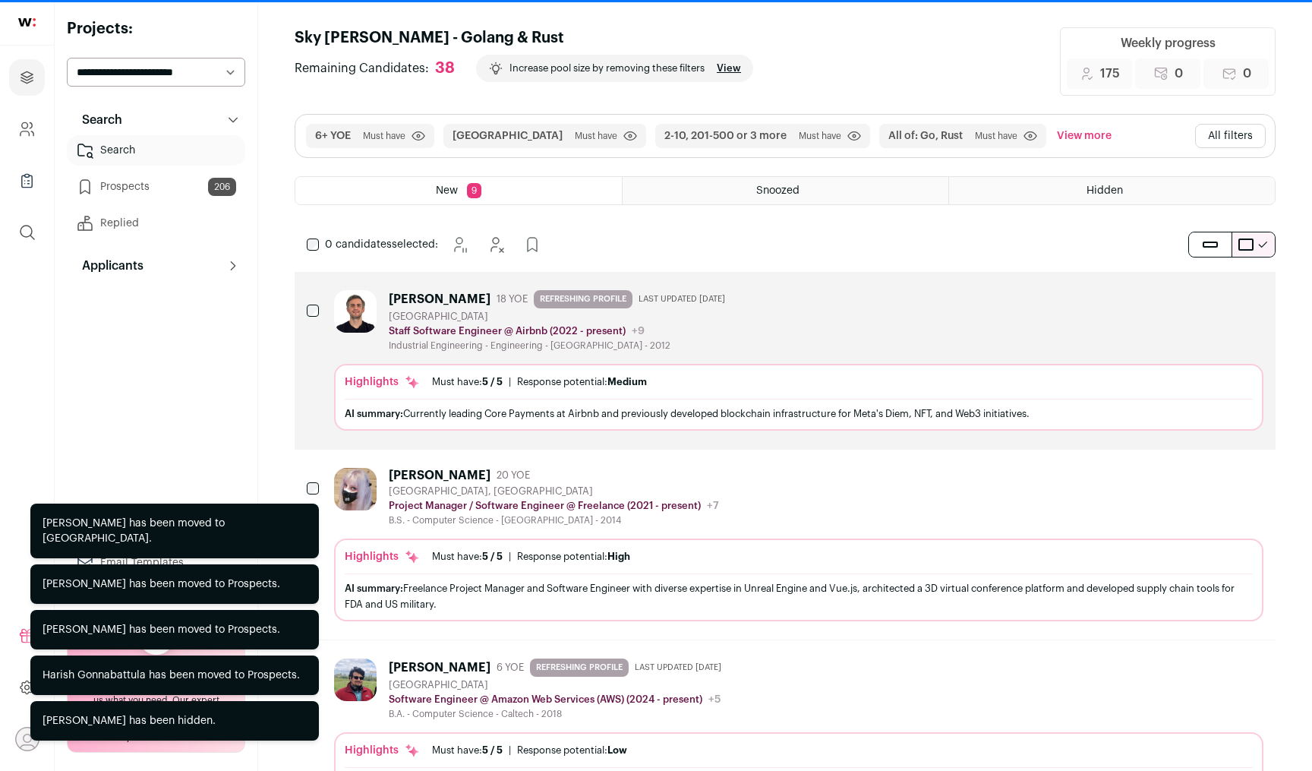
click at [1247, 294] on icon "Add to Prospects" at bounding box center [1251, 297] width 18 height 18
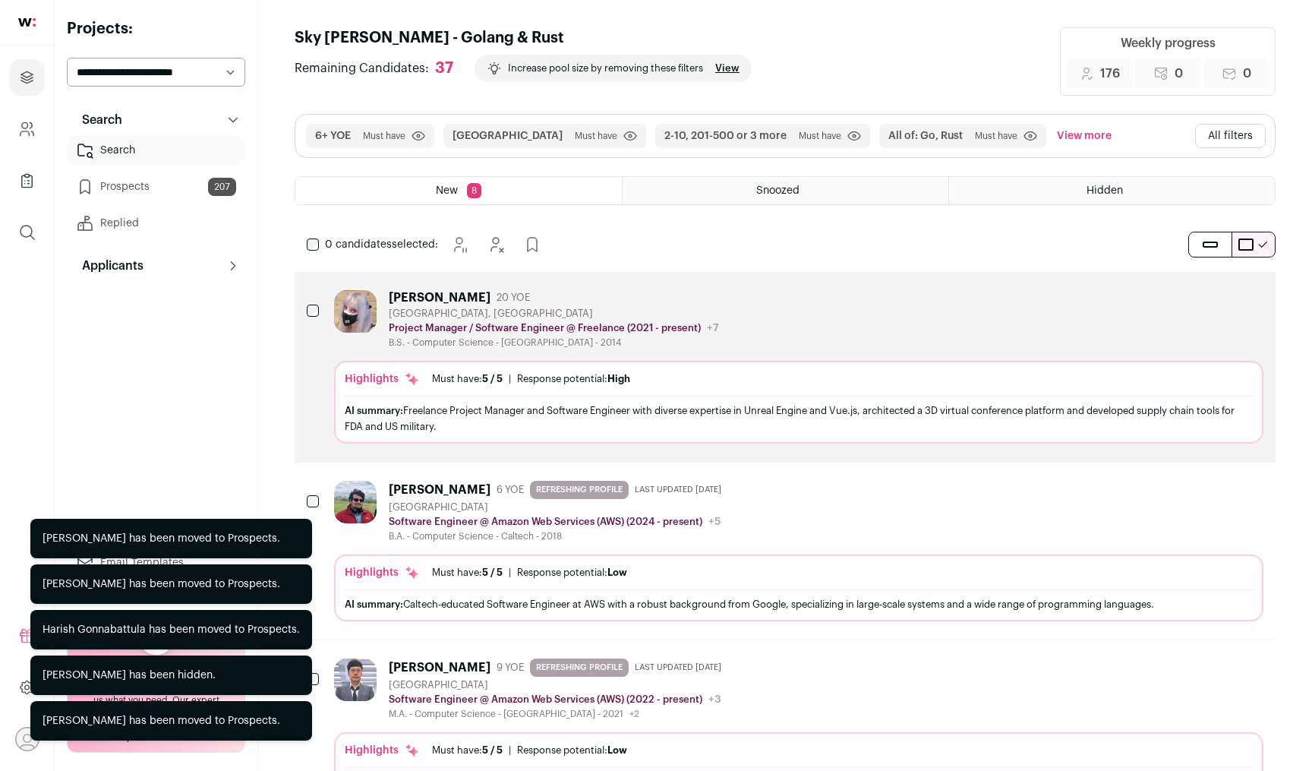
click at [1212, 295] on icon "Hide" at bounding box center [1211, 297] width 12 height 14
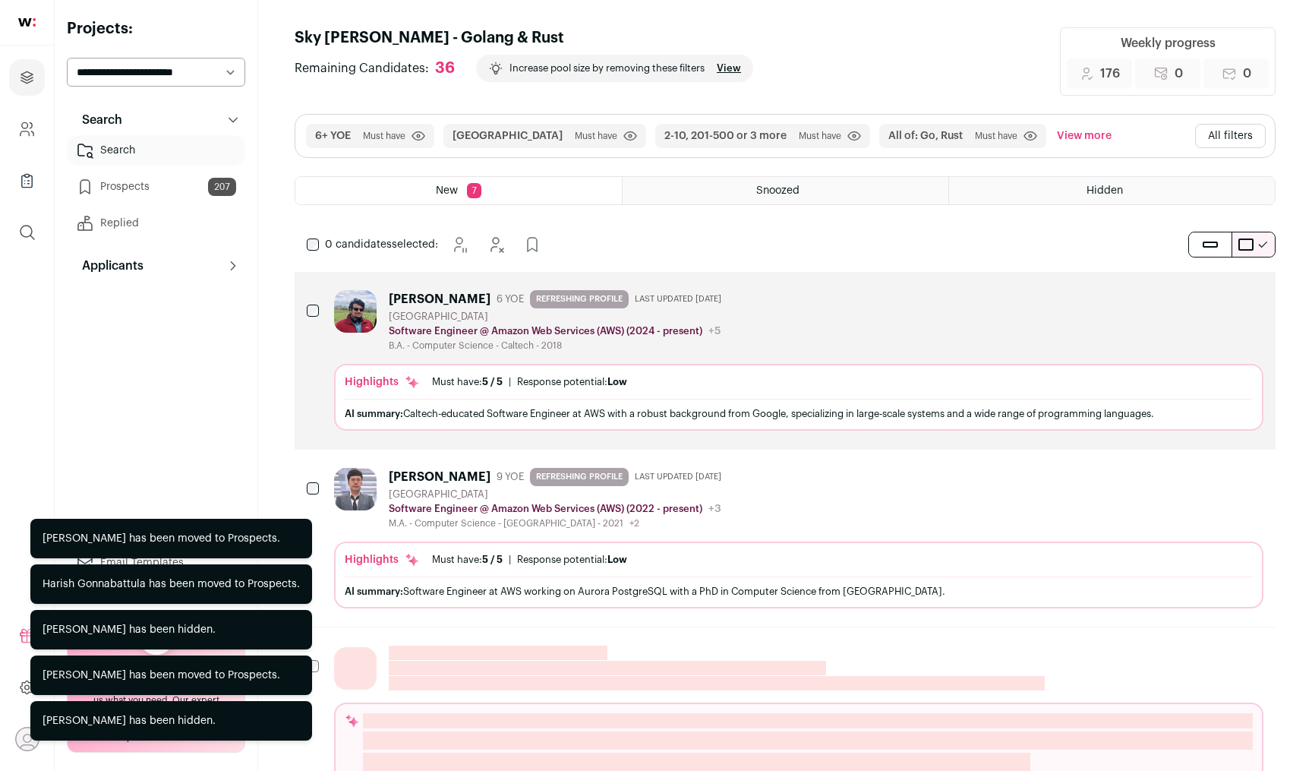
click at [1239, 295] on button "Add to Prospects" at bounding box center [1251, 297] width 32 height 32
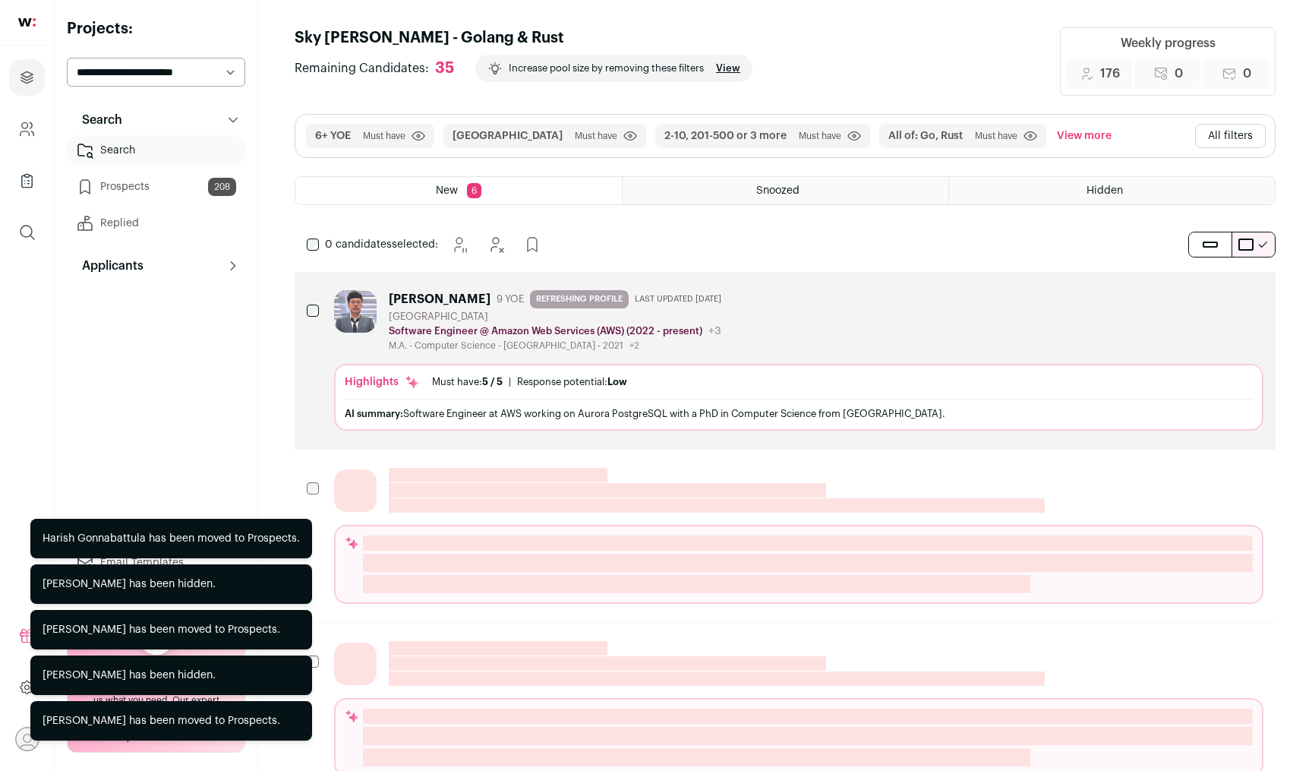
click at [1239, 295] on button "Add to Prospects" at bounding box center [1251, 297] width 32 height 32
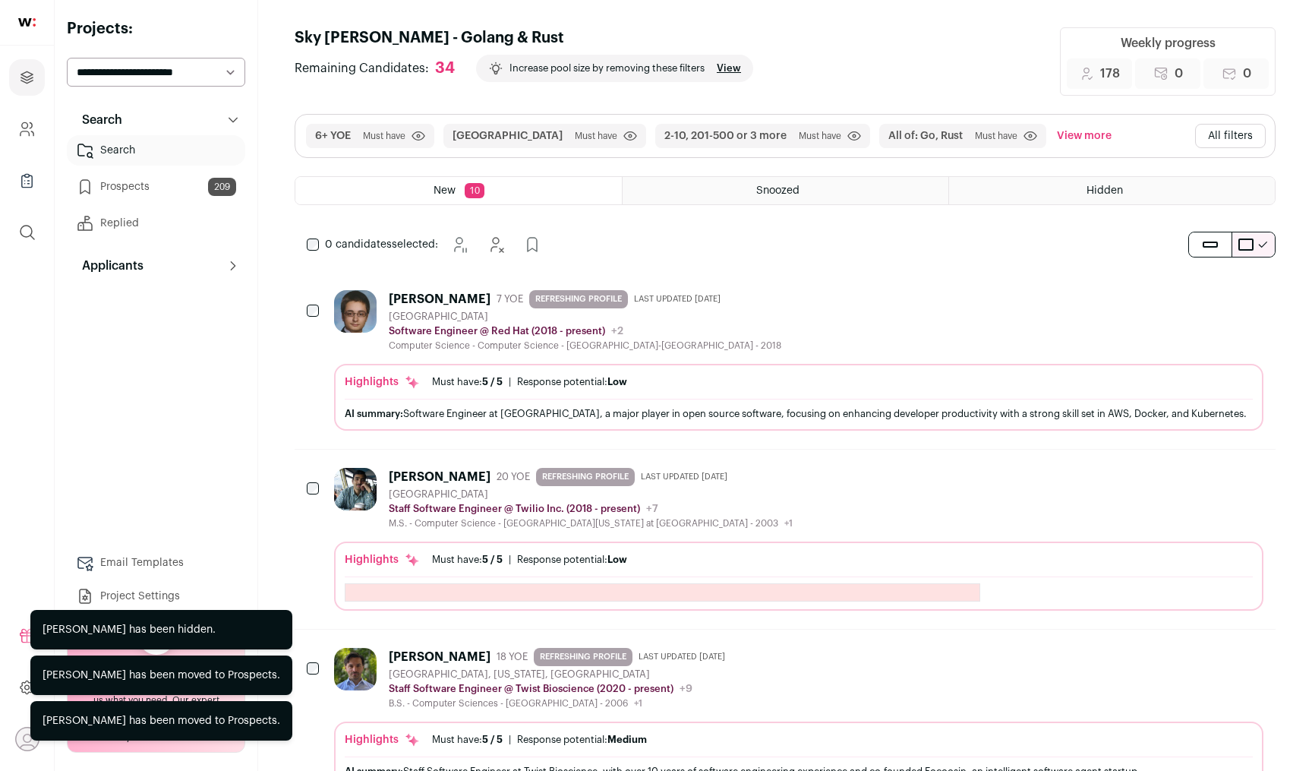
click at [1253, 299] on icon "Add to Prospects" at bounding box center [1251, 297] width 18 height 18
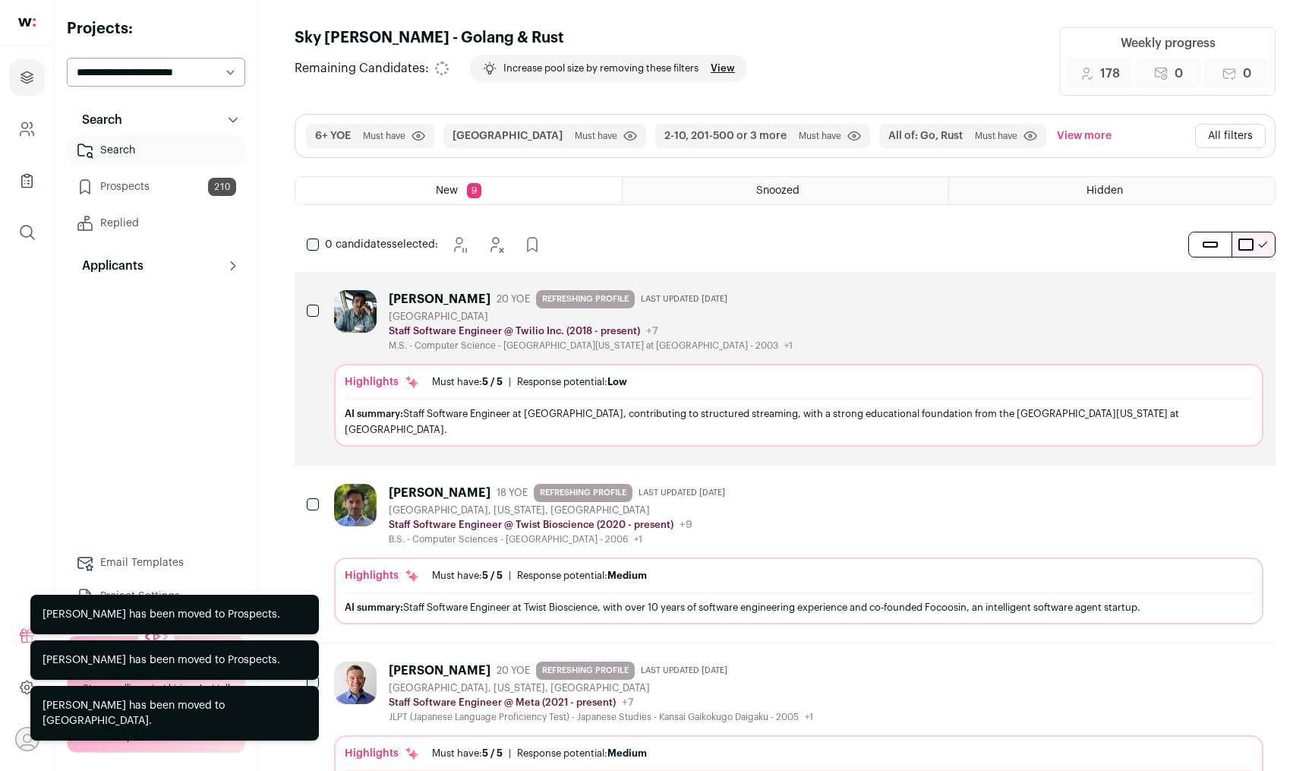
click at [1253, 299] on icon "Add to Prospects" at bounding box center [1251, 297] width 18 height 18
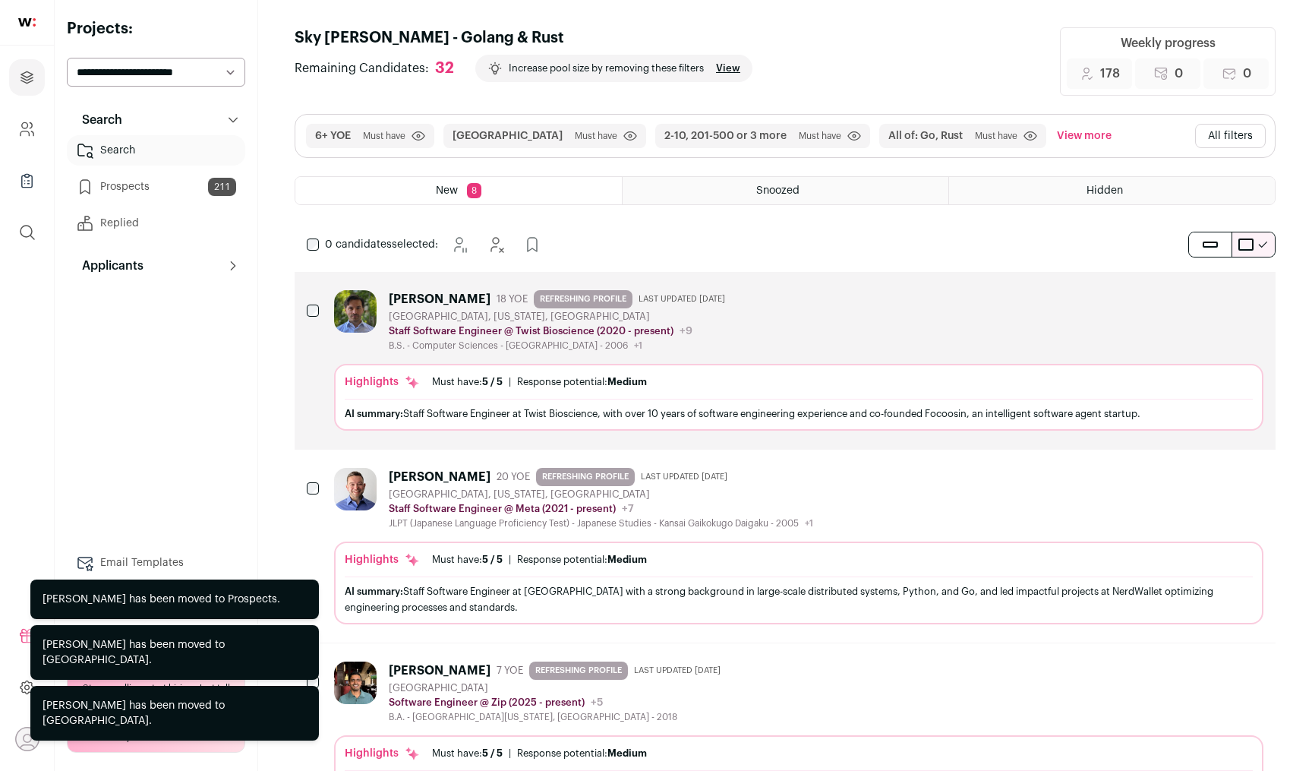
click at [1253, 299] on icon "Add to Prospects" at bounding box center [1251, 297] width 18 height 18
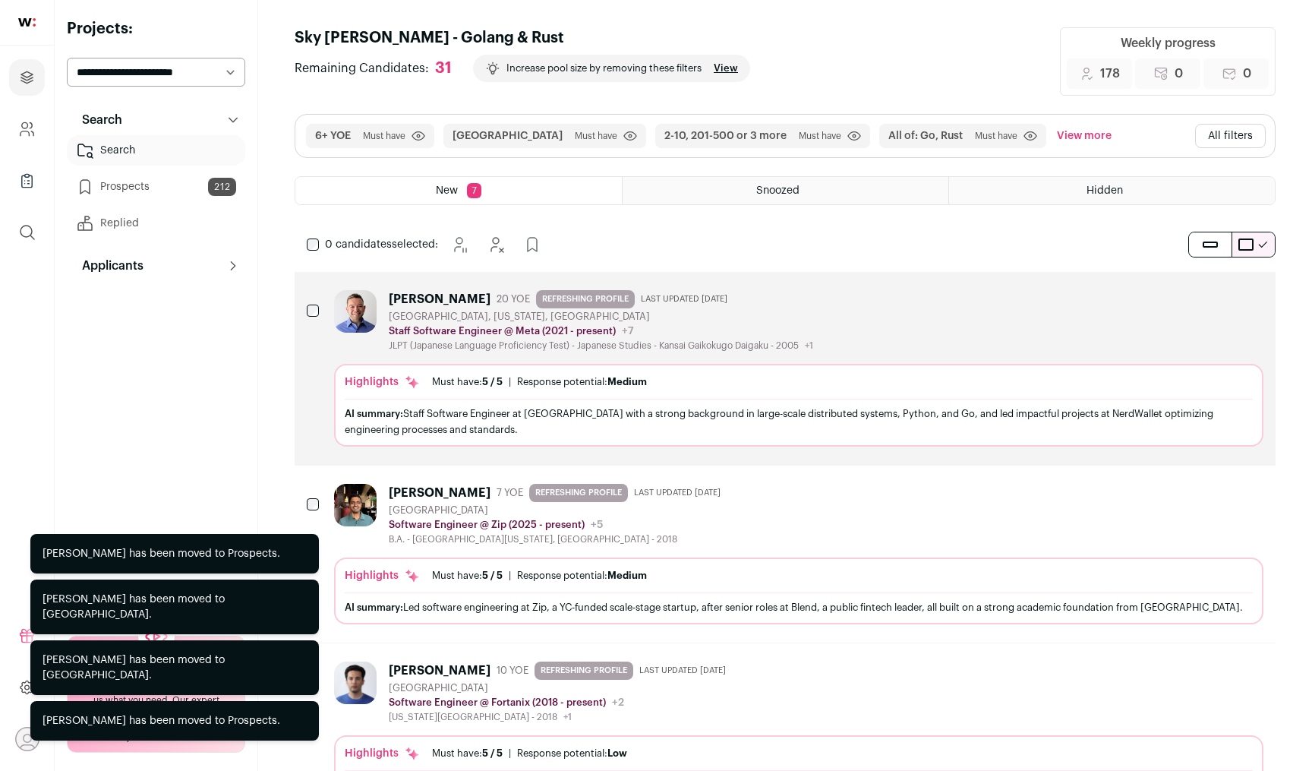
click at [1253, 299] on icon "Add to Prospects" at bounding box center [1251, 297] width 18 height 18
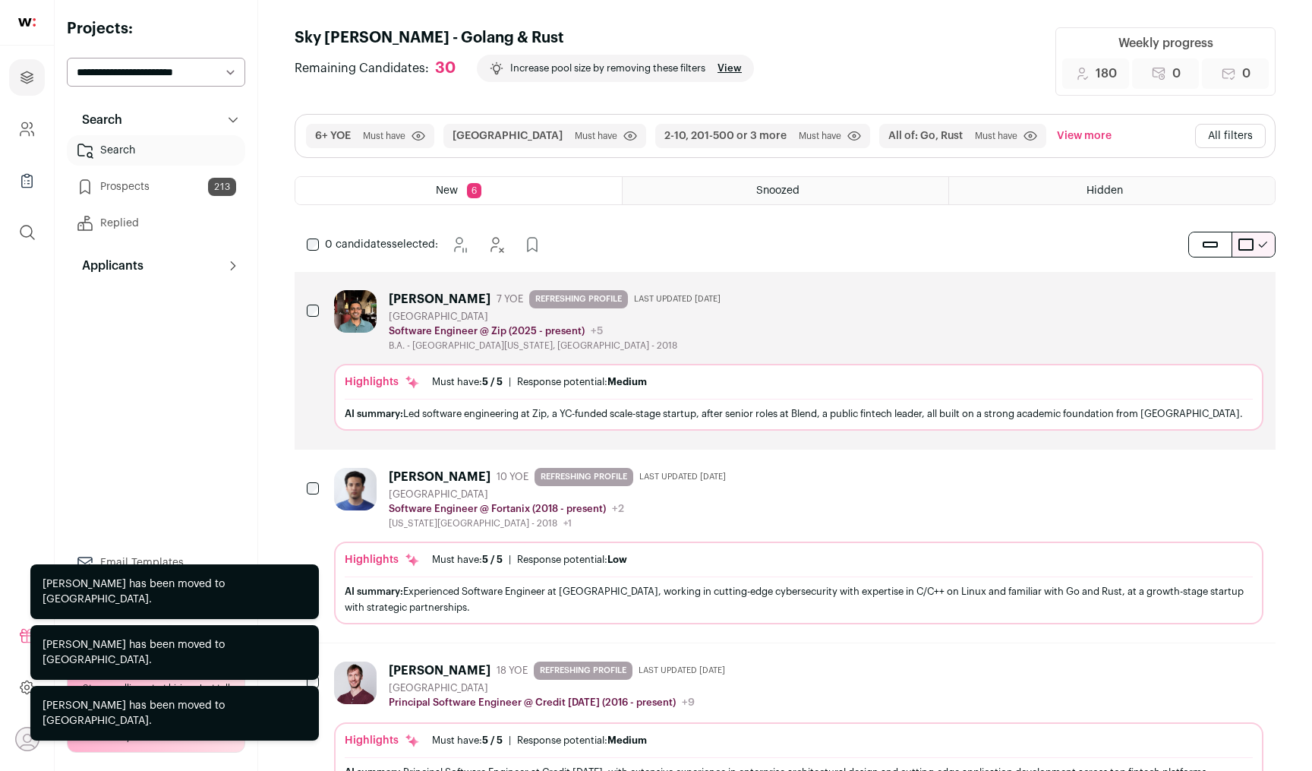
click at [1253, 299] on icon "Add to Prospects" at bounding box center [1251, 297] width 18 height 18
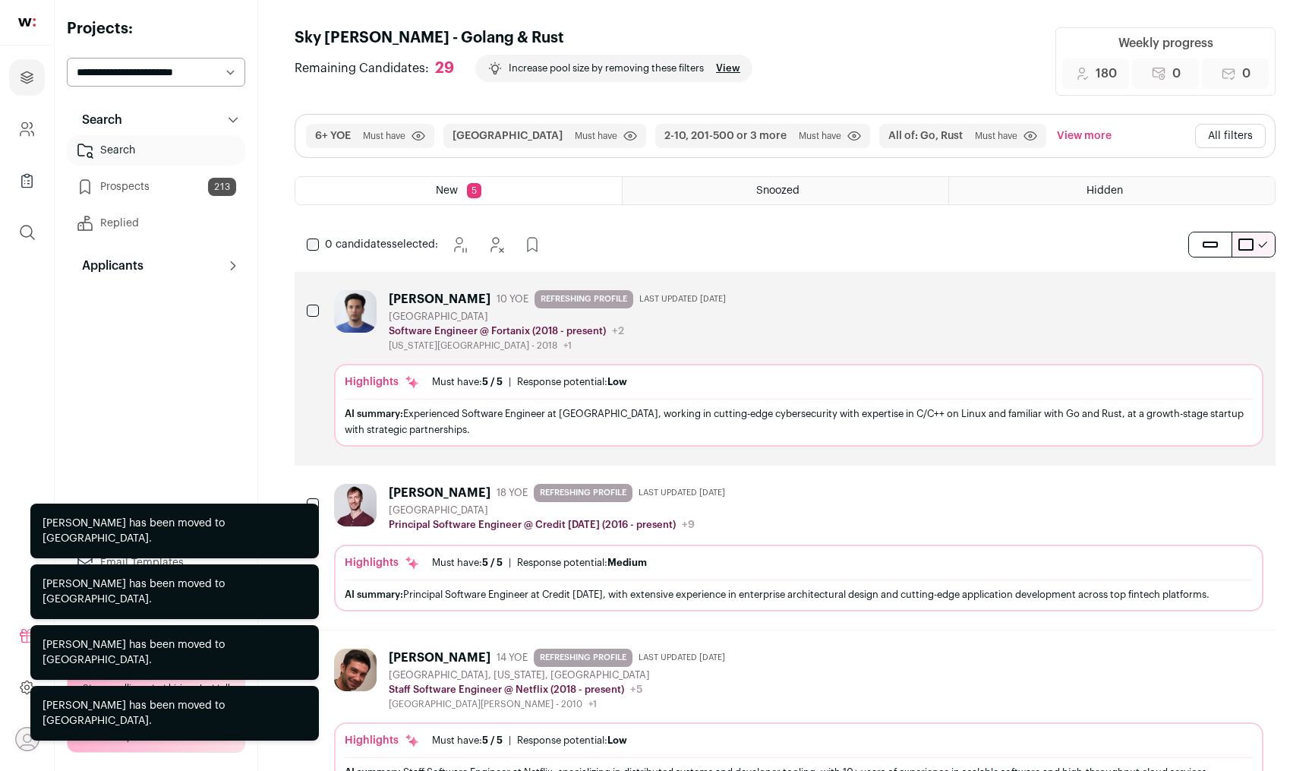
click at [1253, 299] on icon "Add to Prospects" at bounding box center [1251, 297] width 18 height 18
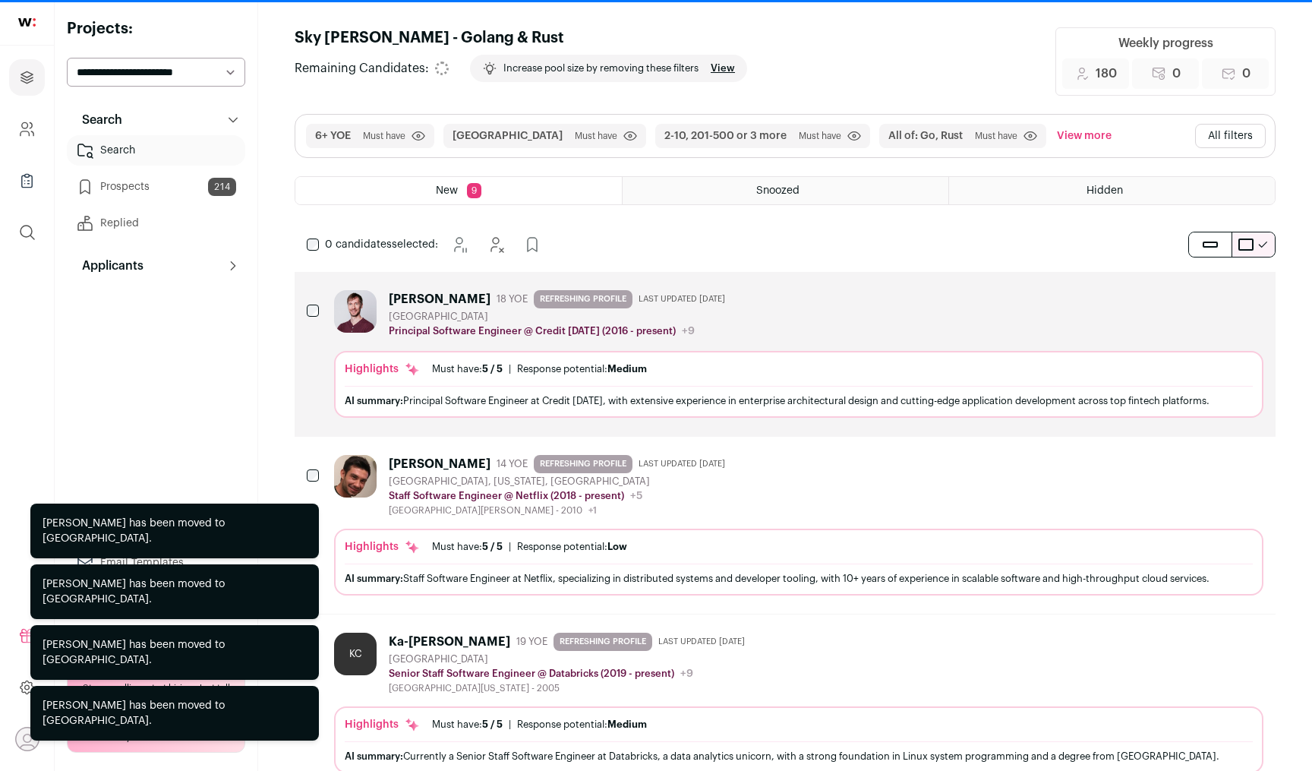
click at [1253, 299] on icon "Add to Prospects" at bounding box center [1251, 297] width 18 height 18
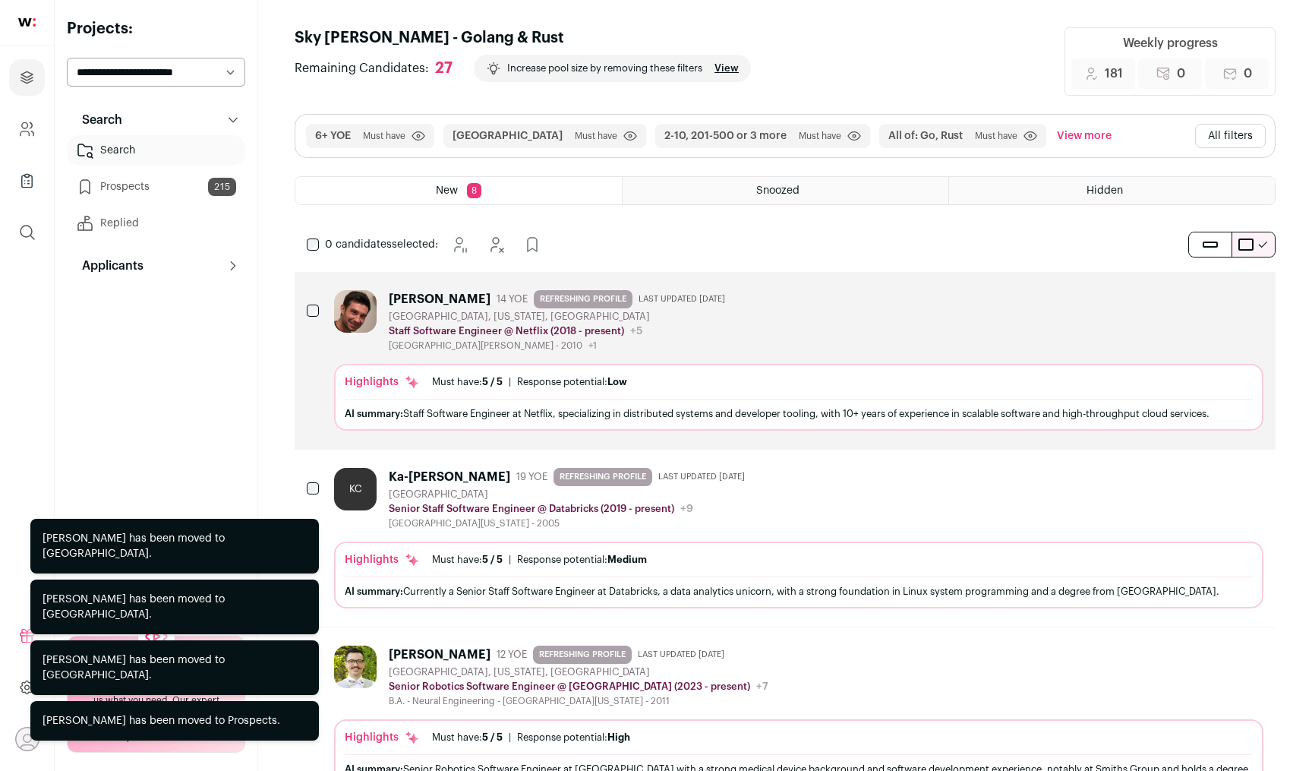
click at [1253, 299] on icon "Add to Prospects" at bounding box center [1251, 297] width 18 height 18
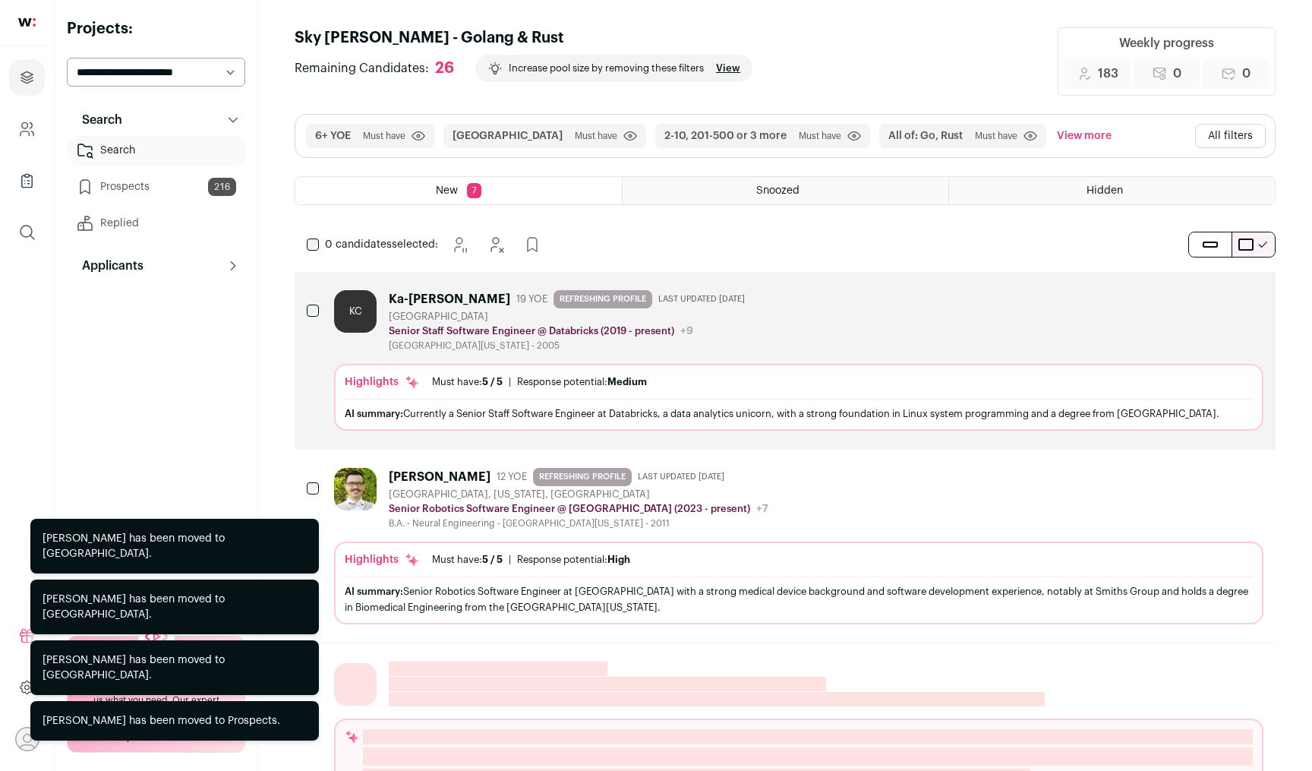
click at [1253, 299] on icon "Add to Prospects" at bounding box center [1251, 297] width 18 height 18
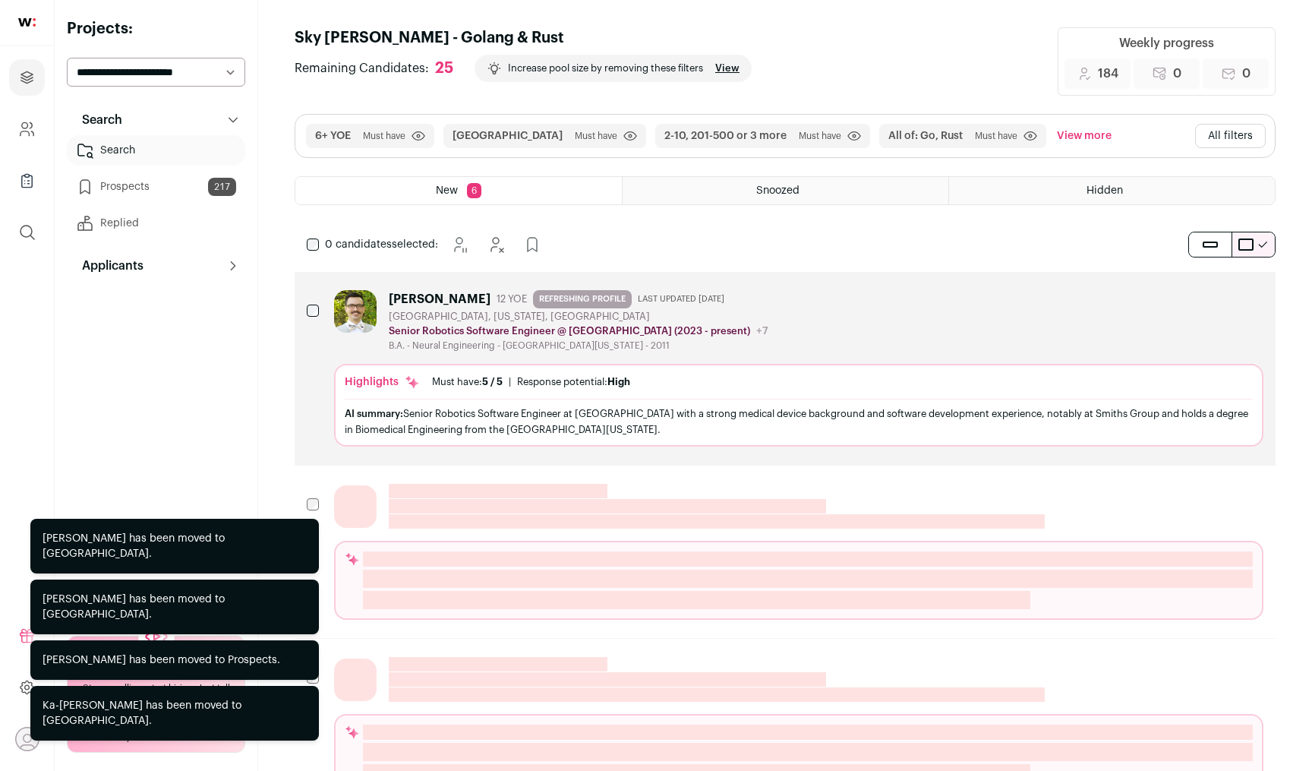
click at [1205, 300] on icon "Hide" at bounding box center [1211, 297] width 12 height 14
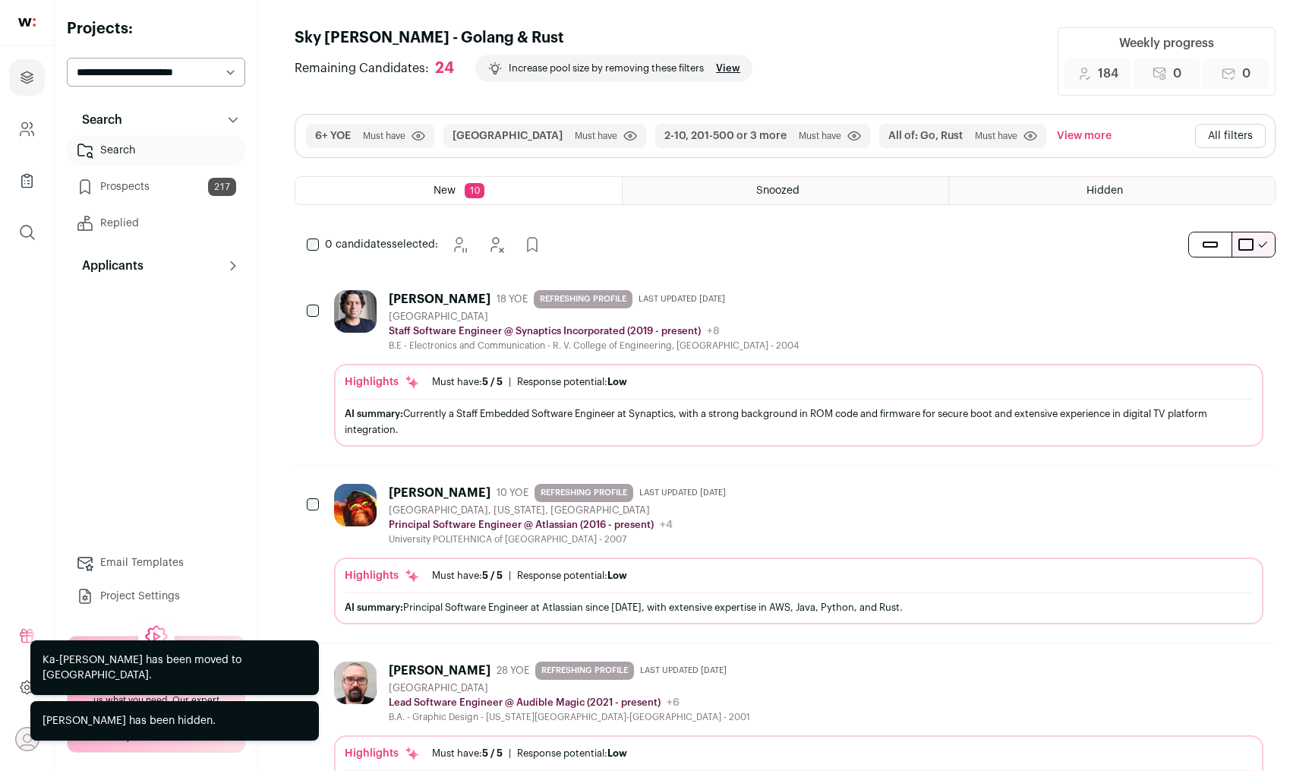
click at [1212, 305] on icon "Hide" at bounding box center [1210, 297] width 18 height 18
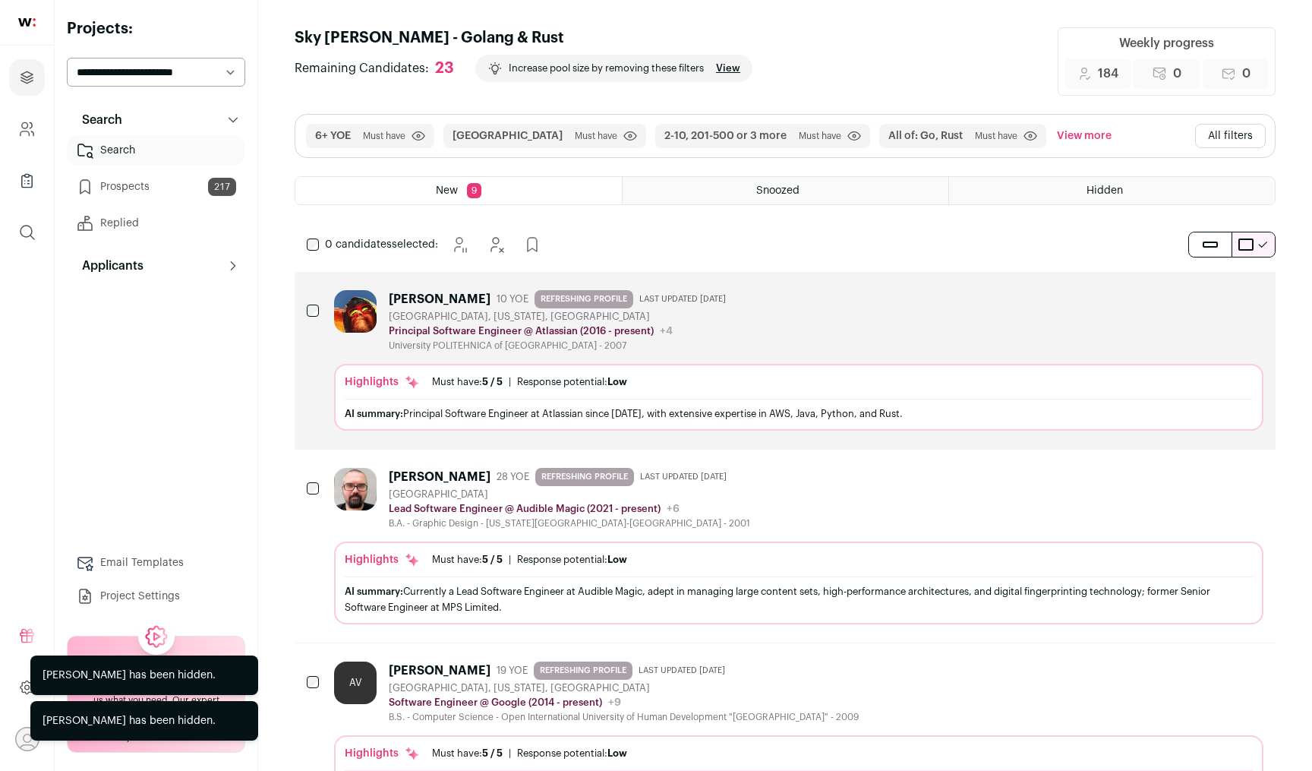
click at [1235, 304] on button "Add to Prospects" at bounding box center [1251, 297] width 32 height 32
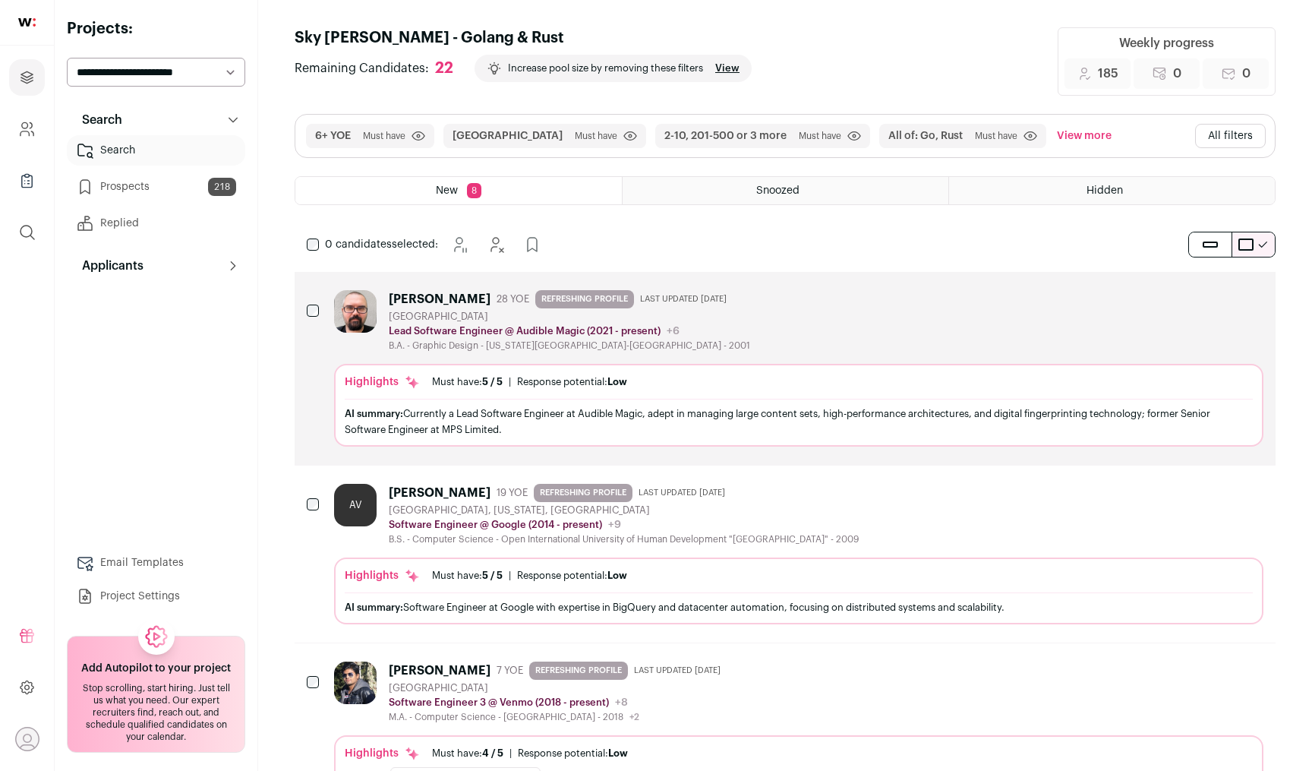
click at [1253, 303] on icon "Add to Prospects" at bounding box center [1251, 297] width 18 height 18
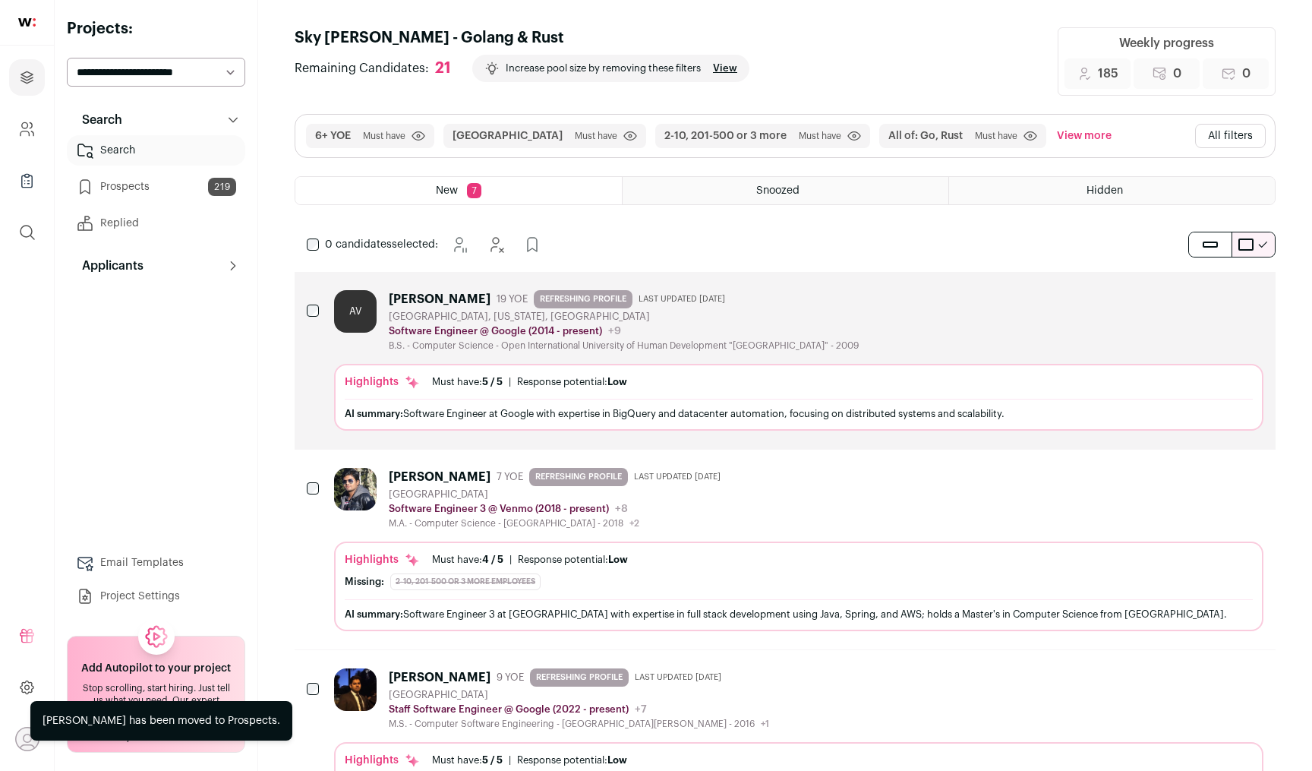
click at [1253, 303] on icon "Add to Prospects" at bounding box center [1251, 297] width 18 height 18
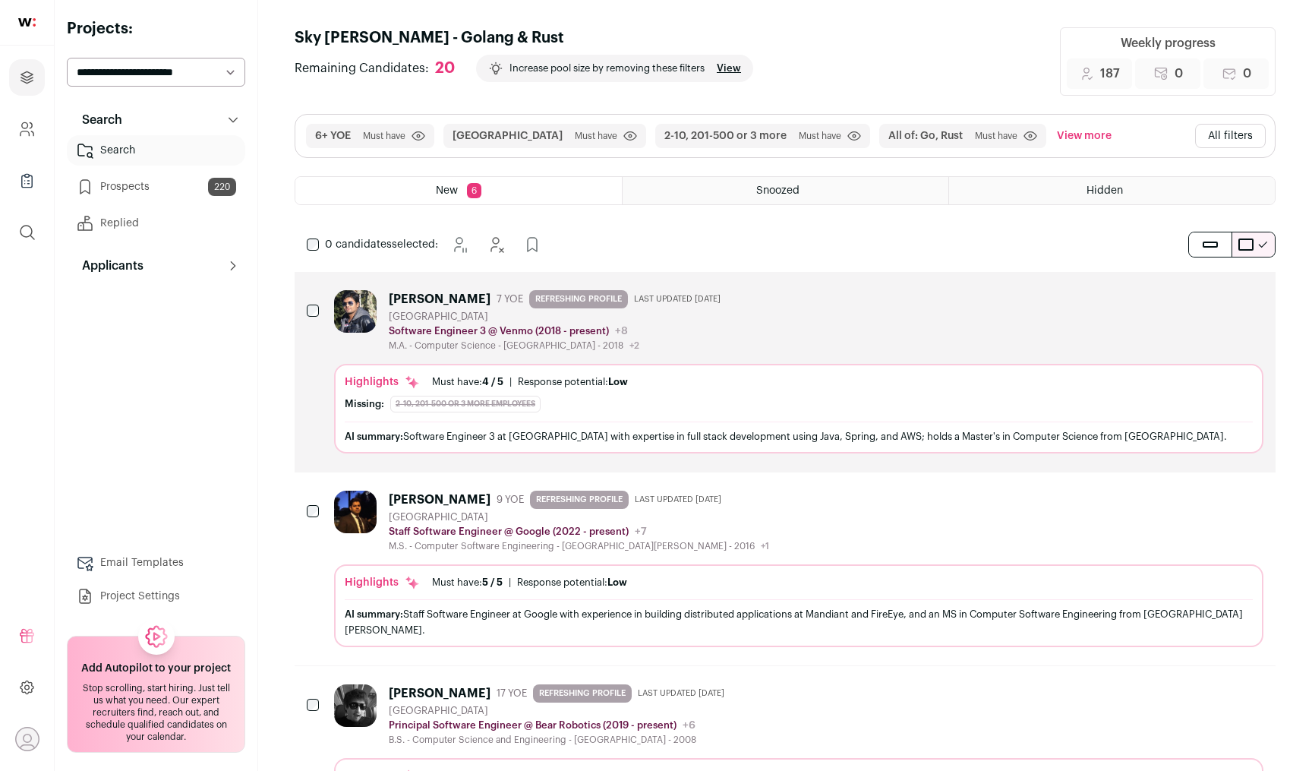
click at [1253, 303] on icon "Add to Prospects" at bounding box center [1251, 297] width 18 height 18
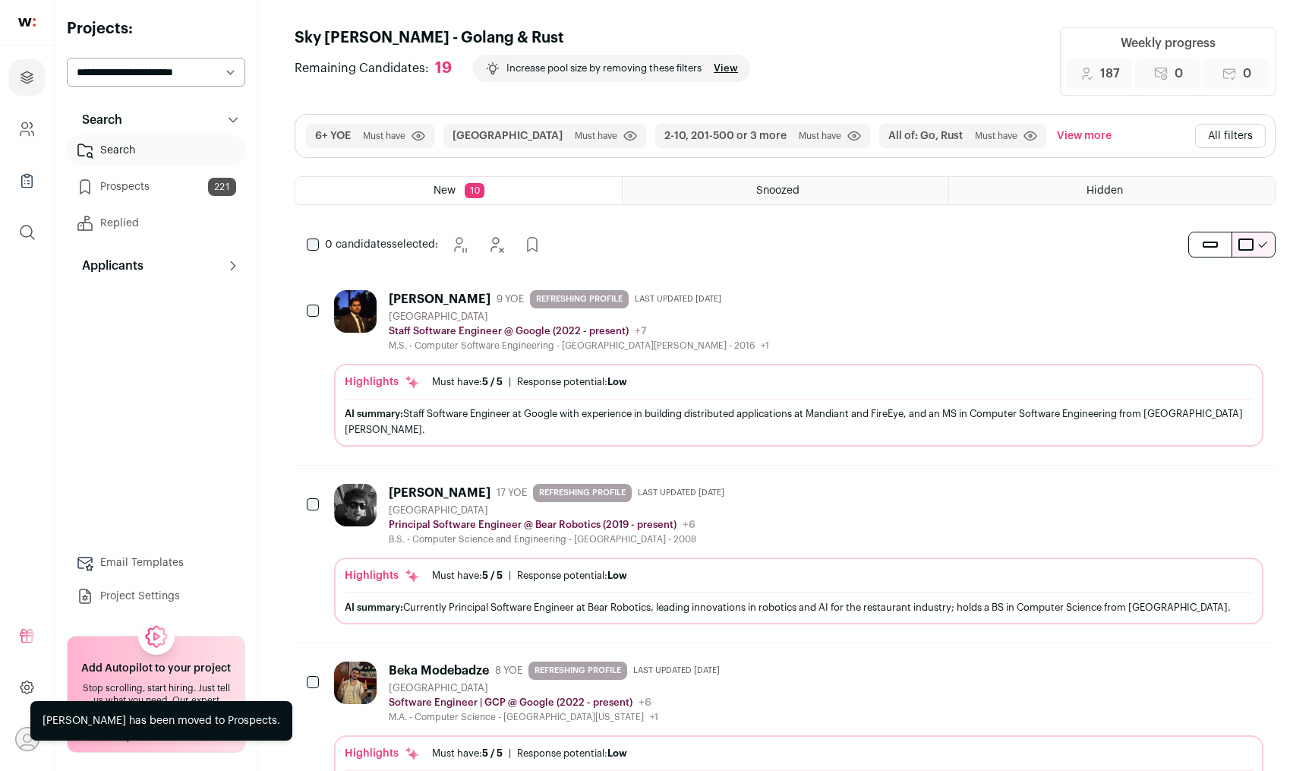
click at [1205, 305] on icon "Hide" at bounding box center [1210, 297] width 18 height 18
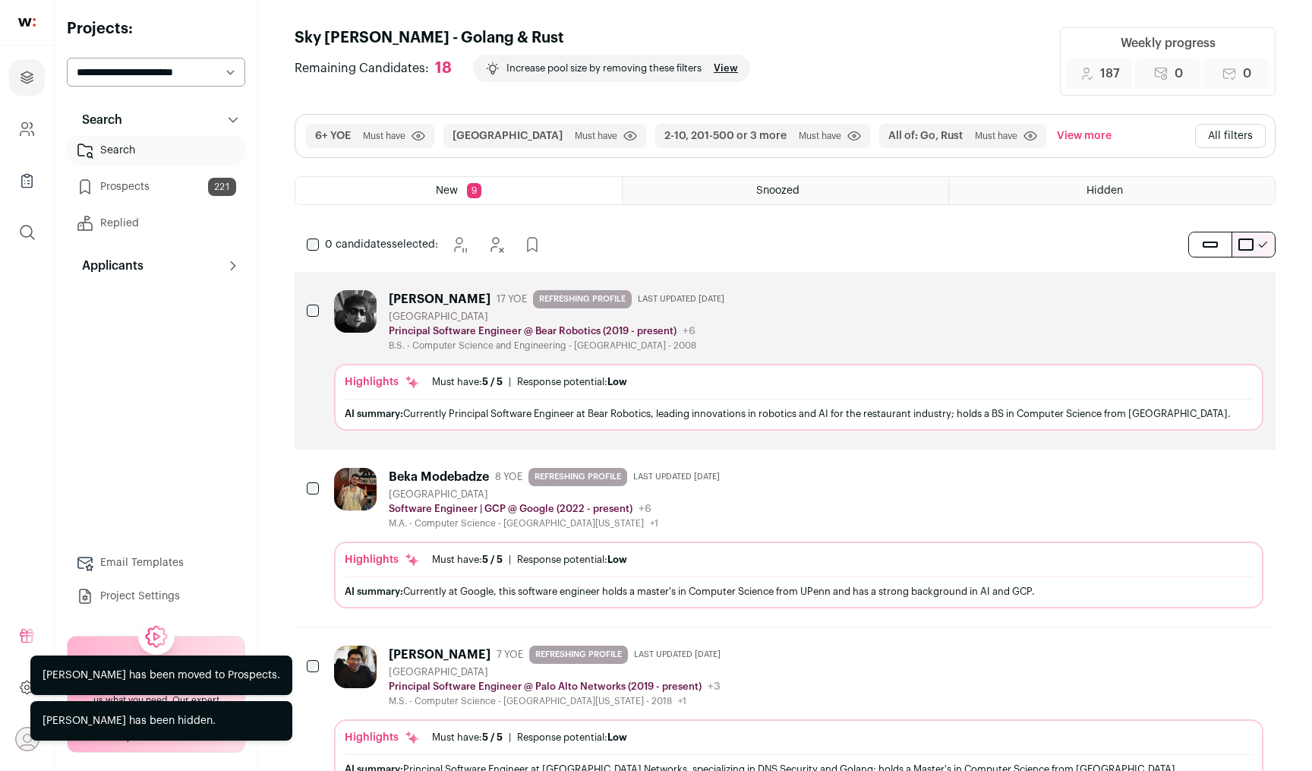
click at [1205, 305] on icon "Hide" at bounding box center [1210, 297] width 18 height 18
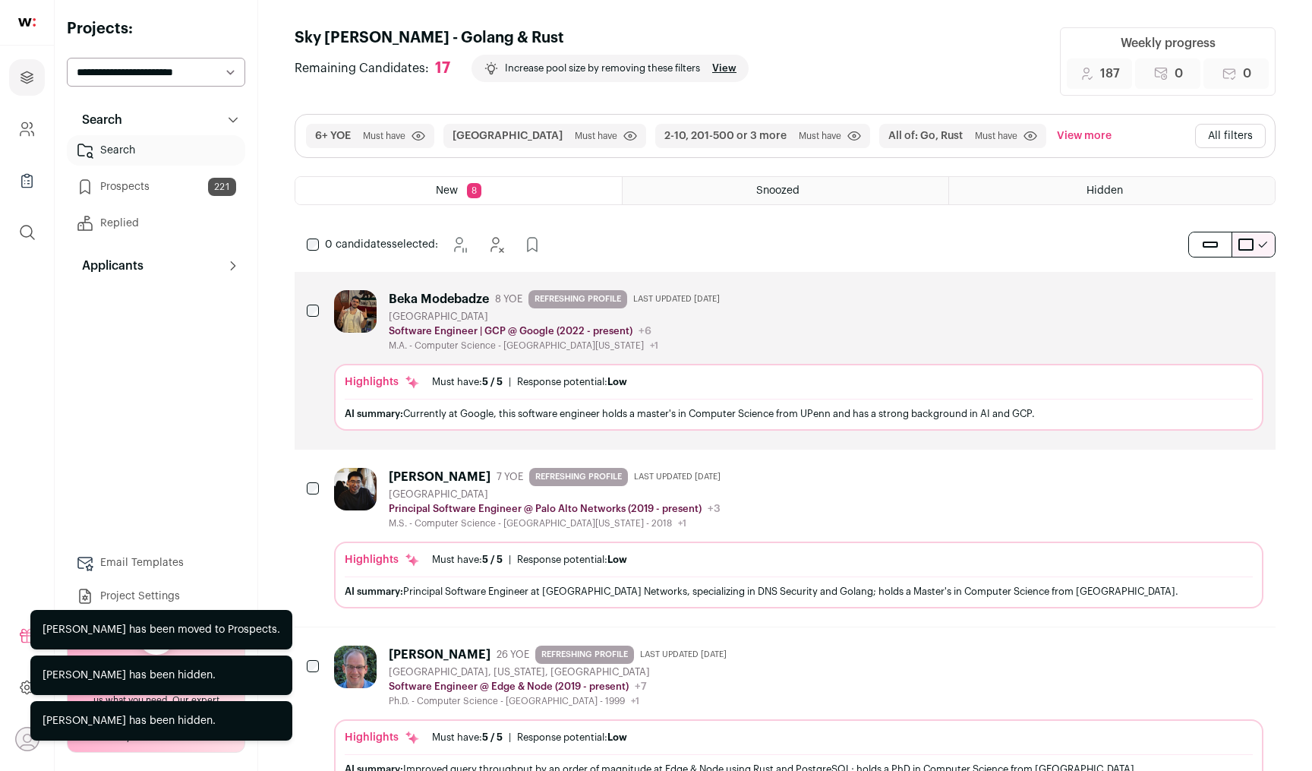
click at [1246, 301] on icon "Add to Prospects" at bounding box center [1250, 297] width 9 height 14
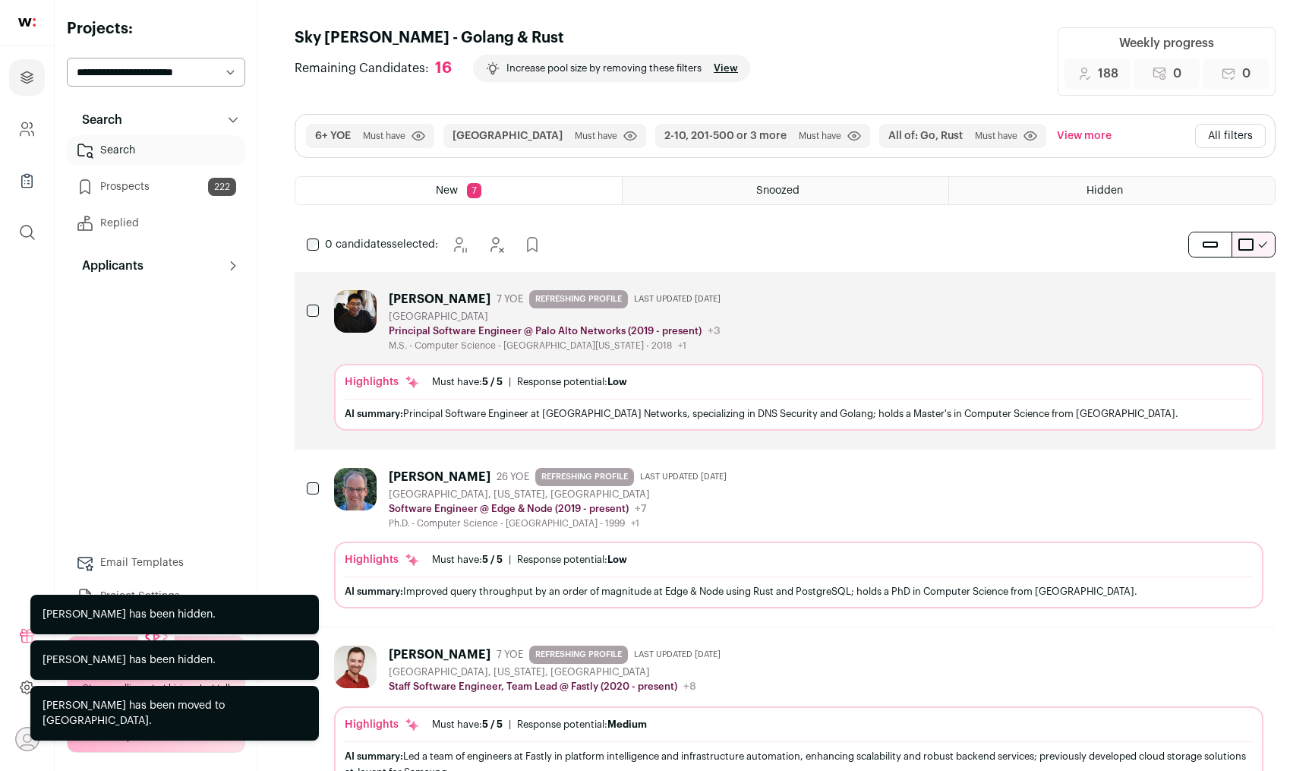
click at [1204, 294] on icon "Hide" at bounding box center [1210, 297] width 18 height 18
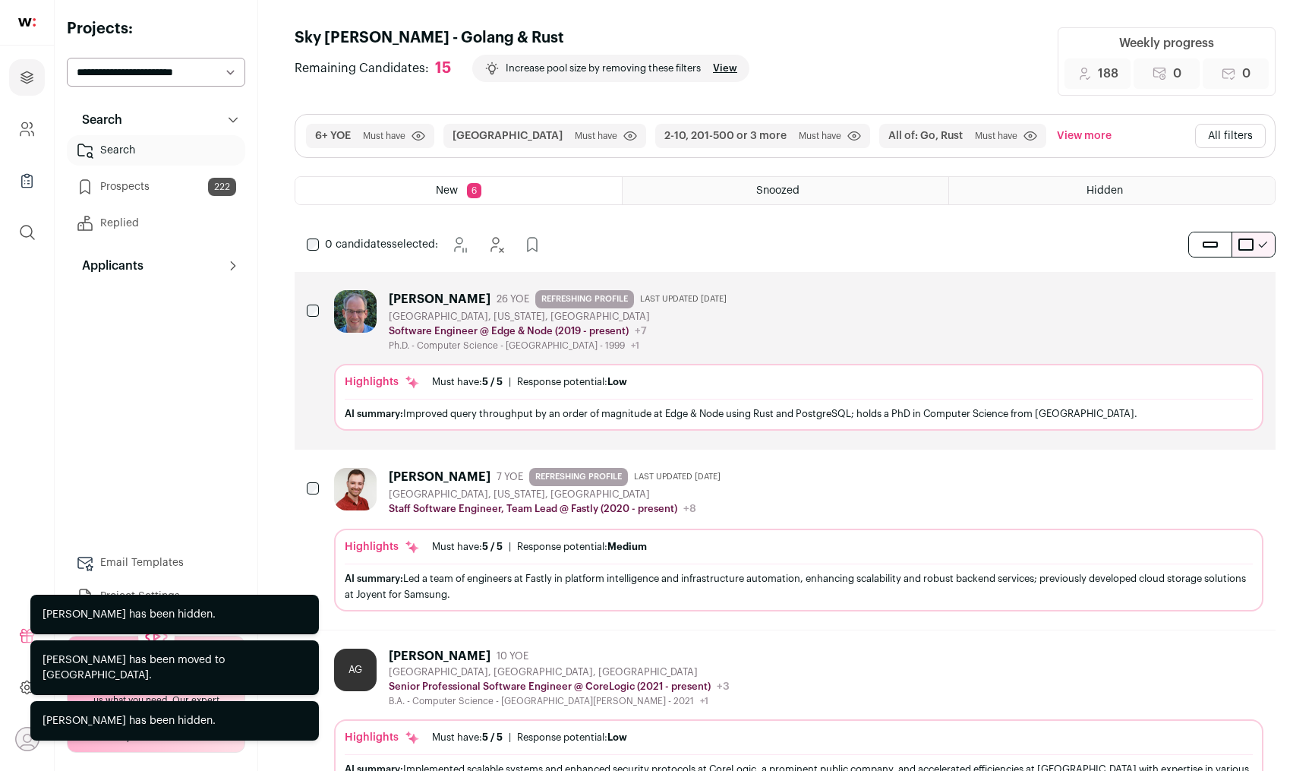
click at [1204, 294] on icon "Hide" at bounding box center [1210, 297] width 18 height 18
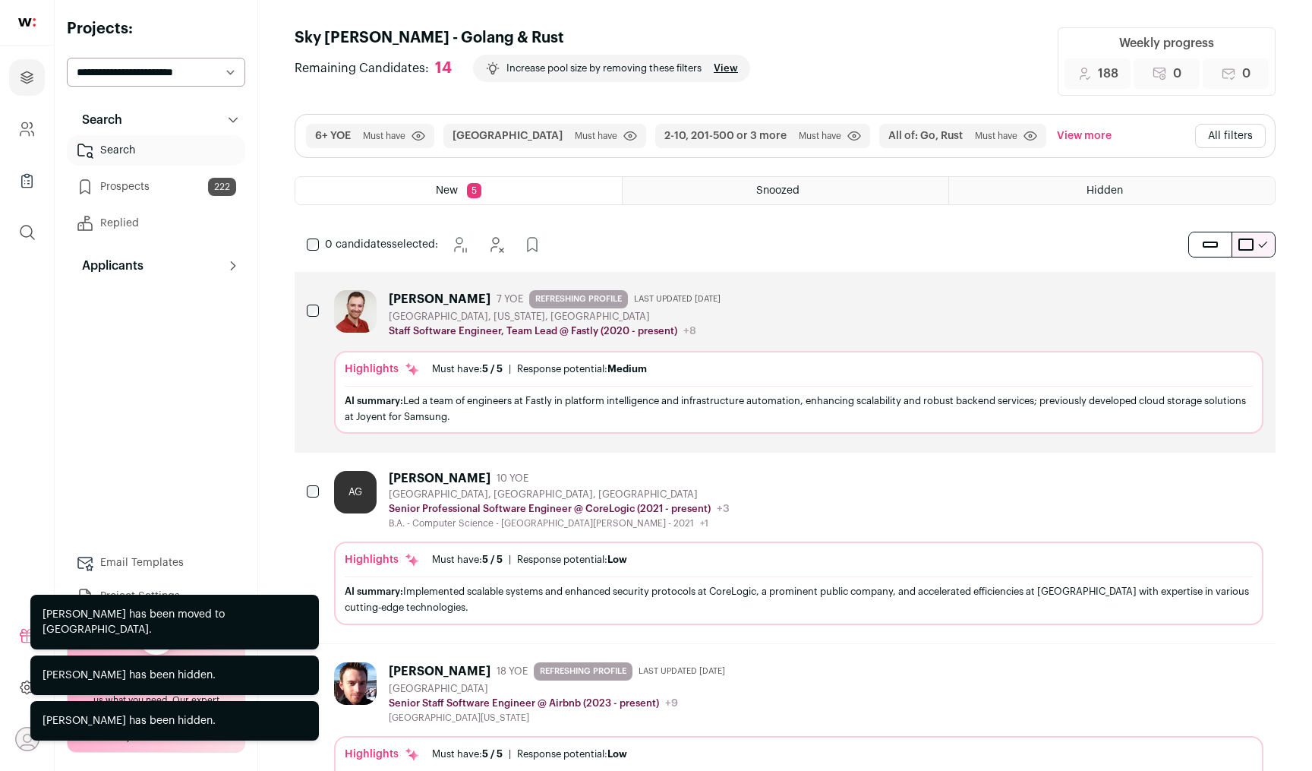
click at [1231, 294] on div "Hide Add to Prospects" at bounding box center [1230, 297] width 73 height 32
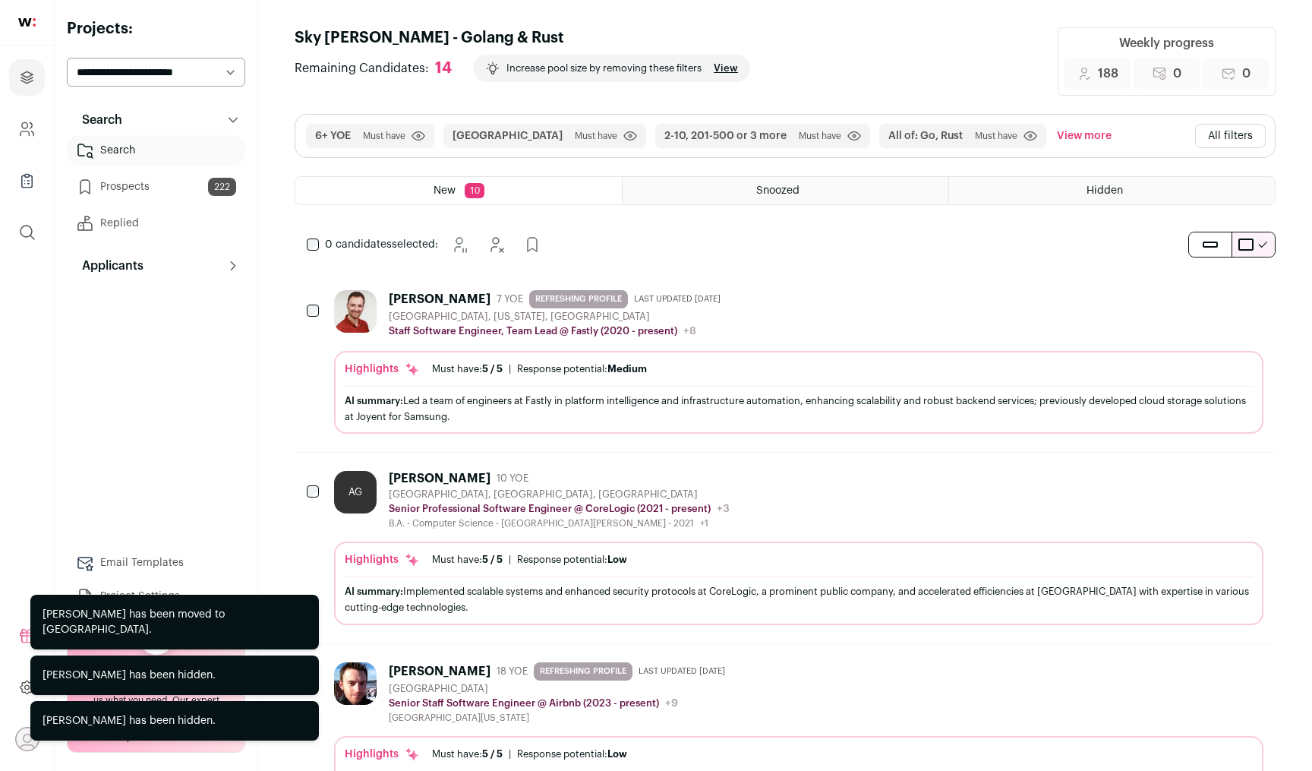
click at [1250, 297] on icon "Add to Prospects" at bounding box center [1251, 297] width 18 height 18
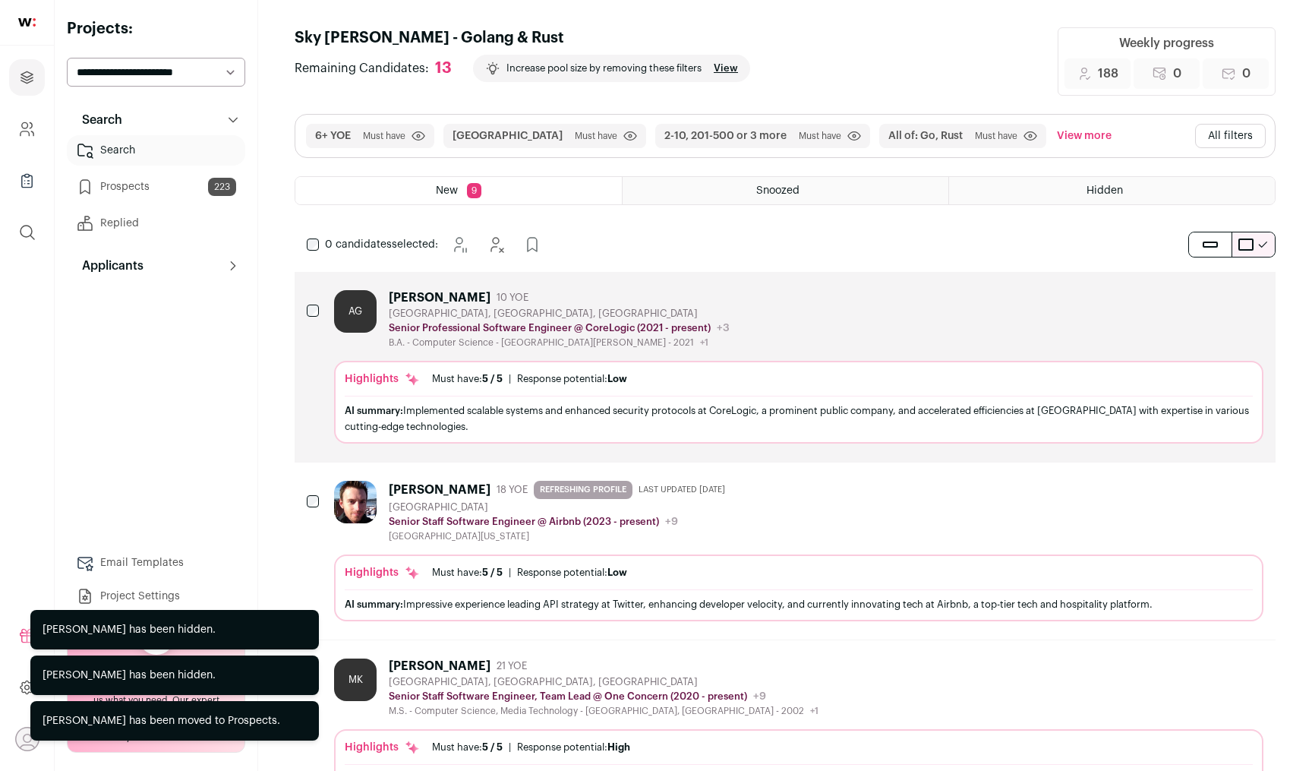
click at [1250, 297] on icon "Add to Prospects" at bounding box center [1251, 297] width 18 height 18
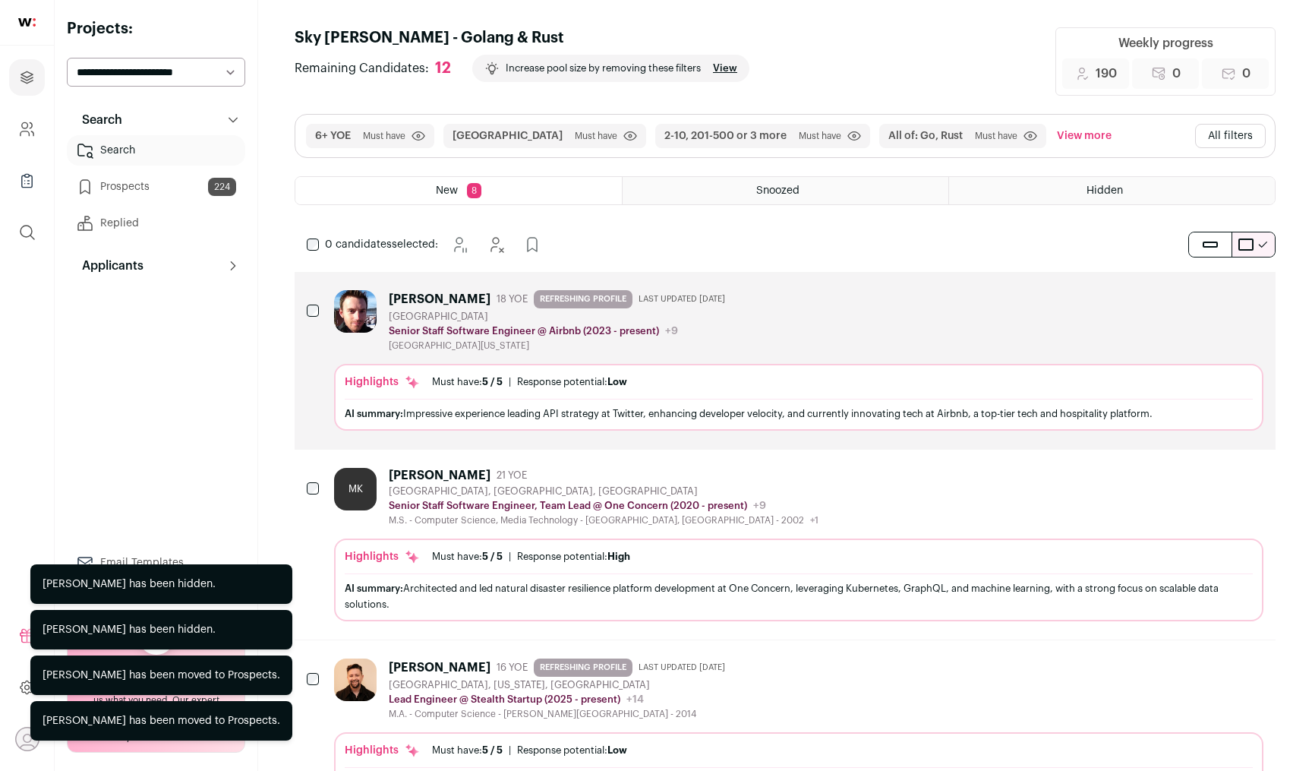
click at [1250, 297] on icon "Add to Prospects" at bounding box center [1251, 297] width 18 height 18
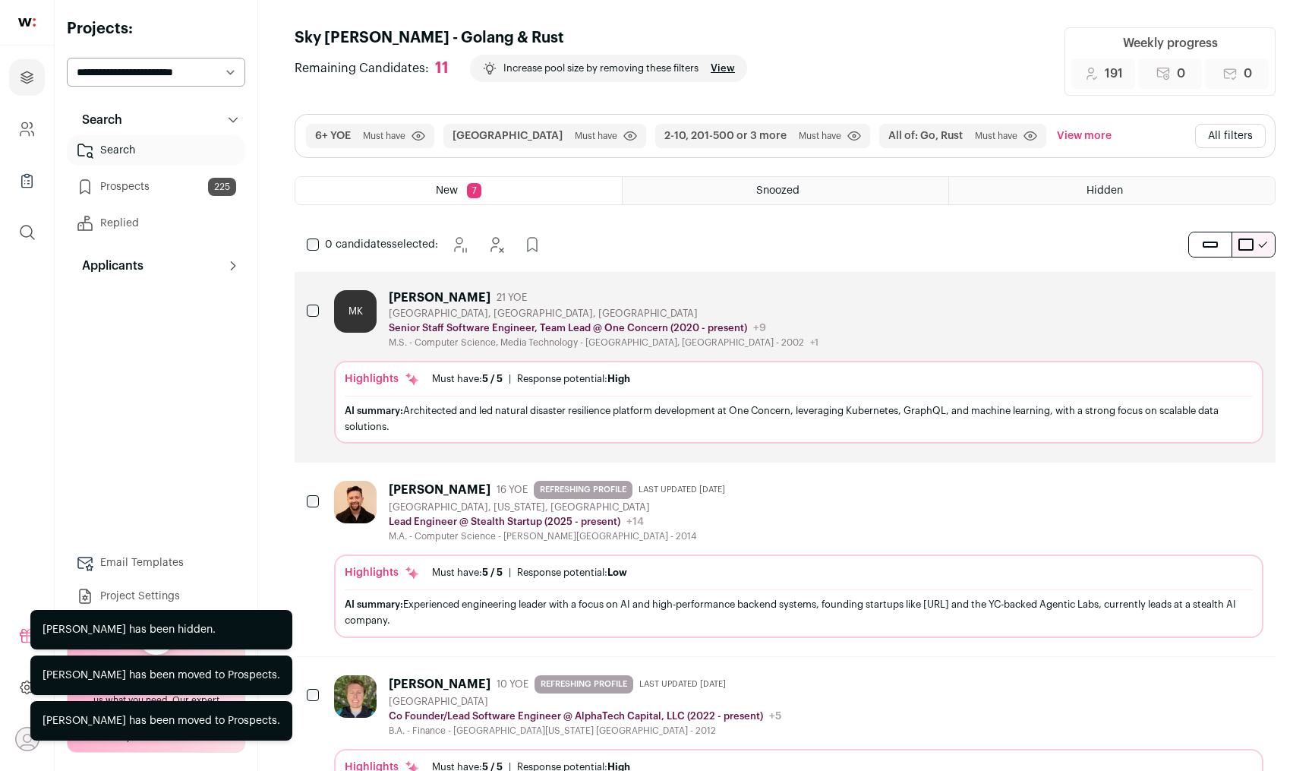
click at [1250, 297] on icon "Add to Prospects" at bounding box center [1251, 297] width 18 height 18
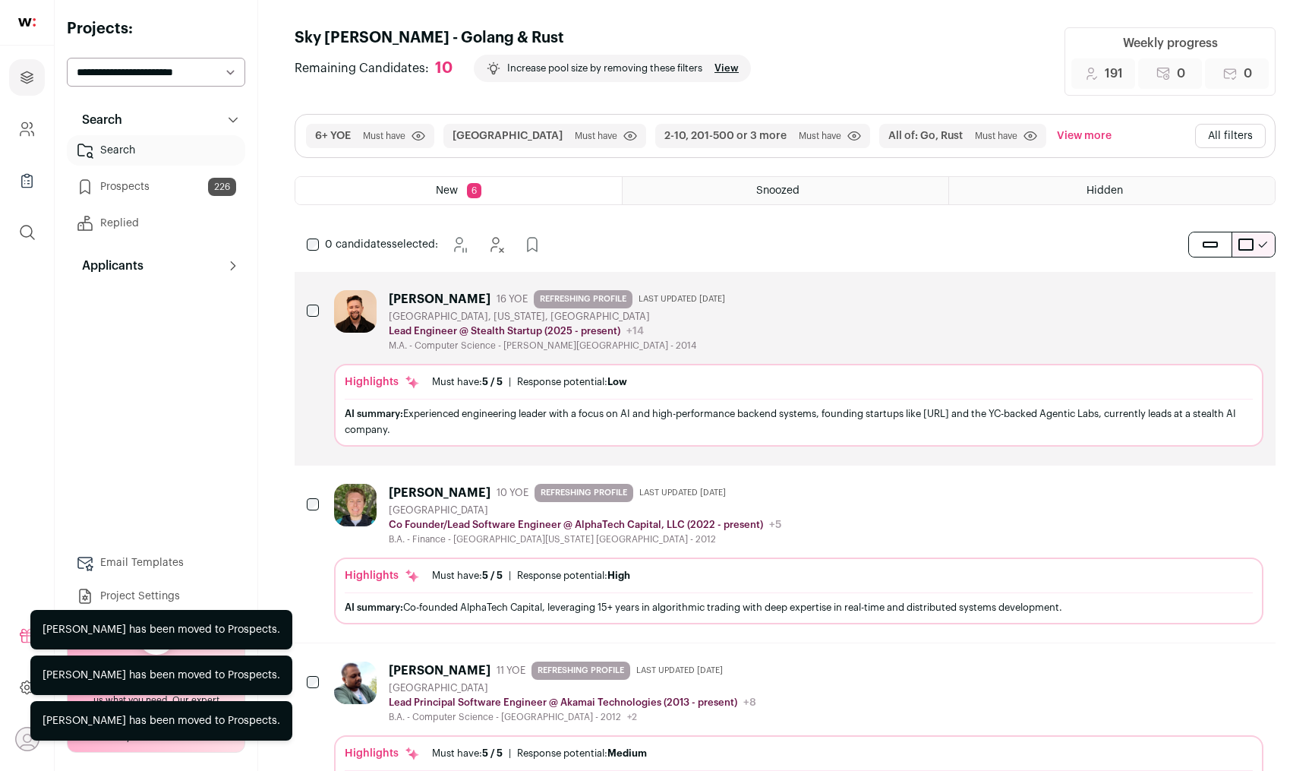
click at [1214, 294] on icon "Hide" at bounding box center [1210, 297] width 18 height 18
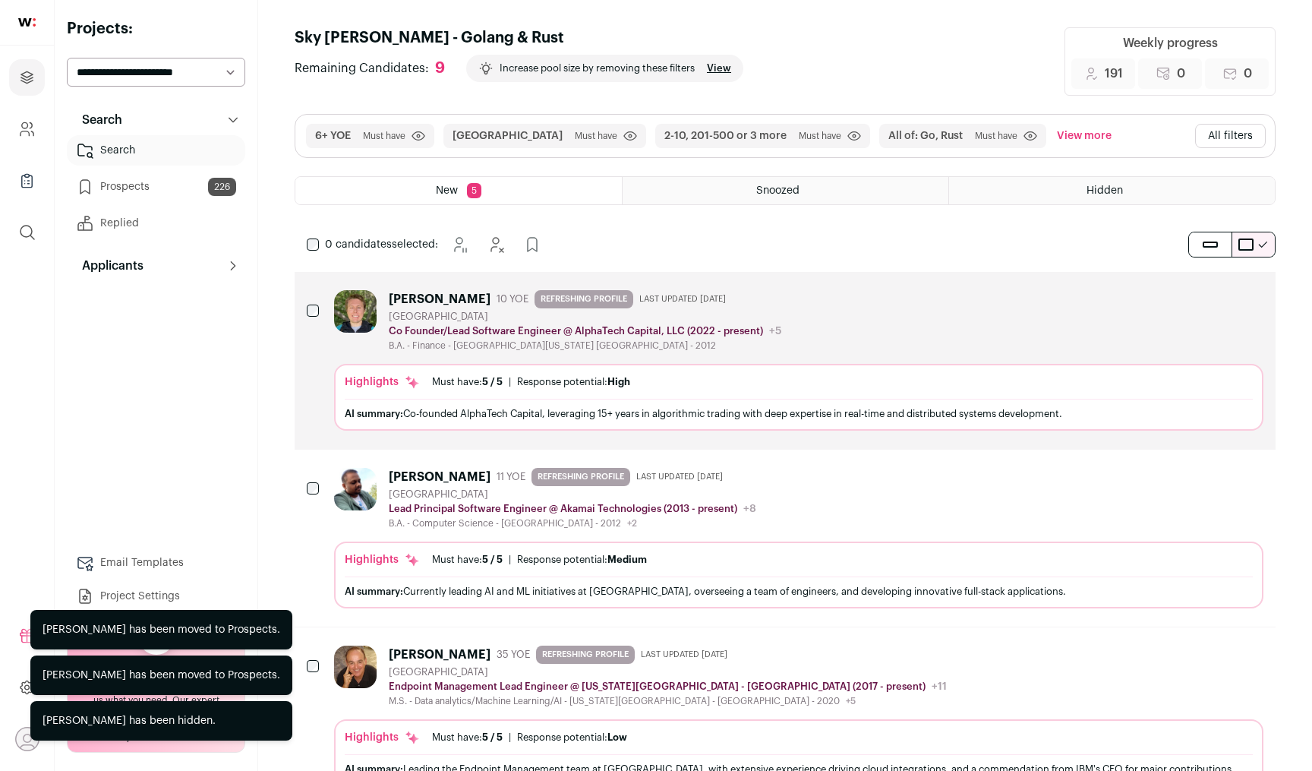
click at [1210, 295] on icon "Hide" at bounding box center [1211, 297] width 12 height 14
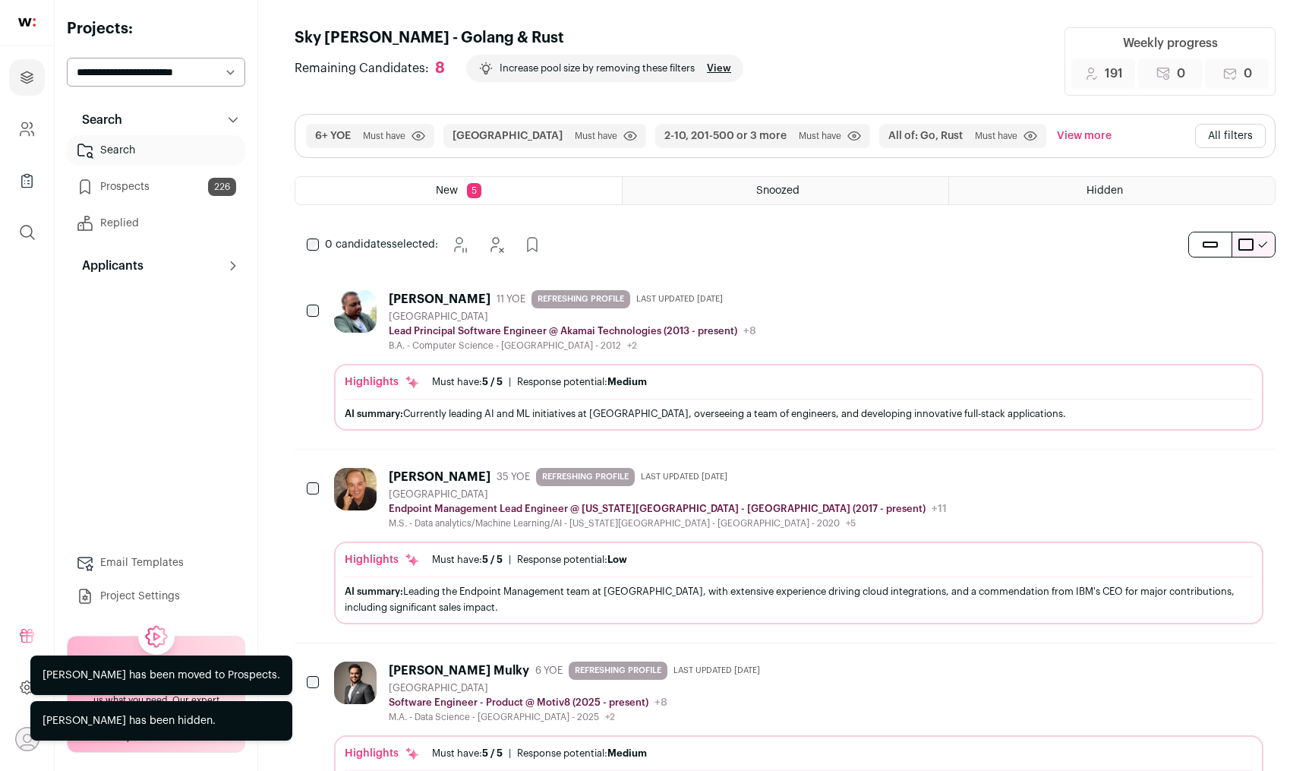
click at [1208, 295] on icon "Hide" at bounding box center [1211, 297] width 12 height 14
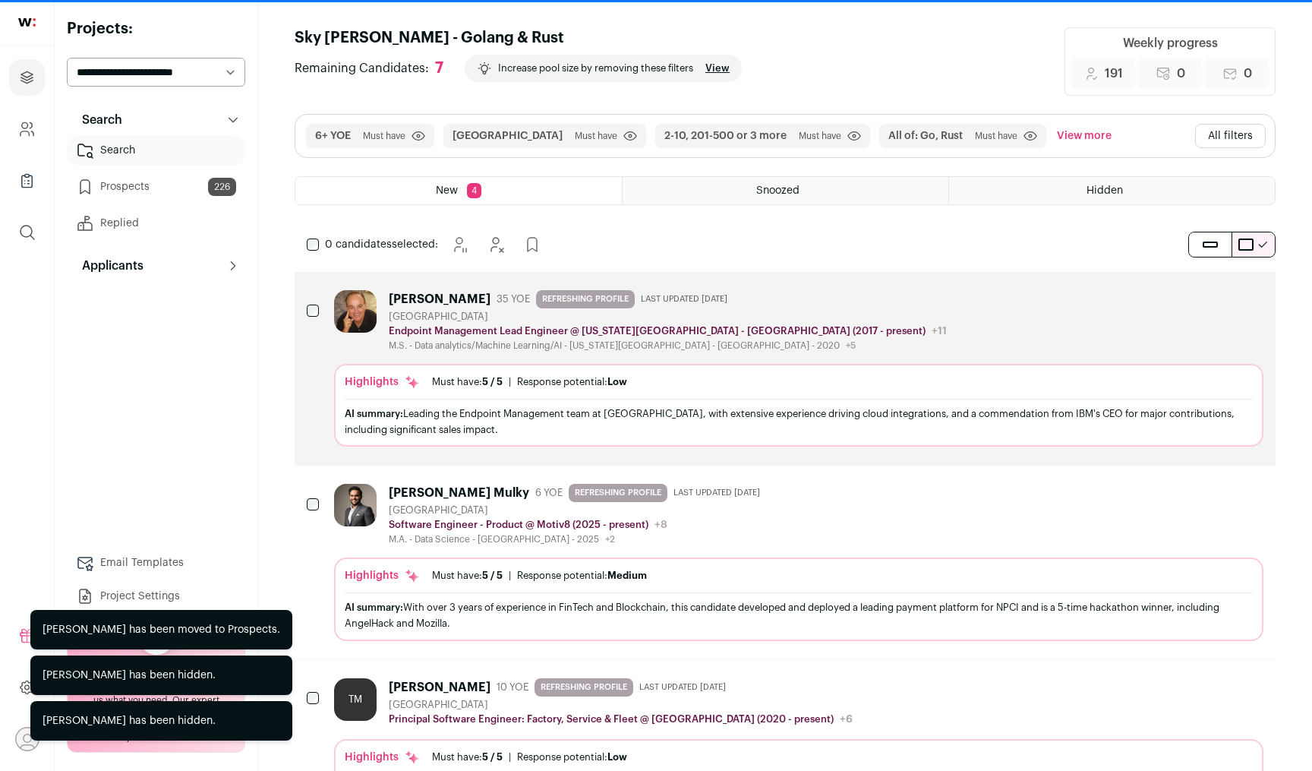
click at [1208, 295] on icon "Hide" at bounding box center [1211, 297] width 12 height 14
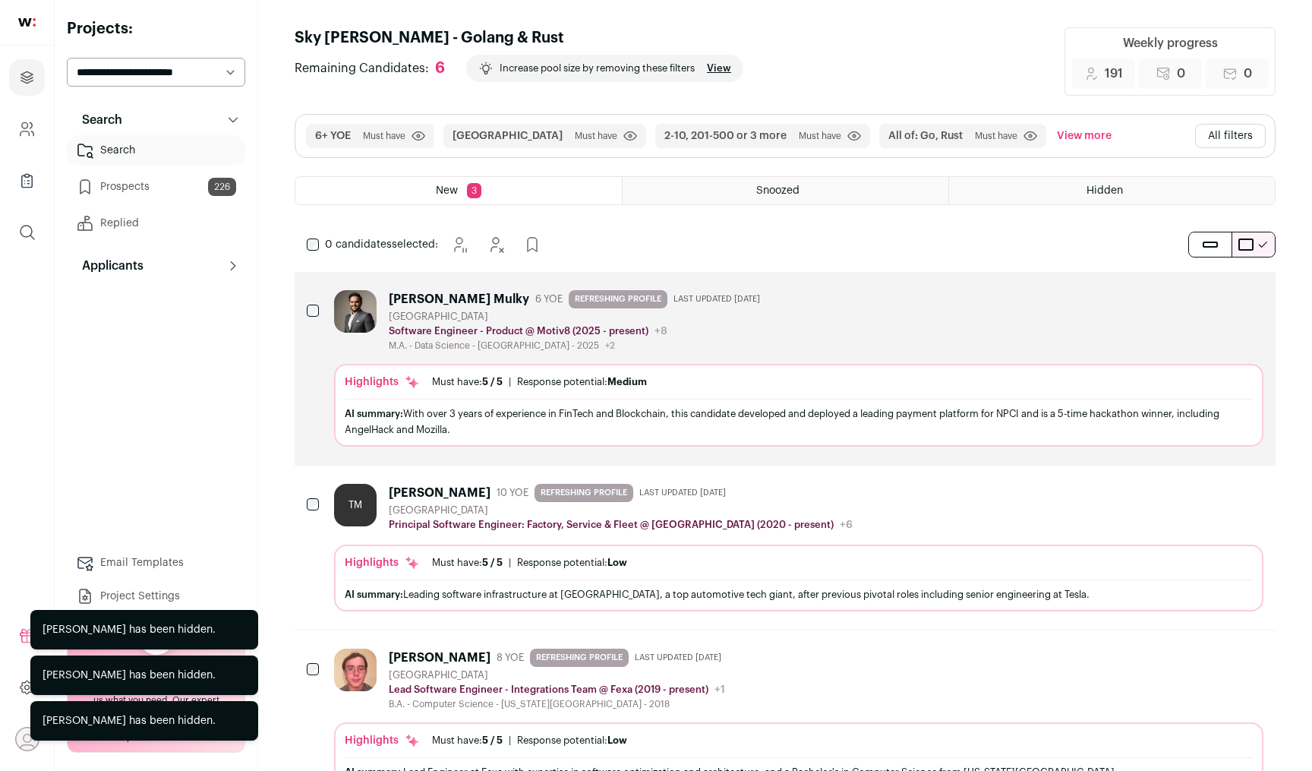
click at [1242, 294] on icon "Add to Prospects" at bounding box center [1251, 297] width 18 height 18
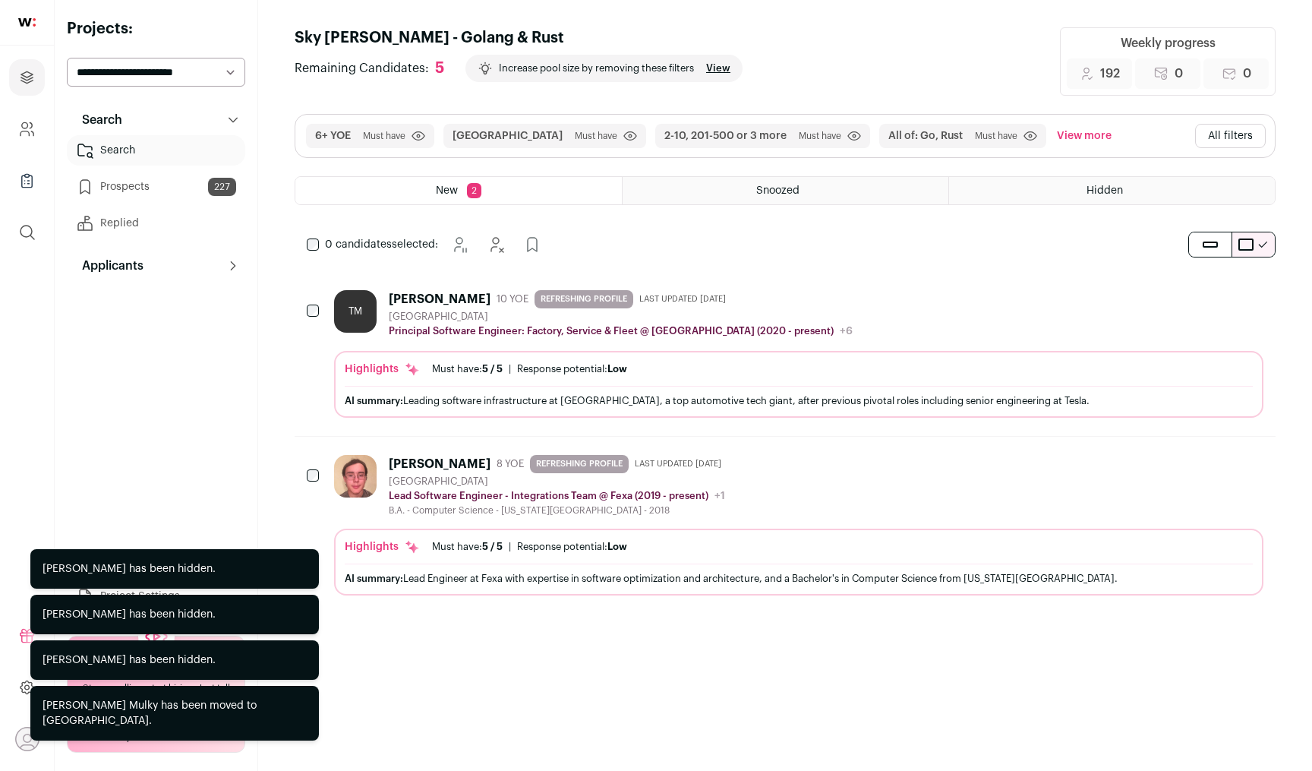
click at [1202, 295] on icon "Hide" at bounding box center [1210, 297] width 18 height 18
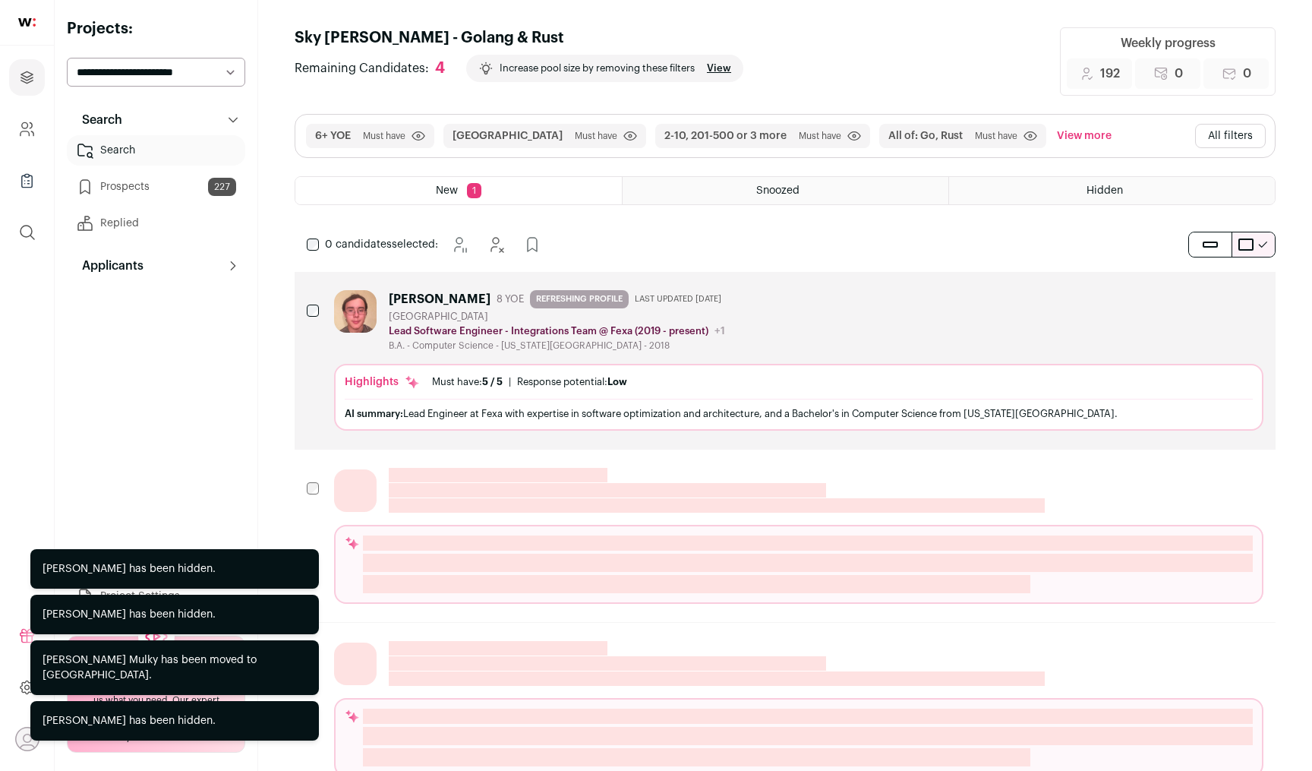
click at [1242, 295] on icon "Add to Prospects" at bounding box center [1251, 297] width 18 height 18
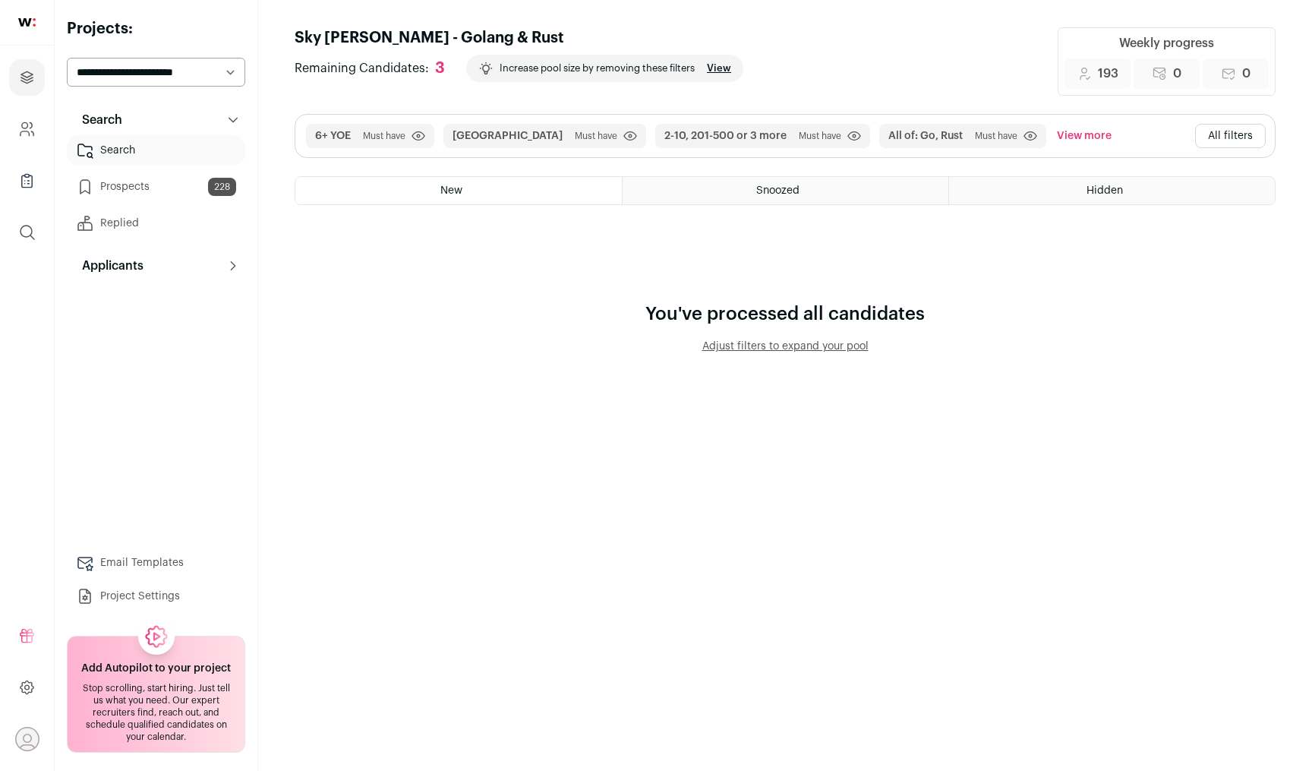
click at [184, 191] on link "Prospects 228" at bounding box center [156, 187] width 178 height 30
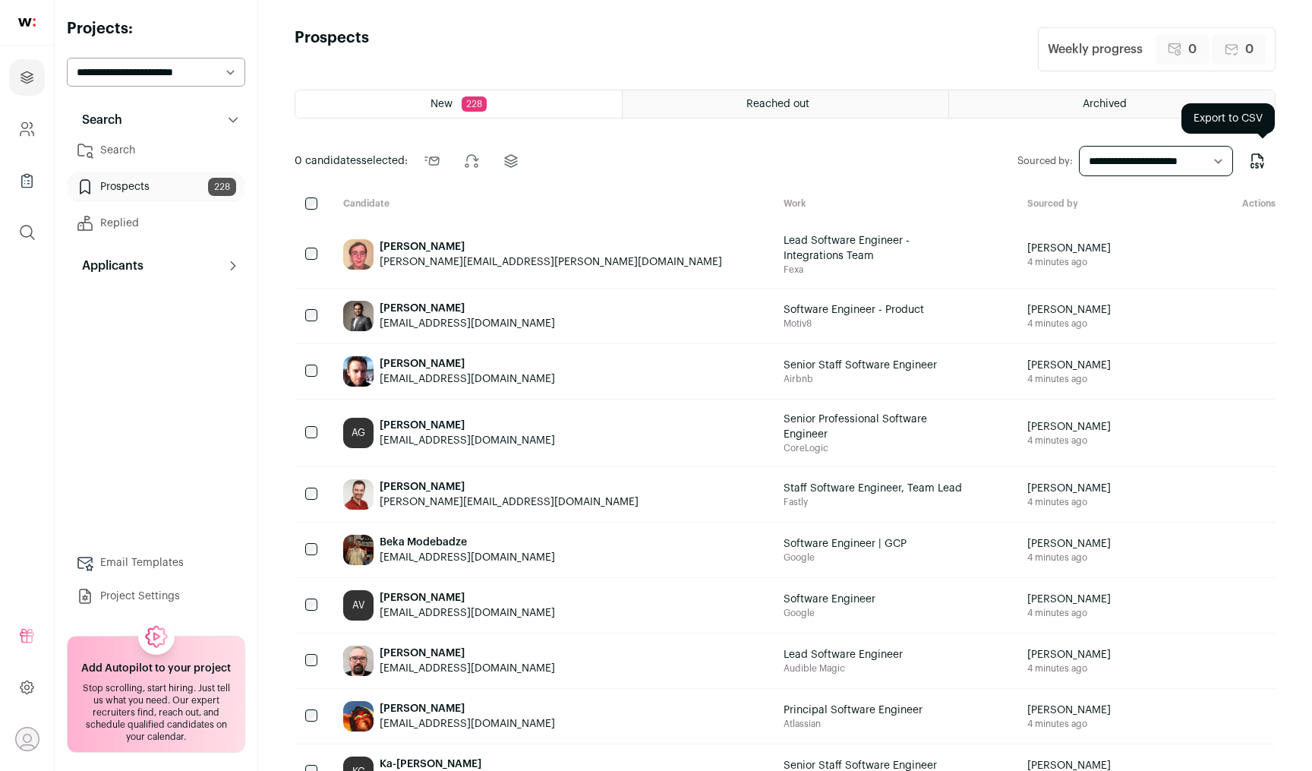
click at [1253, 162] on icon "Export to CSV" at bounding box center [1258, 161] width 18 height 18
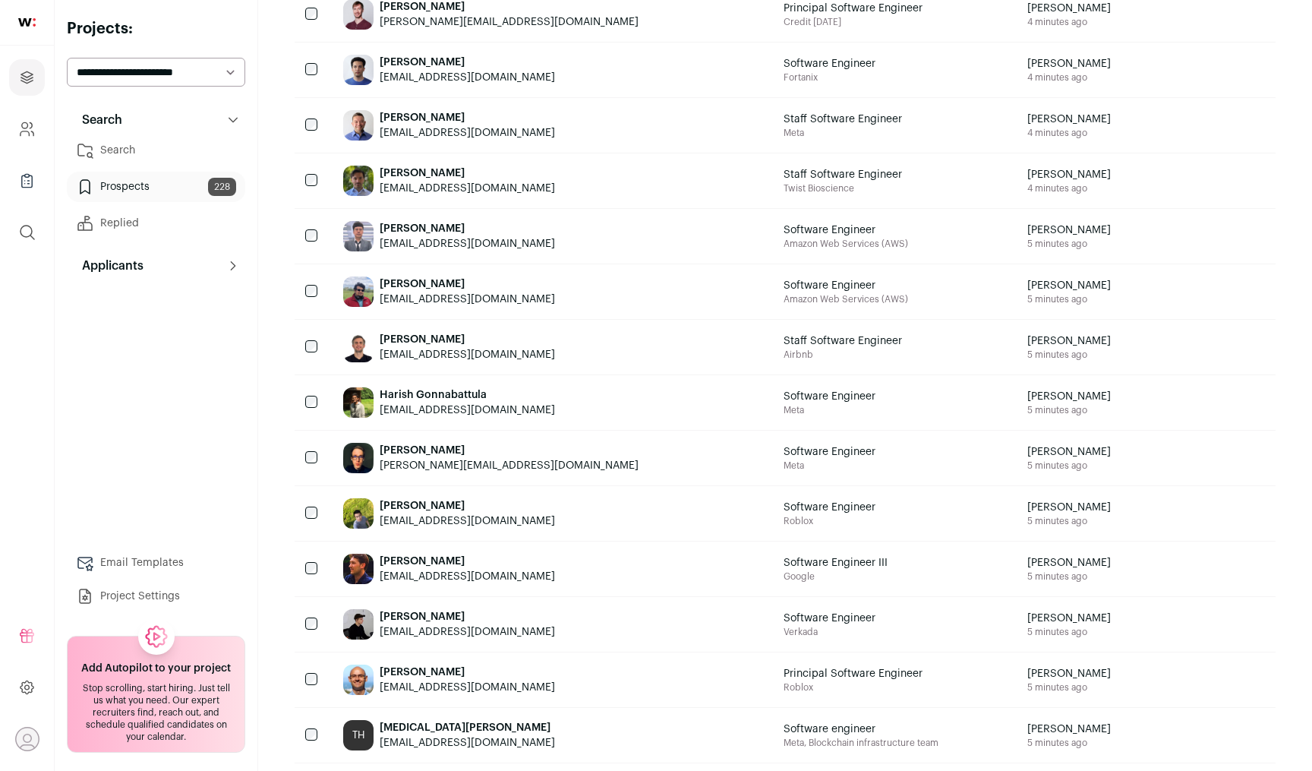
scroll to position [936, 0]
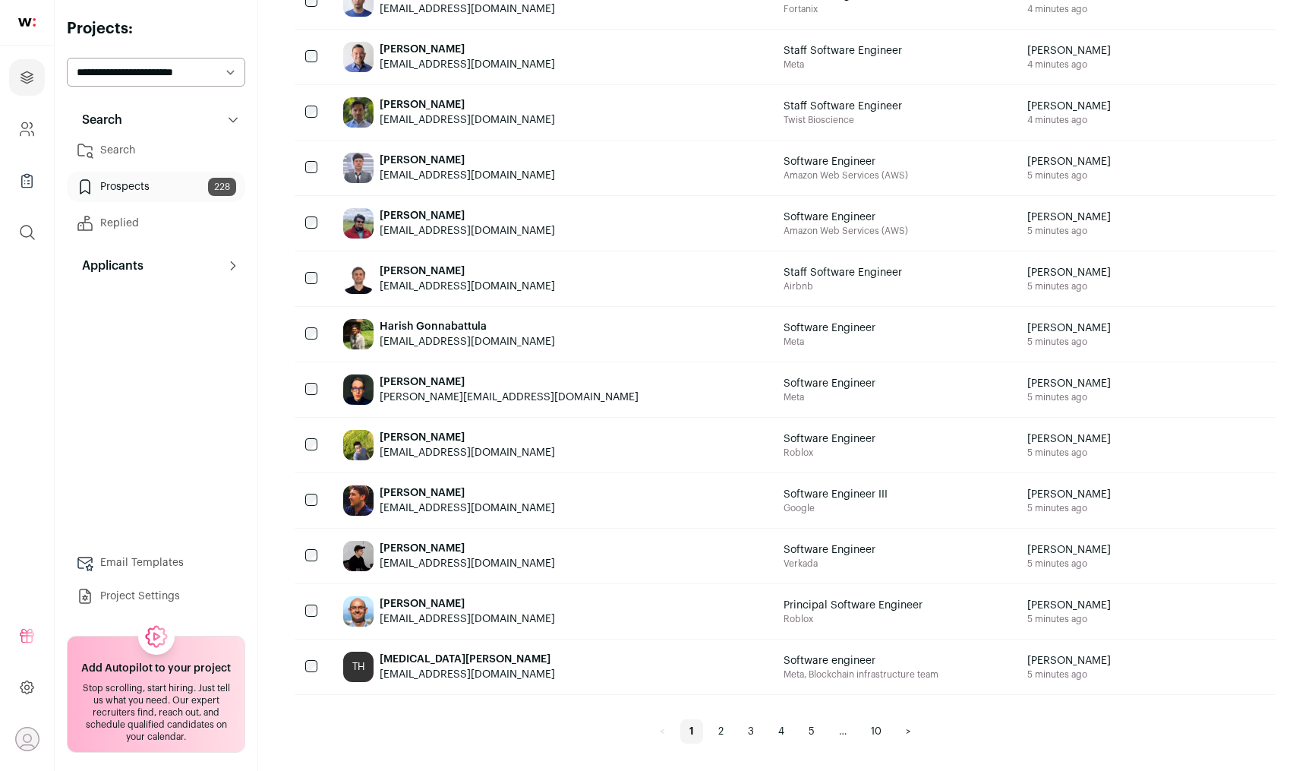
click at [728, 734] on link "2" at bounding box center [721, 731] width 24 height 24
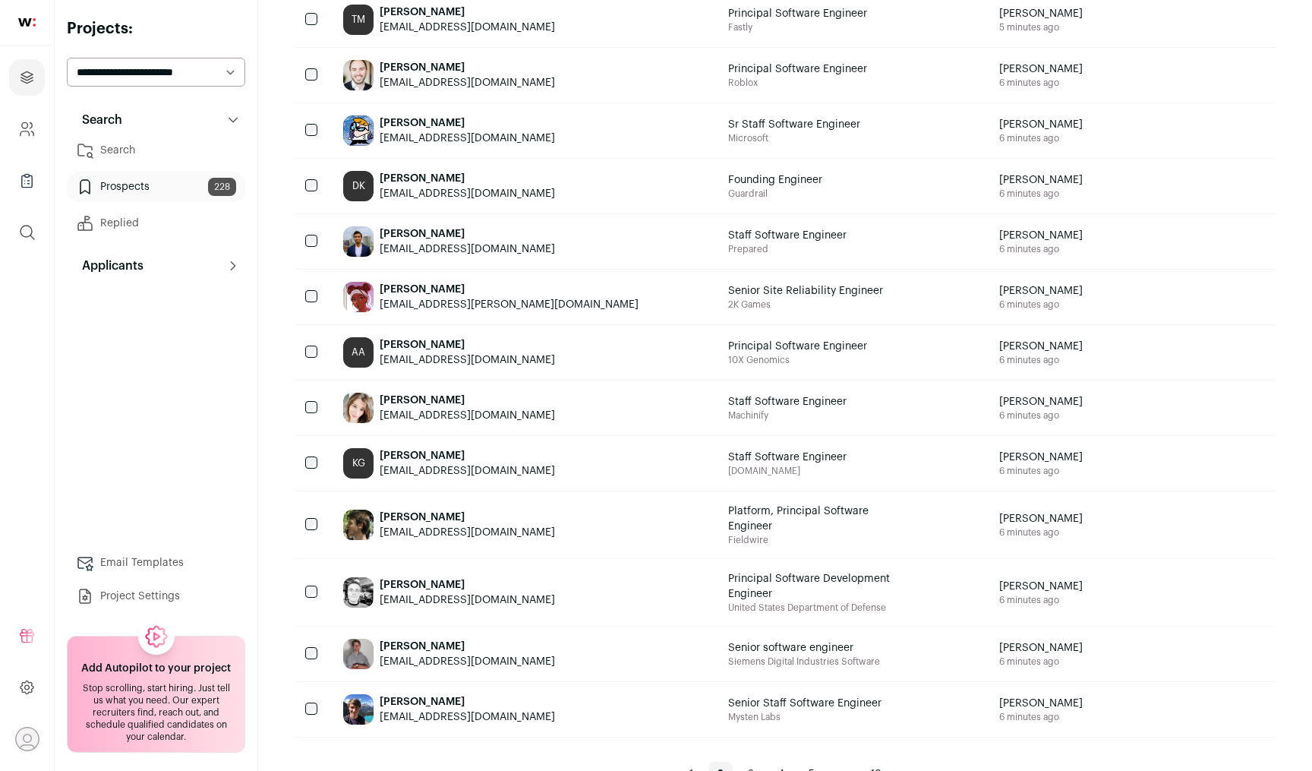
scroll to position [961, 0]
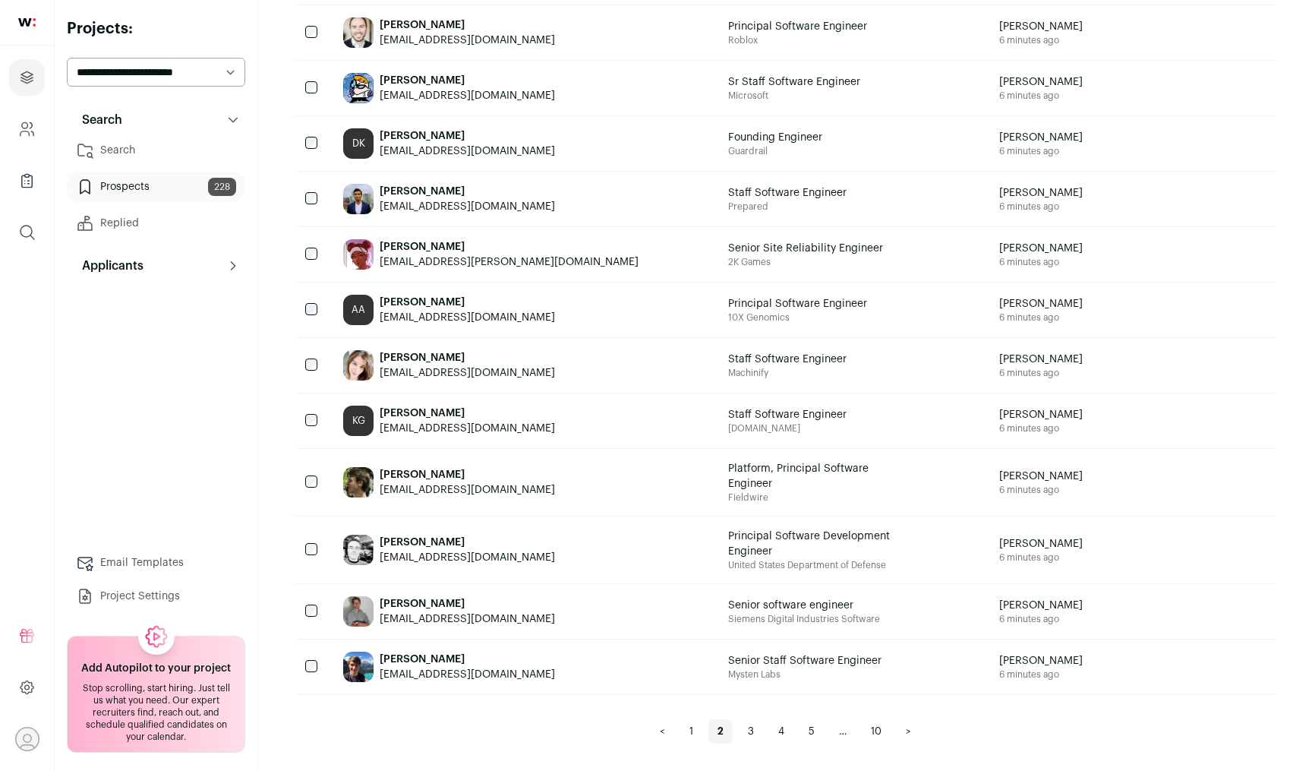
click at [753, 729] on link "3" at bounding box center [751, 731] width 24 height 24
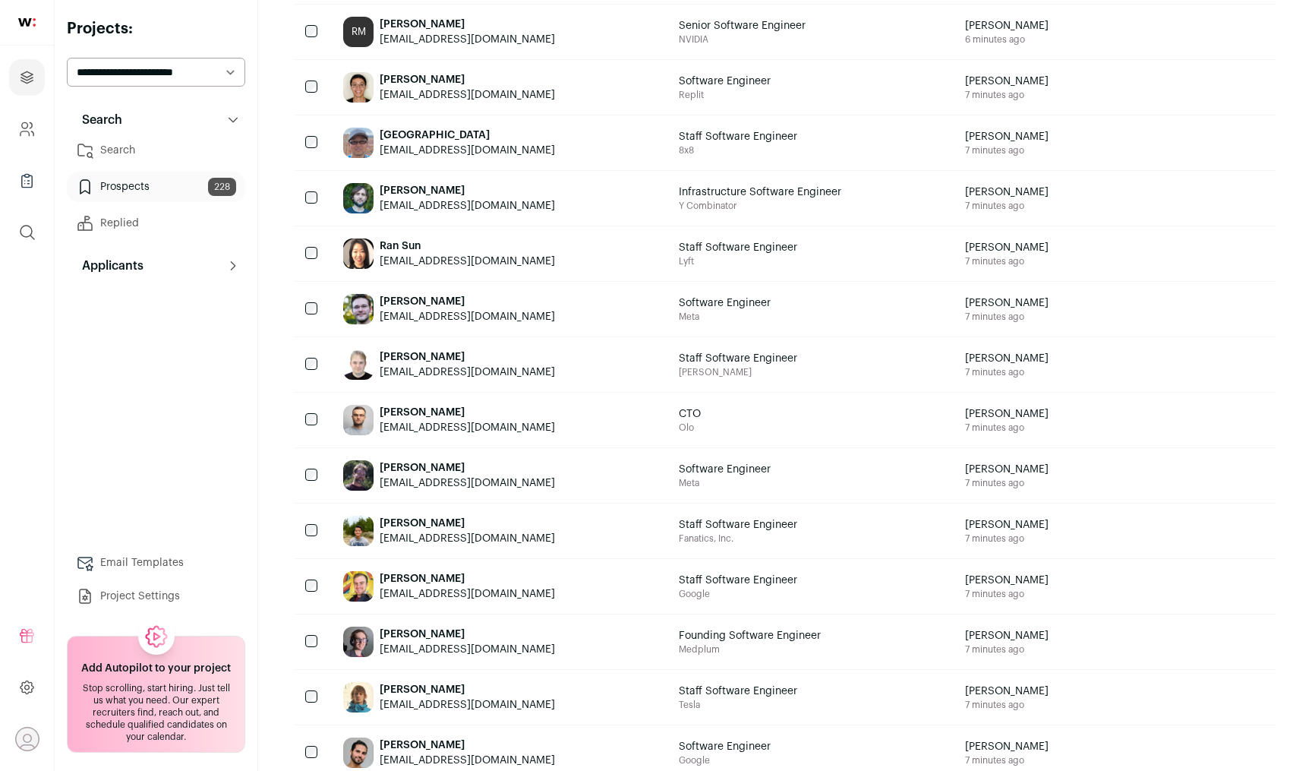
scroll to position [912, 0]
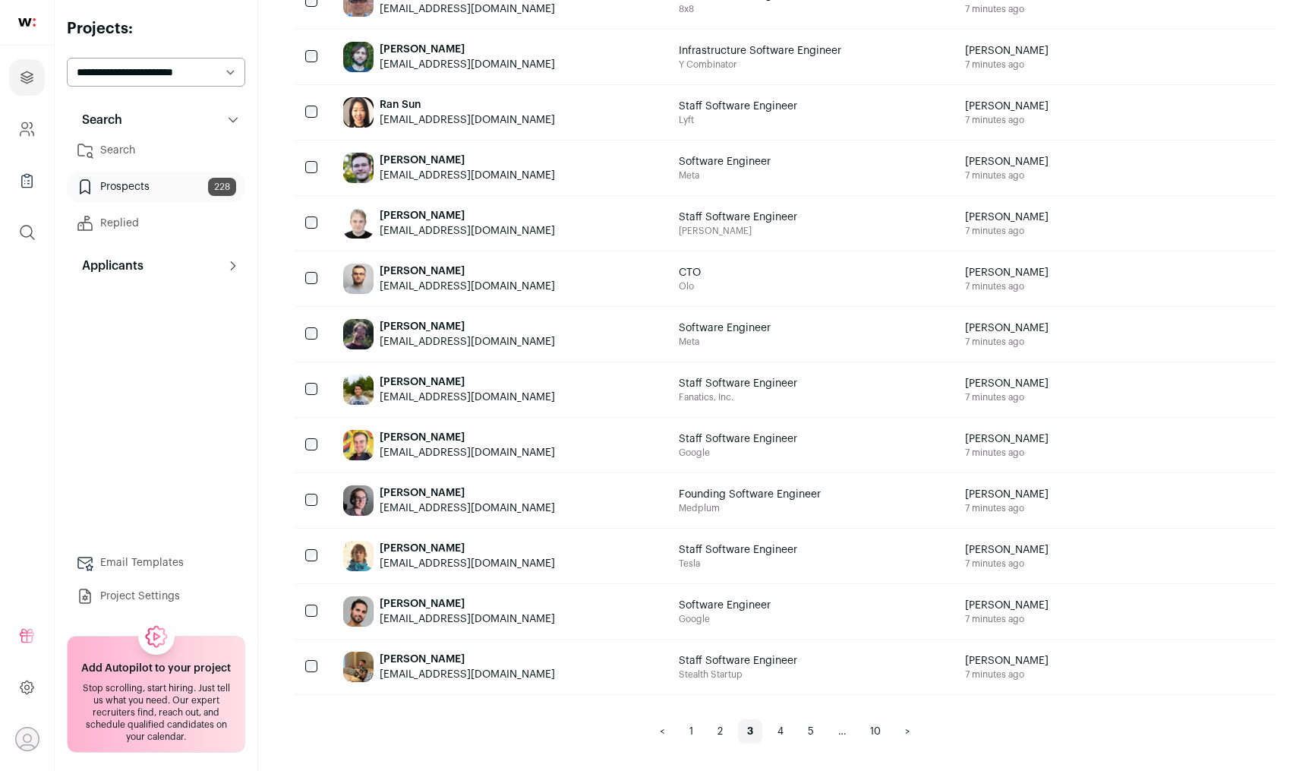
click at [687, 738] on link "1" at bounding box center [691, 731] width 22 height 24
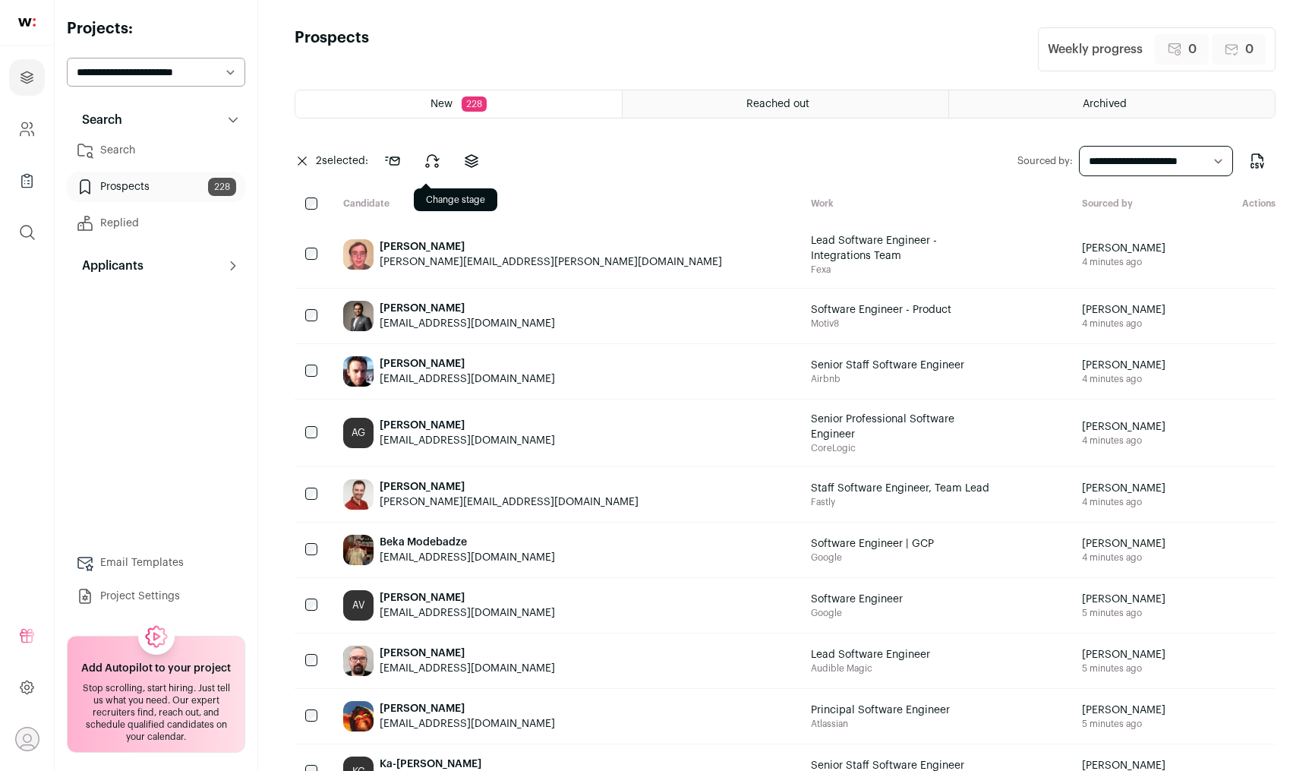
click at [437, 163] on icon at bounding box center [432, 161] width 13 height 12
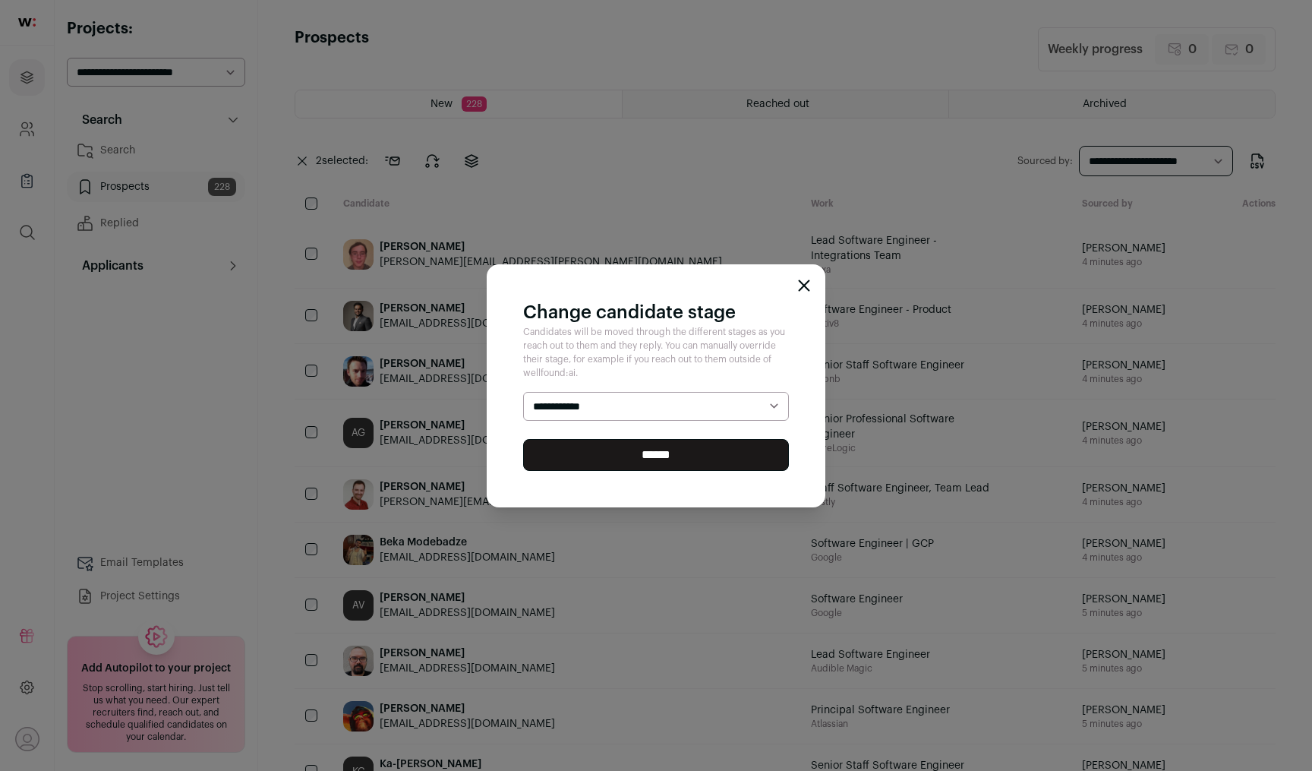
click at [571, 412] on select "**********" at bounding box center [656, 406] width 266 height 29
click at [523, 392] on select "**********" at bounding box center [656, 406] width 266 height 29
click at [673, 456] on input "******" at bounding box center [656, 455] width 266 height 32
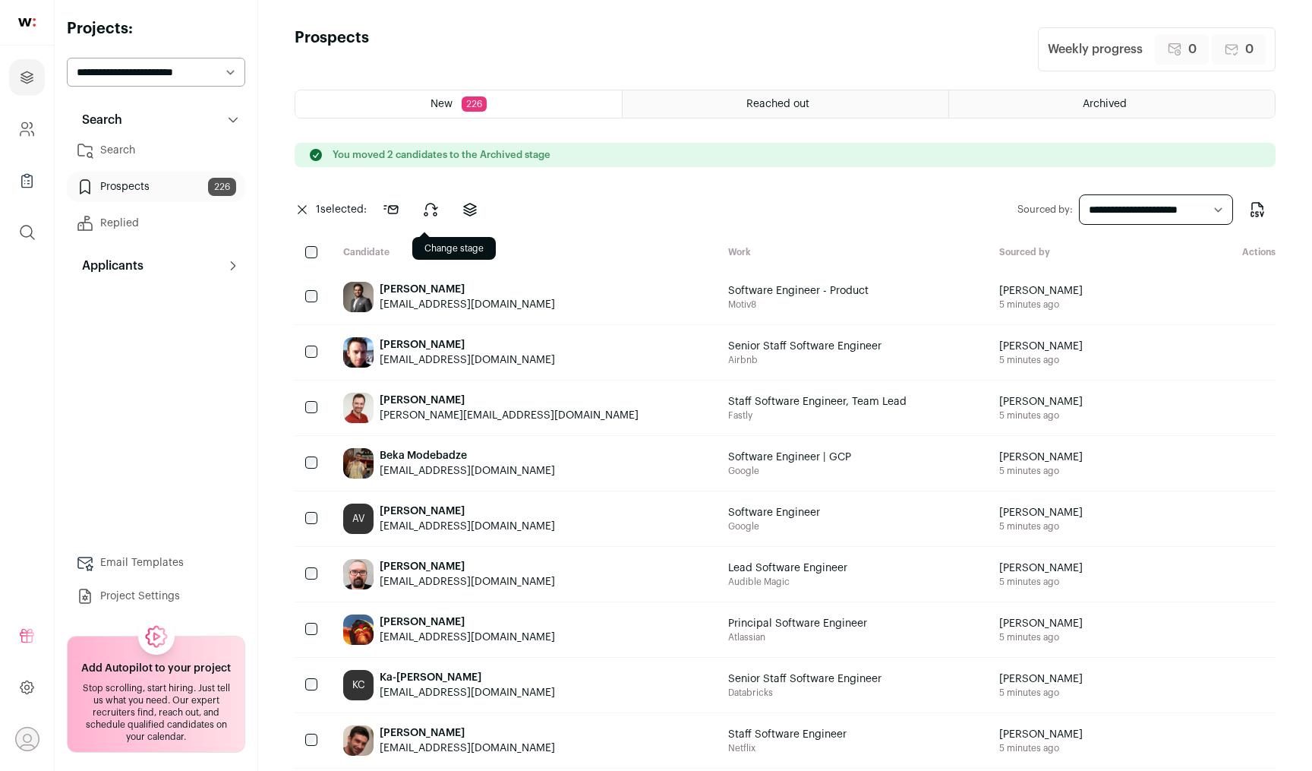
click at [439, 213] on icon at bounding box center [430, 209] width 18 height 18
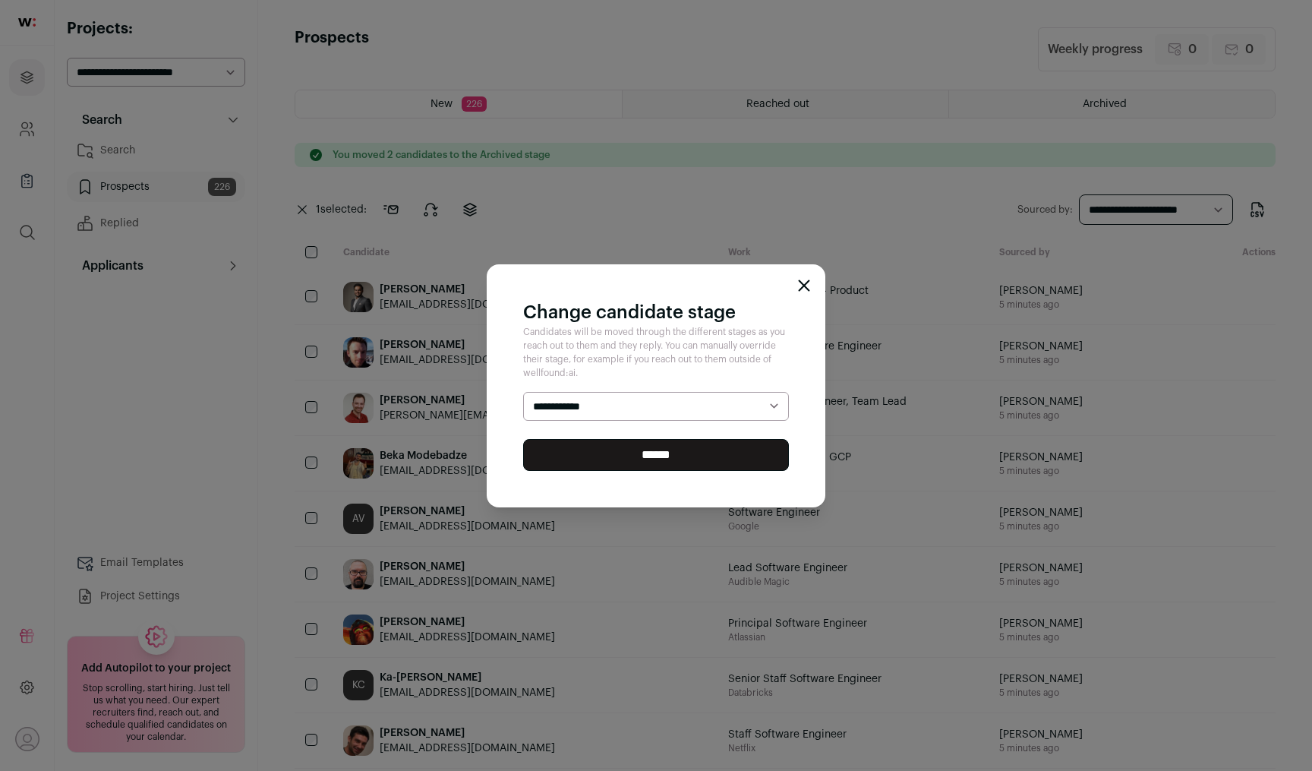
click at [608, 409] on select "**********" at bounding box center [656, 406] width 266 height 29
select select "********"
click at [523, 392] on select "**********" at bounding box center [656, 406] width 266 height 29
click at [685, 454] on input "******" at bounding box center [656, 455] width 266 height 32
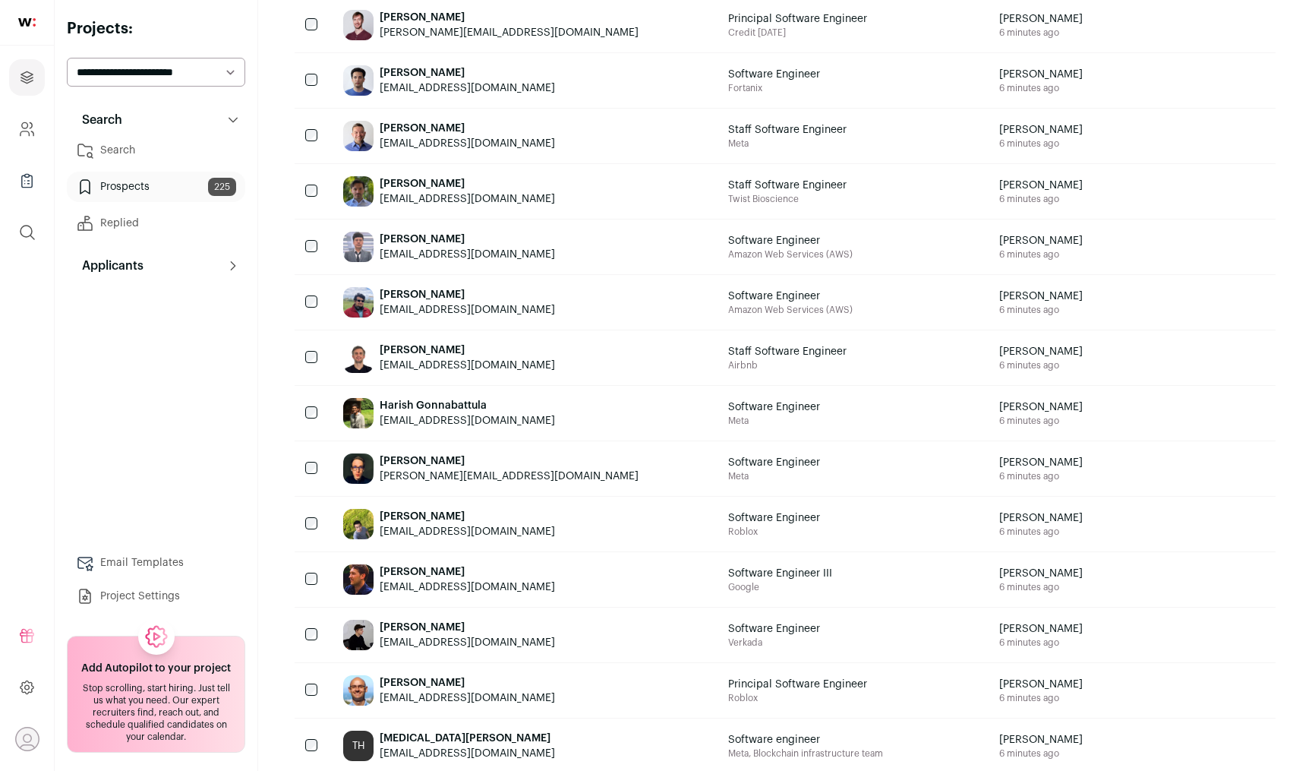
scroll to position [973, 0]
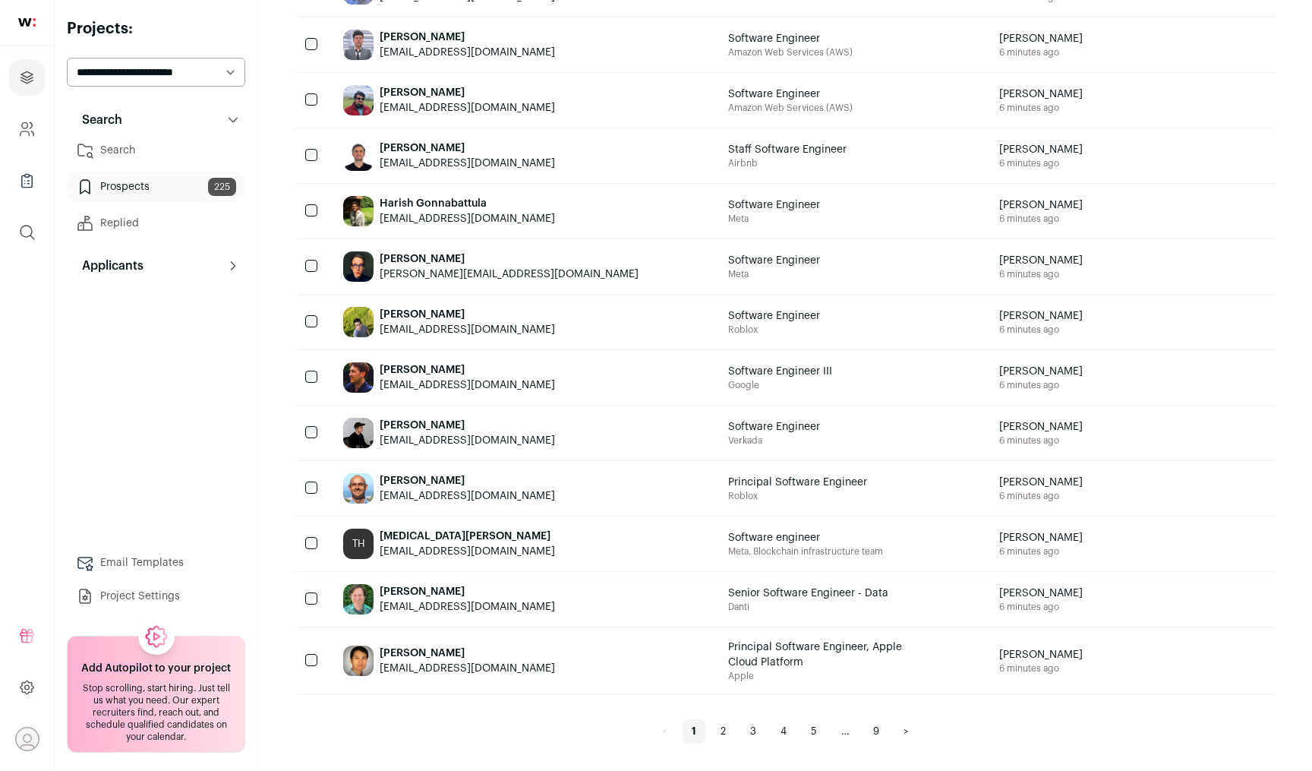
click at [720, 733] on link "2" at bounding box center [724, 731] width 24 height 24
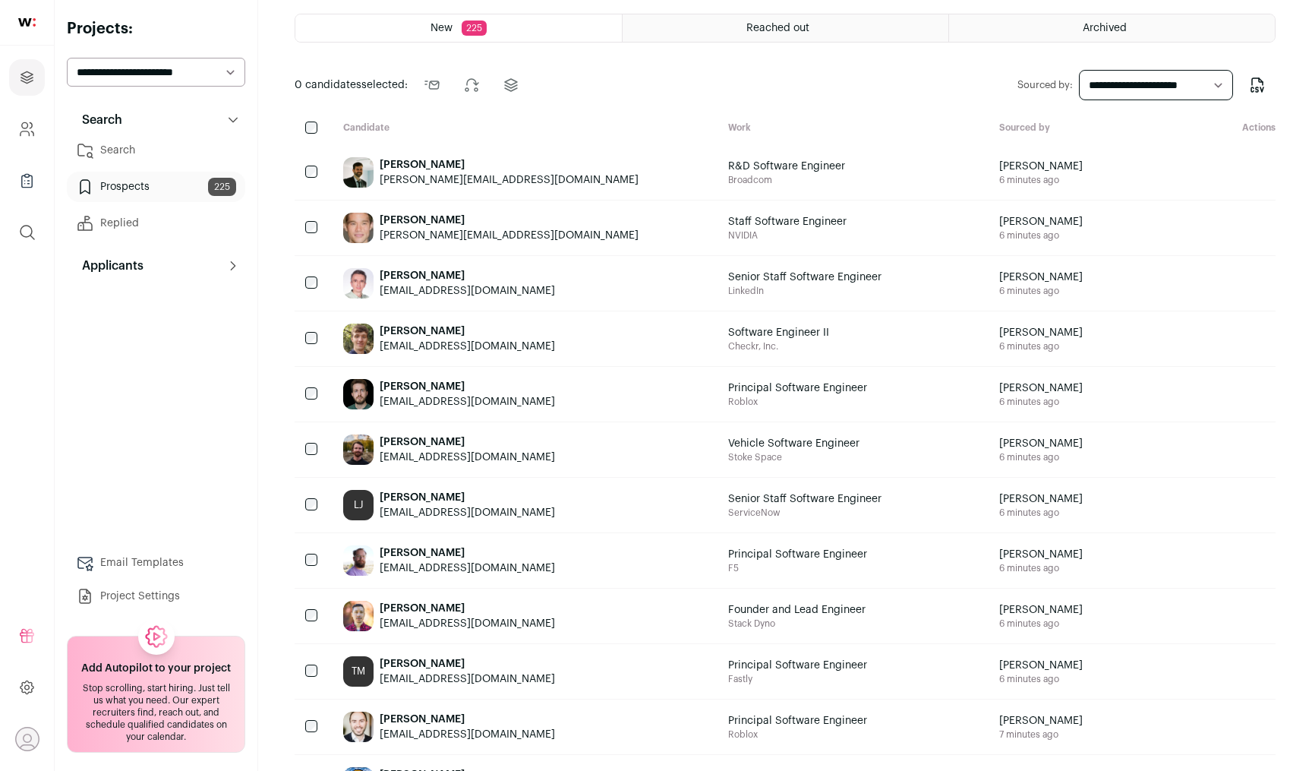
scroll to position [98, 0]
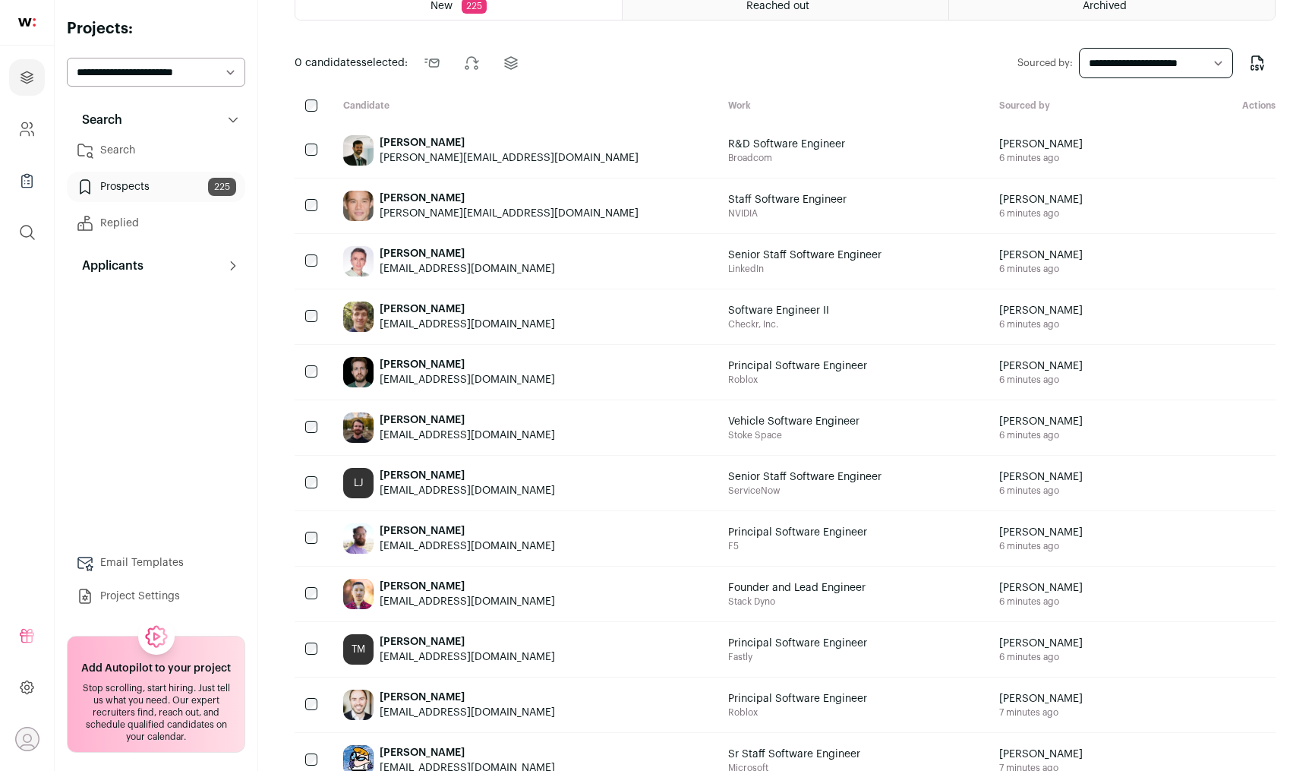
click at [304, 206] on div at bounding box center [313, 205] width 36 height 55
click at [313, 141] on div at bounding box center [313, 150] width 36 height 55
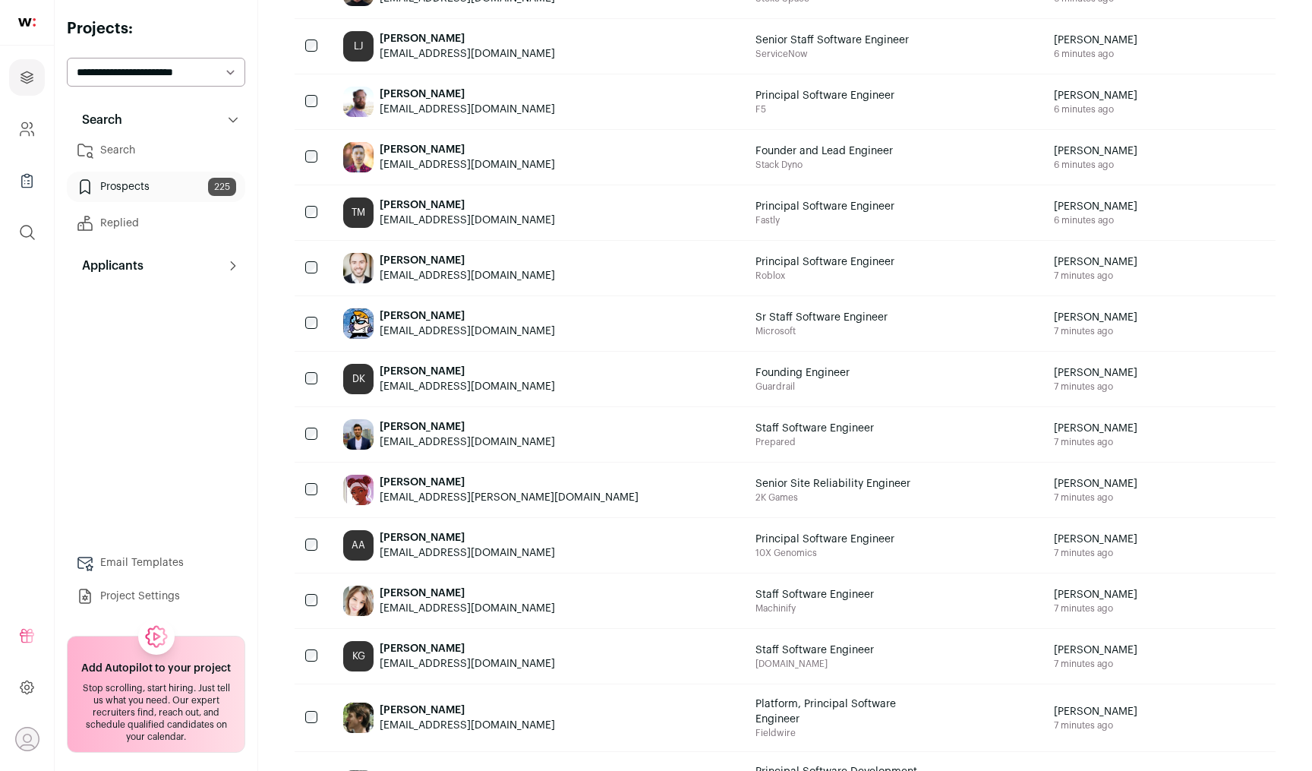
scroll to position [0, 0]
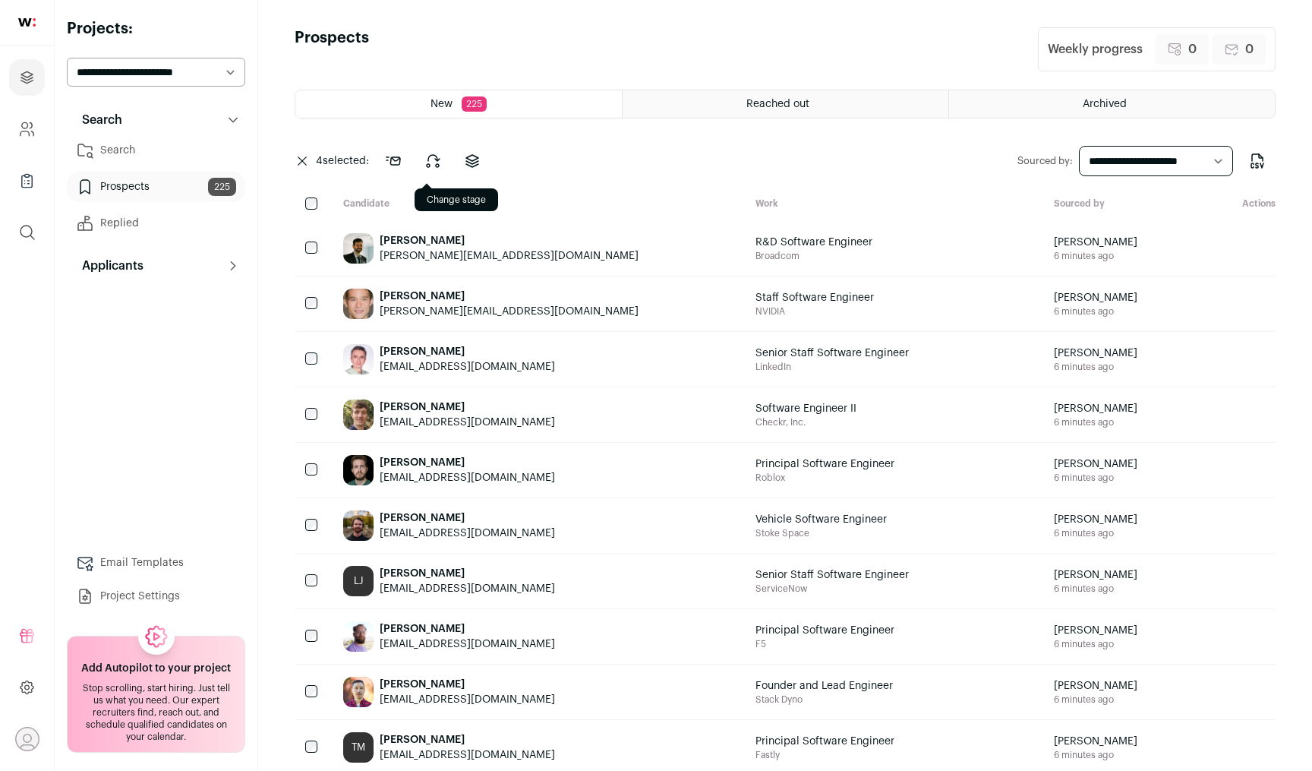
click at [434, 160] on icon at bounding box center [433, 161] width 18 height 18
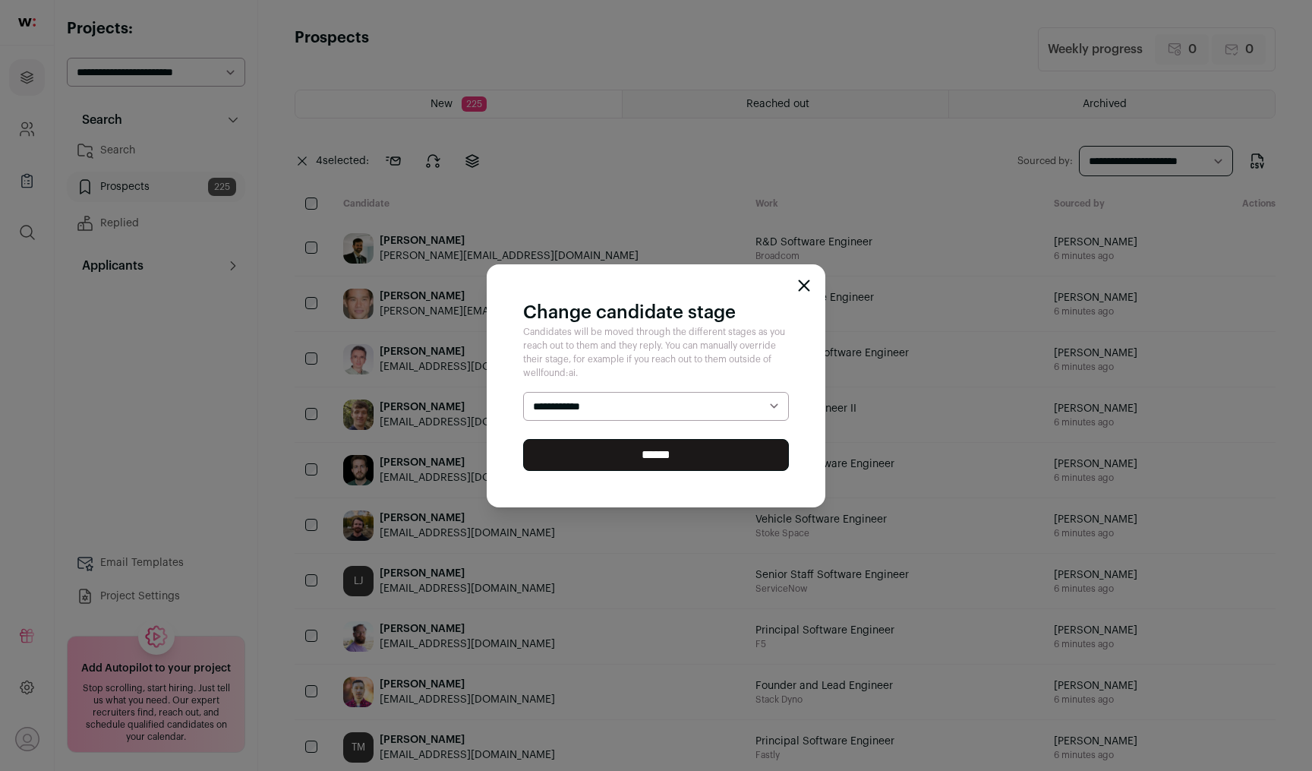
click at [573, 410] on select "**********" at bounding box center [656, 406] width 266 height 29
select select "********"
click at [523, 392] on select "**********" at bounding box center [656, 406] width 266 height 29
click at [628, 461] on input "******" at bounding box center [656, 455] width 266 height 32
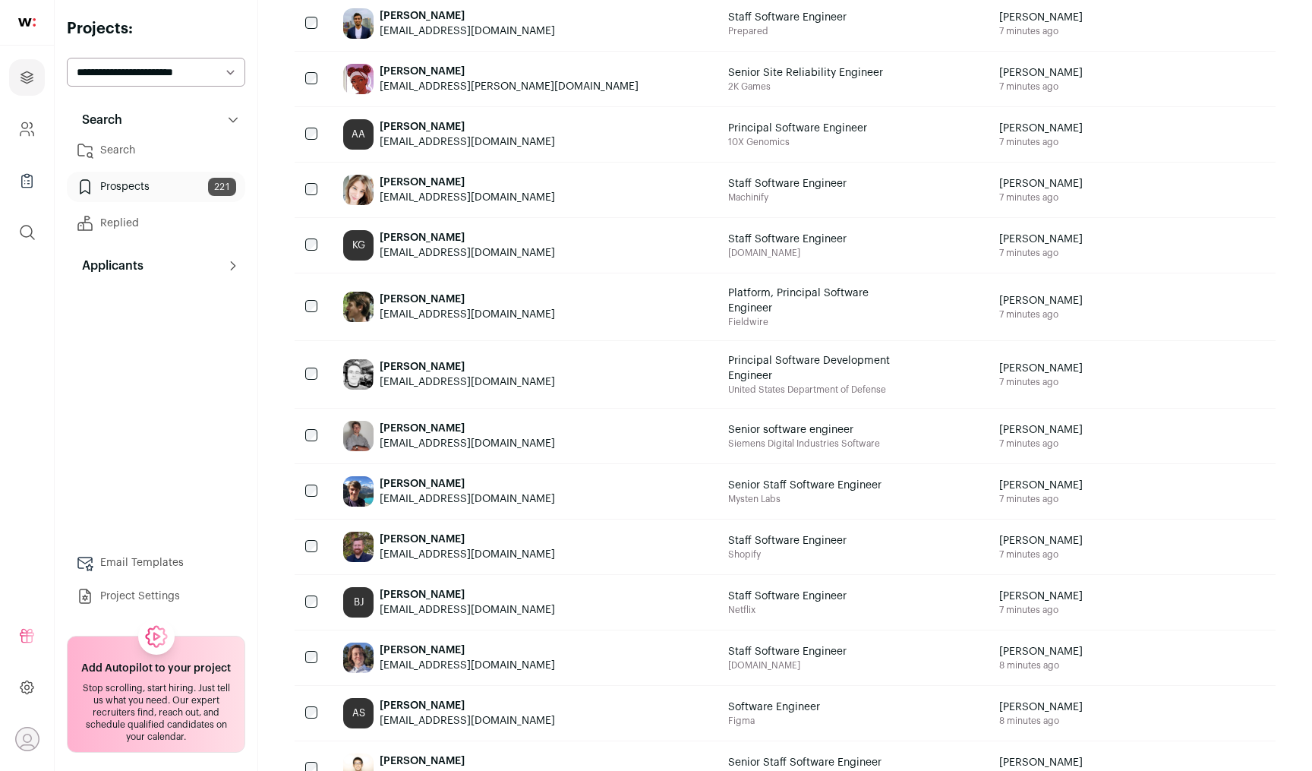
scroll to position [985, 0]
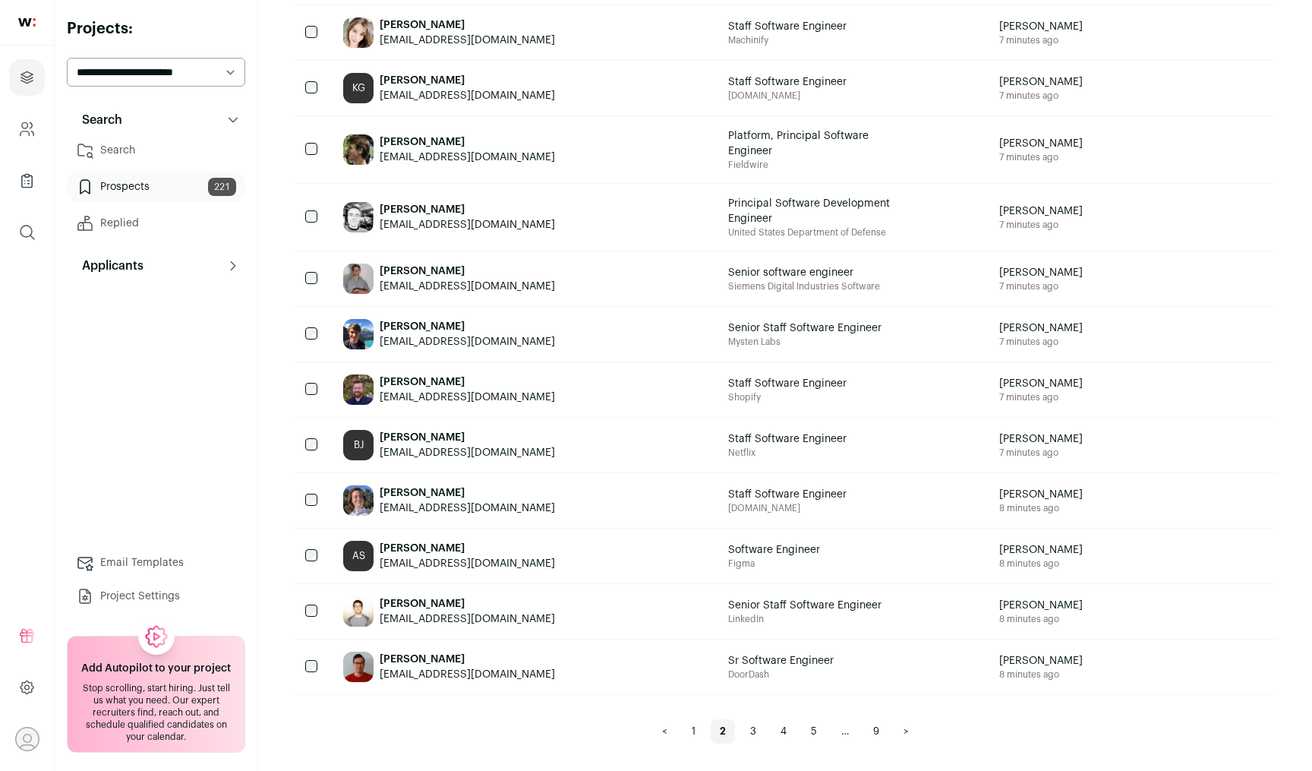
click at [756, 731] on link "3" at bounding box center [753, 731] width 24 height 24
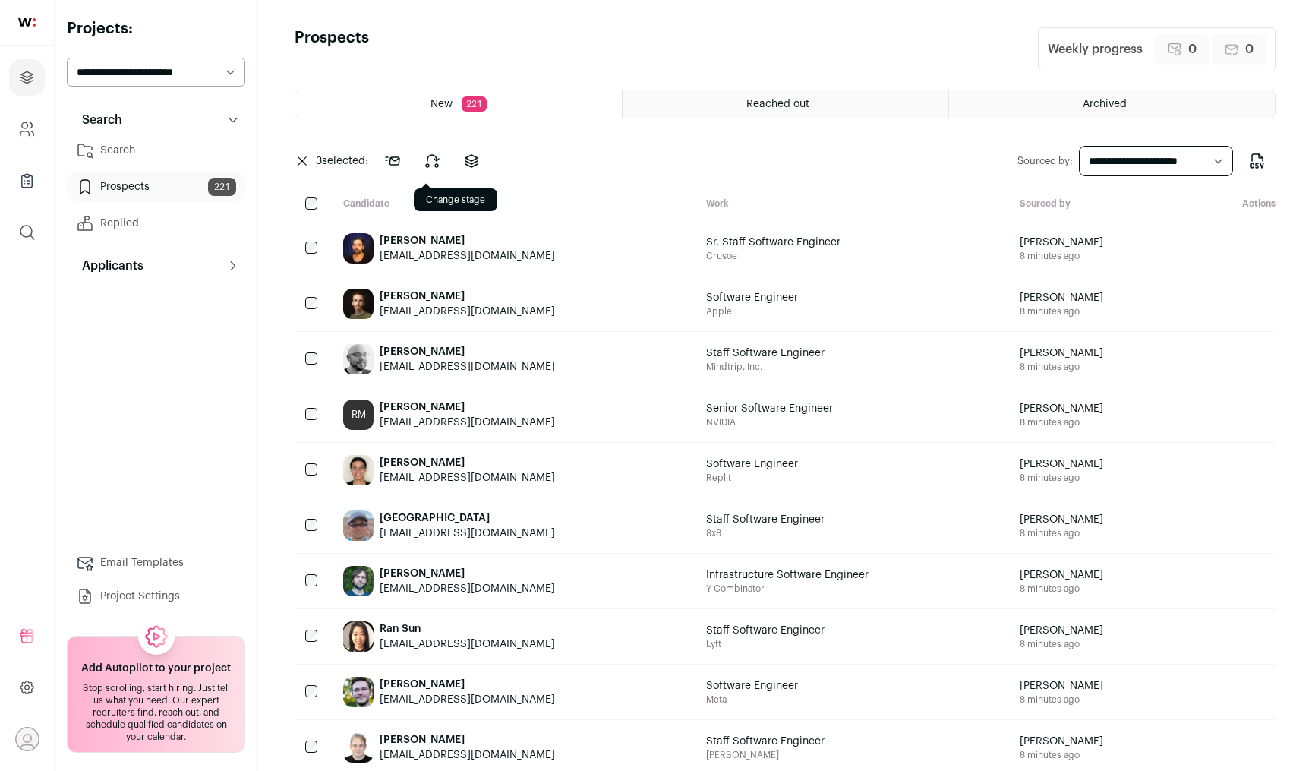
click at [439, 158] on icon at bounding box center [432, 161] width 13 height 12
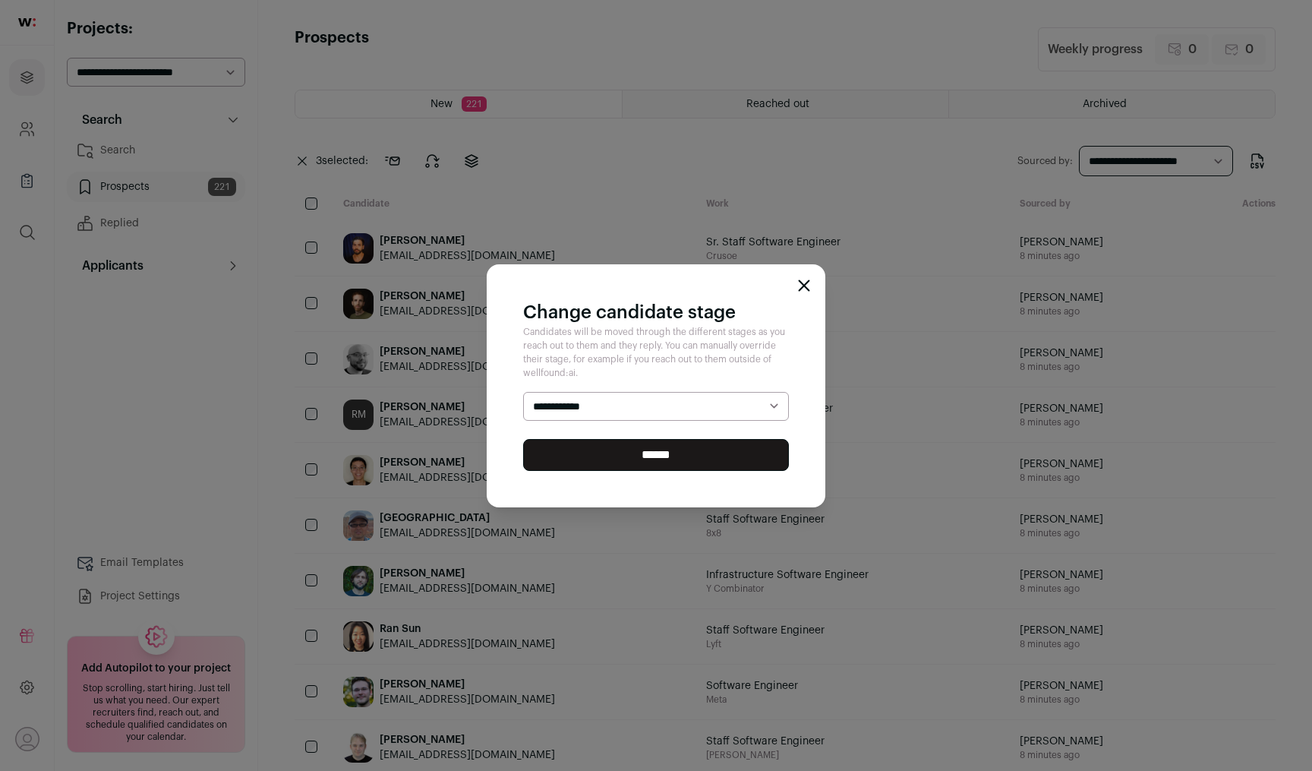
click at [583, 404] on select "**********" at bounding box center [656, 406] width 266 height 29
select select "********"
click at [523, 392] on select "**********" at bounding box center [656, 406] width 266 height 29
click at [605, 450] on input "******" at bounding box center [656, 455] width 266 height 32
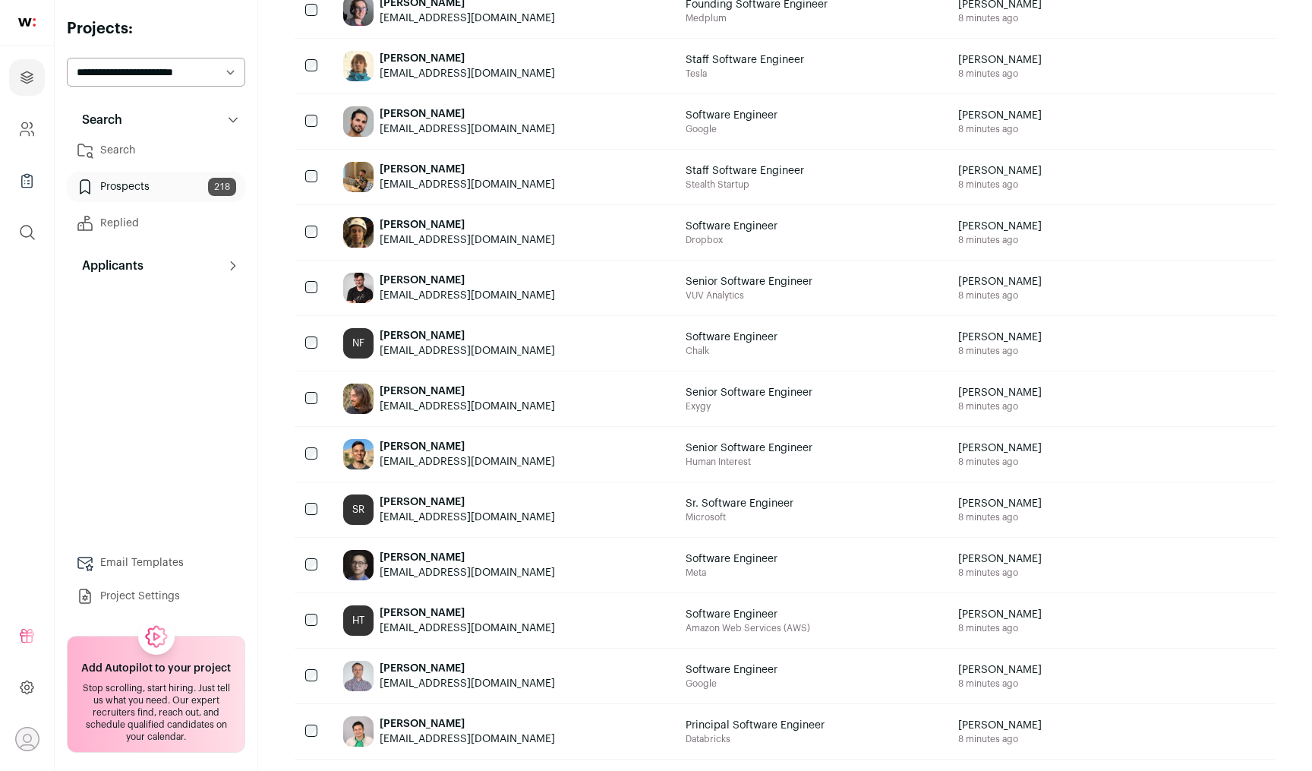
scroll to position [961, 0]
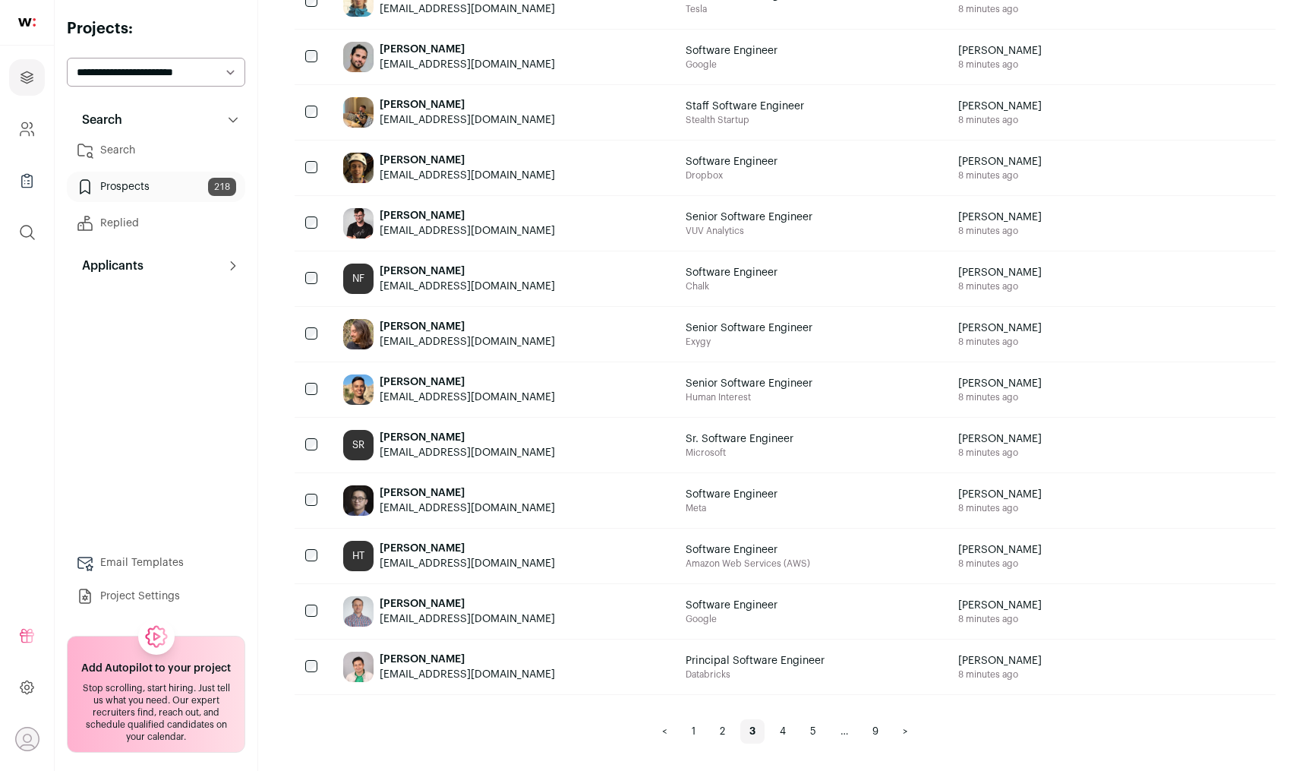
click at [790, 735] on link "4" at bounding box center [783, 731] width 24 height 24
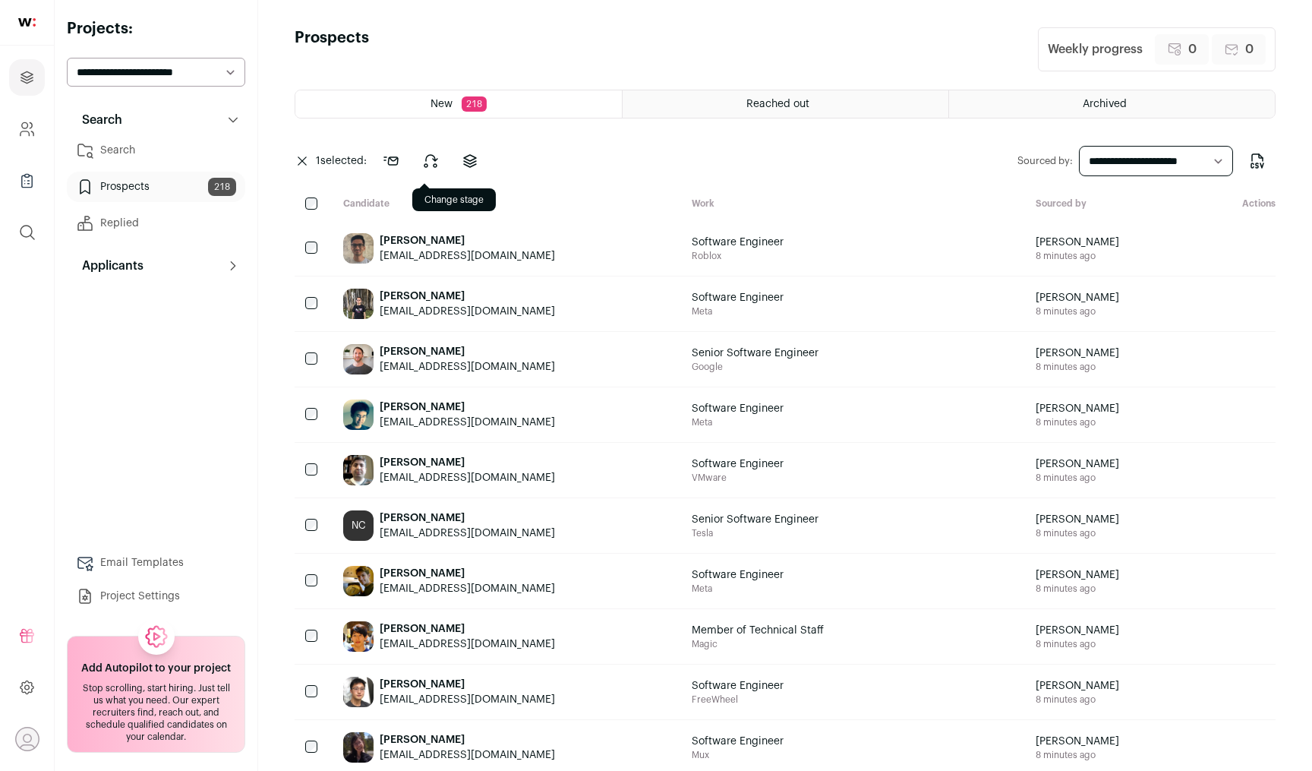
click at [444, 170] on button at bounding box center [430, 161] width 36 height 36
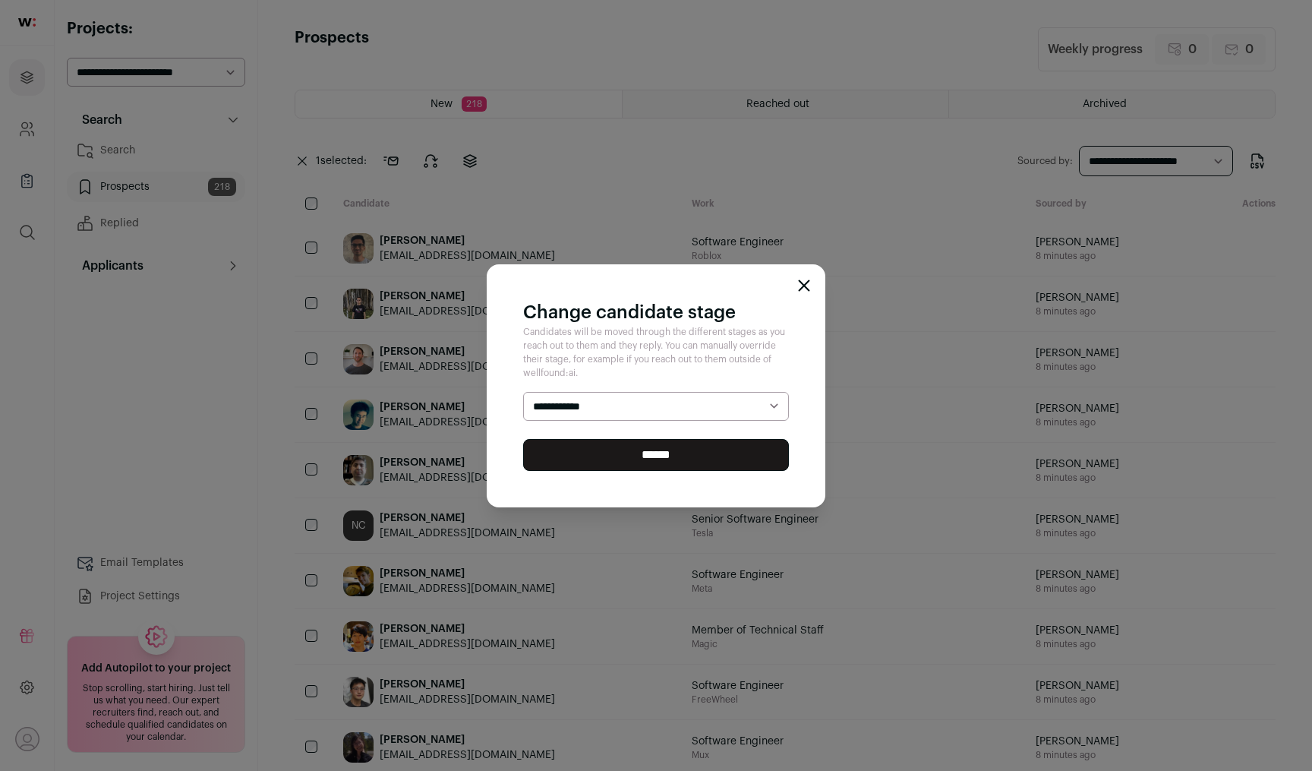
click at [580, 415] on select "**********" at bounding box center [656, 406] width 266 height 29
select select "********"
click at [523, 392] on select "**********" at bounding box center [656, 406] width 266 height 29
click at [624, 458] on input "******" at bounding box center [656, 455] width 266 height 32
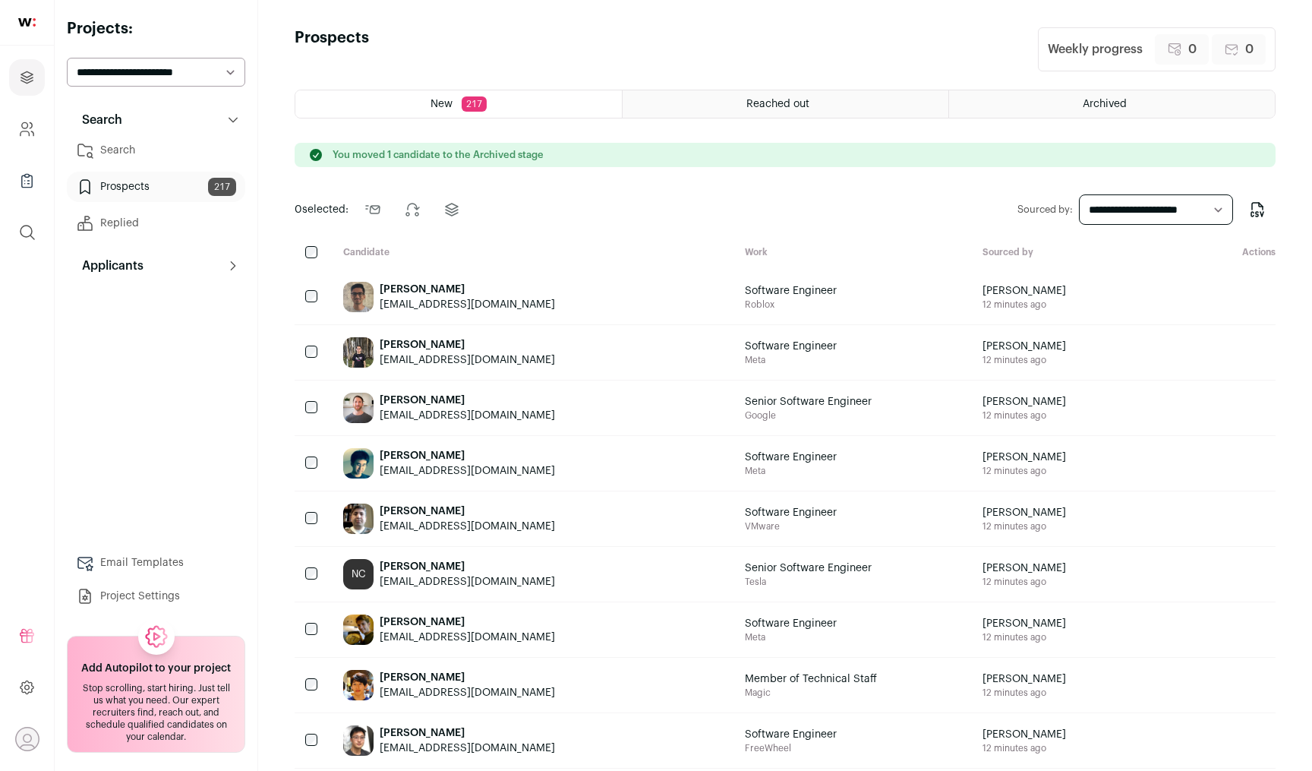
scroll to position [961, 0]
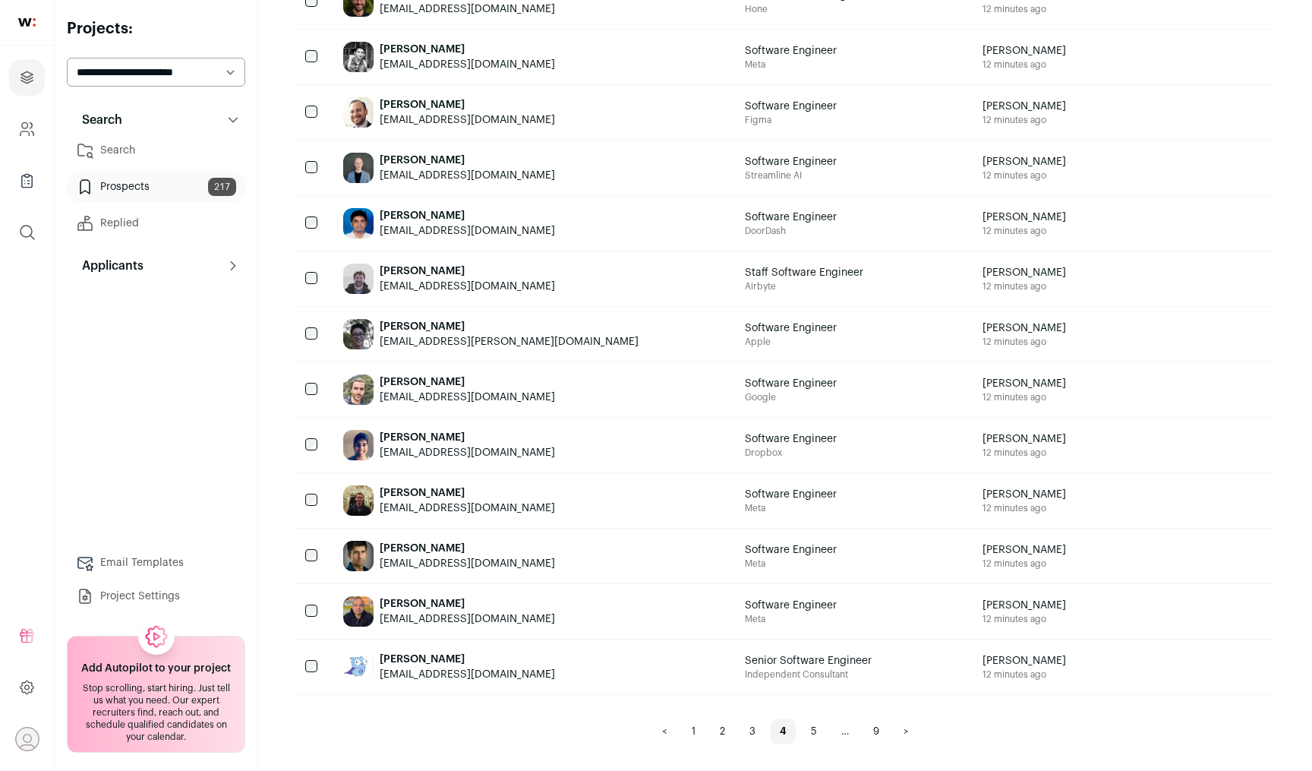
click at [815, 729] on link "5" at bounding box center [814, 731] width 24 height 24
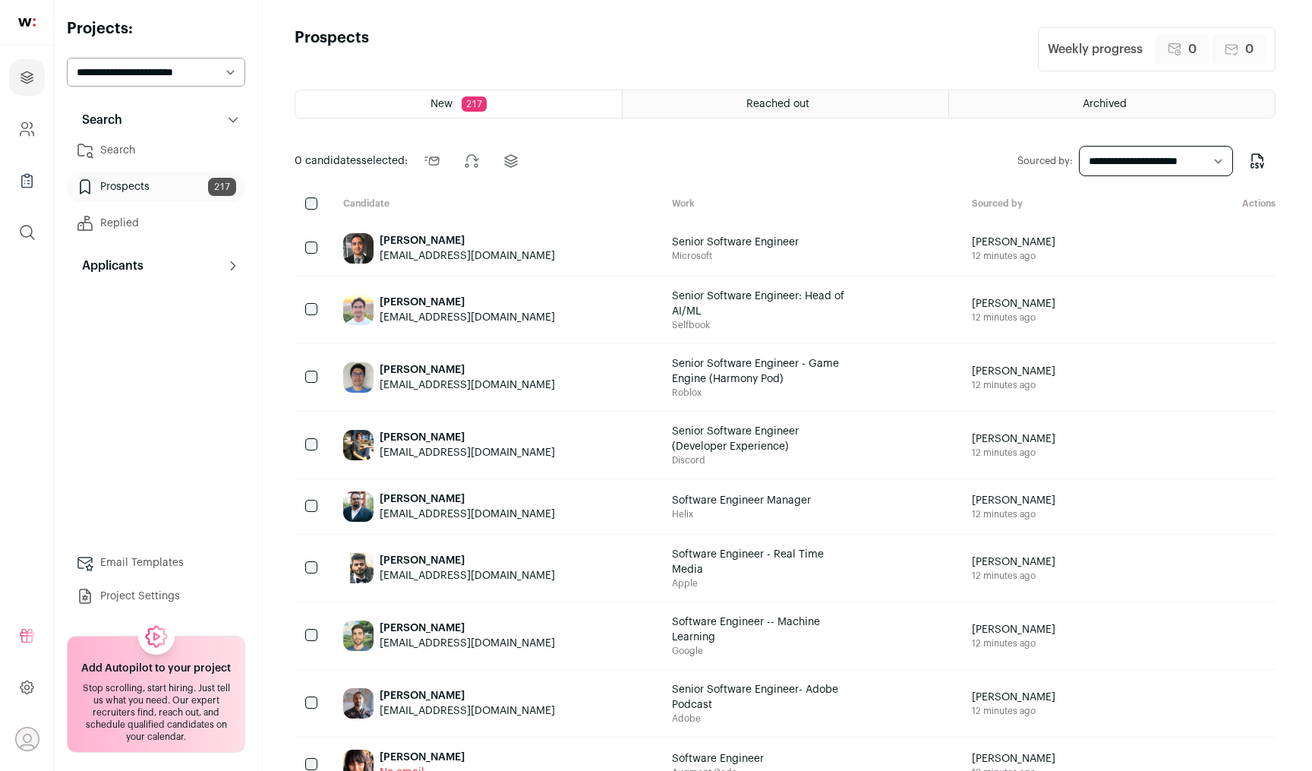
click at [323, 311] on div at bounding box center [313, 309] width 36 height 67
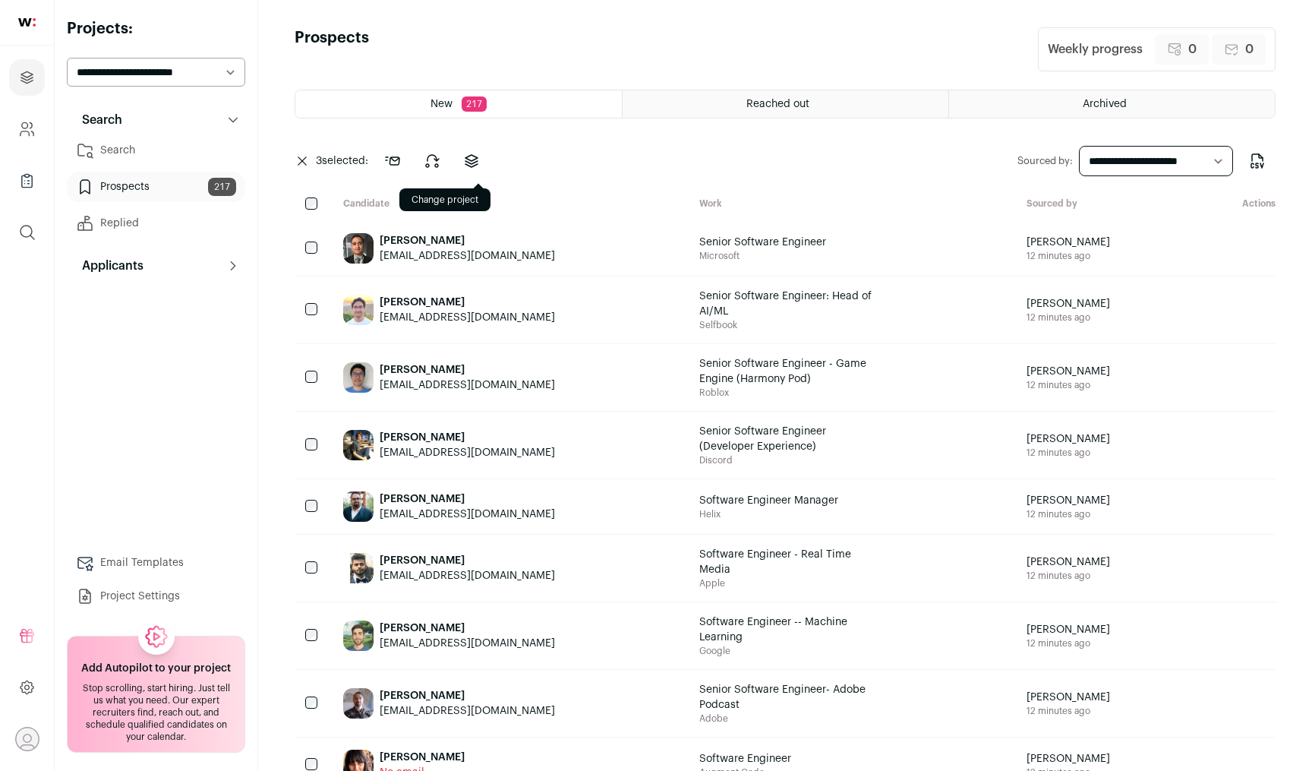
click at [478, 158] on icon at bounding box center [472, 161] width 12 height 12
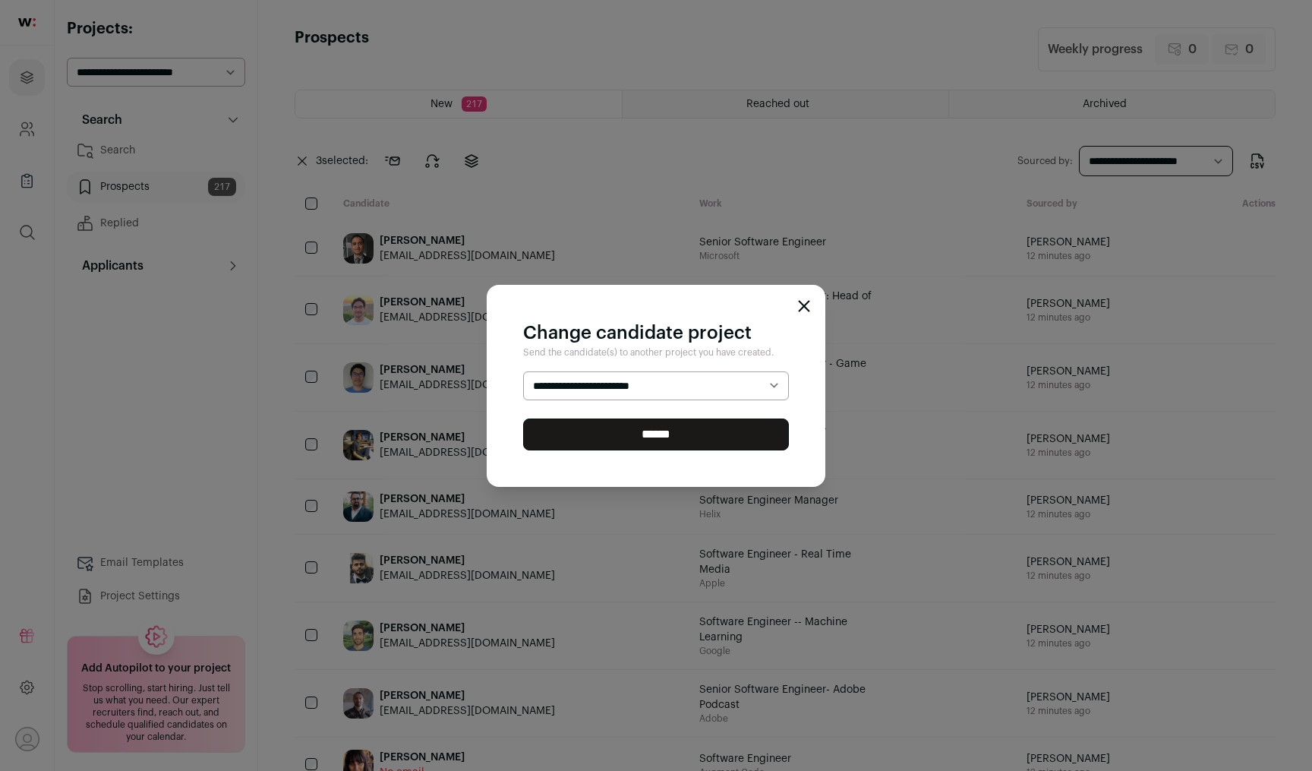
click at [581, 393] on select "**********" at bounding box center [656, 385] width 266 height 29
click at [528, 191] on div "**********" at bounding box center [656, 385] width 1312 height 771
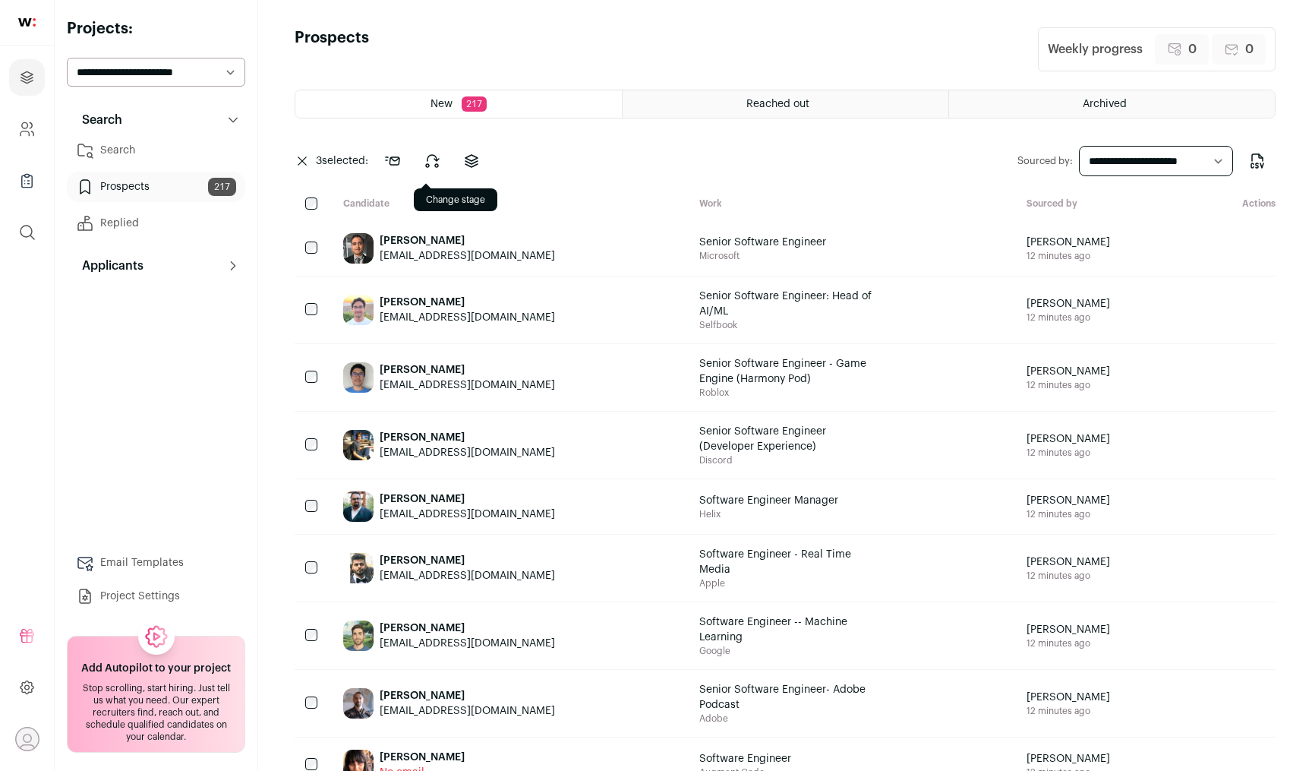
click at [440, 163] on icon at bounding box center [432, 161] width 18 height 18
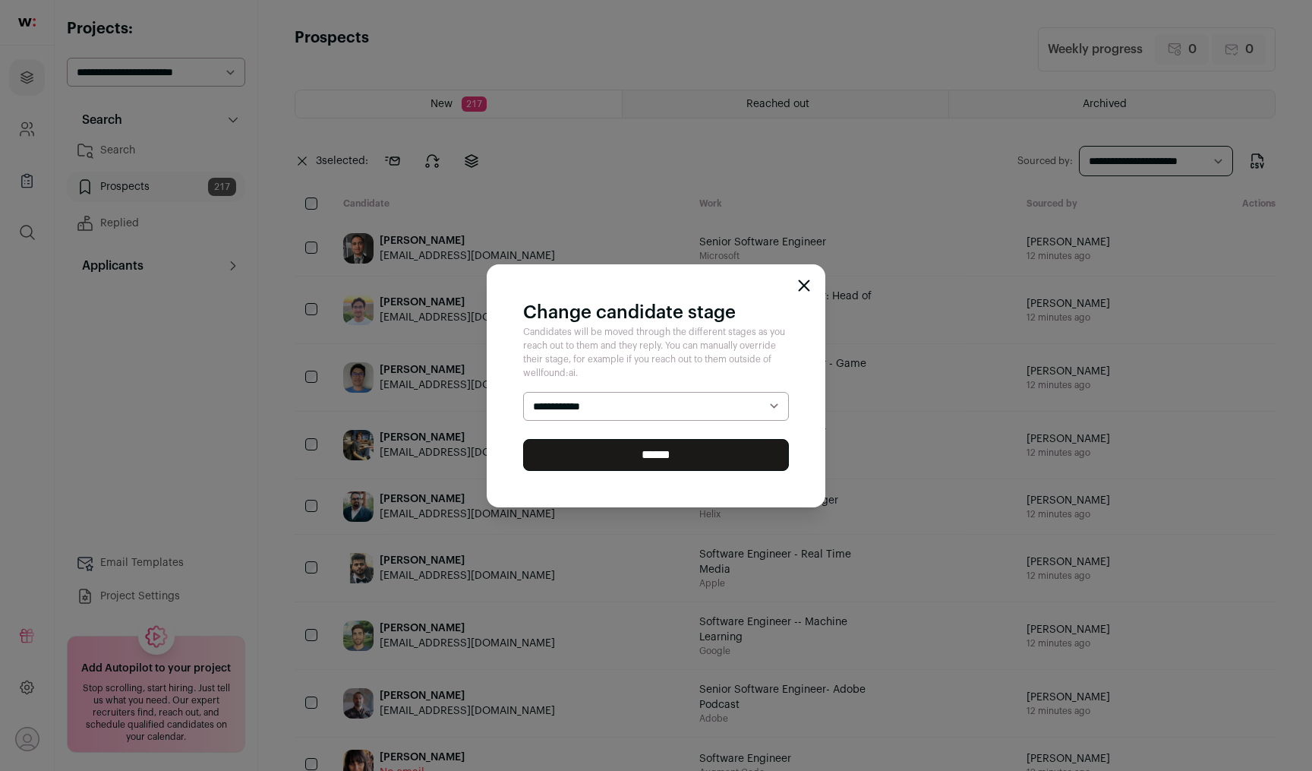
click at [571, 392] on select "**********" at bounding box center [656, 406] width 266 height 29
select select "********"
click at [523, 392] on select "**********" at bounding box center [656, 406] width 266 height 29
click at [623, 456] on input "******" at bounding box center [656, 455] width 266 height 32
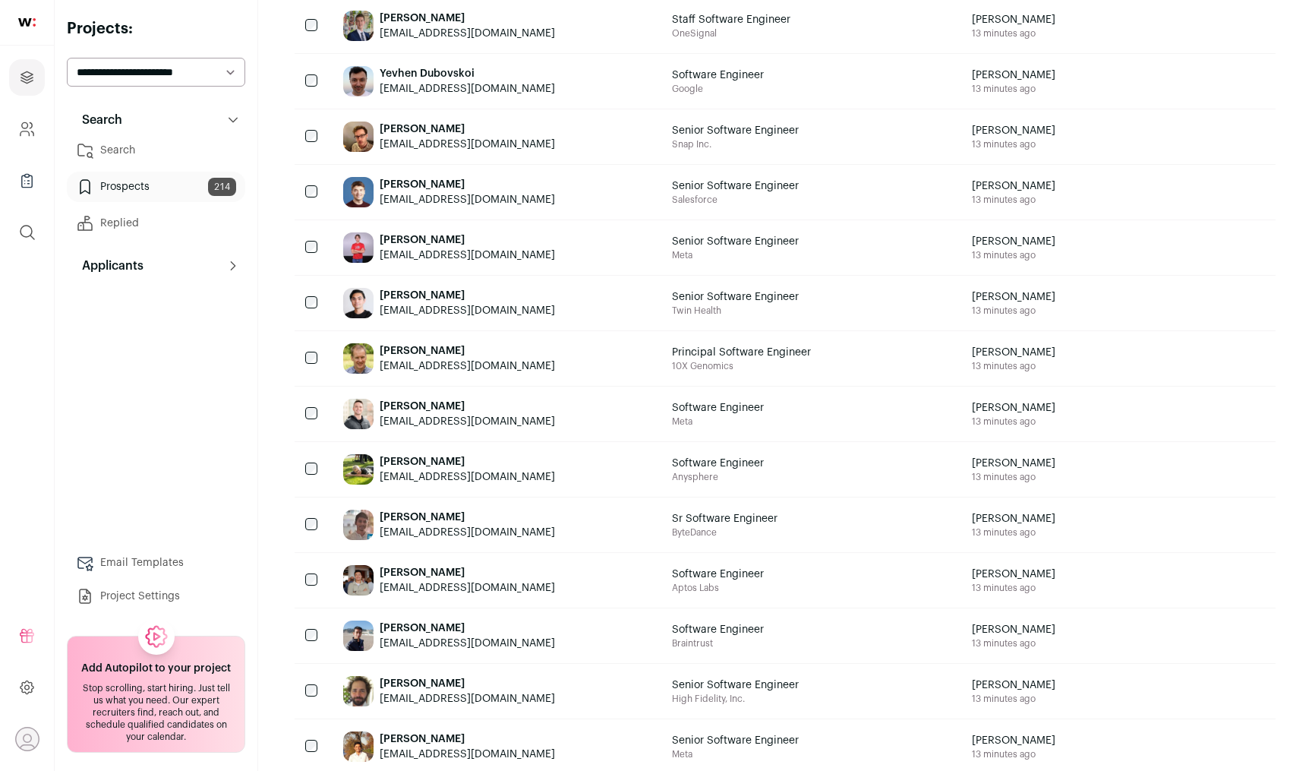
scroll to position [1021, 0]
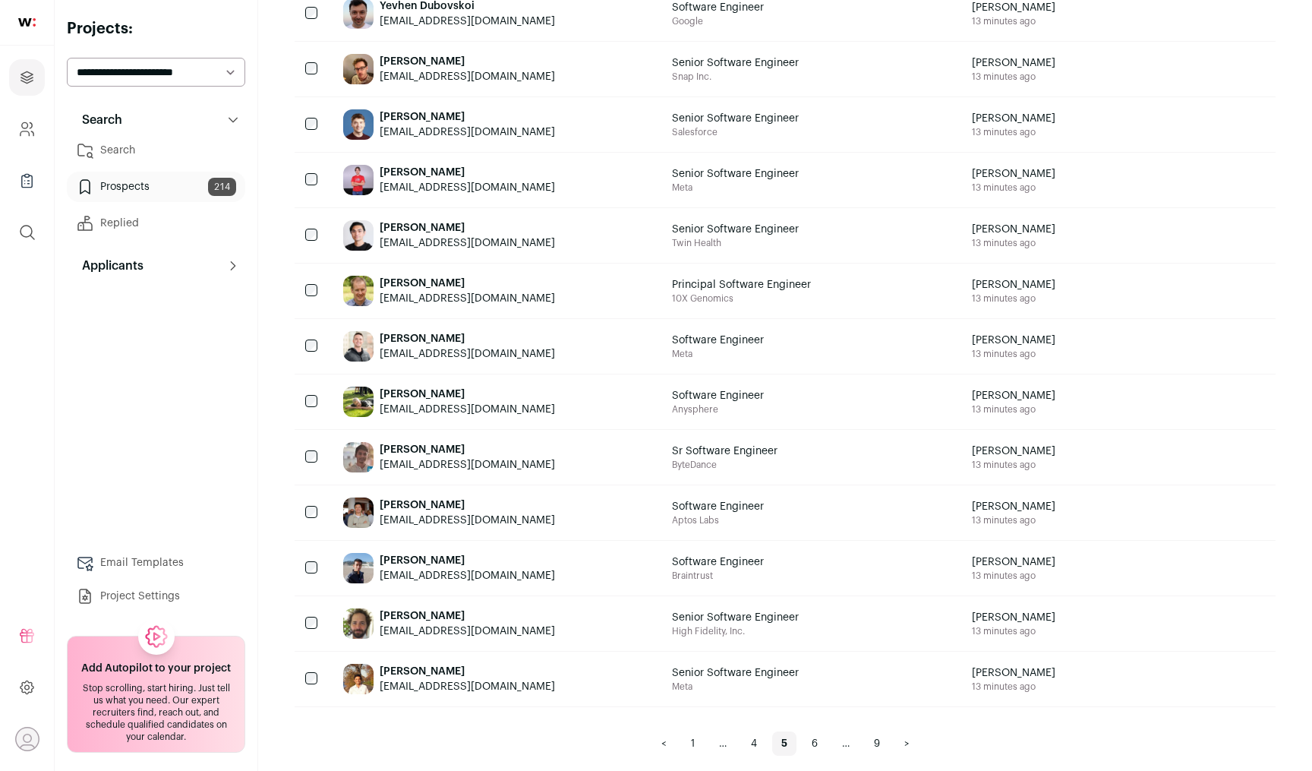
click at [814, 733] on link "6" at bounding box center [815, 743] width 24 height 24
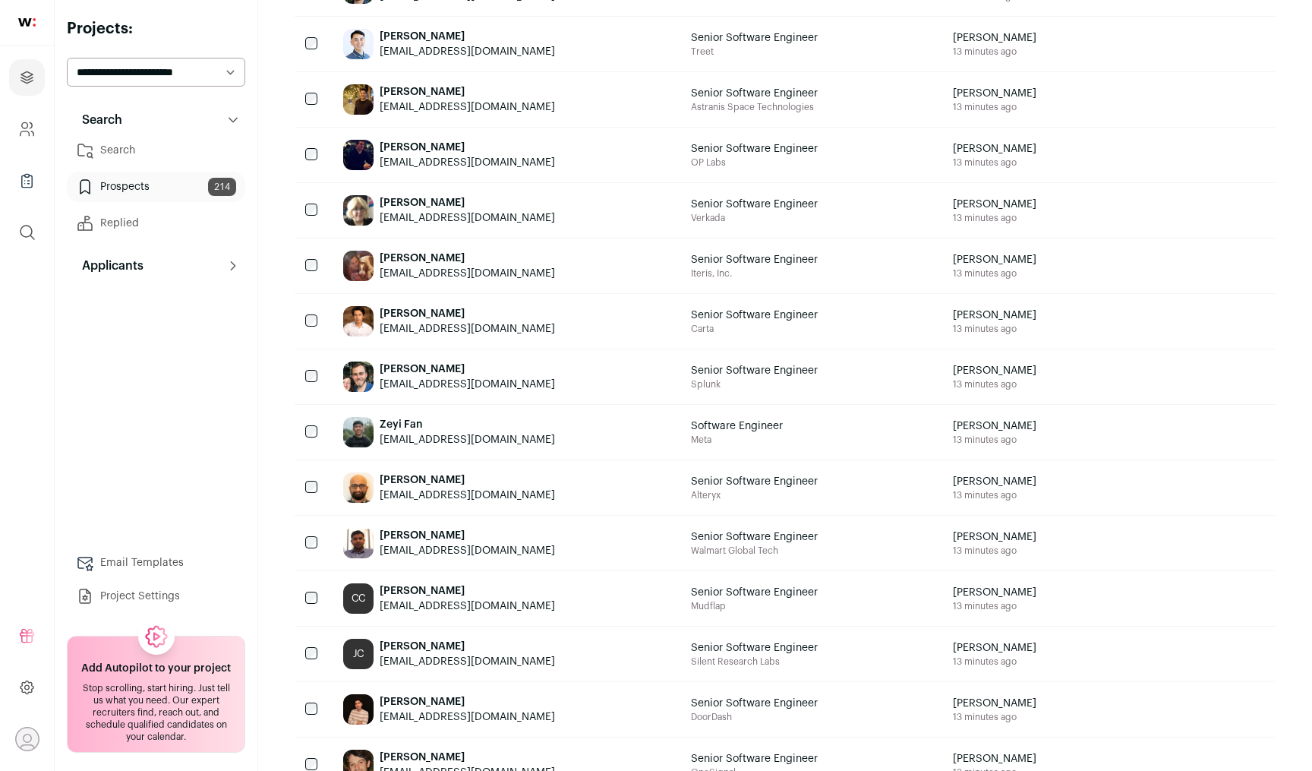
scroll to position [912, 0]
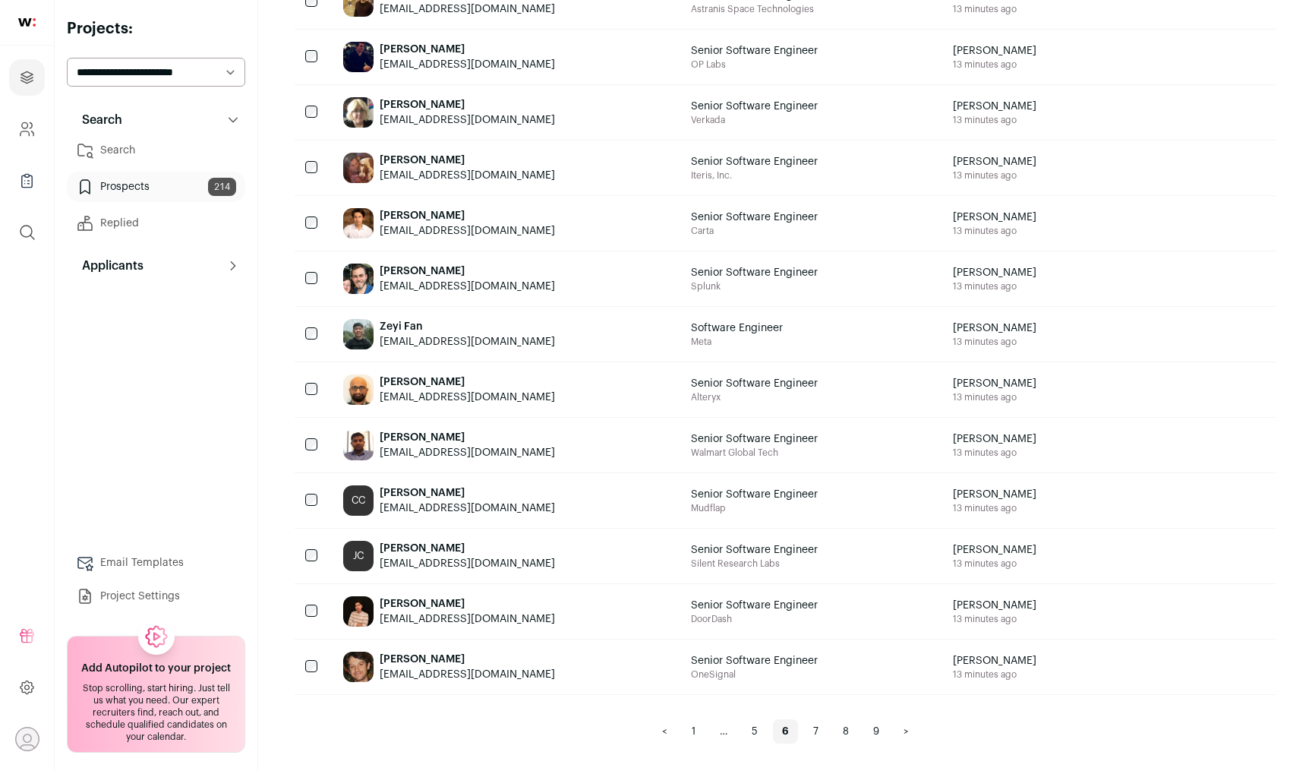
click at [313, 456] on div at bounding box center [313, 445] width 36 height 55
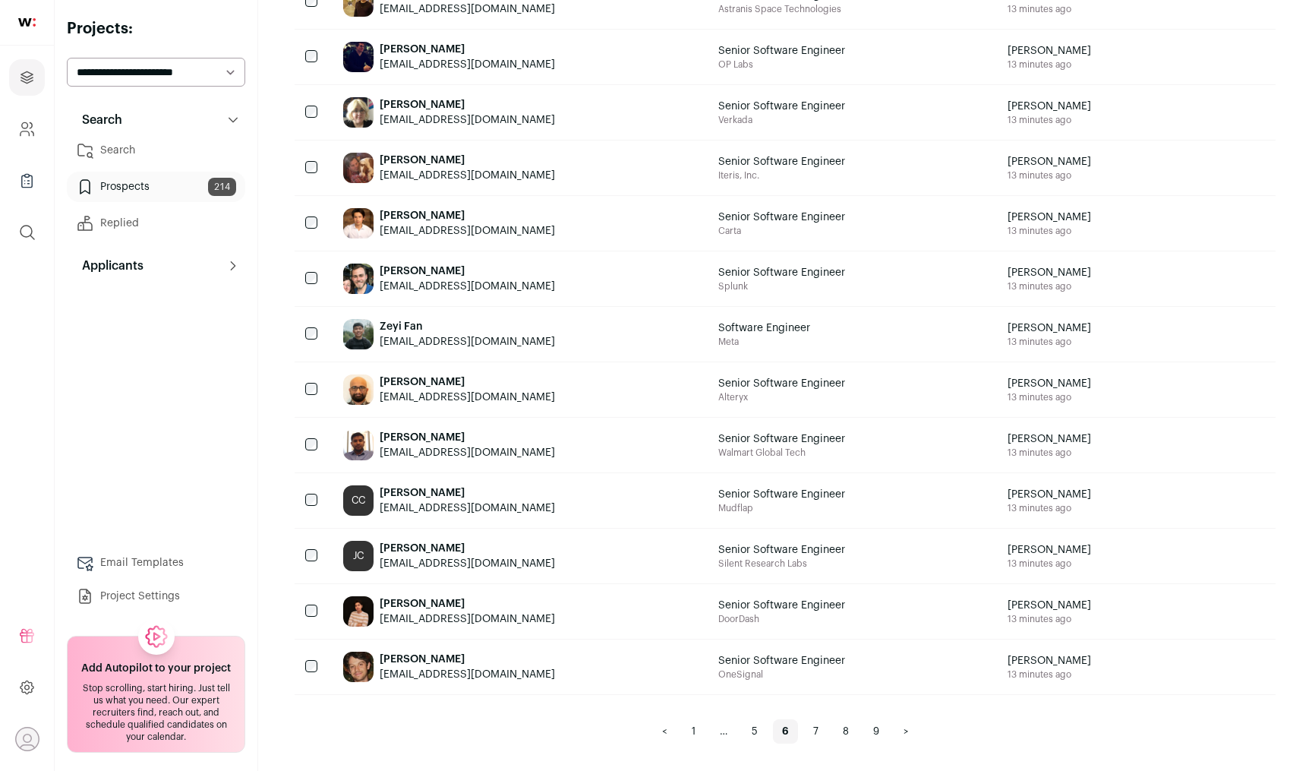
scroll to position [0, 0]
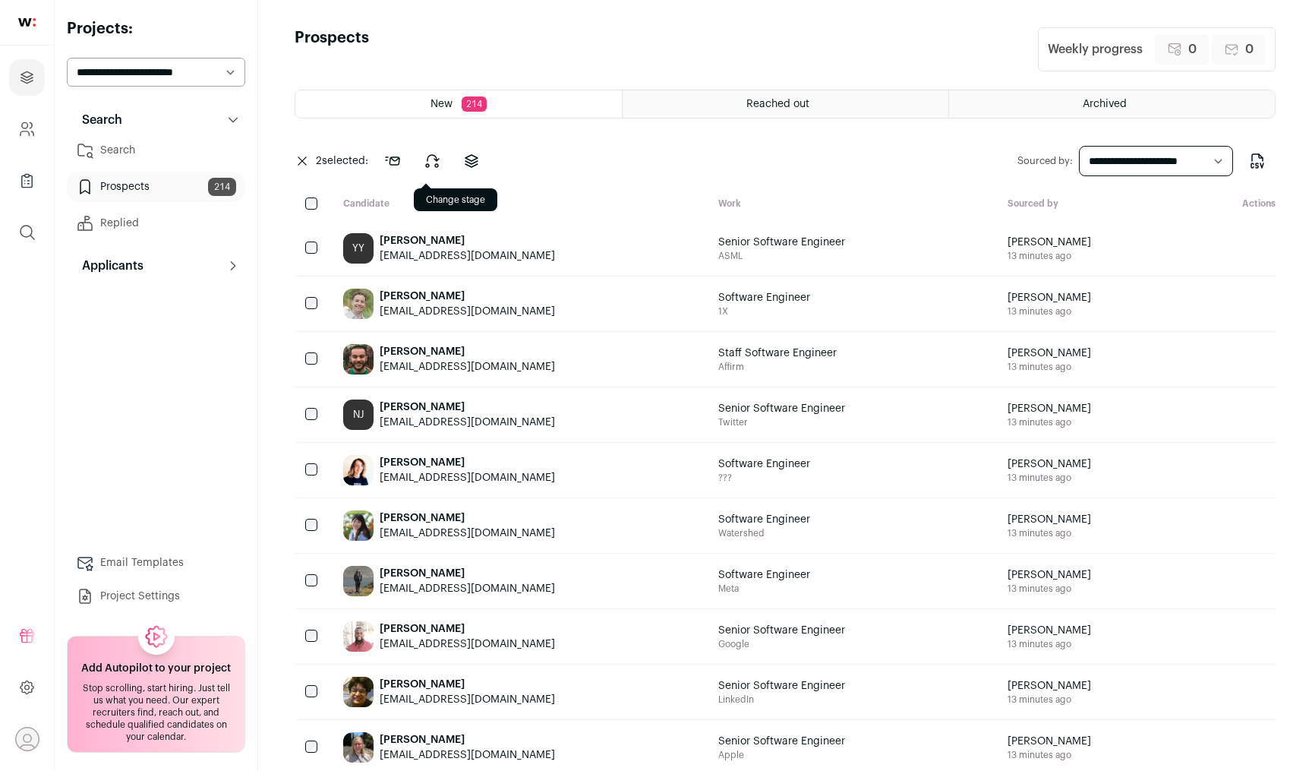
click at [446, 165] on button at bounding box center [432, 161] width 36 height 36
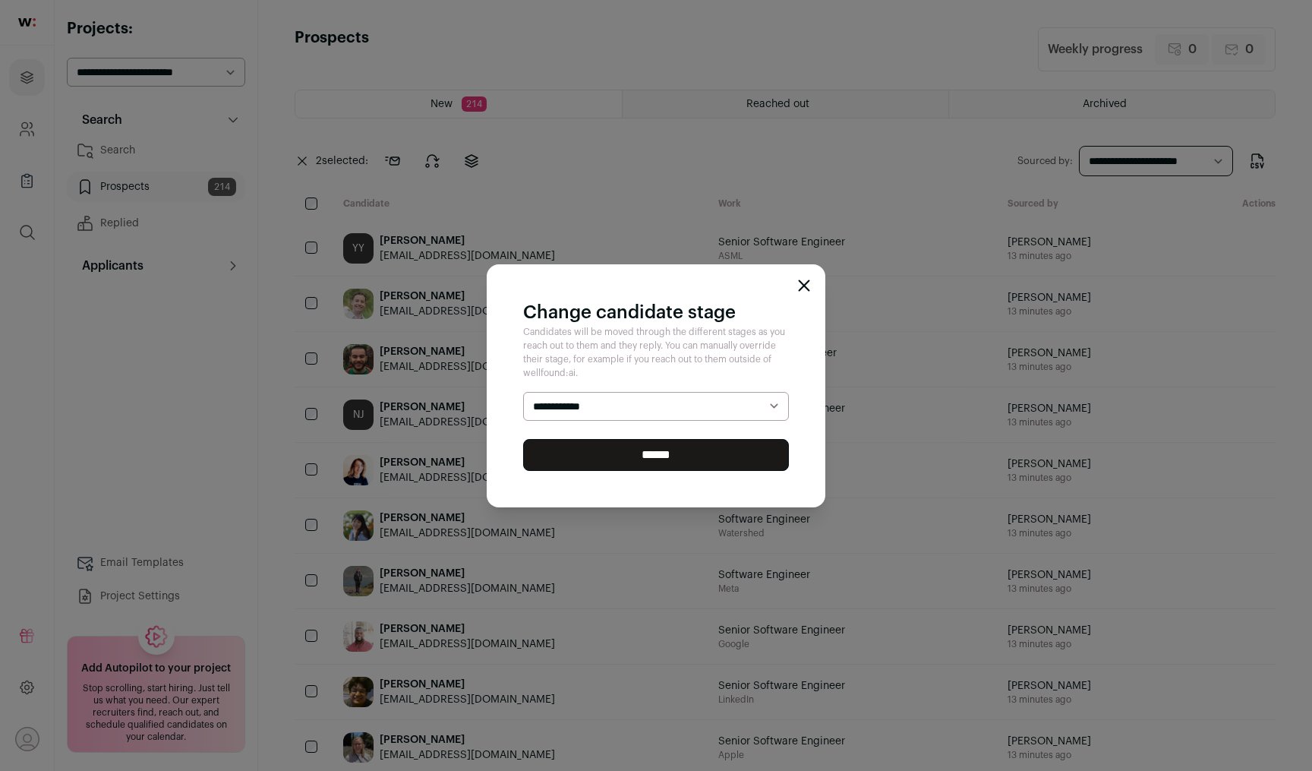
click at [570, 412] on select "**********" at bounding box center [656, 406] width 266 height 29
select select "********"
click at [523, 392] on select "**********" at bounding box center [656, 406] width 266 height 29
click at [624, 452] on input "******" at bounding box center [656, 455] width 266 height 32
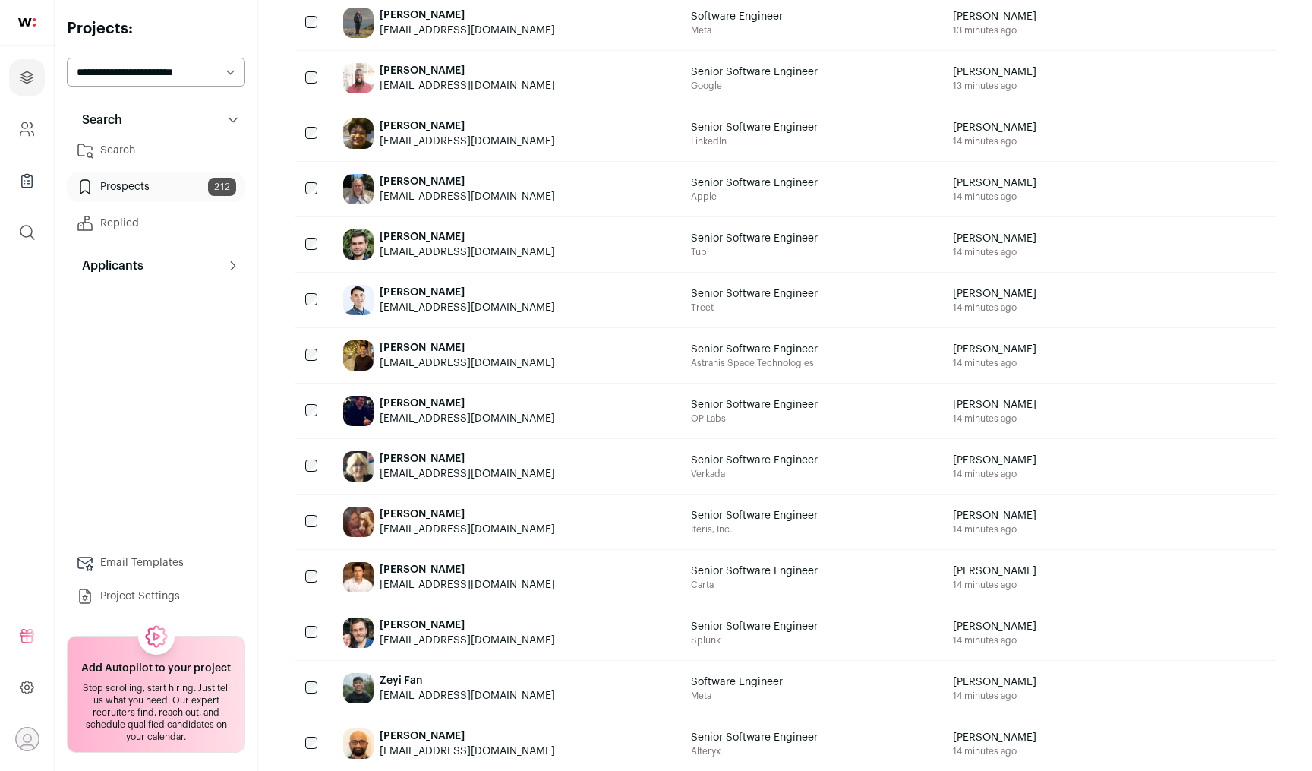
scroll to position [961, 0]
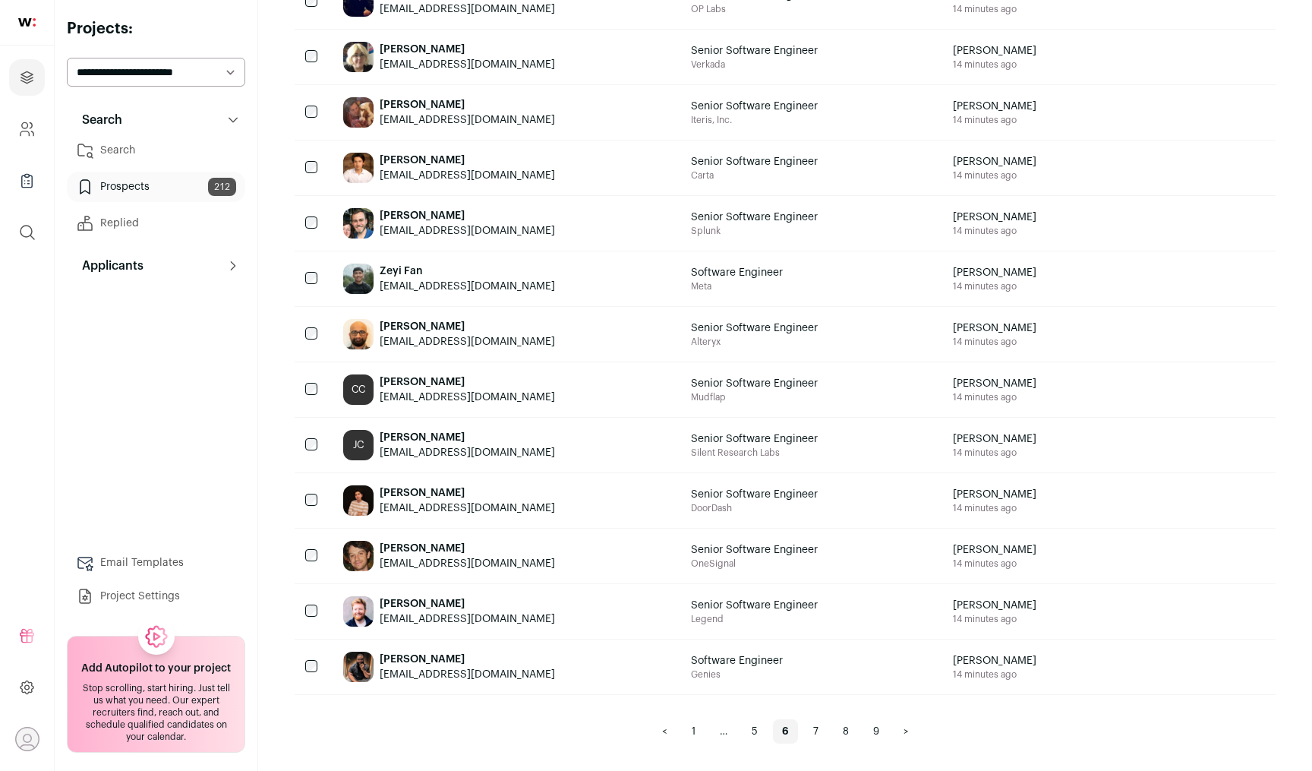
click at [818, 733] on link "7" at bounding box center [816, 731] width 24 height 24
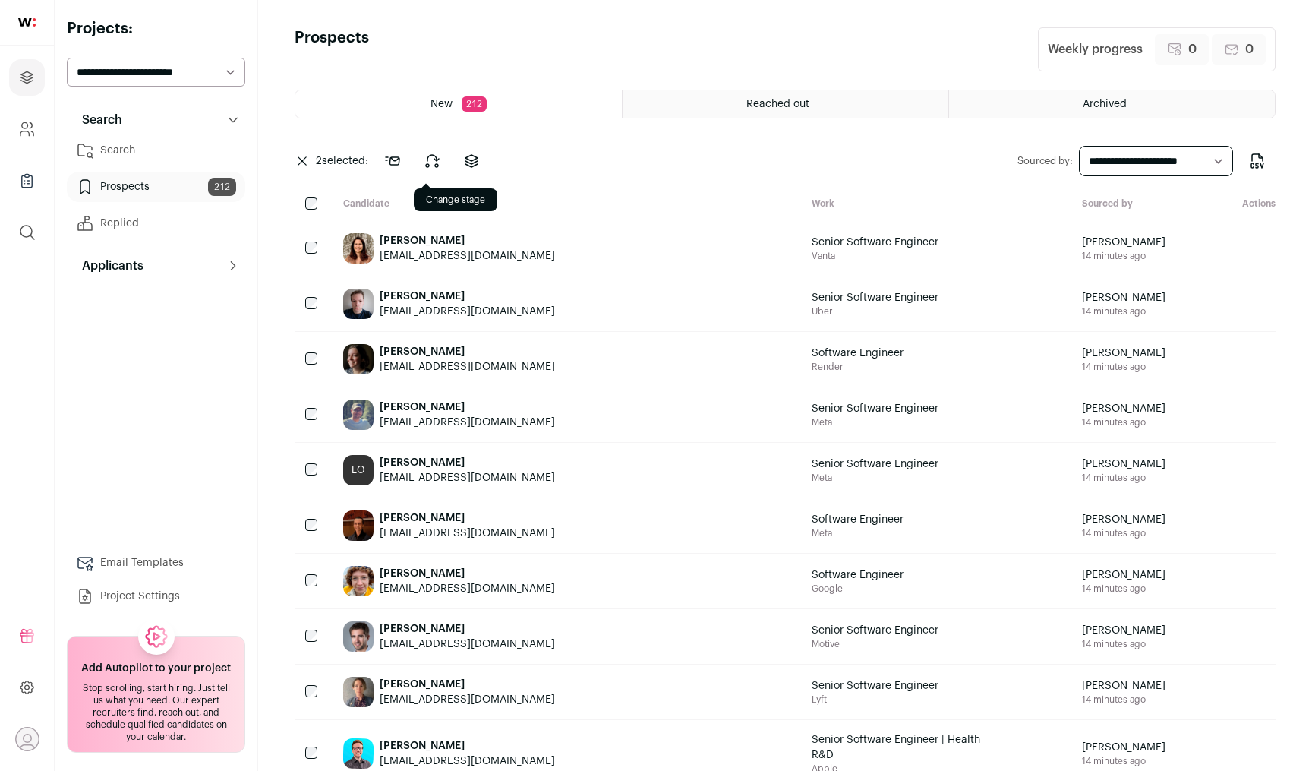
click at [439, 159] on icon at bounding box center [432, 161] width 13 height 12
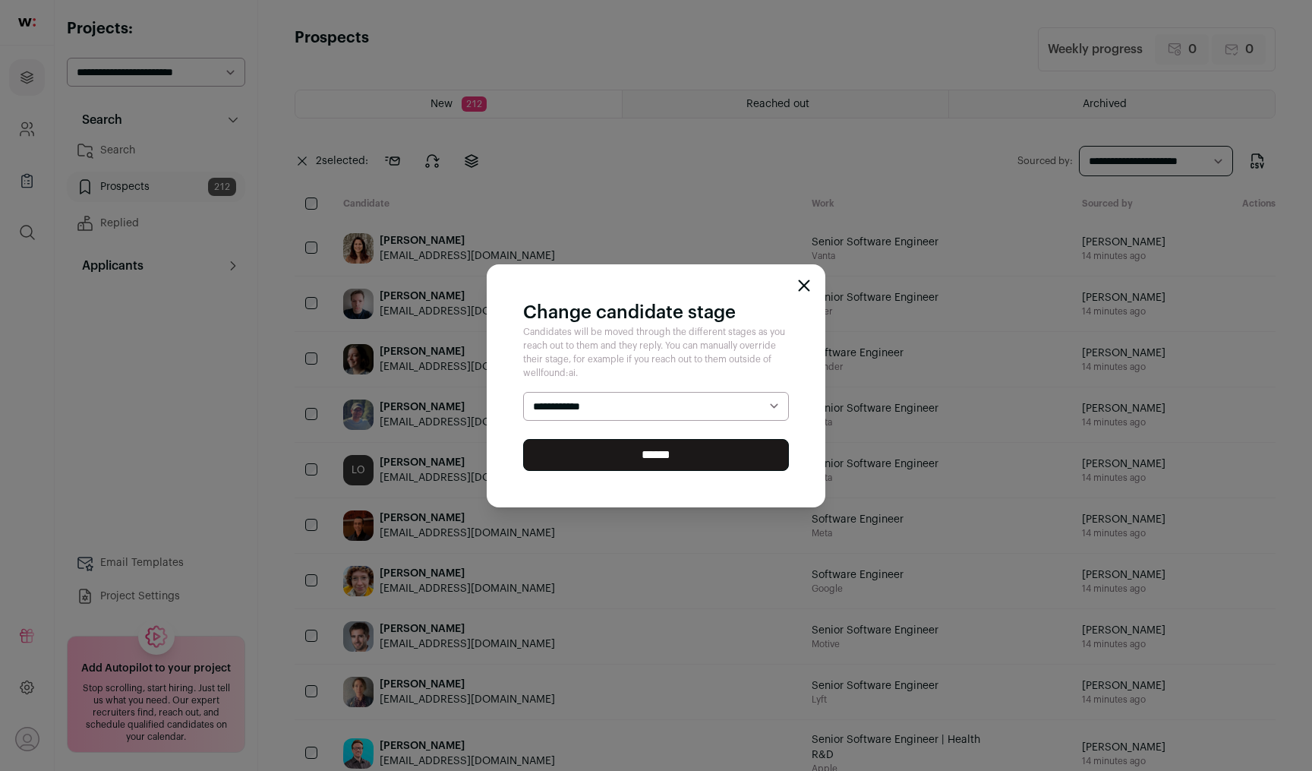
click at [579, 404] on select "**********" at bounding box center [656, 406] width 266 height 29
select select "********"
click at [523, 392] on select "**********" at bounding box center [656, 406] width 266 height 29
click at [595, 457] on input "******" at bounding box center [656, 455] width 266 height 32
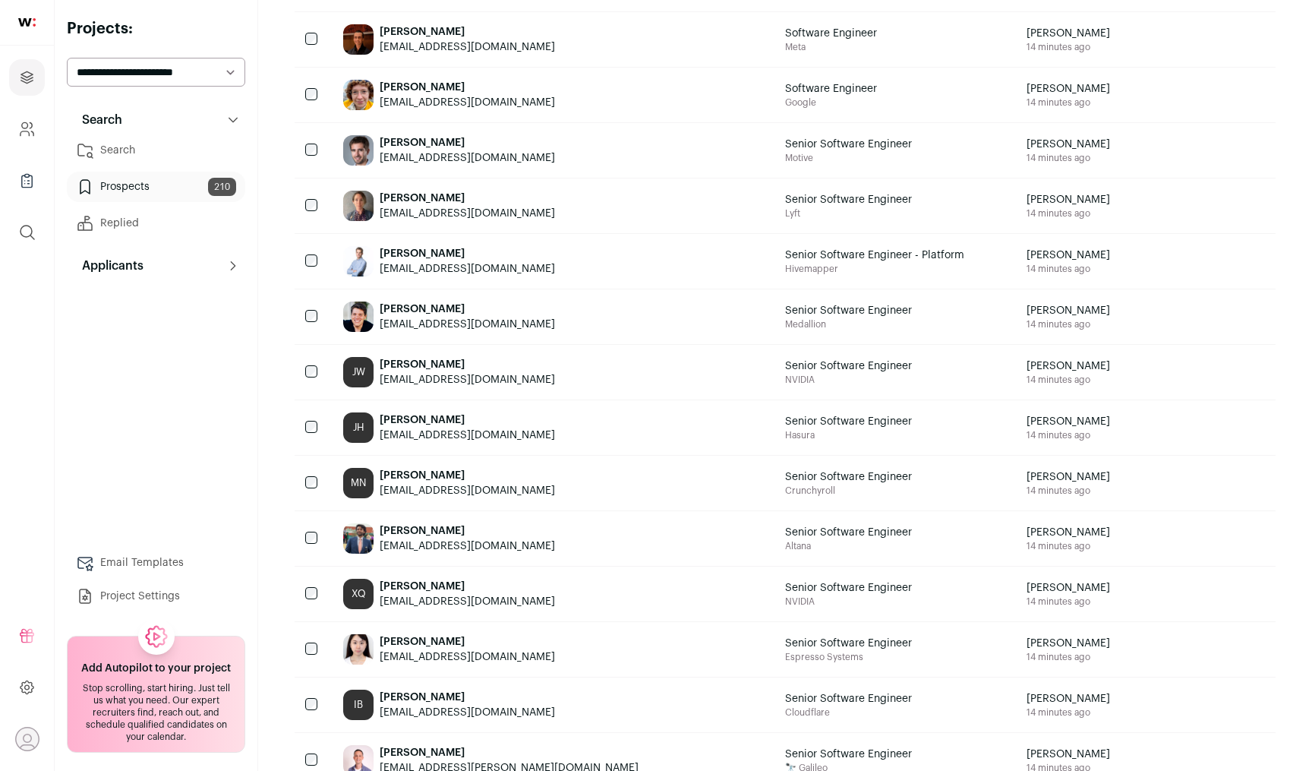
scroll to position [961, 0]
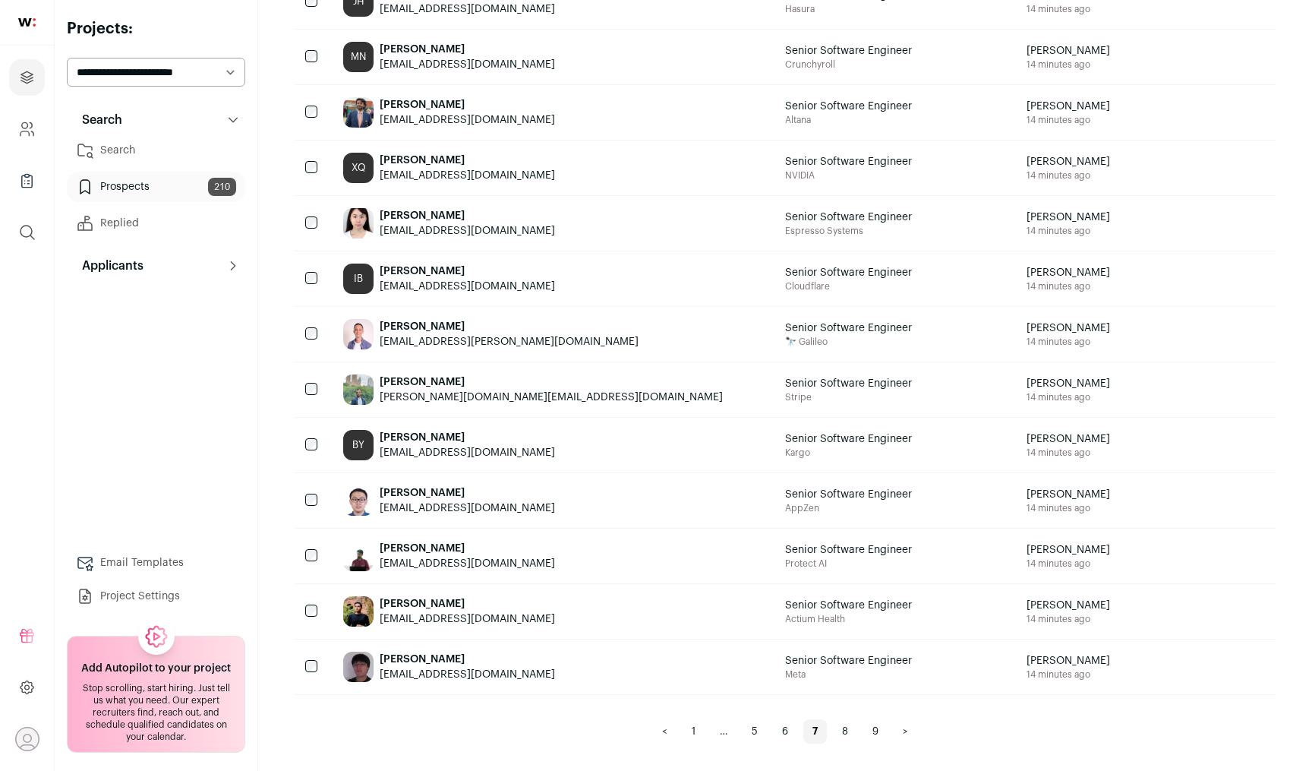
click at [848, 733] on link "8" at bounding box center [845, 731] width 24 height 24
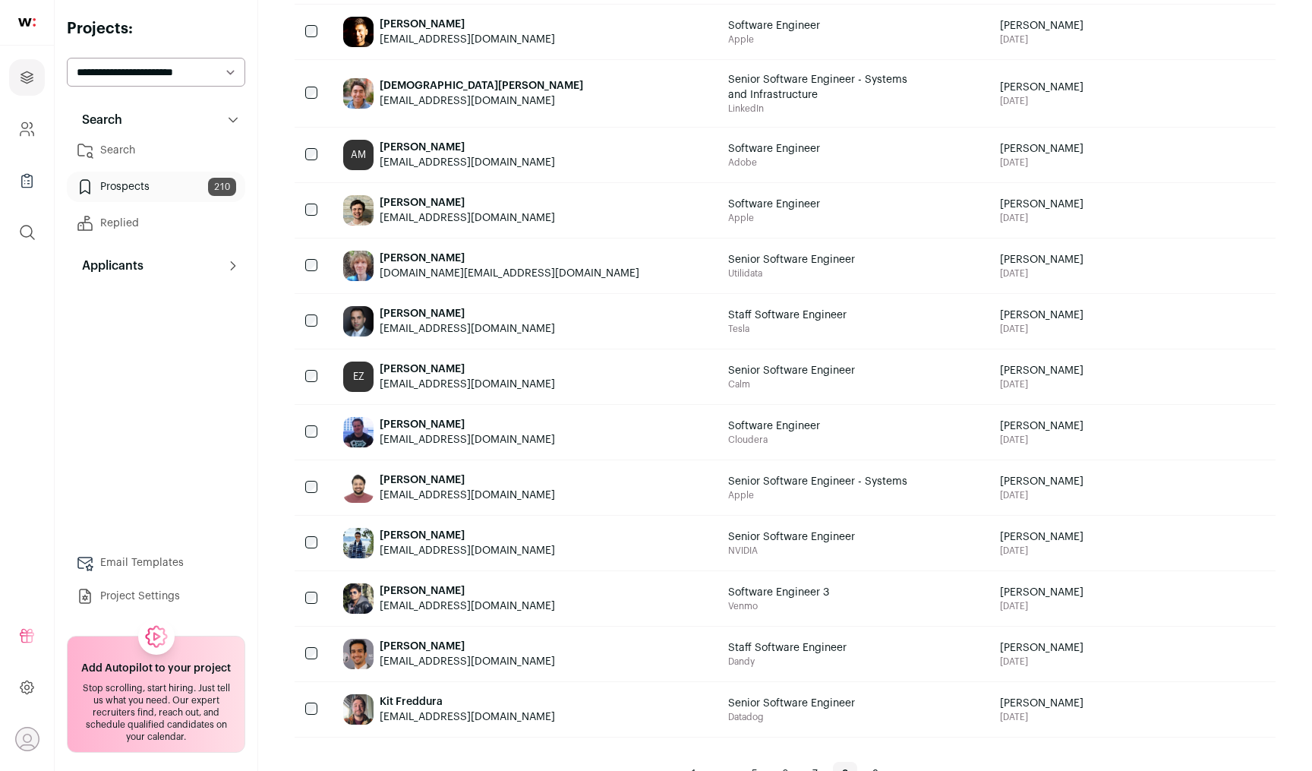
scroll to position [912, 0]
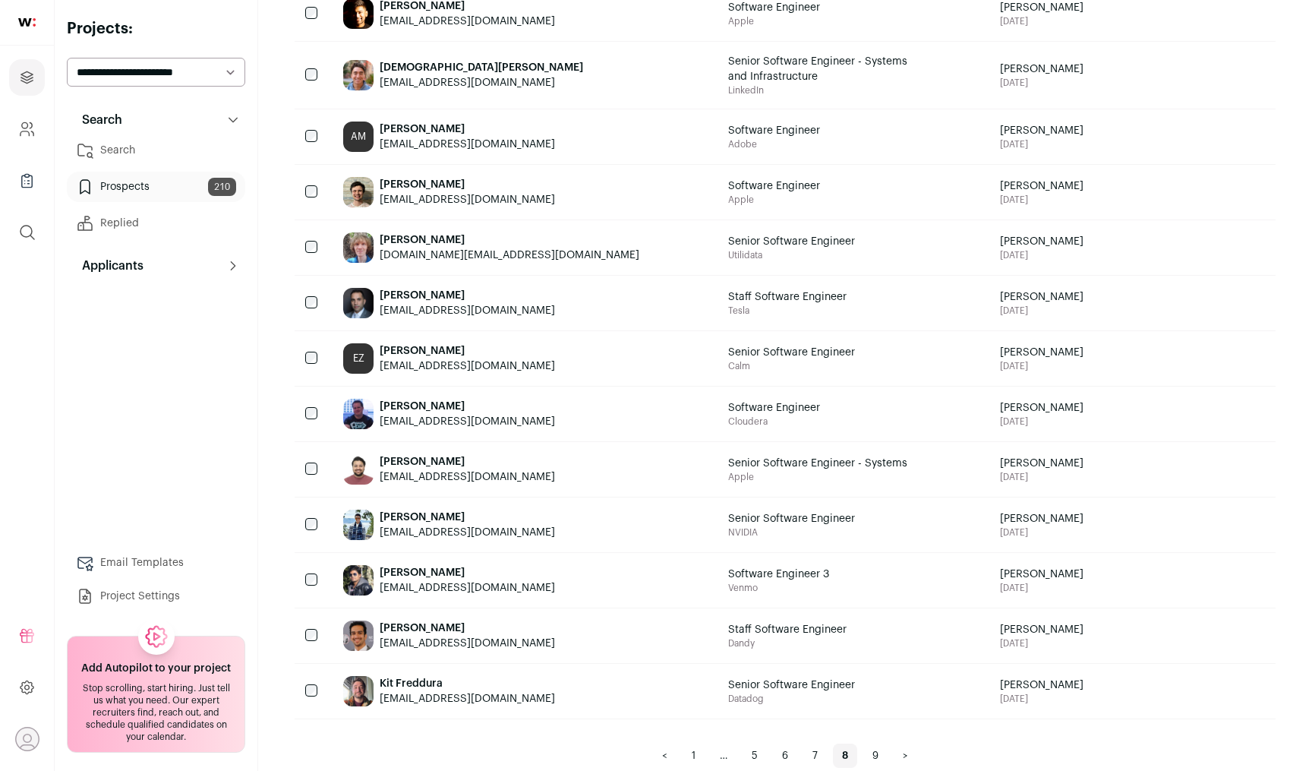
click at [304, 522] on div at bounding box center [313, 524] width 36 height 55
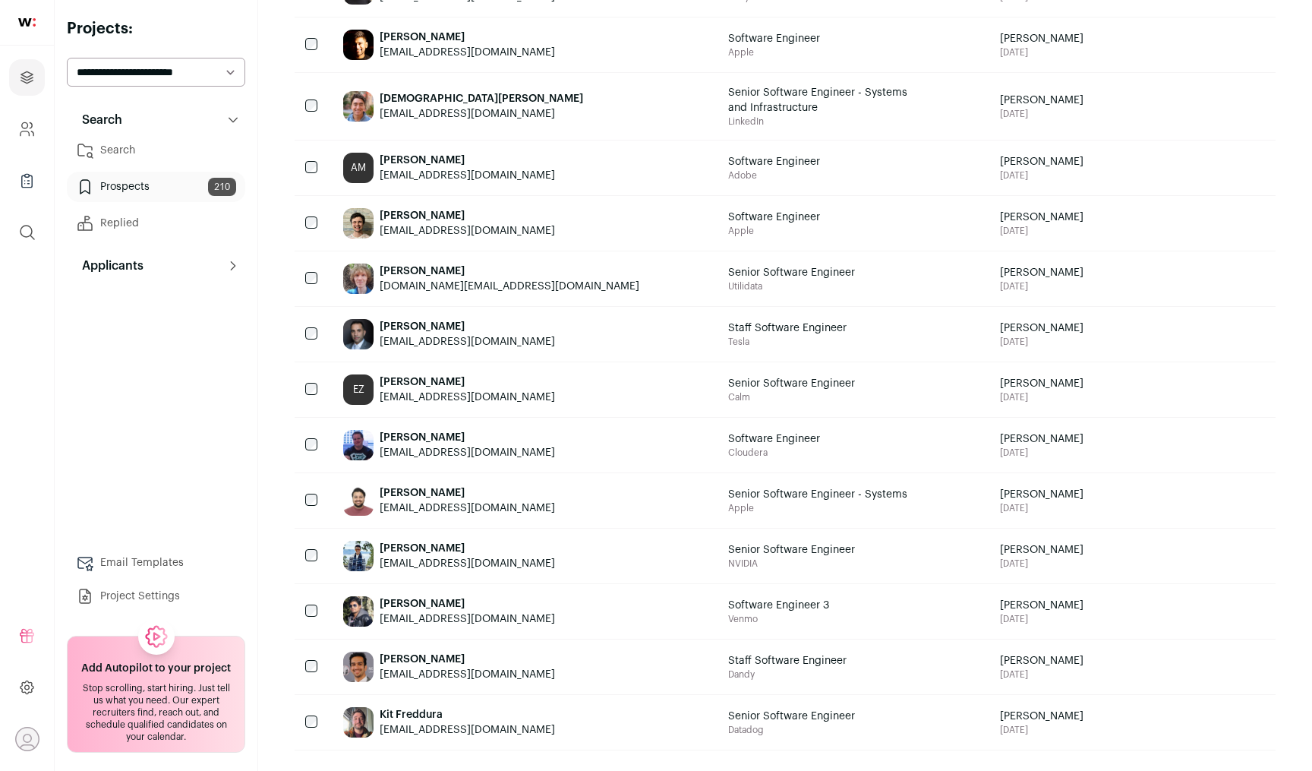
scroll to position [882, 0]
click at [310, 560] on div at bounding box center [313, 554] width 36 height 55
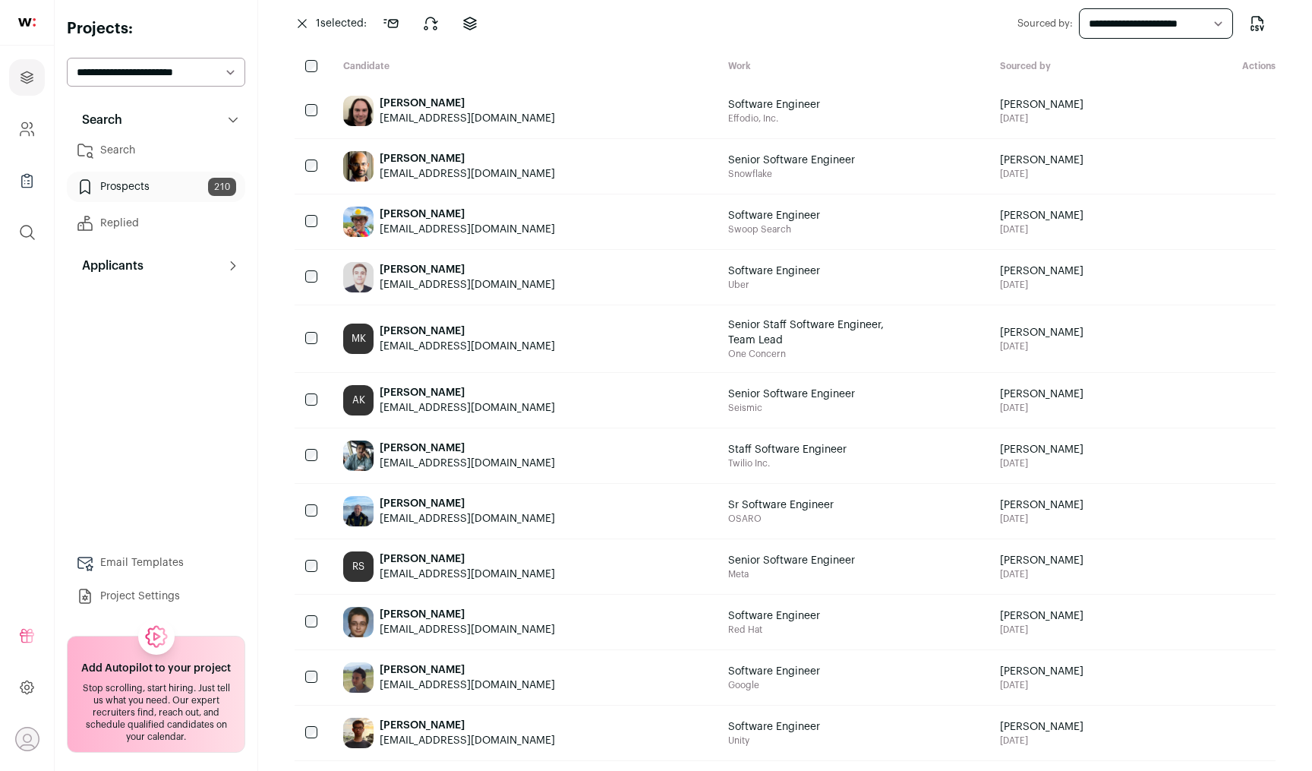
scroll to position [0, 0]
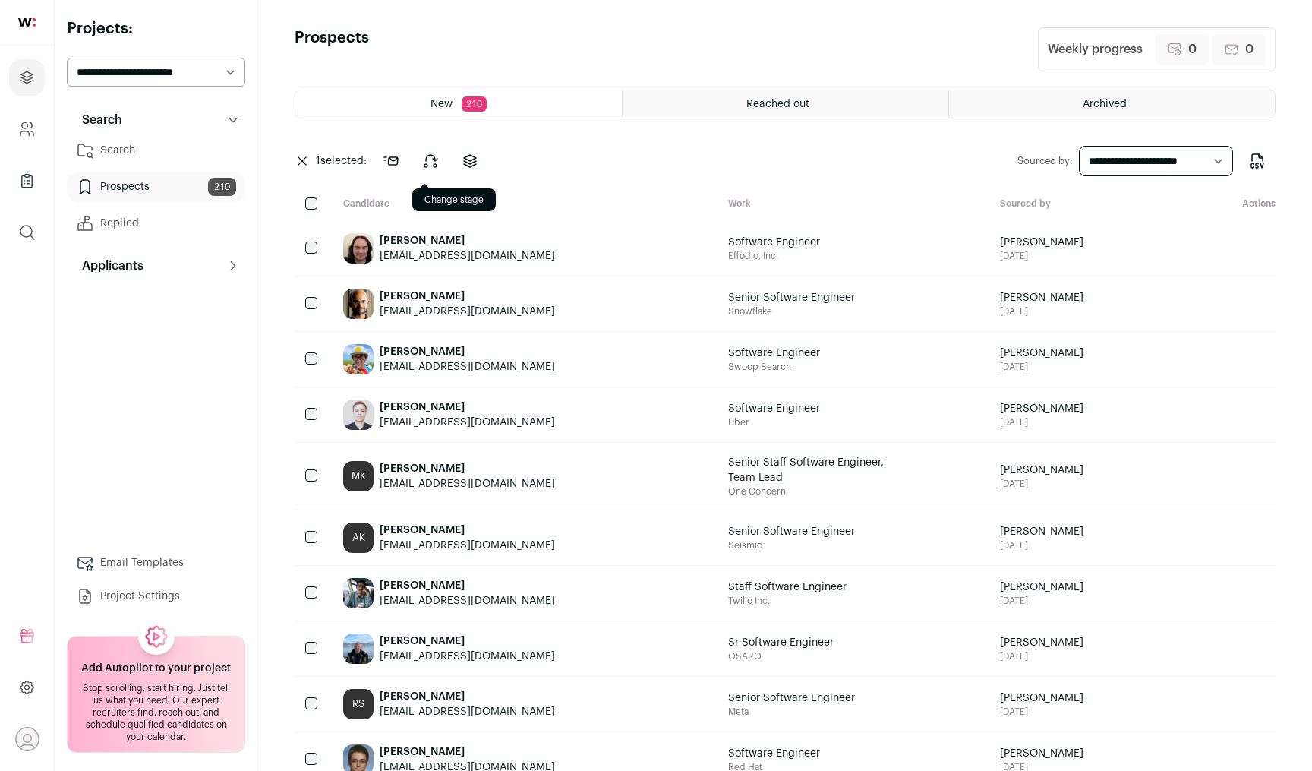
click at [437, 163] on icon at bounding box center [431, 161] width 13 height 12
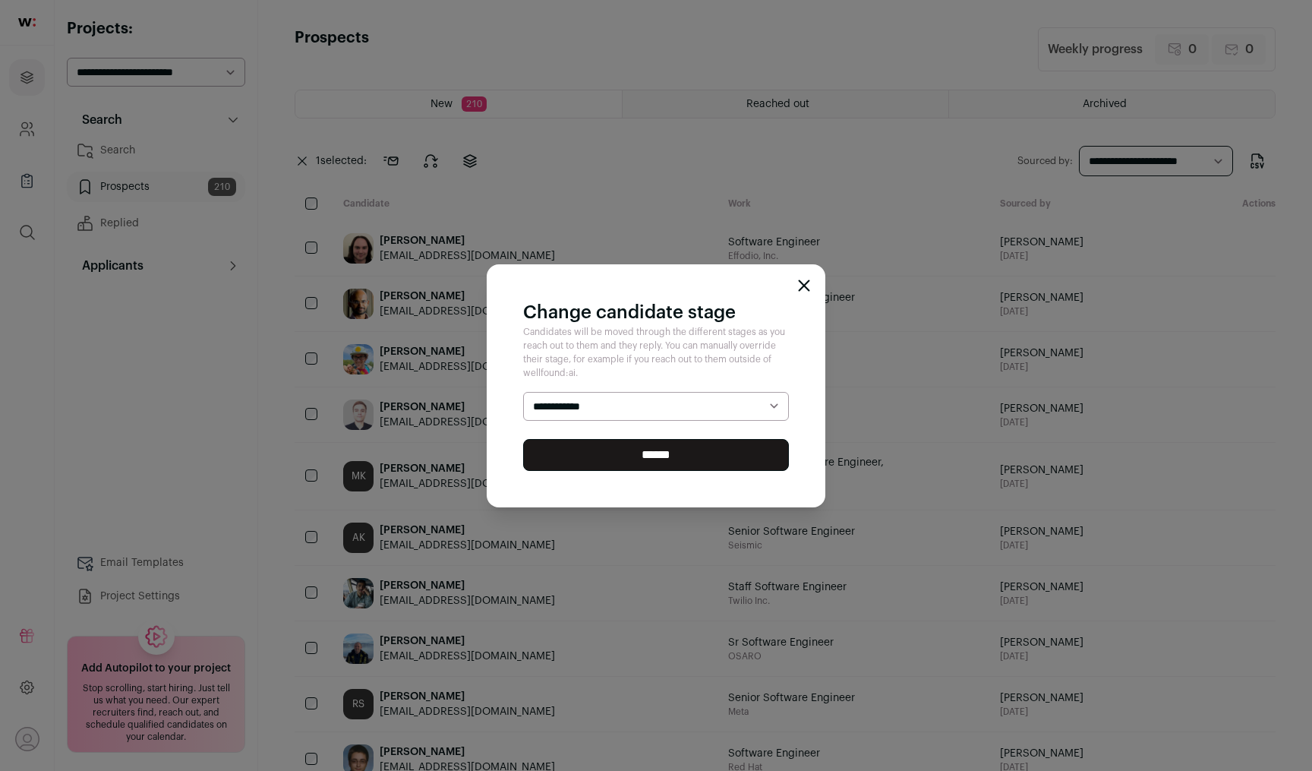
click at [807, 281] on icon "Close modal" at bounding box center [805, 285] width 10 height 10
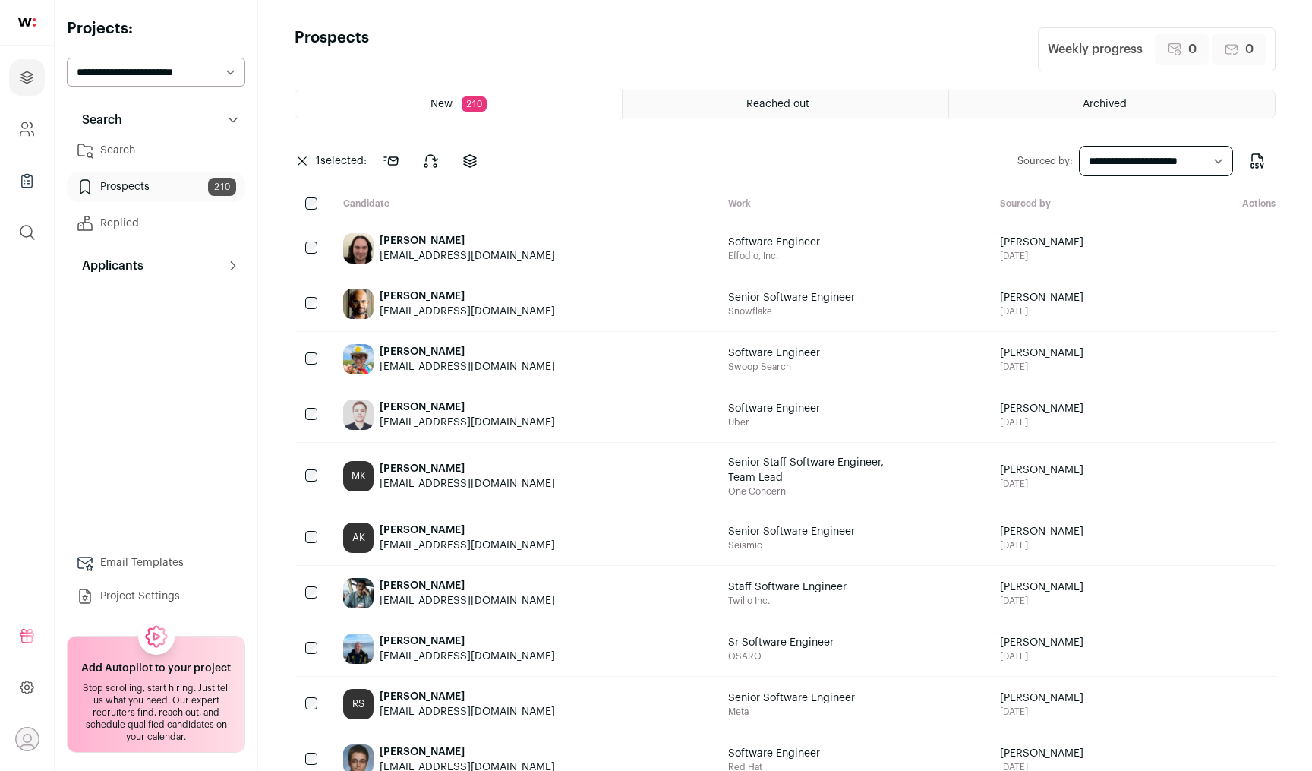
click at [441, 160] on button at bounding box center [430, 161] width 36 height 36
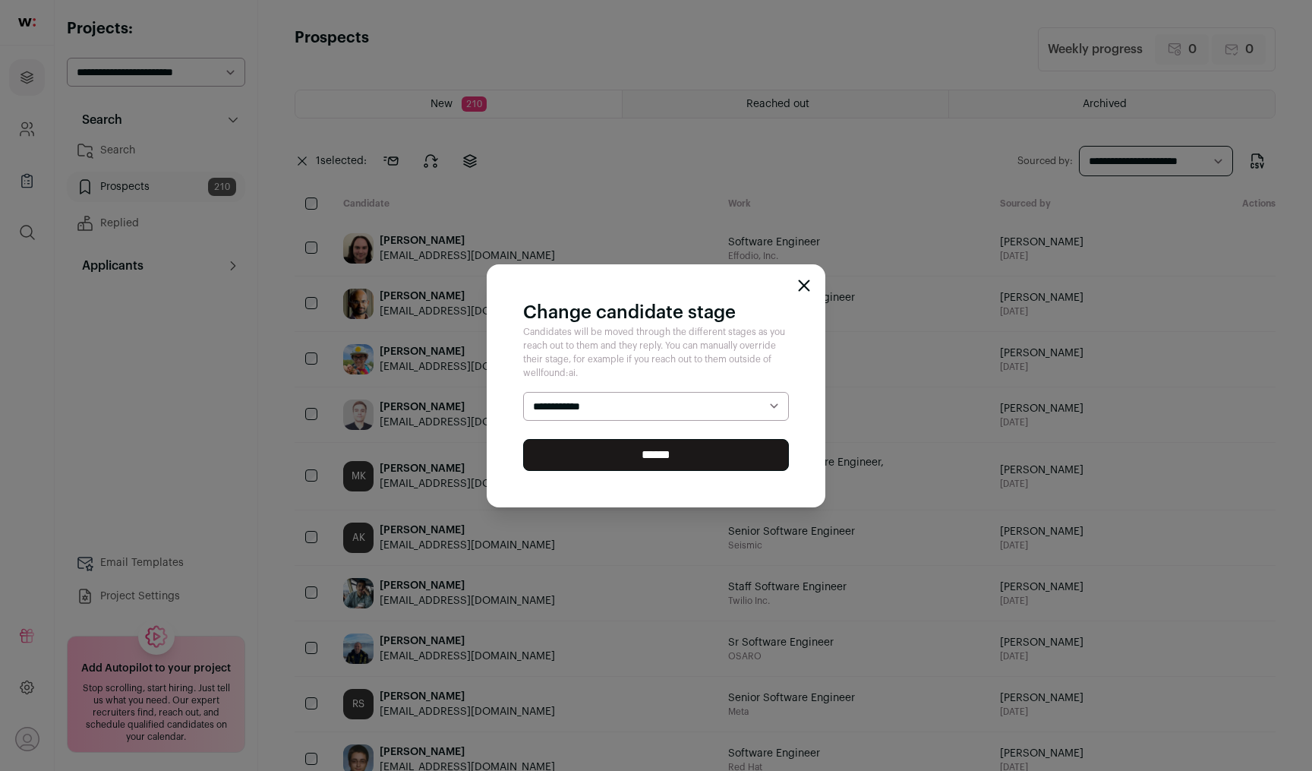
click at [708, 397] on select "**********" at bounding box center [656, 406] width 266 height 29
select select "********"
click at [523, 392] on select "**********" at bounding box center [656, 406] width 266 height 29
click at [660, 462] on input "******" at bounding box center [656, 455] width 266 height 32
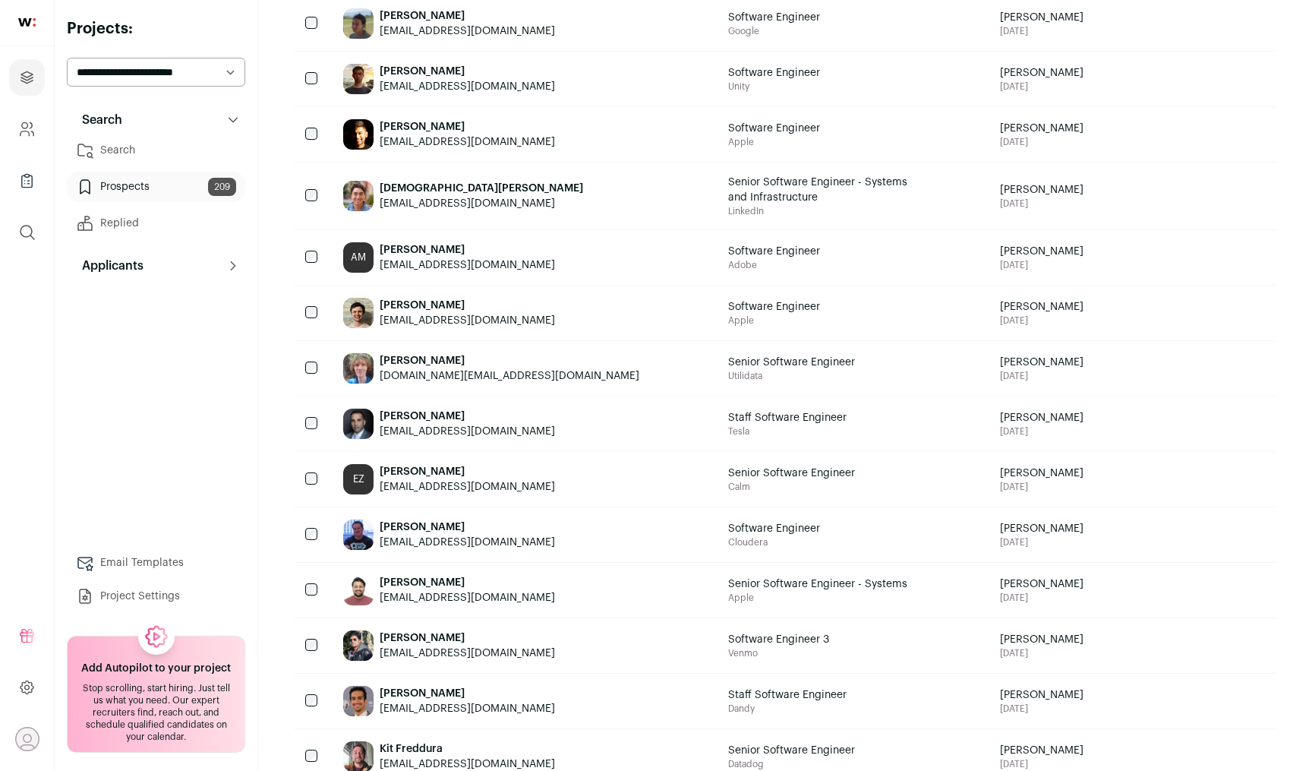
scroll to position [985, 0]
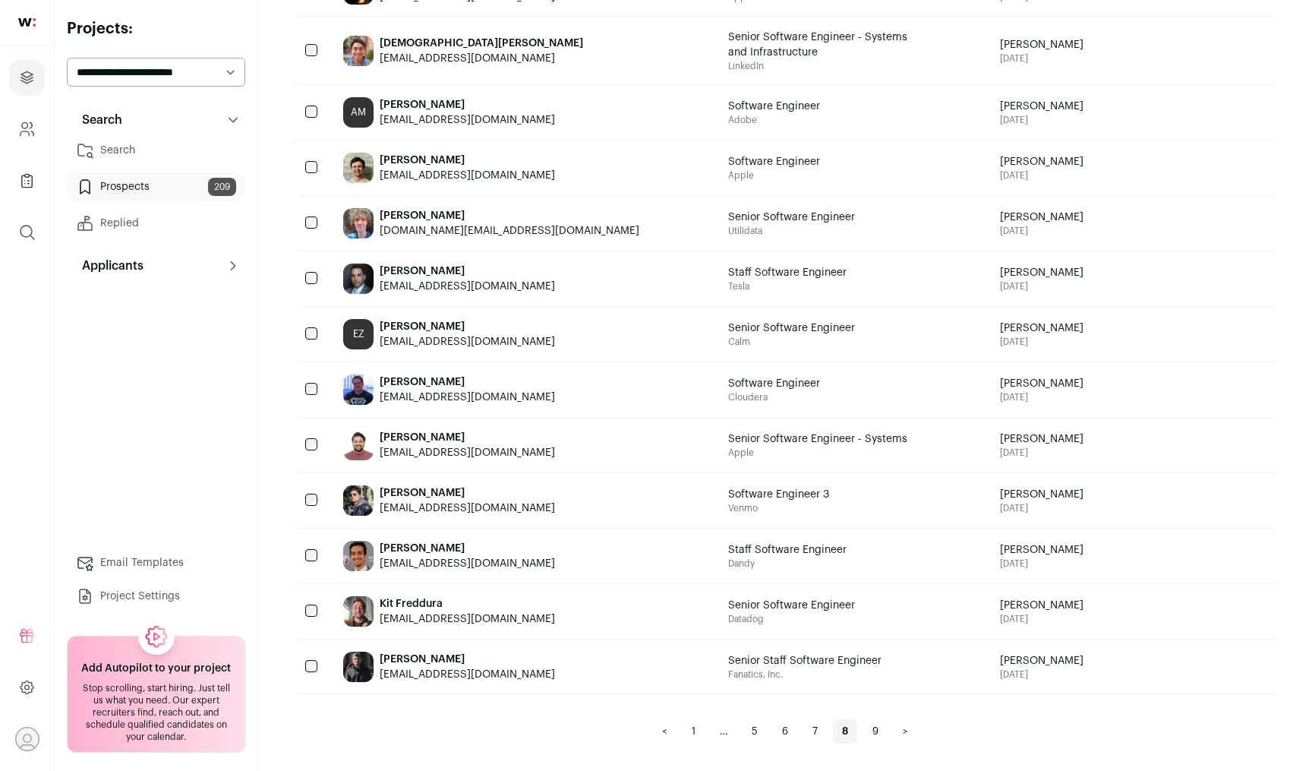
click at [877, 733] on link "9" at bounding box center [875, 731] width 24 height 24
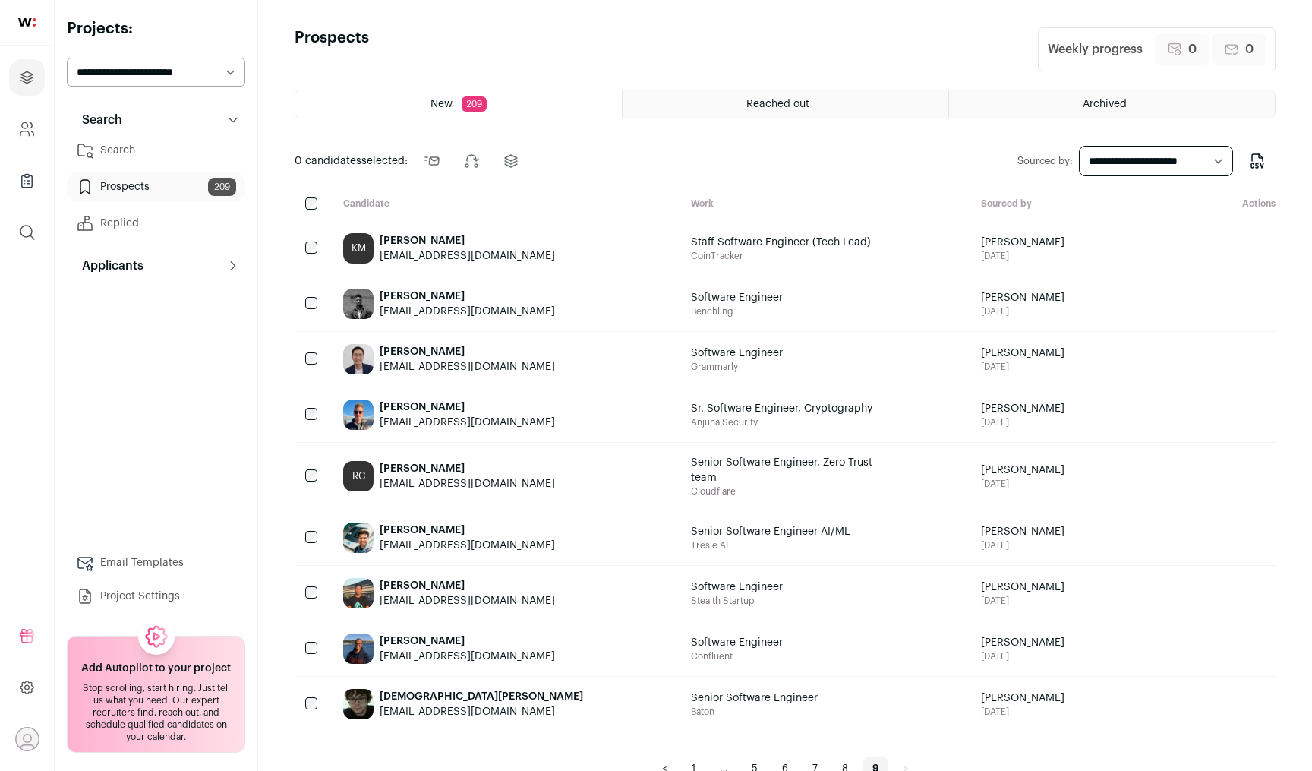
scroll to position [37, 0]
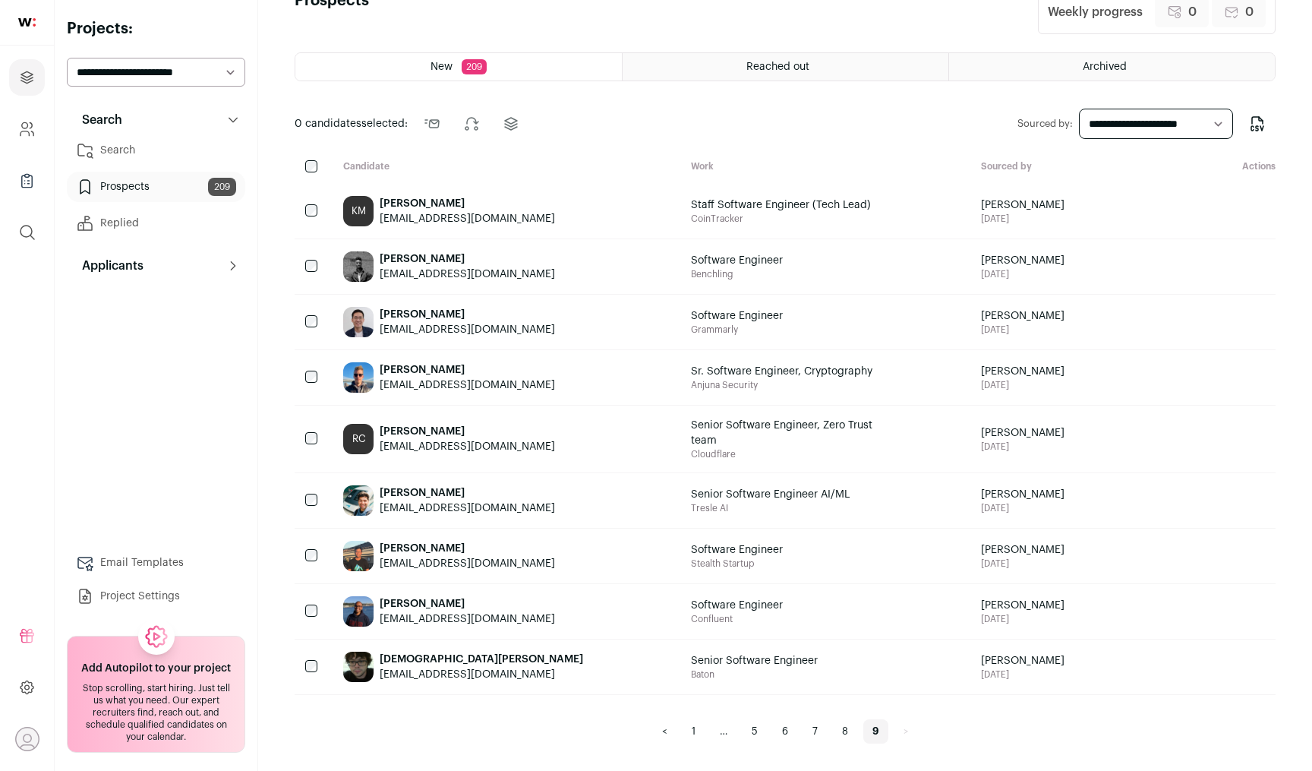
click at [696, 731] on link "1" at bounding box center [694, 731] width 22 height 24
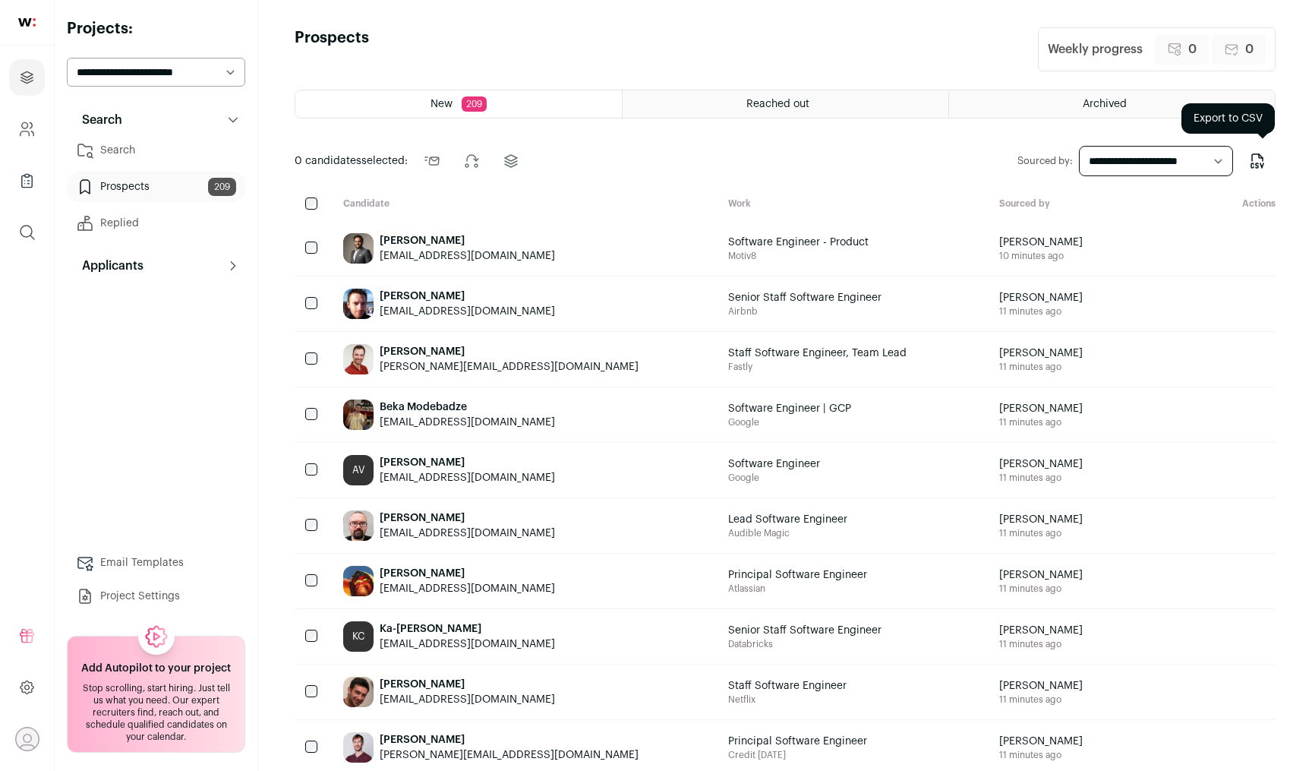
click at [1261, 166] on icon "Export to CSV" at bounding box center [1258, 161] width 18 height 18
